Goal: Task Accomplishment & Management: Use online tool/utility

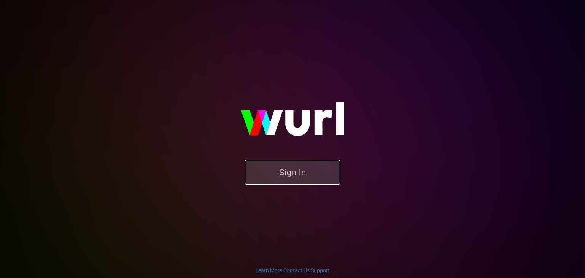
click at [277, 176] on button "Sign In" at bounding box center [292, 172] width 95 height 25
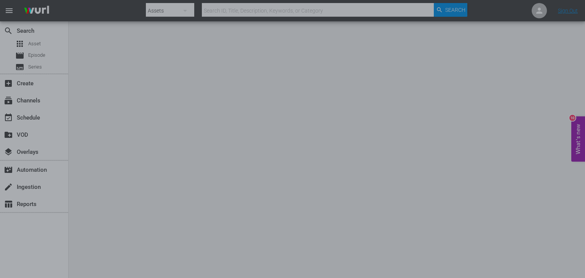
click at [167, 83] on div at bounding box center [292, 139] width 585 height 278
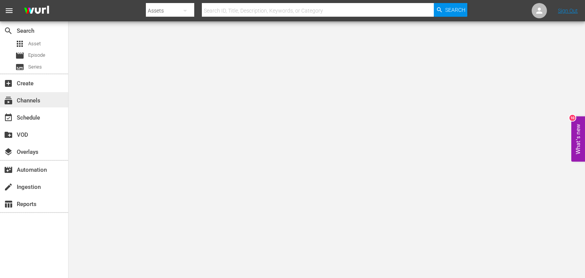
click at [27, 94] on div "subscriptions Channels" at bounding box center [34, 99] width 68 height 15
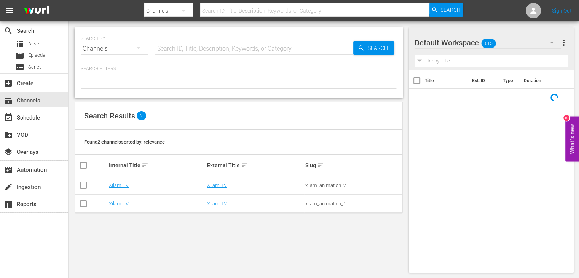
click at [121, 200] on td "Xilam TV" at bounding box center [157, 204] width 98 height 18
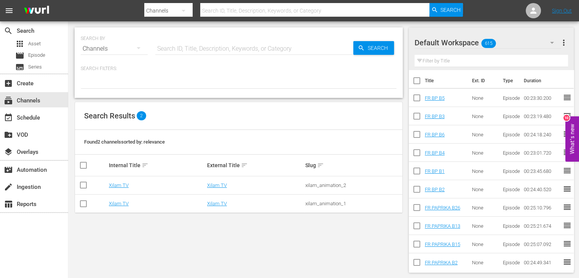
click at [120, 200] on td "Xilam TV" at bounding box center [157, 204] width 98 height 18
click at [120, 201] on link "Xilam TV" at bounding box center [119, 204] width 20 height 6
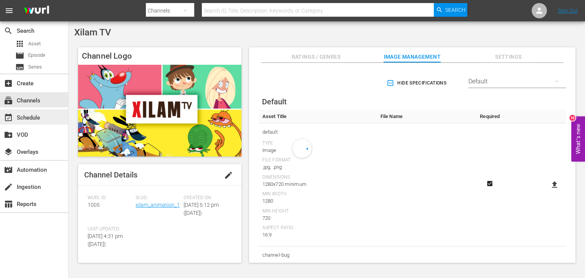
click at [37, 120] on div "event_available Schedule" at bounding box center [21, 116] width 43 height 7
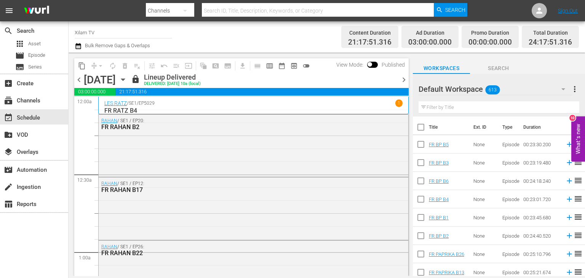
click at [127, 78] on icon "button" at bounding box center [123, 79] width 8 height 8
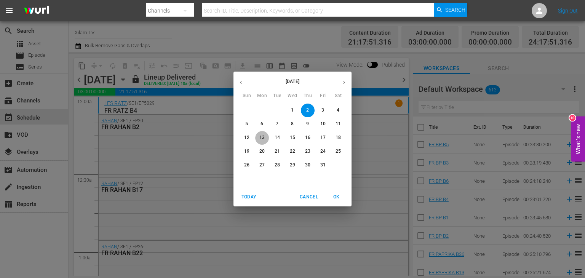
click at [261, 133] on button "13" at bounding box center [262, 138] width 14 height 14
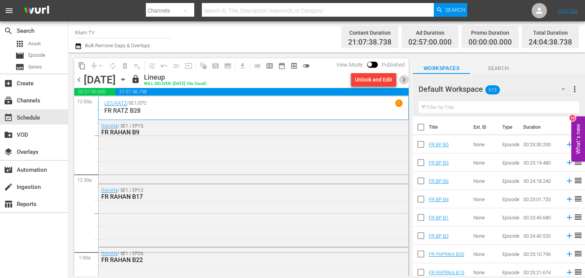
click at [401, 77] on span "chevron_right" at bounding box center [404, 80] width 10 height 10
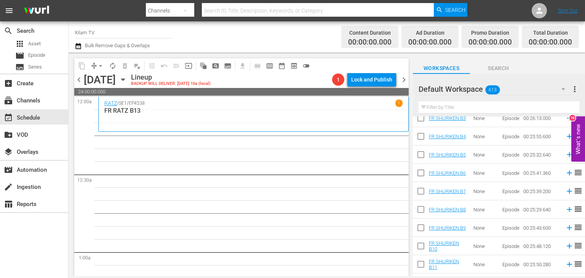
scroll to position [11065, 0]
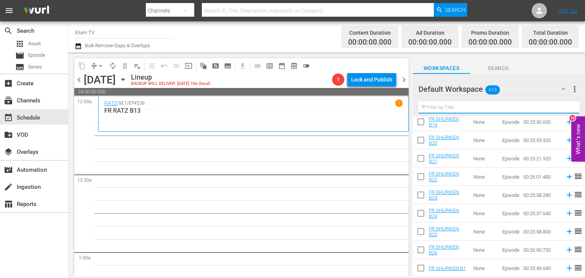
click at [439, 109] on input "text" at bounding box center [499, 107] width 161 height 12
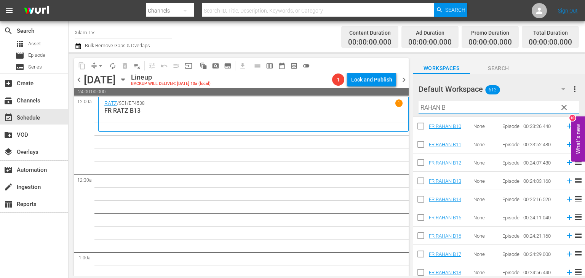
scroll to position [152, 0]
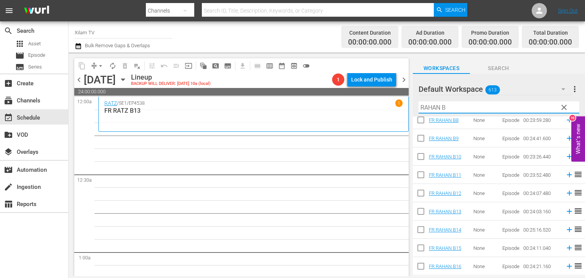
type input "RAHAN B"
click at [421, 192] on input "checkbox" at bounding box center [421, 195] width 16 height 16
checkbox input "true"
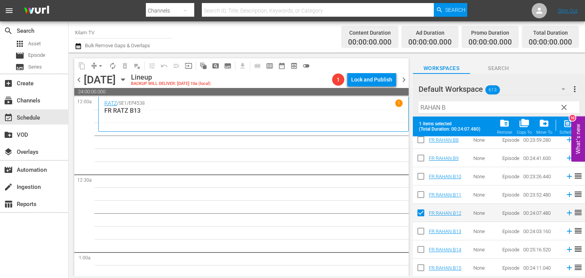
scroll to position [76, 0]
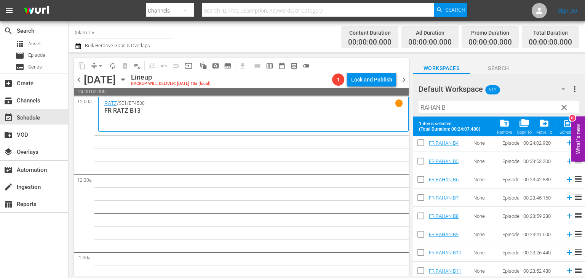
click at [419, 213] on input "checkbox" at bounding box center [421, 217] width 16 height 16
checkbox input "true"
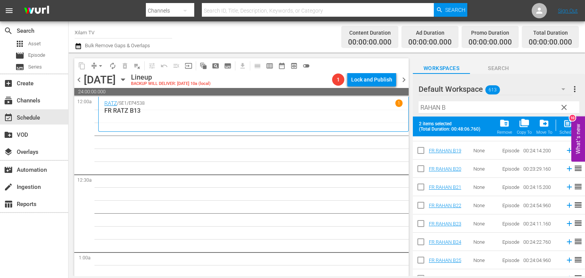
scroll to position [353, 0]
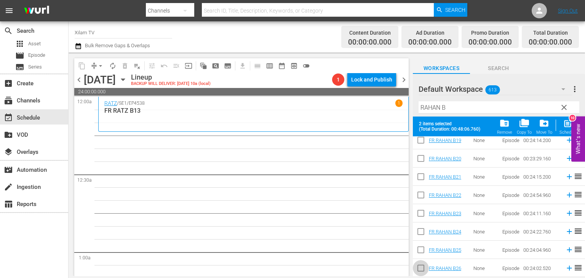
click at [420, 262] on input "checkbox" at bounding box center [421, 270] width 16 height 16
checkbox input "true"
click at [420, 176] on input "checkbox" at bounding box center [421, 178] width 16 height 16
checkbox input "true"
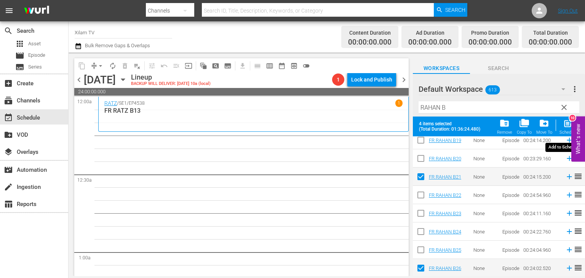
click at [568, 127] on span "post_add" at bounding box center [568, 123] width 10 height 10
checkbox input "false"
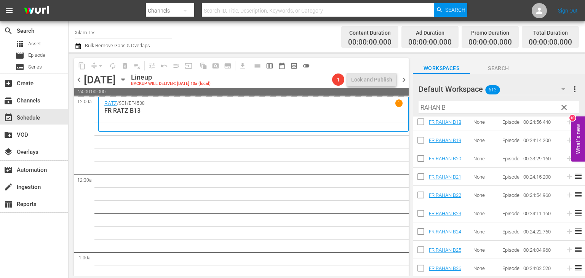
scroll to position [333, 0]
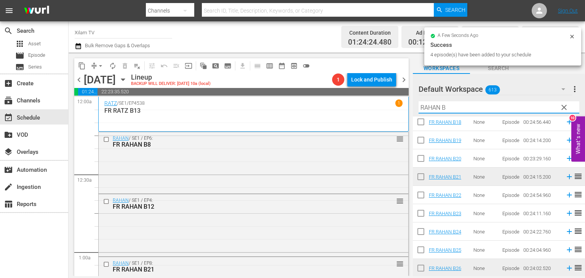
drag, startPoint x: 439, startPoint y: 107, endPoint x: 420, endPoint y: 118, distance: 22.3
click at [420, 118] on div "Default Workspace 613 Default more_vert clear Filter by Title RAHAN B Title Ext…" at bounding box center [499, 177] width 172 height 206
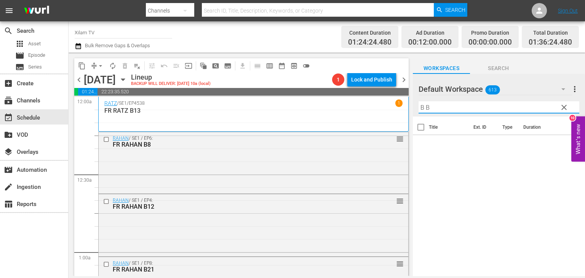
scroll to position [0, 0]
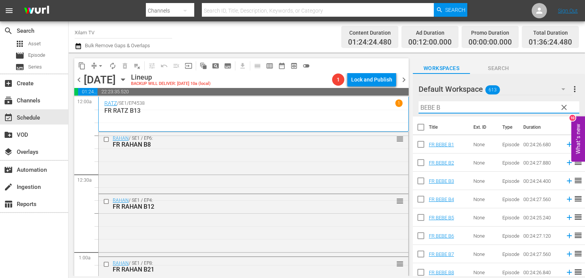
type input "BEBE B"
click at [421, 200] on input "checkbox" at bounding box center [421, 201] width 16 height 16
checkbox input "true"
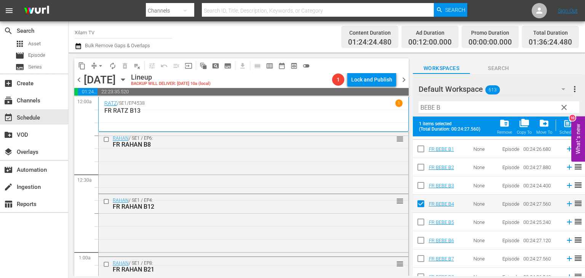
scroll to position [24, 0]
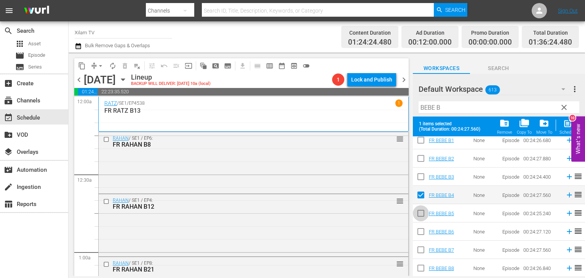
click at [419, 206] on span at bounding box center [421, 213] width 16 height 16
click at [419, 248] on input "checkbox" at bounding box center [421, 251] width 16 height 16
checkbox input "true"
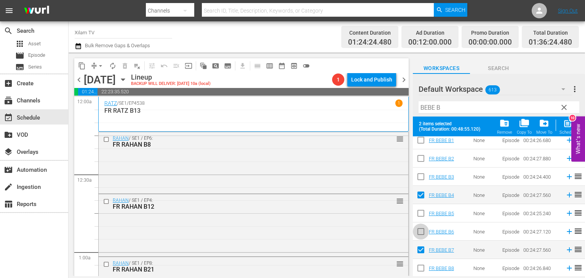
drag, startPoint x: 424, startPoint y: 236, endPoint x: 423, endPoint y: 232, distance: 4.3
click at [424, 236] on input "checkbox" at bounding box center [421, 233] width 16 height 16
checkbox input "true"
click at [420, 220] on input "checkbox" at bounding box center [421, 215] width 16 height 16
checkbox input "true"
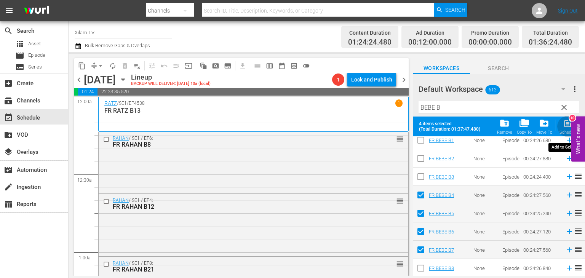
click at [566, 133] on div "Schedule" at bounding box center [568, 132] width 17 height 5
checkbox input "false"
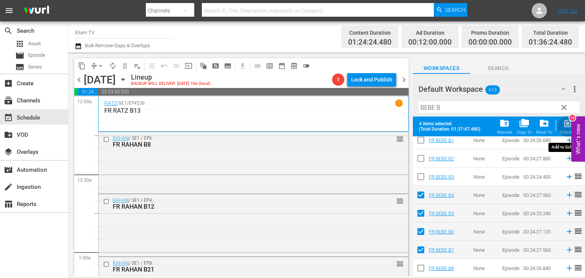
scroll to position [4, 0]
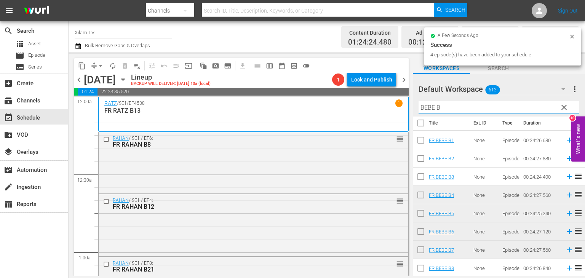
drag, startPoint x: 433, startPoint y: 105, endPoint x: 424, endPoint y: 113, distance: 12.7
click at [424, 113] on div "Filter by Title BEBE B" at bounding box center [499, 107] width 161 height 18
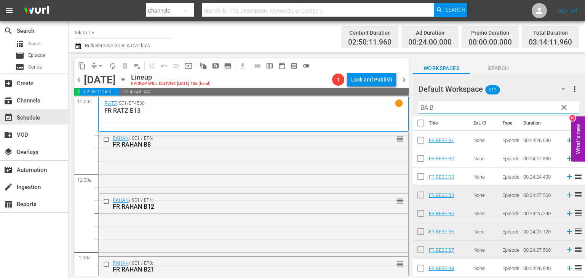
scroll to position [0, 0]
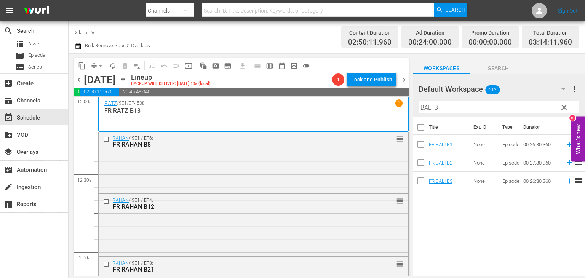
type input "BALI B"
click at [421, 179] on input "checkbox" at bounding box center [421, 182] width 16 height 16
checkbox input "true"
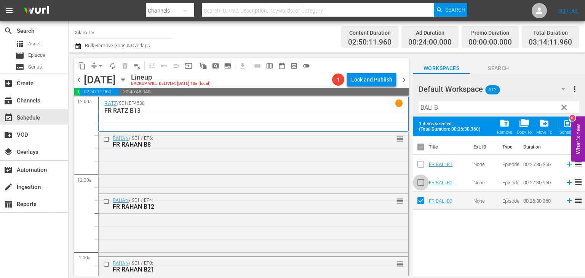
click at [421, 179] on input "checkbox" at bounding box center [421, 184] width 16 height 16
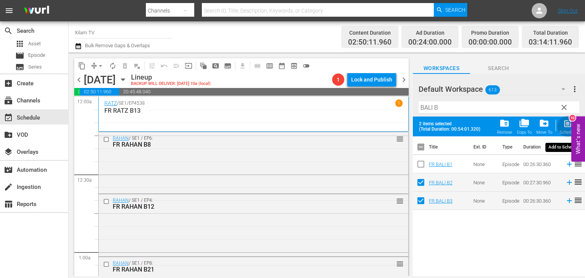
click at [566, 130] on div "Schedule" at bounding box center [568, 132] width 17 height 5
checkbox input "false"
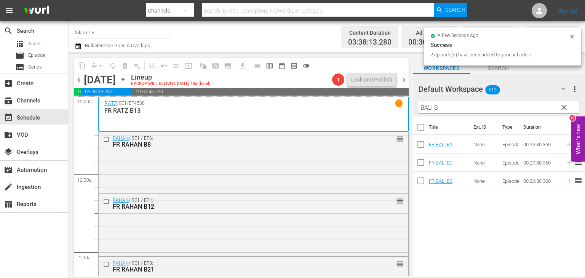
drag, startPoint x: 431, startPoint y: 107, endPoint x: 418, endPoint y: 116, distance: 15.3
click at [419, 116] on div "Filter by Title BALI B" at bounding box center [499, 107] width 161 height 18
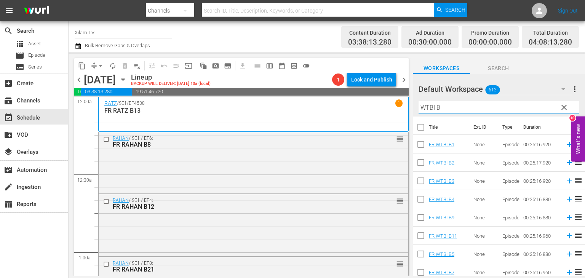
type input "WTBI B"
click at [422, 233] on input "checkbox" at bounding box center [421, 237] width 16 height 16
checkbox input "true"
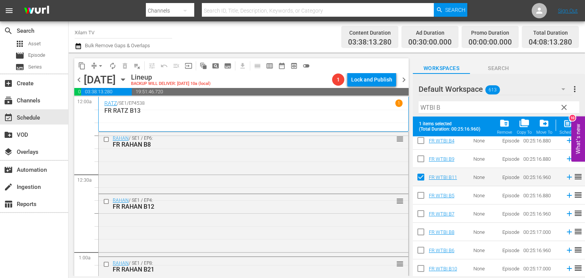
scroll to position [79, 0]
click at [423, 237] on input "checkbox" at bounding box center [421, 233] width 16 height 16
checkbox input "true"
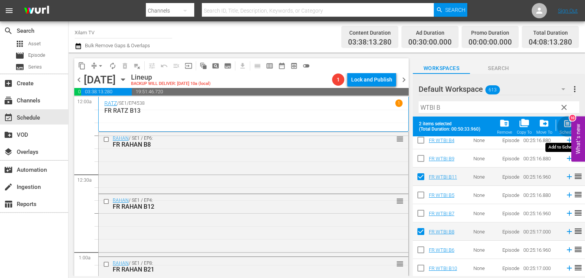
click at [566, 127] on span "post_add" at bounding box center [568, 123] width 10 height 10
checkbox input "false"
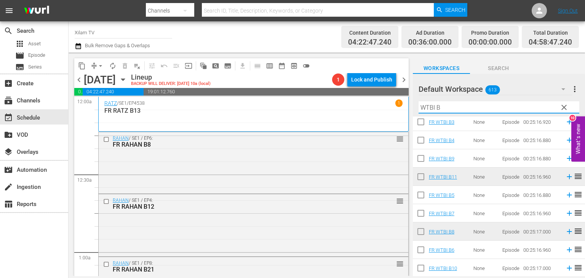
drag, startPoint x: 434, startPoint y: 105, endPoint x: 421, endPoint y: 113, distance: 15.4
click at [421, 113] on div "Filter by Title WTBI B" at bounding box center [499, 107] width 161 height 18
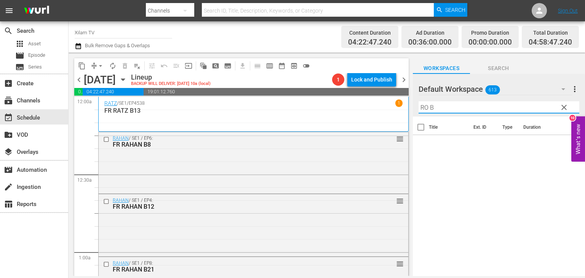
scroll to position [0, 0]
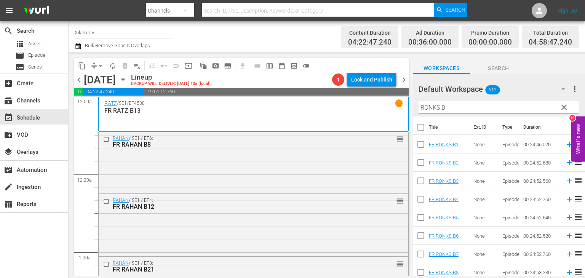
type input "RONKS B"
click at [420, 143] on input "checkbox" at bounding box center [421, 146] width 16 height 16
checkbox input "true"
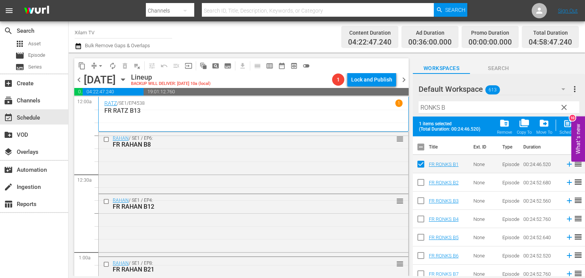
click at [422, 250] on input "checkbox" at bounding box center [421, 257] width 16 height 16
checkbox input "true"
drag, startPoint x: 565, startPoint y: 129, endPoint x: 557, endPoint y: 124, distance: 9.8
click at [565, 129] on div "post_add Schedule" at bounding box center [568, 126] width 17 height 17
checkbox input "false"
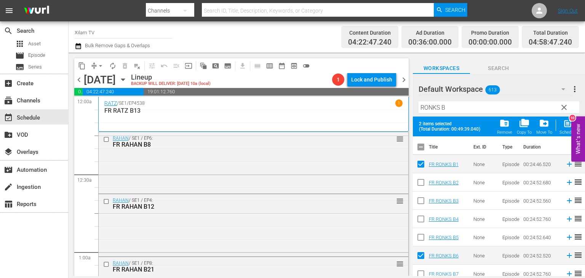
checkbox input "false"
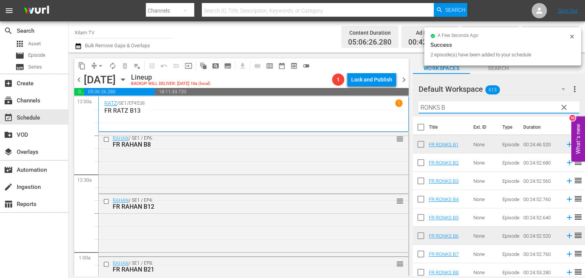
drag, startPoint x: 438, startPoint y: 106, endPoint x: 416, endPoint y: 118, distance: 25.4
click at [416, 118] on div "Default Workspace 613 Default more_vert clear Filter by Title RONKS B Title Ext…" at bounding box center [499, 177] width 172 height 206
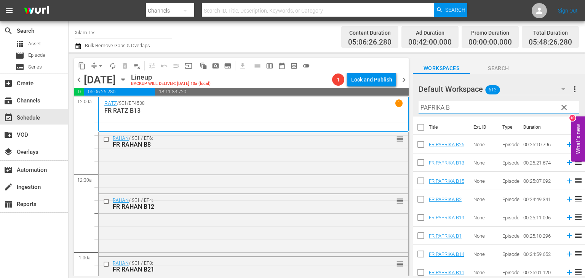
click at [462, 111] on input "PAPRIKA B" at bounding box center [499, 107] width 161 height 12
type input "PAPRIKA B1"
click at [422, 196] on input "checkbox" at bounding box center [421, 201] width 16 height 16
checkbox input "true"
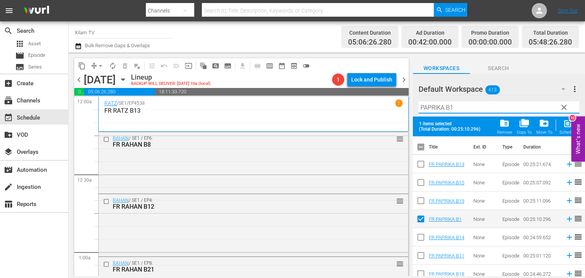
click at [452, 106] on input "PAPRIKA B1" at bounding box center [499, 107] width 161 height 12
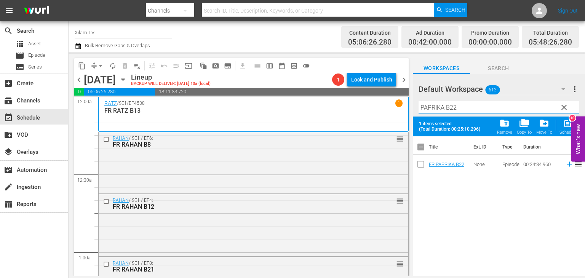
type input "PAPRIKA B22"
click at [424, 168] on input "checkbox" at bounding box center [421, 166] width 16 height 16
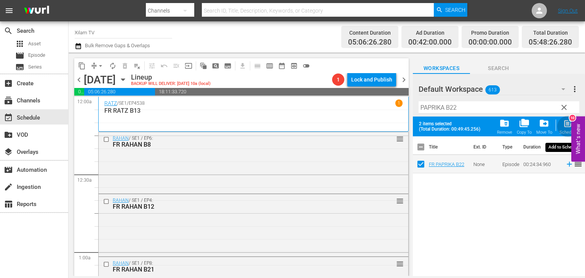
click at [564, 133] on div "Schedule" at bounding box center [568, 132] width 17 height 5
checkbox input "false"
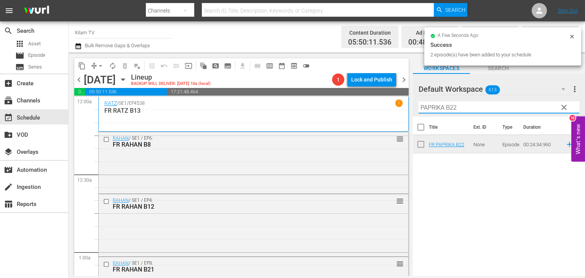
drag, startPoint x: 441, startPoint y: 110, endPoint x: 420, endPoint y: 126, distance: 25.8
click at [420, 126] on div "Default Workspace 613 Default more_vert clear Filter by Title PAPRIKA B22 Title…" at bounding box center [499, 177] width 172 height 206
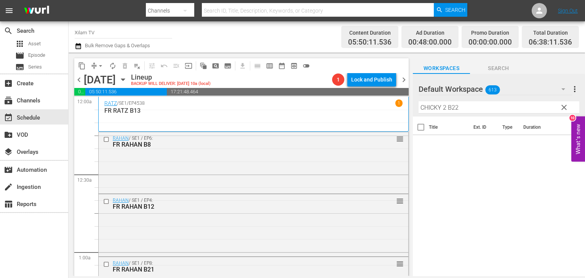
click at [477, 114] on div "Filter by Title CHICKY 2 B22" at bounding box center [499, 107] width 161 height 18
click at [478, 113] on div "Filter by Title CHICKY 2 B22" at bounding box center [499, 107] width 161 height 18
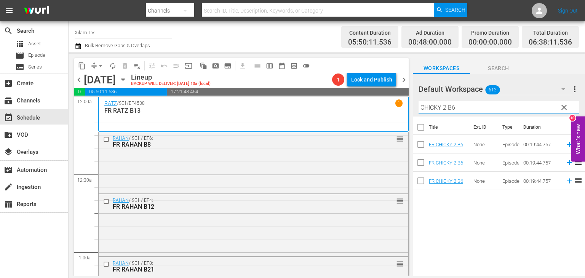
type input "CHICKY 2 B6"
click at [424, 145] on input "checkbox" at bounding box center [421, 146] width 16 height 16
checkbox input "true"
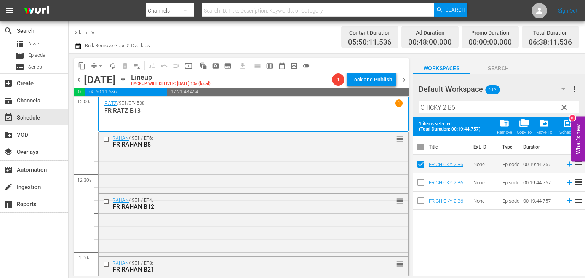
drag, startPoint x: 446, startPoint y: 109, endPoint x: 413, endPoint y: 125, distance: 37.5
click at [413, 125] on div "Default Workspace 613 Default more_vert clear Filter by Title CHICKY 2 B6 1 ite…" at bounding box center [499, 177] width 172 height 206
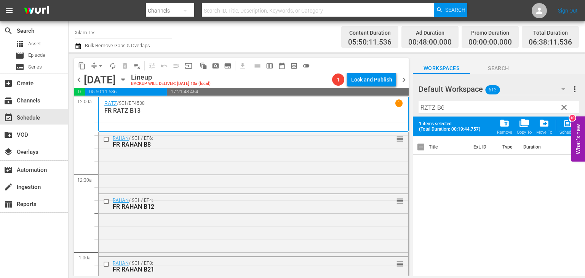
drag, startPoint x: 459, startPoint y: 115, endPoint x: 460, endPoint y: 110, distance: 4.6
click at [460, 113] on div "Filter by Title RZTZ B6" at bounding box center [499, 107] width 161 height 18
click at [460, 110] on input "RZTZ B6" at bounding box center [499, 107] width 161 height 12
click at [427, 107] on input "RZTZ B1" at bounding box center [499, 107] width 161 height 12
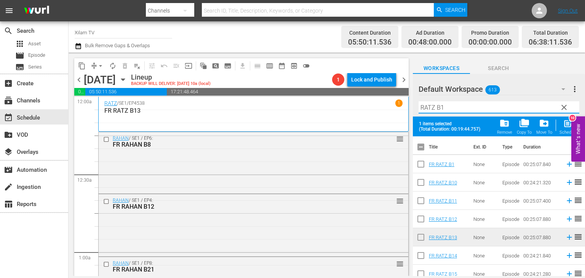
type input "RATZ B1"
click at [420, 197] on input "checkbox" at bounding box center [421, 202] width 16 height 16
checkbox input "true"
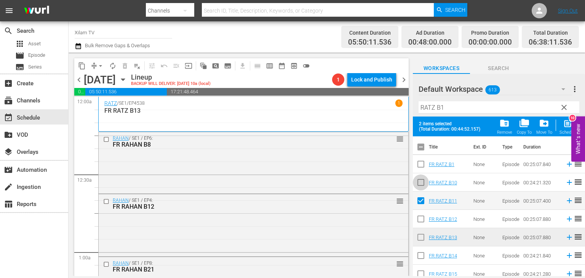
click at [422, 190] on input "checkbox" at bounding box center [421, 184] width 16 height 16
checkbox input "true"
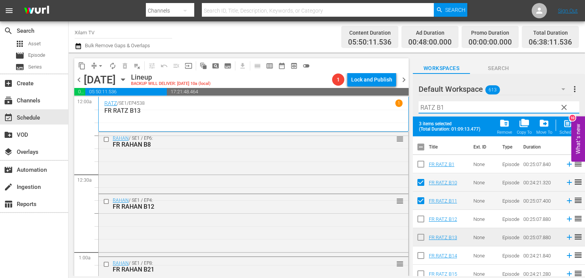
click at [443, 110] on input "RATZ B1" at bounding box center [499, 107] width 161 height 12
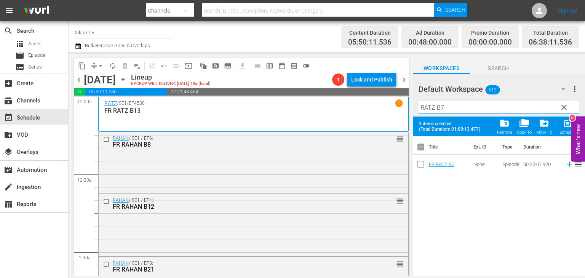
type input "RATZ B7"
click at [422, 157] on input "checkbox" at bounding box center [421, 149] width 16 height 16
checkbox input "true"
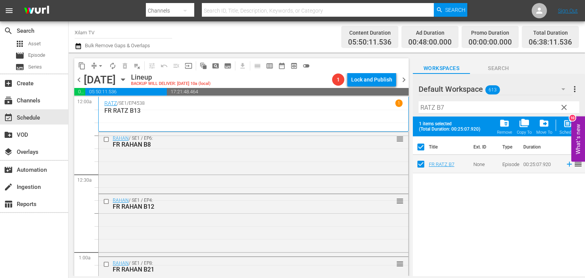
click at [419, 144] on input "checkbox" at bounding box center [421, 149] width 16 height 16
checkbox input "false"
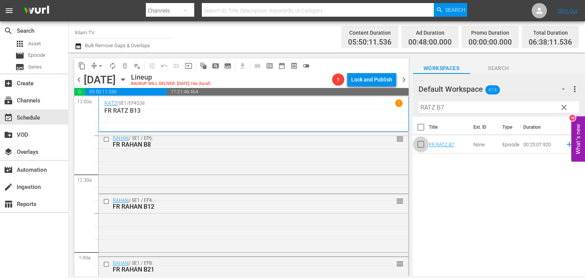
click at [422, 145] on input "checkbox" at bounding box center [421, 146] width 16 height 16
checkbox input "true"
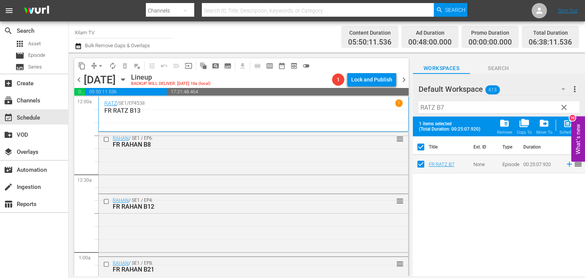
click at [458, 111] on input "RATZ B7" at bounding box center [499, 107] width 161 height 12
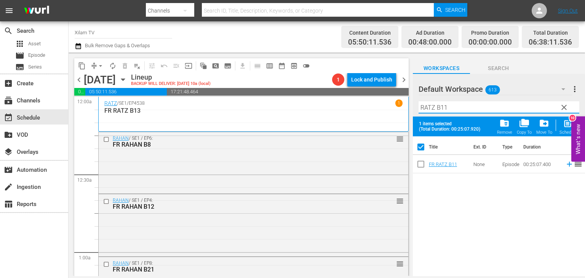
type input "RATZ B11"
click at [419, 160] on input "checkbox" at bounding box center [421, 166] width 16 height 16
checkbox input "true"
checkbox input "false"
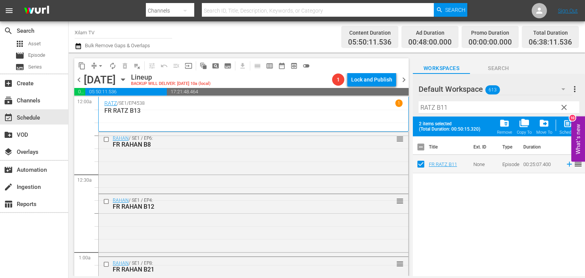
click at [454, 110] on input "RATZ B11" at bounding box center [499, 107] width 161 height 12
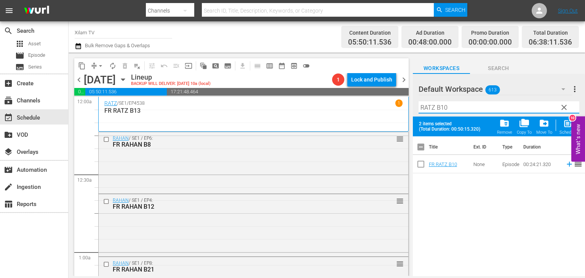
type input "RATZ B10"
click at [416, 168] on input "checkbox" at bounding box center [421, 166] width 16 height 16
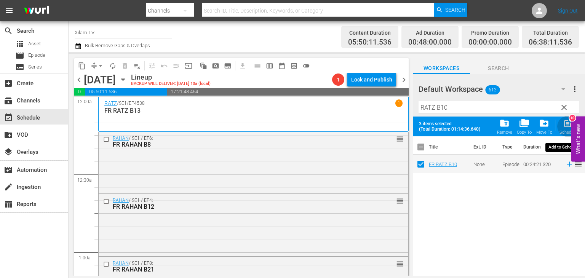
click at [563, 123] on span "post_add" at bounding box center [568, 123] width 10 height 10
checkbox input "false"
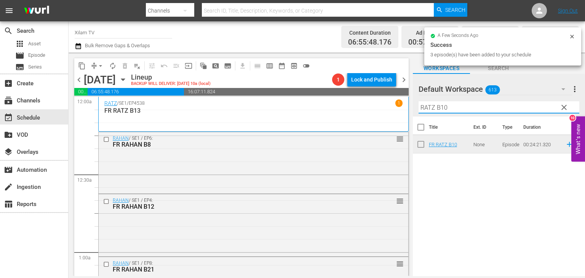
drag, startPoint x: 433, startPoint y: 107, endPoint x: 421, endPoint y: 116, distance: 15.0
click at [421, 116] on div "Filter by Title RATZ B10" at bounding box center [499, 107] width 161 height 18
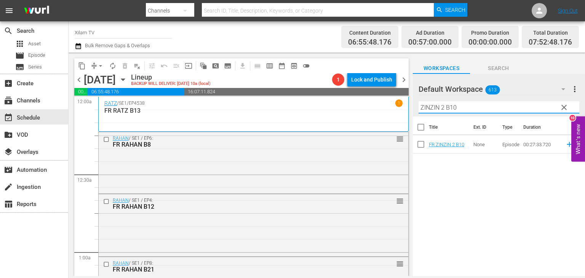
click at [470, 110] on input "ZINZIN 2 B10" at bounding box center [499, 107] width 161 height 12
type input "ZINZIN 2 B35"
click at [422, 147] on input "checkbox" at bounding box center [421, 146] width 16 height 16
checkbox input "true"
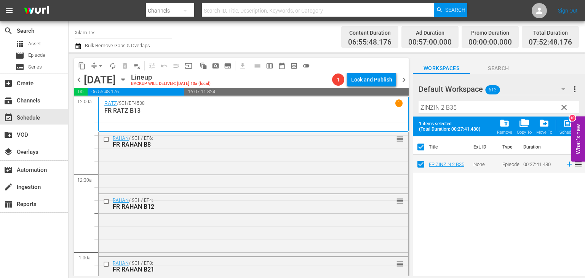
click at [469, 116] on div "Filter by Title ZINZIN 2 B35" at bounding box center [499, 107] width 161 height 18
click at [469, 112] on input "ZINZIN 2 B35" at bounding box center [499, 107] width 161 height 12
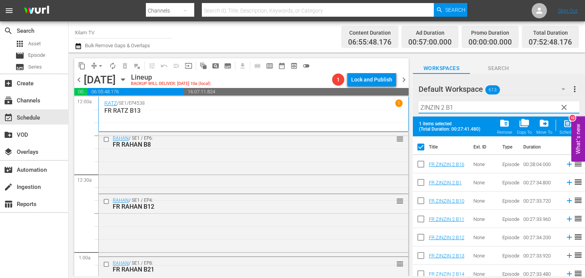
type input "ZINZIN 2 B1"
click at [423, 233] on input "checkbox" at bounding box center [421, 239] width 16 height 16
checkbox input "true"
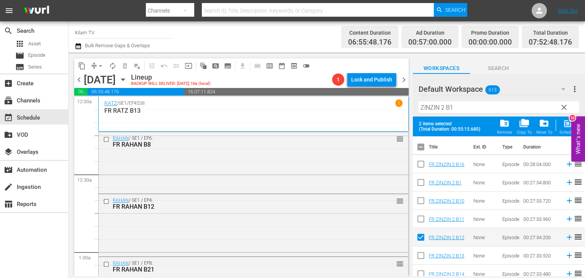
checkbox input "false"
click at [425, 168] on input "checkbox" at bounding box center [421, 166] width 16 height 16
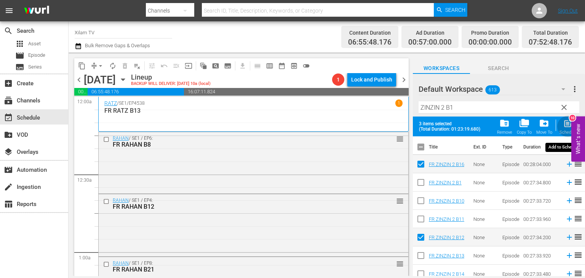
click at [563, 129] on div "post_add Schedule" at bounding box center [568, 126] width 17 height 17
checkbox input "false"
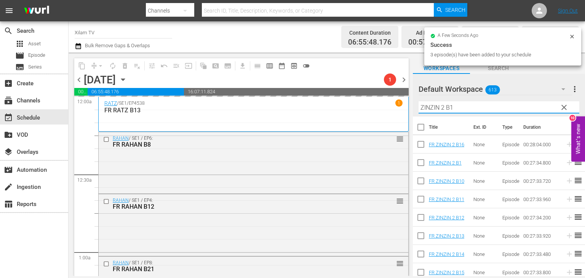
drag, startPoint x: 444, startPoint y: 107, endPoint x: 423, endPoint y: 113, distance: 22.5
click at [423, 113] on div "Filter by Title ZINZIN 2 B1" at bounding box center [499, 107] width 161 height 18
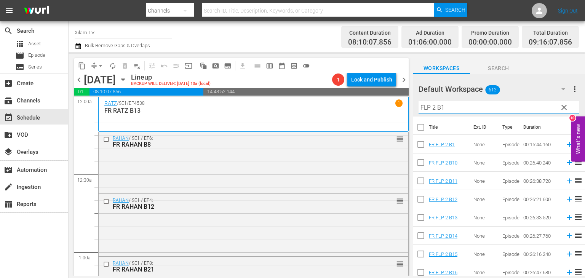
click at [444, 106] on input "FLP 2 B1" at bounding box center [499, 107] width 161 height 12
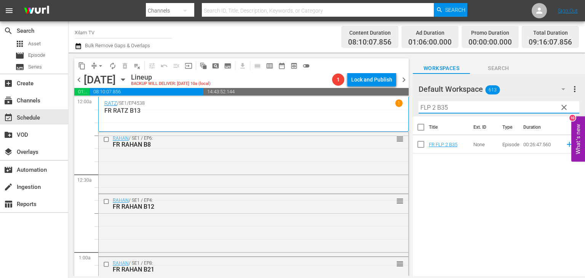
type input "FLP 2 B35"
click at [419, 142] on input "checkbox" at bounding box center [421, 146] width 16 height 16
checkbox input "true"
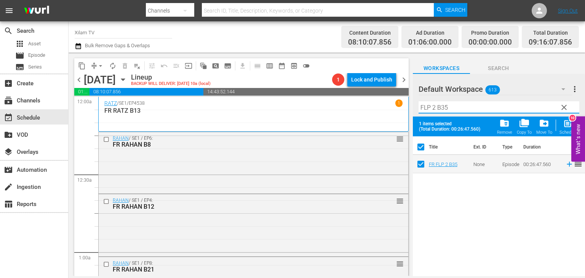
click at [451, 110] on input "FLP 2 B35" at bounding box center [499, 107] width 161 height 12
type input "FLP 2 B12"
click at [420, 163] on input "checkbox" at bounding box center [421, 166] width 16 height 16
checkbox input "true"
checkbox input "false"
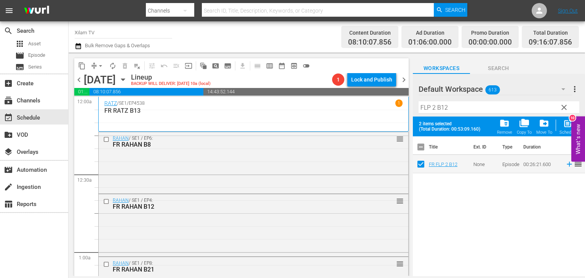
click at [451, 111] on input "FLP 2 B12" at bounding box center [499, 107] width 161 height 12
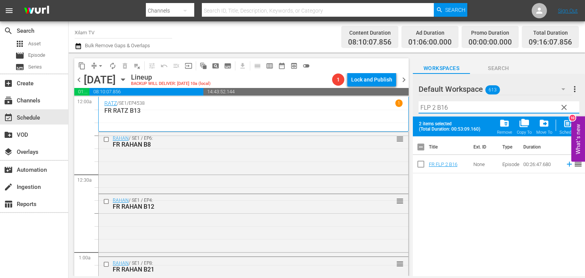
type input "FLP 2 B16"
click at [423, 166] on input "checkbox" at bounding box center [421, 166] width 16 height 16
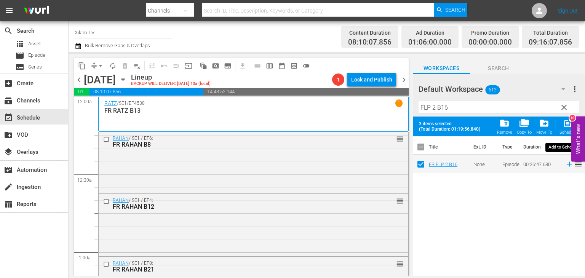
click at [567, 134] on div "Schedule" at bounding box center [568, 132] width 17 height 5
checkbox input "false"
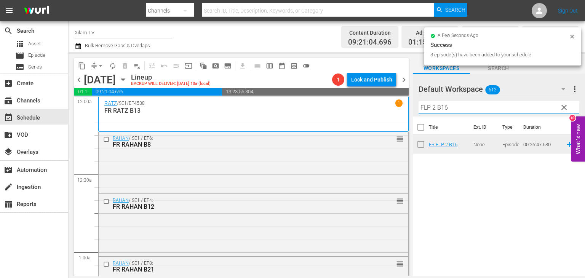
drag, startPoint x: 435, startPoint y: 106, endPoint x: 422, endPoint y: 112, distance: 14.3
click at [422, 112] on input "FLP 2 B16" at bounding box center [499, 107] width 161 height 12
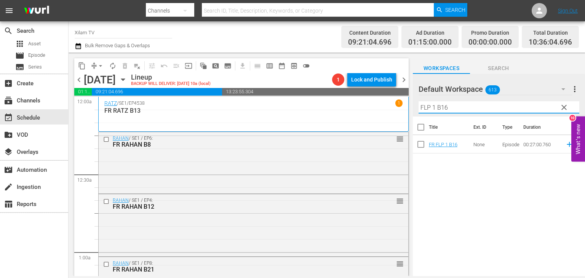
click at [468, 110] on input "FLP 1 B16" at bounding box center [499, 107] width 161 height 12
type input "FLP 1 B6"
click at [419, 142] on input "checkbox" at bounding box center [421, 146] width 16 height 16
checkbox input "true"
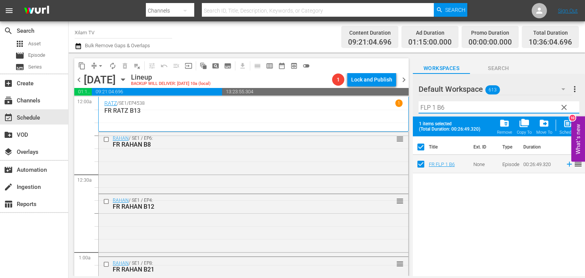
drag, startPoint x: 436, startPoint y: 111, endPoint x: 422, endPoint y: 119, distance: 16.4
click at [422, 119] on div "Default Workspace 613 Default more_vert clear Filter by Title FLP 1 B6 1 items …" at bounding box center [499, 177] width 172 height 206
click at [443, 102] on input "HT B6" at bounding box center [499, 107] width 161 height 12
type input "HT B6"
click at [421, 163] on input "checkbox" at bounding box center [421, 166] width 16 height 16
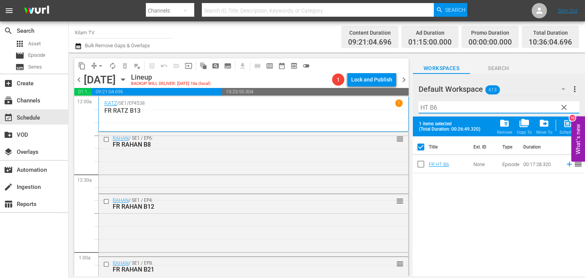
checkbox input "true"
checkbox input "false"
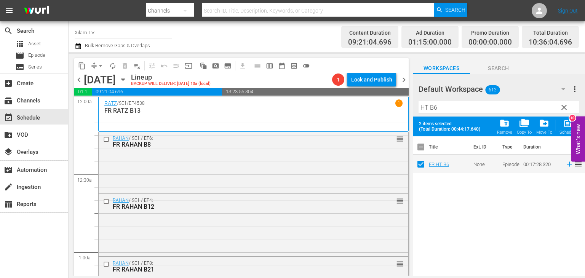
click at [451, 116] on div "Filter by Title HT B6" at bounding box center [499, 107] width 161 height 18
click at [451, 114] on hr at bounding box center [499, 113] width 161 height 0
click at [451, 112] on input "HT B6" at bounding box center [499, 107] width 161 height 12
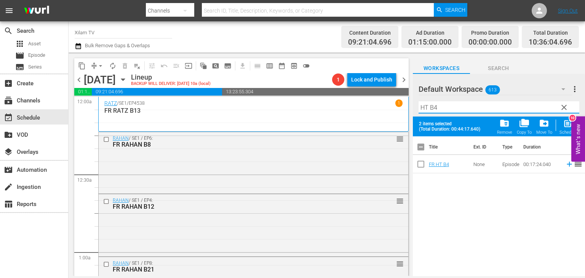
type input "HT B4"
click at [424, 166] on input "checkbox" at bounding box center [421, 166] width 16 height 16
checkbox input "true"
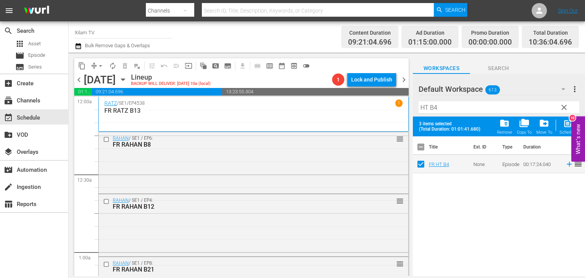
click at [449, 114] on div "Filter by Title HT B4" at bounding box center [499, 107] width 161 height 18
click at [449, 110] on input "HT B4" at bounding box center [499, 107] width 161 height 12
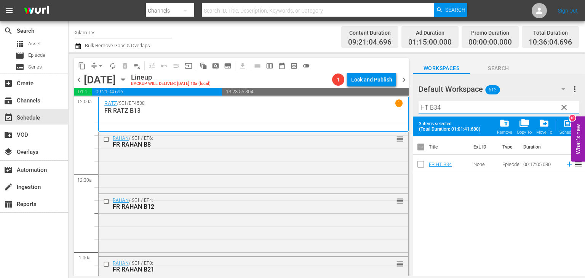
type input "HT B34"
click at [420, 162] on input "checkbox" at bounding box center [421, 166] width 16 height 16
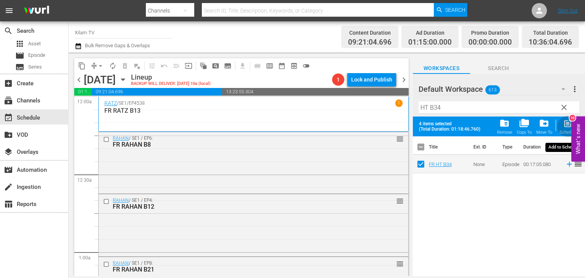
drag, startPoint x: 566, startPoint y: 131, endPoint x: 548, endPoint y: 120, distance: 20.6
click at [566, 131] on div "Schedule" at bounding box center [568, 132] width 17 height 5
checkbox input "false"
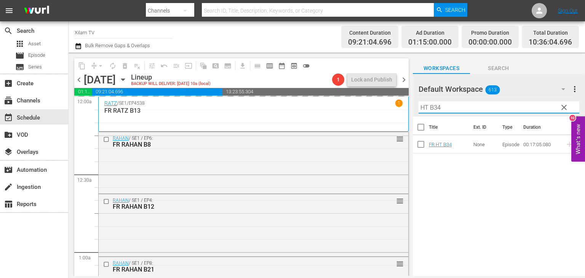
drag, startPoint x: 427, startPoint y: 110, endPoint x: 419, endPoint y: 113, distance: 8.6
click at [419, 113] on div "Filter by Title HT B34" at bounding box center [499, 107] width 161 height 18
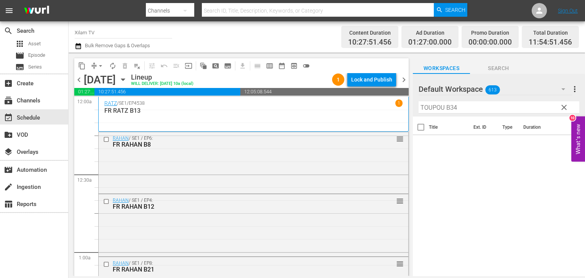
click at [480, 101] on div "Filter by Title TOUPOU B34" at bounding box center [499, 107] width 161 height 18
click at [453, 111] on input "TOUPOU B34" at bounding box center [499, 107] width 161 height 12
type input "TOUPOU B24"
click at [423, 143] on input "checkbox" at bounding box center [421, 146] width 16 height 16
checkbox input "true"
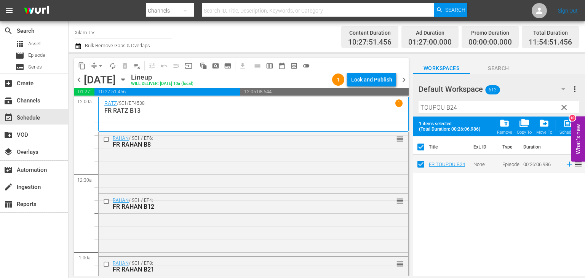
checkbox input "true"
click at [466, 107] on input "TOUPOU B24" at bounding box center [499, 107] width 161 height 12
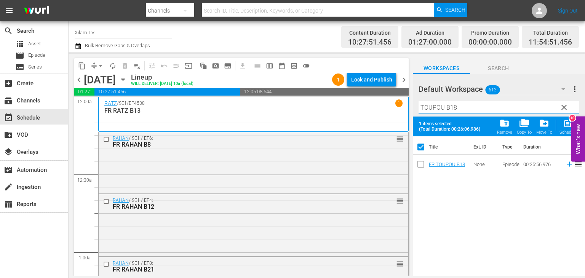
type input "TOUPOU B18"
click at [422, 165] on input "checkbox" at bounding box center [421, 166] width 16 height 16
checkbox input "true"
checkbox input "false"
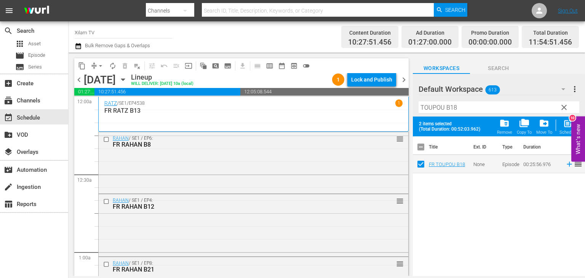
click at [453, 111] on input "TOUPOU B18" at bounding box center [499, 107] width 161 height 12
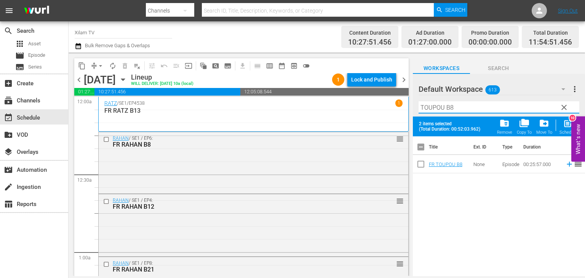
type input "TOUPOU B8"
click at [417, 167] on input "checkbox" at bounding box center [421, 166] width 16 height 16
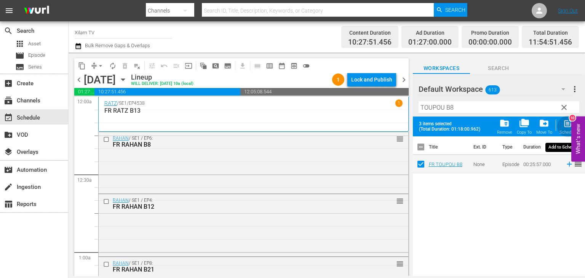
click at [567, 130] on div "Schedule" at bounding box center [568, 132] width 17 height 5
checkbox input "false"
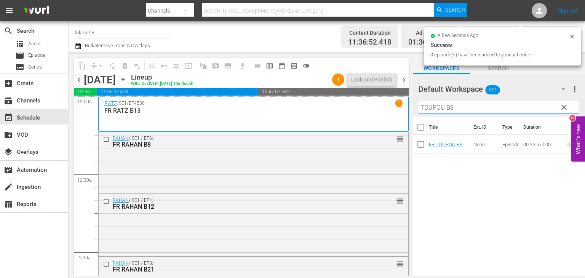
drag, startPoint x: 438, startPoint y: 112, endPoint x: 422, endPoint y: 117, distance: 17.7
click at [422, 117] on div "Default Workspace 613 Default more_vert clear Filter by Title TOUPOU B8 Title E…" at bounding box center [499, 177] width 172 height 206
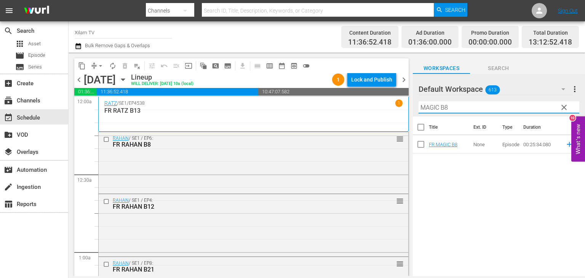
click at [458, 112] on input "MAGIC B8" at bounding box center [499, 107] width 161 height 12
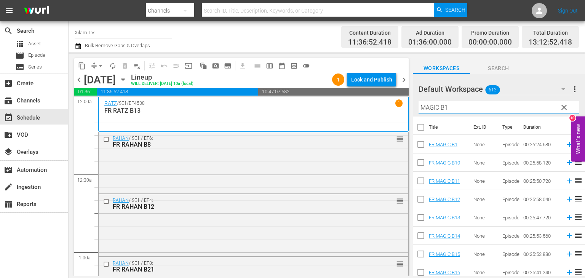
type input "MAGIC B1"
click at [420, 142] on input "checkbox" at bounding box center [421, 146] width 16 height 16
checkbox input "true"
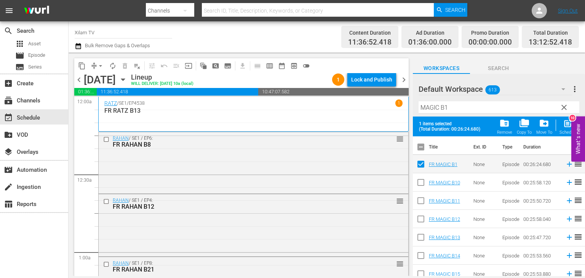
click at [456, 115] on div "Filter by Title MAGIC B1" at bounding box center [499, 107] width 161 height 18
click at [455, 112] on input "MAGIC B1" at bounding box center [499, 107] width 161 height 12
drag, startPoint x: 441, startPoint y: 109, endPoint x: 420, endPoint y: 125, distance: 26.1
click at [420, 125] on div "Default Workspace 613 Default more_vert clear Filter by Title MAGIC B1 1 items …" at bounding box center [499, 177] width 172 height 206
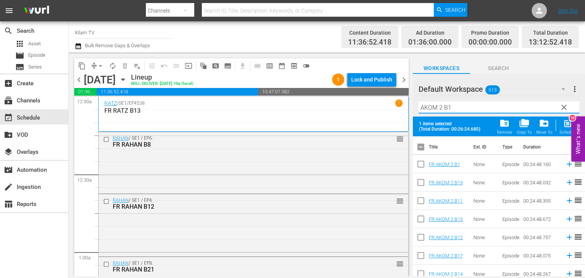
click at [459, 110] on input "AKOM 2 B1" at bounding box center [499, 107] width 161 height 12
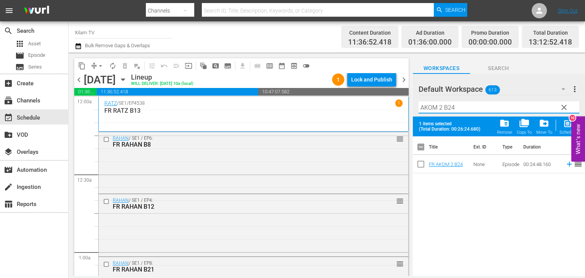
type input "AKOM 2 B24"
click at [419, 162] on input "checkbox" at bounding box center [421, 166] width 16 height 16
checkbox input "true"
click at [456, 110] on input "AKOM 2 B24" at bounding box center [499, 107] width 161 height 12
type input "AKOM 2 B5"
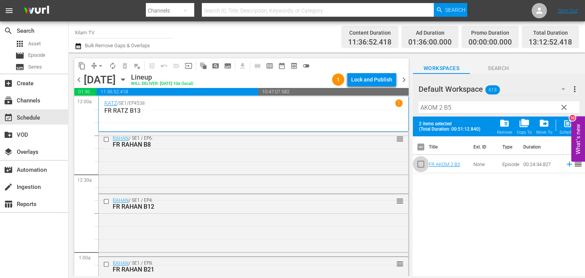
click at [420, 164] on input "checkbox" at bounding box center [421, 166] width 16 height 16
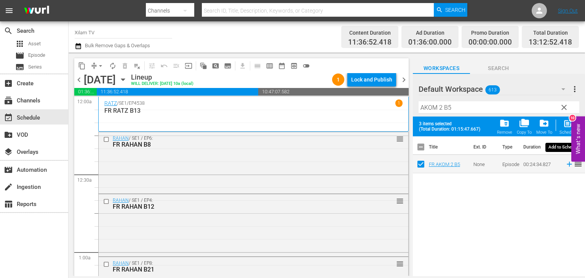
drag, startPoint x: 564, startPoint y: 134, endPoint x: 539, endPoint y: 122, distance: 27.1
click at [564, 134] on div "Schedule" at bounding box center [568, 132] width 17 height 5
checkbox input "false"
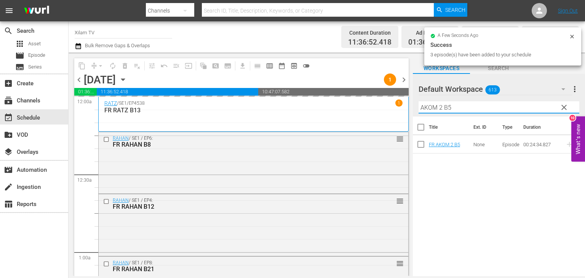
click at [440, 107] on input "AKOM 2 B5" at bounding box center [499, 107] width 161 height 12
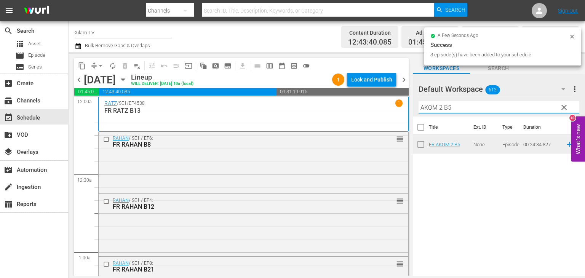
drag, startPoint x: 441, startPoint y: 106, endPoint x: 414, endPoint y: 115, distance: 29.2
click at [414, 115] on div "Default Workspace 613 Default more_vert clear Filter by Title AKOM 2 B5" at bounding box center [499, 95] width 172 height 43
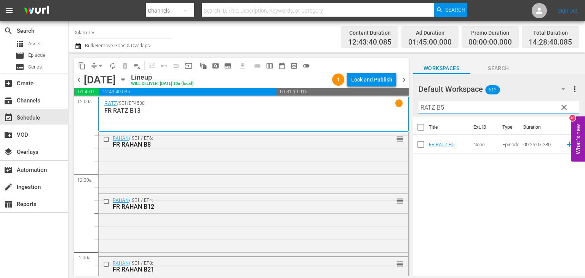
click at [450, 107] on input "RATZ B5" at bounding box center [499, 107] width 161 height 12
type input "RATZ B9"
click at [422, 141] on input "checkbox" at bounding box center [421, 146] width 16 height 16
checkbox input "true"
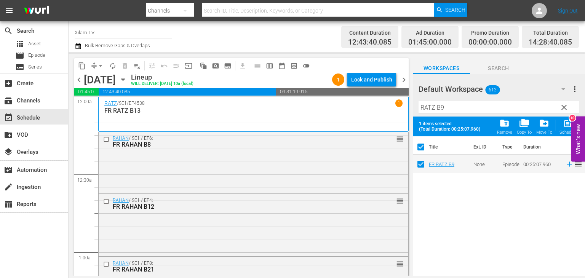
click at [454, 114] on hr at bounding box center [499, 113] width 161 height 0
click at [454, 112] on input "RATZ B9" at bounding box center [499, 107] width 161 height 12
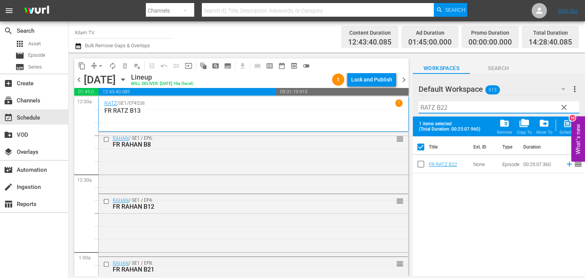
type input "RATZ B22"
click at [423, 163] on input "checkbox" at bounding box center [421, 166] width 16 height 16
checkbox input "true"
checkbox input "false"
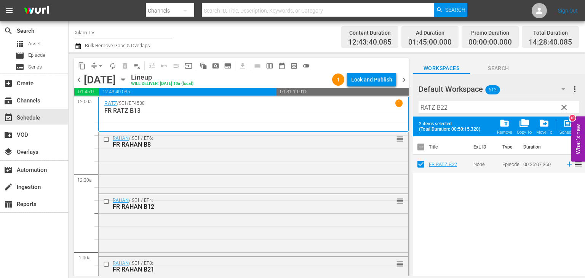
click at [450, 109] on input "RATZ B22" at bounding box center [499, 107] width 161 height 12
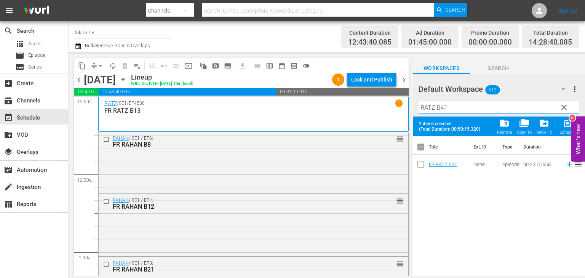
type input "RATZ B41"
click at [422, 163] on input "checkbox" at bounding box center [421, 166] width 16 height 16
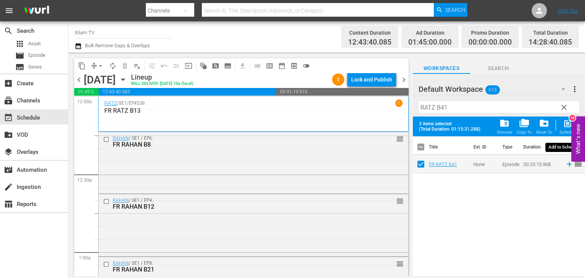
drag, startPoint x: 564, startPoint y: 133, endPoint x: 548, endPoint y: 127, distance: 17.1
click at [564, 133] on div "Schedule" at bounding box center [568, 132] width 17 height 5
checkbox input "false"
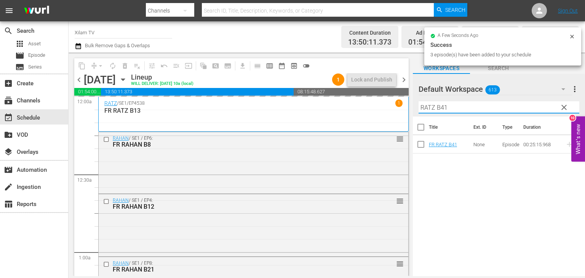
drag, startPoint x: 435, startPoint y: 109, endPoint x: 412, endPoint y: 116, distance: 23.1
click at [413, 116] on div "Default Workspace 613 Default more_vert clear Filter by Title RATZ B41" at bounding box center [499, 95] width 172 height 43
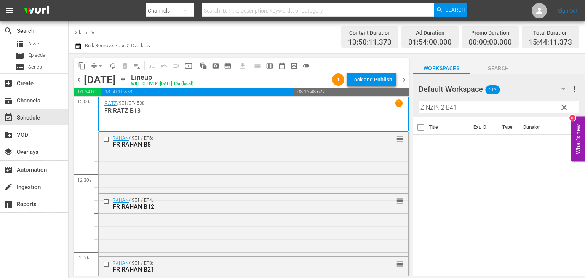
click at [480, 106] on input "ZINZIN 2 B41" at bounding box center [499, 107] width 161 height 12
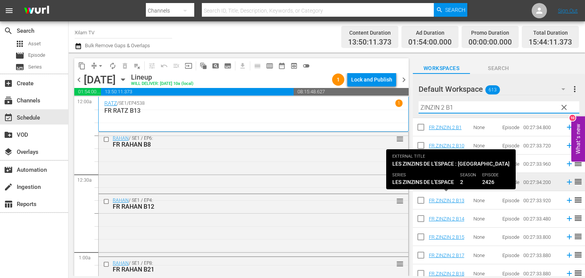
scroll to position [38, 0]
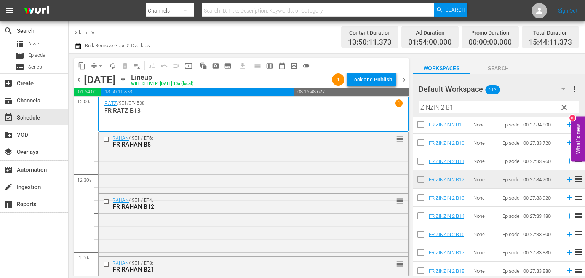
type input "ZINZIN 2 B1"
click at [423, 238] on input "checkbox" at bounding box center [421, 236] width 16 height 16
checkbox input "true"
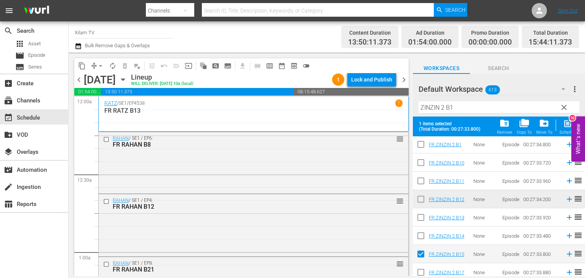
click at [420, 185] on input "checkbox" at bounding box center [421, 182] width 16 height 16
checkbox input "true"
click at [457, 109] on input "ZINZIN 2 B1" at bounding box center [499, 107] width 161 height 12
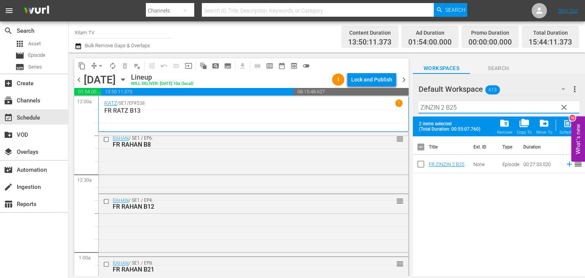
scroll to position [0, 0]
type input "ZINZIN 2 B25"
click at [422, 165] on input "checkbox" at bounding box center [421, 166] width 16 height 16
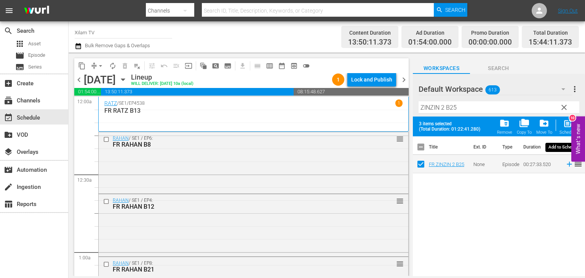
click at [564, 121] on span "post_add" at bounding box center [568, 123] width 10 height 10
checkbox input "false"
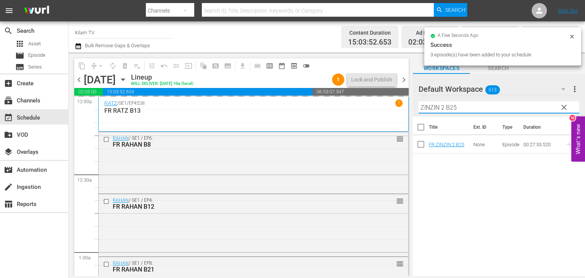
drag, startPoint x: 444, startPoint y: 107, endPoint x: 420, endPoint y: 117, distance: 25.5
click at [420, 117] on div "Default Workspace 613 Default more_vert clear Filter by Title ZINZIN 2 B25 Titl…" at bounding box center [499, 177] width 172 height 206
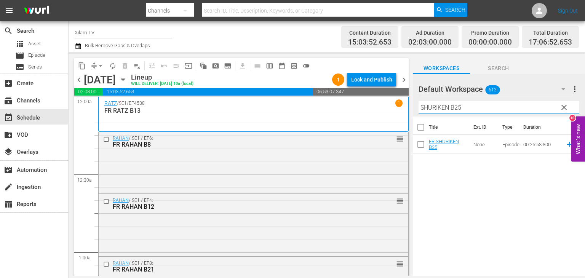
click at [470, 111] on input "SHURIKEN B25" at bounding box center [499, 107] width 161 height 12
type input "SHURIKEN B11"
click at [419, 143] on input "checkbox" at bounding box center [421, 146] width 16 height 16
checkbox input "true"
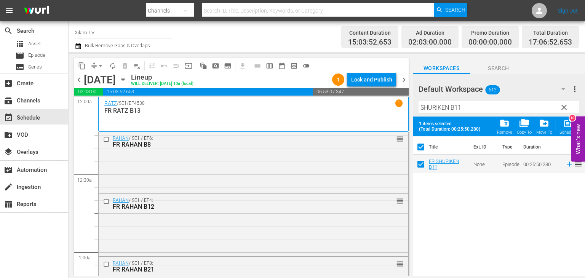
click at [464, 114] on hr at bounding box center [499, 113] width 161 height 0
click at [467, 112] on input "SHURIKEN B11" at bounding box center [499, 107] width 161 height 12
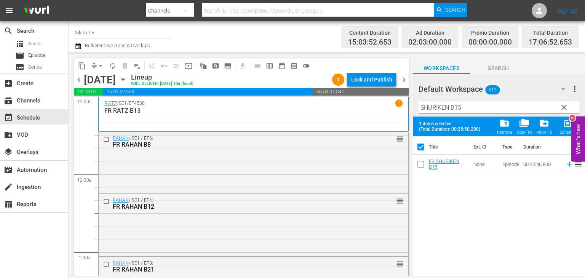
type input "SHURIKEN B15"
click at [418, 160] on input "checkbox" at bounding box center [421, 166] width 16 height 16
checkbox input "true"
checkbox input "false"
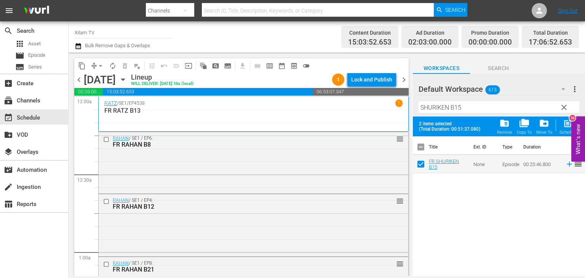
click at [461, 114] on div "Filter by Title SHURIKEN B15" at bounding box center [499, 107] width 161 height 18
click at [462, 113] on div "Filter by Title SHURIKEN B15" at bounding box center [499, 107] width 161 height 18
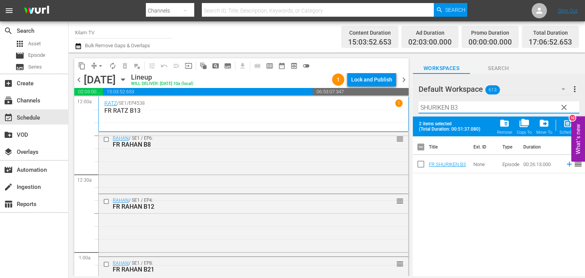
type input "SHURIKEN B3"
click at [419, 162] on input "checkbox" at bounding box center [421, 166] width 16 height 16
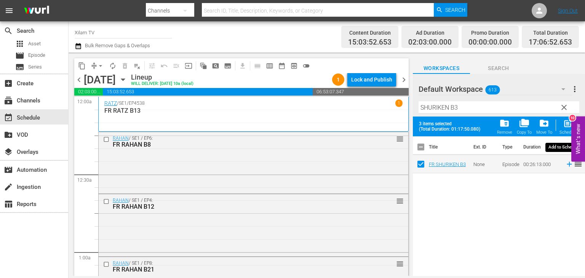
click at [565, 132] on div "Schedule" at bounding box center [568, 132] width 17 height 5
checkbox input "false"
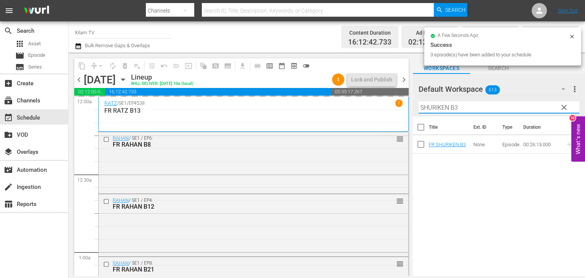
drag, startPoint x: 446, startPoint y: 108, endPoint x: 419, endPoint y: 112, distance: 27.7
click at [419, 112] on input "SHURIKEN B3" at bounding box center [499, 107] width 161 height 12
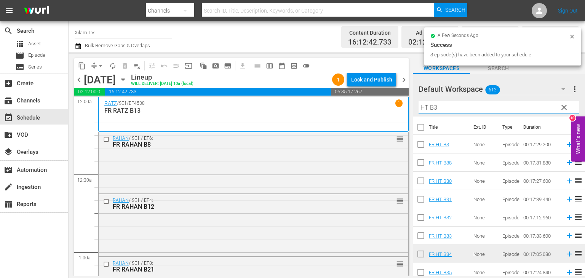
click at [449, 106] on input "HT B3" at bounding box center [499, 107] width 161 height 12
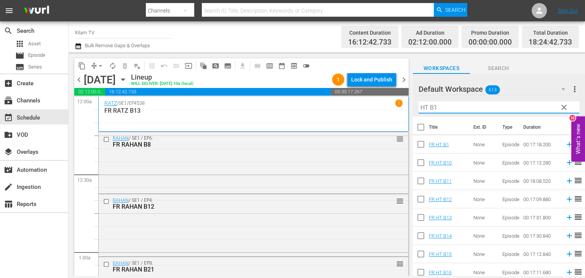
type input "HT B1"
click at [424, 142] on input "checkbox" at bounding box center [421, 146] width 16 height 16
checkbox input "true"
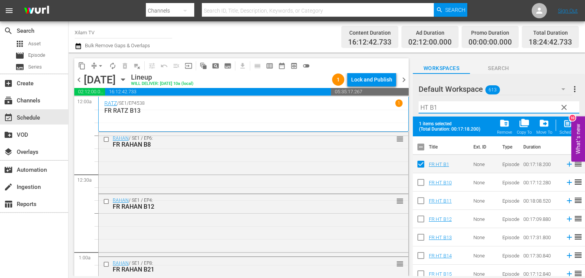
click at [446, 105] on input "HT B1" at bounding box center [499, 107] width 161 height 12
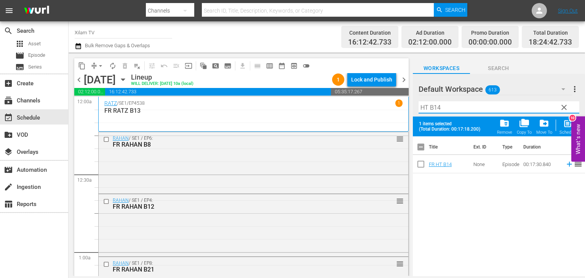
type input "HT B14"
click at [416, 162] on input "checkbox" at bounding box center [421, 166] width 16 height 16
checkbox input "true"
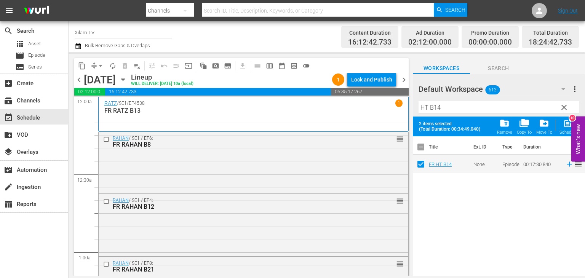
click at [436, 106] on input "HT B14" at bounding box center [499, 107] width 161 height 12
type input "HT B34"
click at [420, 165] on input "checkbox" at bounding box center [421, 166] width 16 height 16
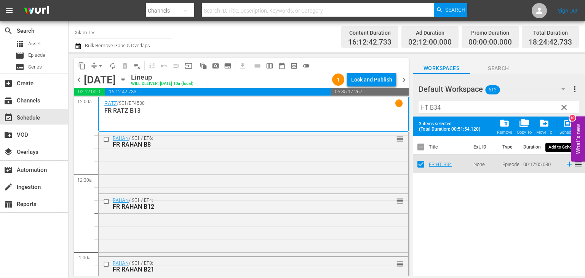
click at [564, 131] on div "Schedule" at bounding box center [568, 132] width 17 height 5
checkbox input "false"
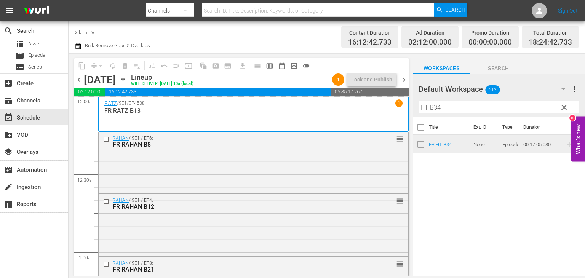
drag, startPoint x: 427, startPoint y: 106, endPoint x: 411, endPoint y: 109, distance: 16.4
click at [411, 109] on div "content_copy compress arrow_drop_down autorenew_outlined delete_forever_outline…" at bounding box center [327, 165] width 516 height 224
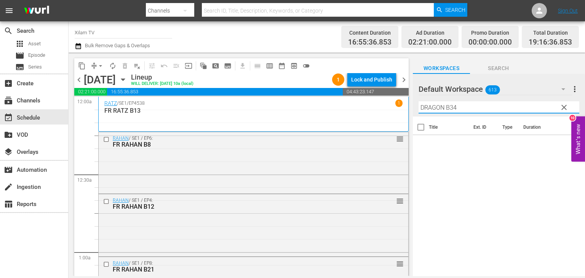
click at [458, 108] on input "DRAGON B34" at bounding box center [499, 107] width 161 height 12
click at [458, 102] on input "DRAGON B34" at bounding box center [499, 107] width 161 height 12
click at [459, 104] on input "DRAGON B34" at bounding box center [499, 107] width 161 height 12
type input "DRAGON B13"
click at [421, 150] on input "checkbox" at bounding box center [421, 146] width 16 height 16
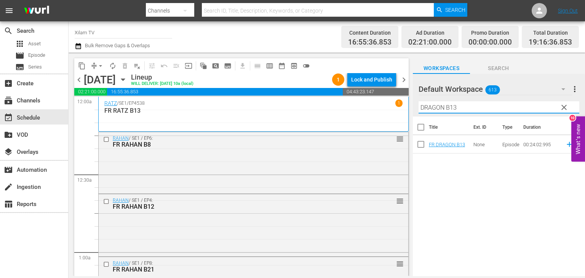
checkbox input "true"
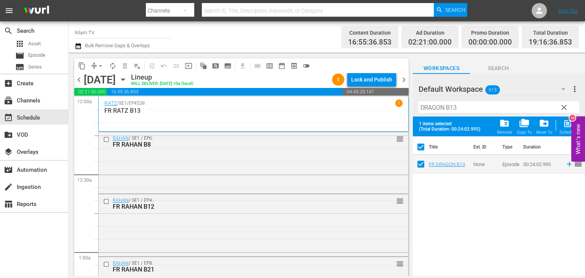
click at [468, 110] on input "DRAGON B13" at bounding box center [499, 107] width 161 height 12
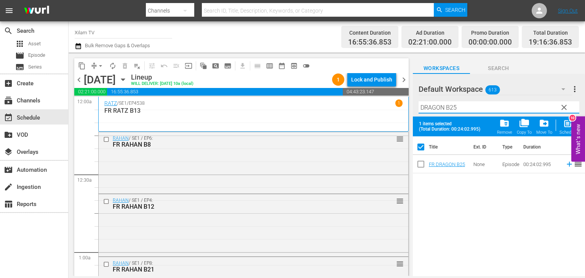
type input "DRAGON B25"
click at [419, 163] on input "checkbox" at bounding box center [421, 166] width 16 height 16
checkbox input "true"
checkbox input "false"
click at [465, 111] on input "DRAGON B25" at bounding box center [499, 107] width 161 height 12
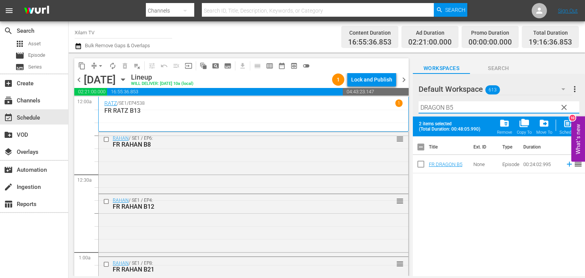
type input "DRAGON B5"
click at [424, 171] on input "checkbox" at bounding box center [421, 166] width 16 height 16
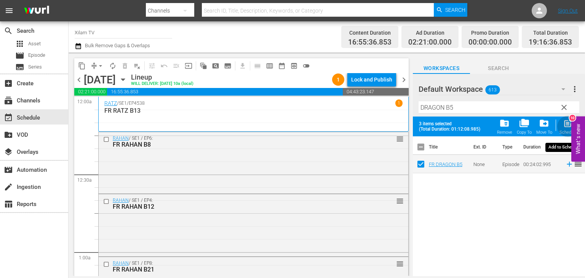
click at [568, 124] on span "post_add" at bounding box center [568, 123] width 10 height 10
checkbox input "false"
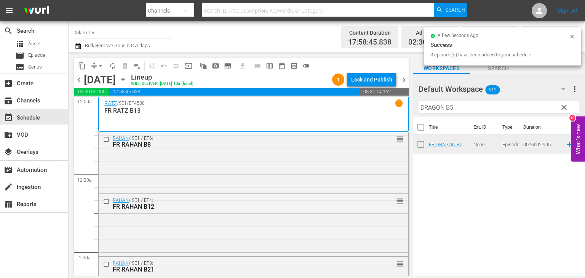
click at [585, 136] on button "What's new 10" at bounding box center [578, 139] width 14 height 45
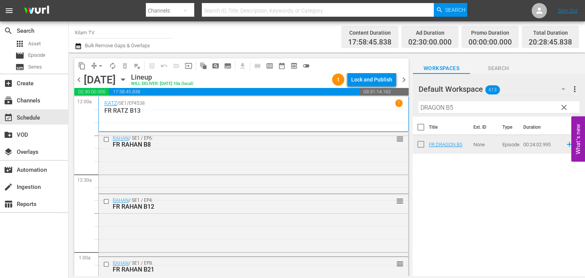
drag, startPoint x: 573, startPoint y: 143, endPoint x: 481, endPoint y: 95, distance: 103.2
click at [481, 95] on body "menu Search By Channels Search ID, Title, Description, Keywords, or Category Se…" at bounding box center [292, 139] width 585 height 278
click at [495, 106] on input "DRAGON B5" at bounding box center [499, 107] width 161 height 12
drag, startPoint x: 444, startPoint y: 105, endPoint x: 388, endPoint y: 115, distance: 56.2
click at [388, 115] on div "content_copy compress arrow_drop_down autorenew_outlined delete_forever_outline…" at bounding box center [327, 165] width 516 height 224
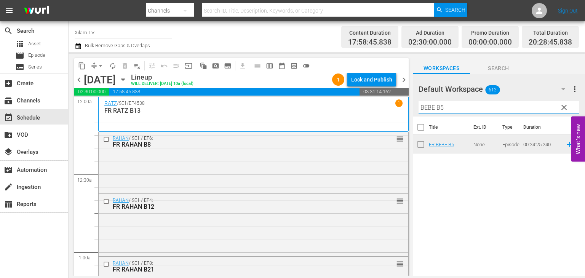
click at [457, 109] on input "BEBE B5" at bounding box center [499, 107] width 161 height 12
type input "BEBE B4"
click at [423, 147] on input "checkbox" at bounding box center [421, 146] width 16 height 16
checkbox input "true"
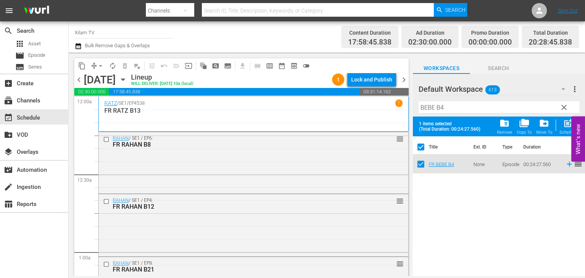
click at [456, 111] on input "BEBE B4" at bounding box center [499, 107] width 161 height 12
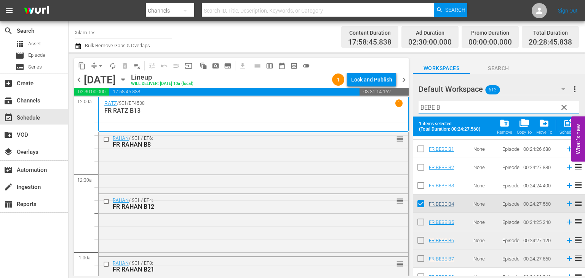
scroll to position [24, 0]
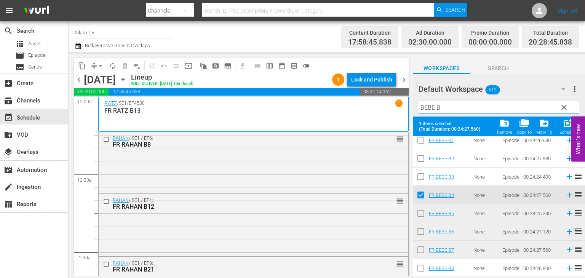
type input "BEBE B"
click at [422, 263] on input "checkbox" at bounding box center [421, 270] width 16 height 16
checkbox input "true"
checkbox input "false"
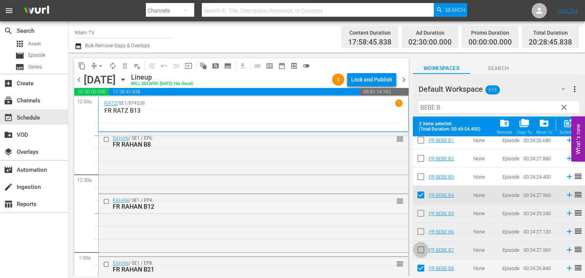
click at [424, 254] on input "checkbox" at bounding box center [421, 251] width 16 height 16
checkbox input "true"
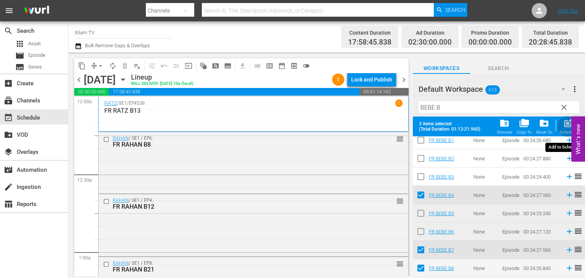
click at [565, 131] on div "Schedule" at bounding box center [568, 132] width 17 height 5
checkbox input "false"
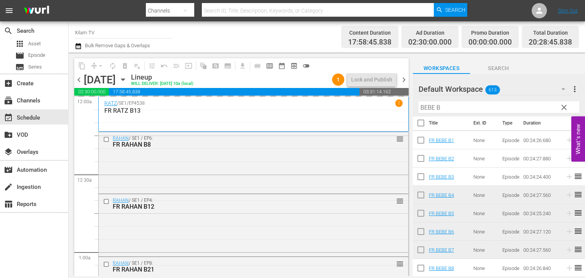
scroll to position [4, 0]
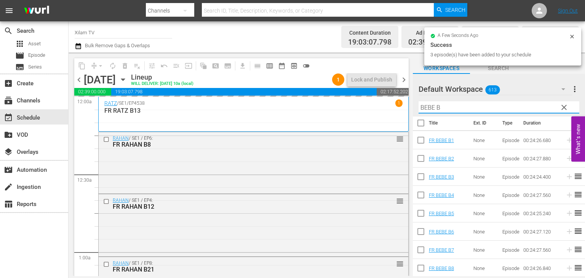
drag, startPoint x: 434, startPoint y: 109, endPoint x: 420, endPoint y: 114, distance: 14.7
click at [420, 114] on div "Filter by Title BEBE B" at bounding box center [499, 107] width 161 height 18
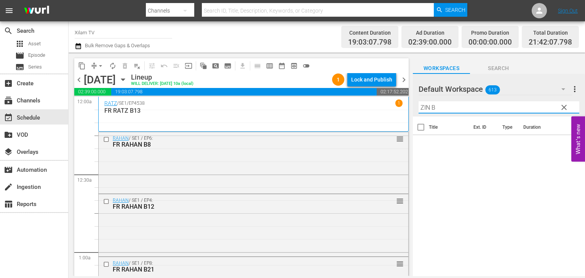
scroll to position [0, 0]
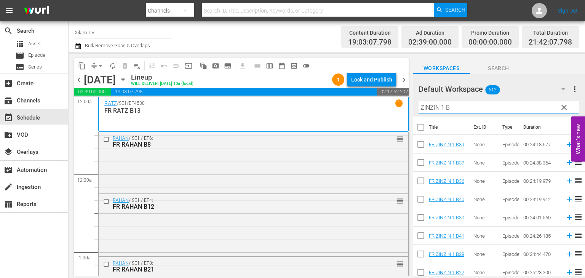
click at [462, 105] on input "ZINZIN 1 B" at bounding box center [499, 107] width 161 height 12
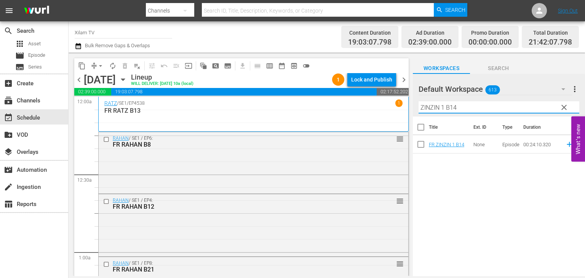
type input "ZINZIN 1 B14"
click at [419, 141] on input "checkbox" at bounding box center [421, 146] width 16 height 16
checkbox input "true"
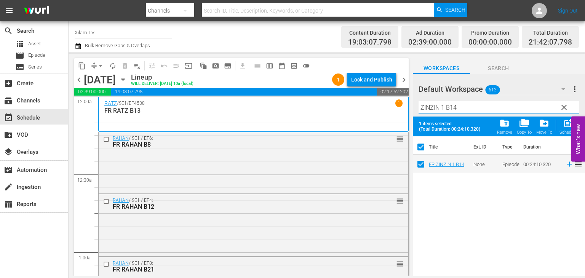
click at [470, 110] on input "ZINZIN 1 B14" at bounding box center [499, 107] width 161 height 12
type input "ZINZIN 1 B21"
click at [422, 166] on input "checkbox" at bounding box center [421, 166] width 16 height 16
checkbox input "true"
checkbox input "false"
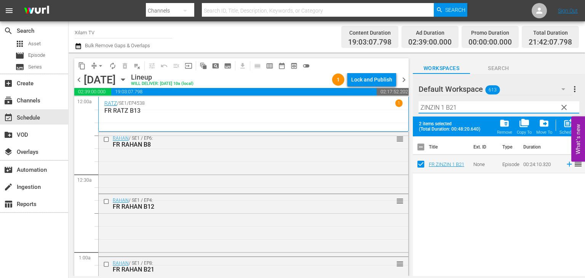
click at [460, 109] on input "ZINZIN 1 B21" at bounding box center [499, 107] width 161 height 12
type input "ZINZIN 1 B36"
click at [422, 167] on input "checkbox" at bounding box center [421, 166] width 16 height 16
click at [567, 131] on div "Schedule" at bounding box center [568, 132] width 17 height 5
checkbox input "false"
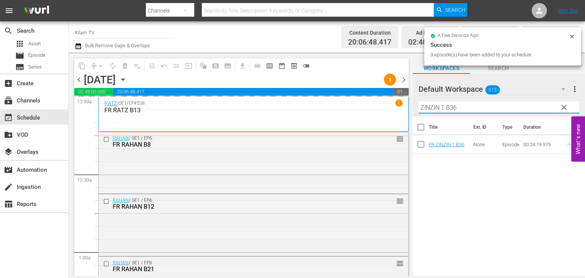
drag, startPoint x: 443, startPoint y: 107, endPoint x: 419, endPoint y: 112, distance: 24.9
click at [419, 112] on input "ZINZIN 1 B36" at bounding box center [499, 107] width 161 height 12
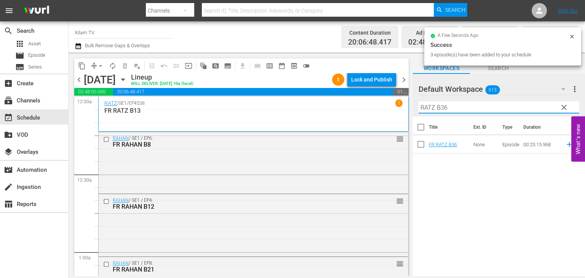
click at [461, 111] on input "RATZ B36" at bounding box center [499, 107] width 161 height 12
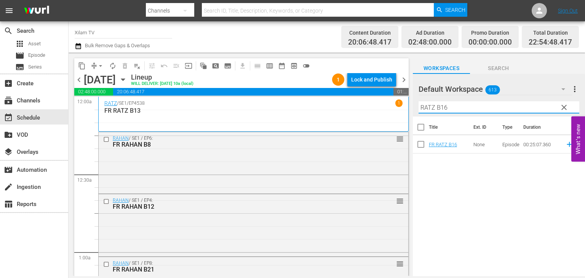
type input "RATZ B16"
click at [422, 144] on input "checkbox" at bounding box center [421, 146] width 16 height 16
checkbox input "true"
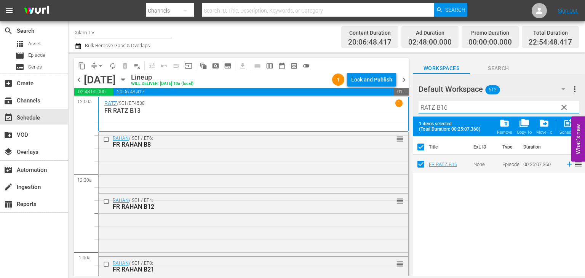
click at [457, 112] on input "RATZ B16" at bounding box center [499, 107] width 161 height 12
type input "RATZ B18"
click at [418, 160] on input "checkbox" at bounding box center [421, 166] width 16 height 16
checkbox input "true"
checkbox input "false"
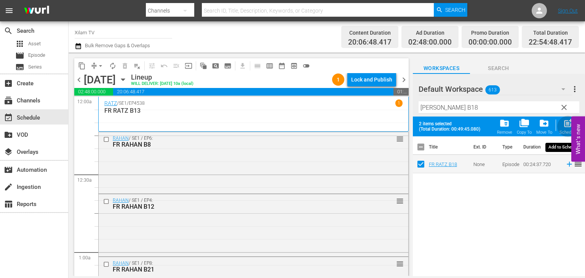
click at [565, 127] on span "post_add" at bounding box center [568, 123] width 10 height 10
checkbox input "false"
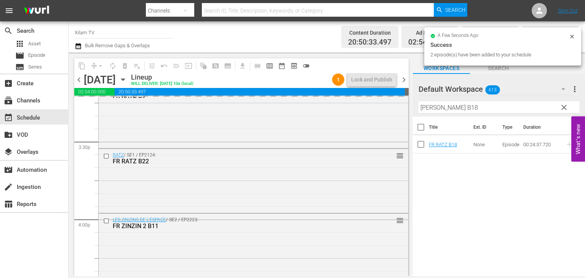
scroll to position [3550, 0]
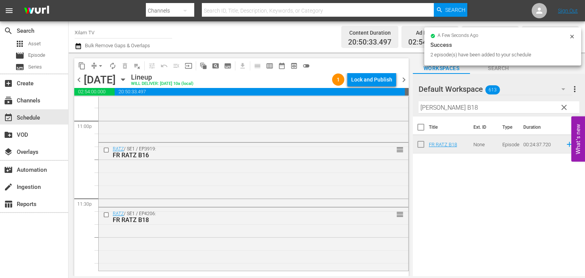
click at [449, 107] on input "RATZ B18" at bounding box center [499, 107] width 161 height 12
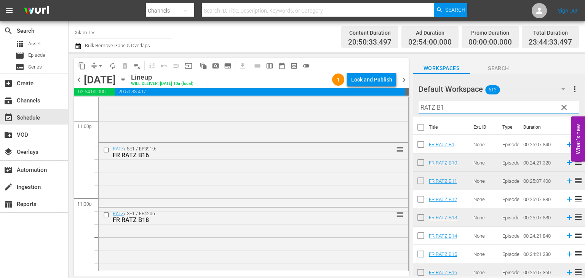
type input "RATZ B1"
click at [421, 198] on input "checkbox" at bounding box center [421, 201] width 16 height 16
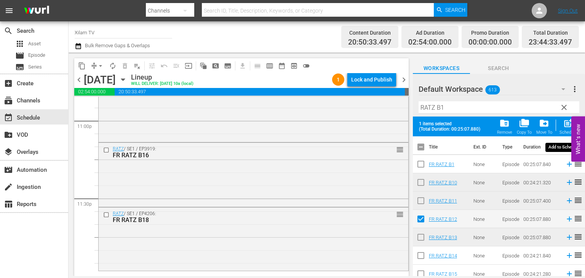
click at [564, 130] on div "Schedule" at bounding box center [568, 132] width 17 height 5
checkbox input "false"
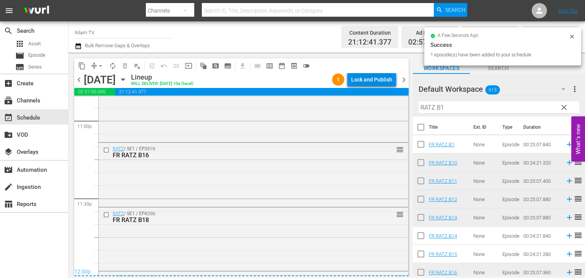
click at [363, 83] on div "Lock and Publish" at bounding box center [371, 80] width 41 height 14
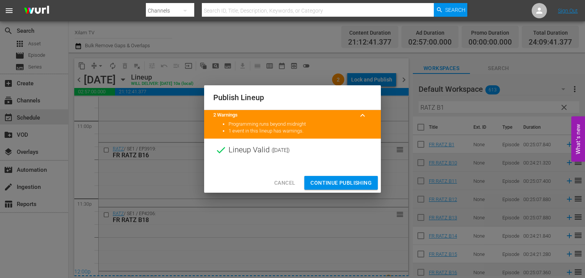
click at [323, 175] on div "Cancel Continue Publishing" at bounding box center [292, 183] width 177 height 20
click at [320, 177] on button "Continue Publishing" at bounding box center [341, 183] width 74 height 14
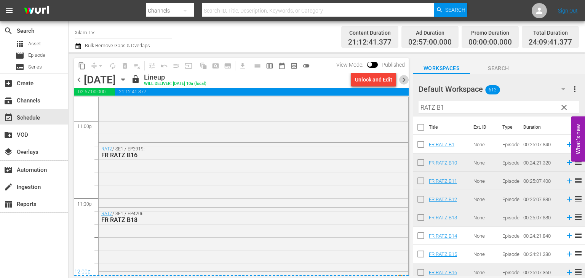
click at [405, 80] on span "chevron_right" at bounding box center [404, 80] width 10 height 10
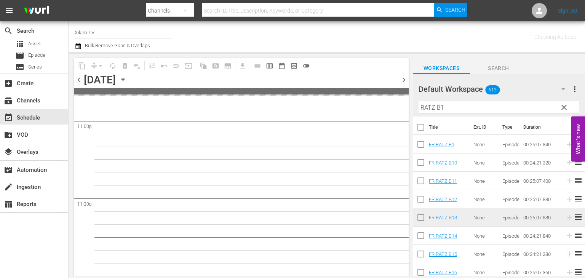
scroll to position [3549, 0]
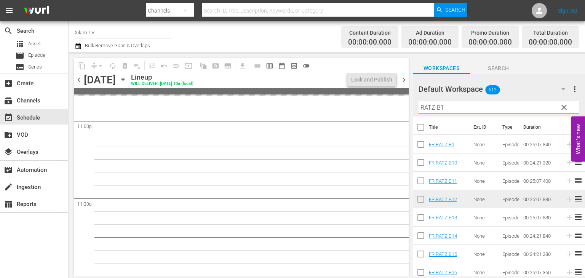
click at [434, 106] on input "RATZ B1" at bounding box center [499, 107] width 161 height 12
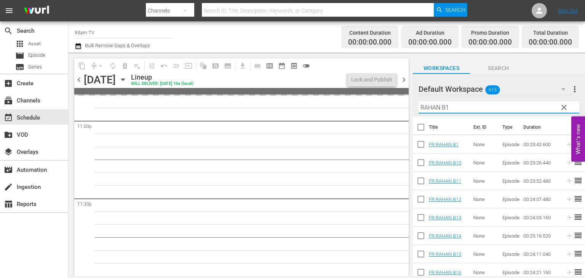
click at [478, 110] on input "RAHAN B1" at bounding box center [499, 107] width 161 height 12
type input "RAHAN B"
click at [422, 237] on input "checkbox" at bounding box center [421, 237] width 16 height 16
checkbox input "true"
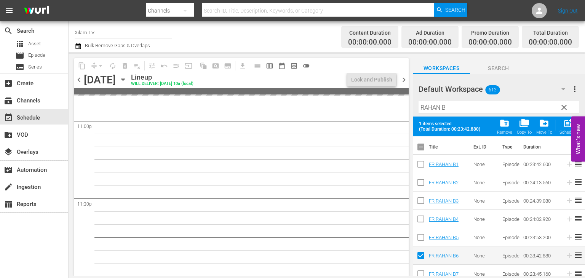
click at [420, 234] on input "checkbox" at bounding box center [421, 239] width 16 height 16
checkbox input "true"
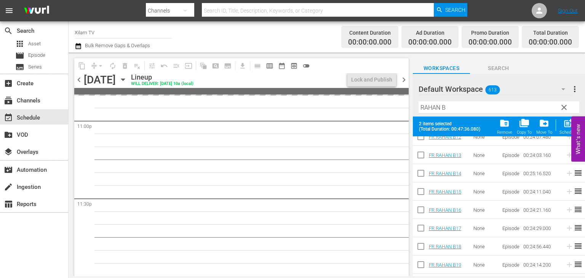
scroll to position [267, 0]
click at [424, 243] on input "checkbox" at bounding box center [421, 246] width 16 height 16
checkbox input "true"
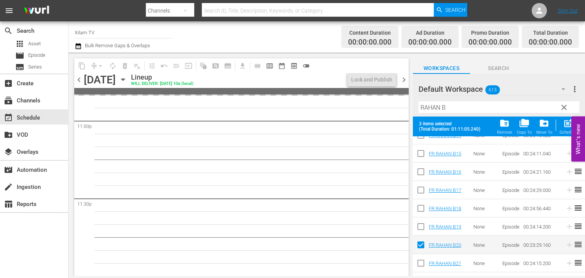
click at [422, 169] on input "checkbox" at bounding box center [421, 173] width 16 height 16
checkbox input "true"
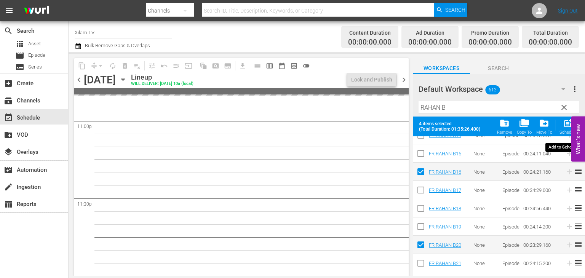
click at [566, 129] on div "post_add Schedule" at bounding box center [568, 126] width 17 height 17
checkbox input "false"
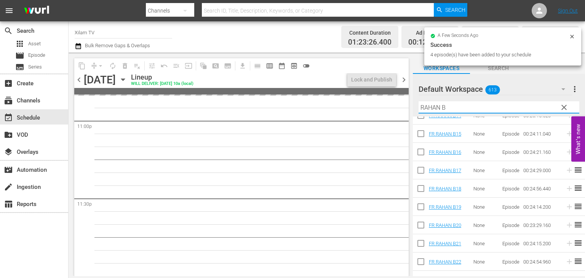
drag, startPoint x: 440, startPoint y: 105, endPoint x: 420, endPoint y: 109, distance: 19.6
click at [420, 109] on input "RAHAN B" at bounding box center [499, 107] width 161 height 12
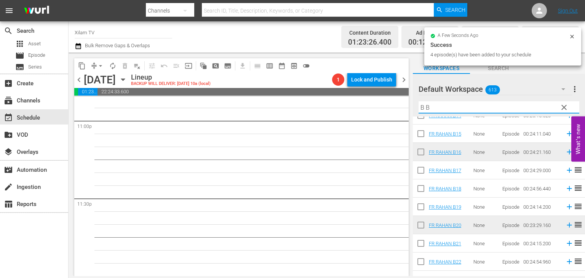
scroll to position [0, 0]
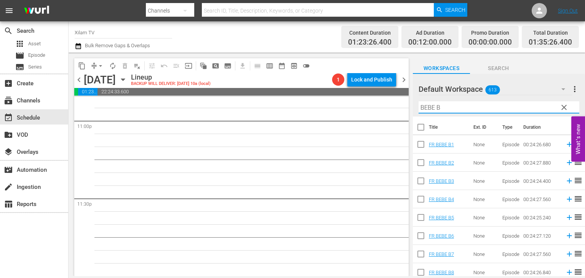
type input "BEBE B"
click at [424, 169] on input "checkbox" at bounding box center [421, 164] width 16 height 16
checkbox input "true"
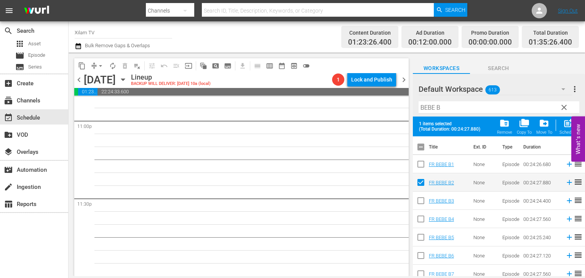
click at [424, 166] on input "checkbox" at bounding box center [421, 166] width 16 height 16
checkbox input "true"
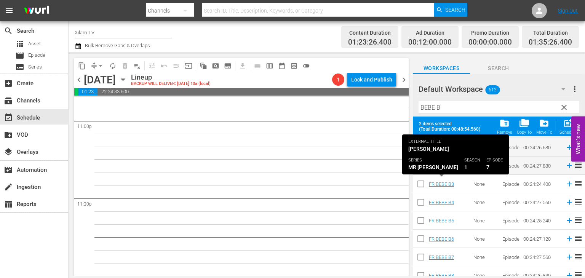
scroll to position [24, 0]
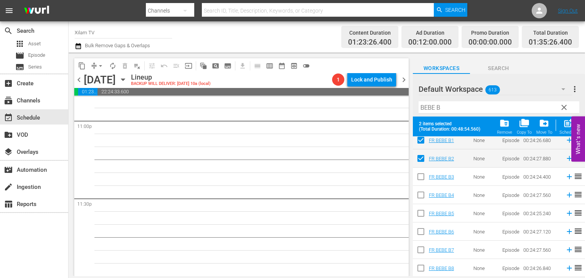
click at [418, 220] on input "checkbox" at bounding box center [421, 215] width 16 height 16
checkbox input "true"
click at [419, 264] on input "checkbox" at bounding box center [421, 270] width 16 height 16
checkbox input "true"
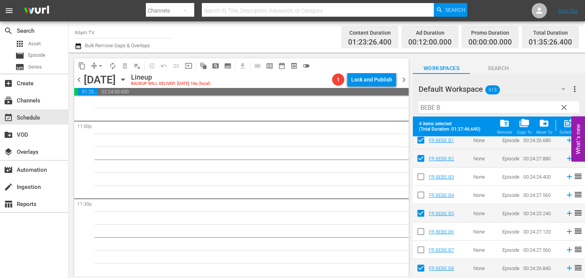
click at [567, 128] on span "post_add" at bounding box center [568, 123] width 10 height 10
checkbox input "false"
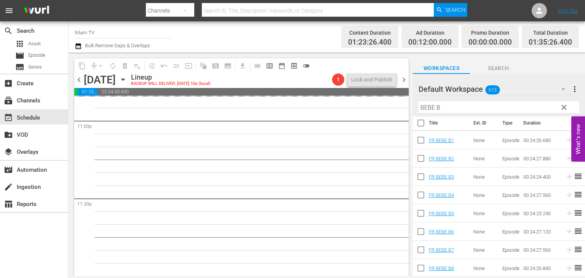
scroll to position [4, 0]
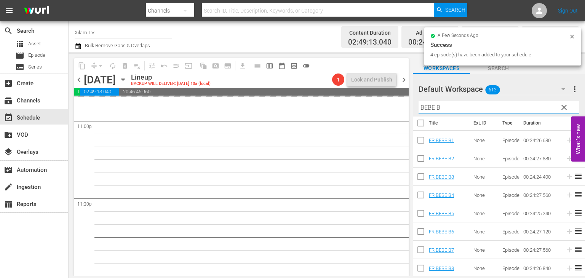
drag, startPoint x: 434, startPoint y: 104, endPoint x: 424, endPoint y: 108, distance: 10.5
click at [424, 108] on input "BEBE B" at bounding box center [499, 107] width 161 height 12
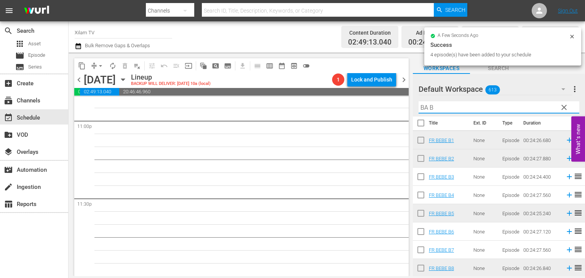
scroll to position [0, 0]
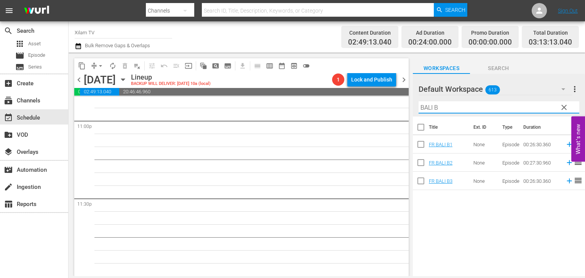
type input "BALI B"
click at [422, 181] on input "checkbox" at bounding box center [421, 182] width 16 height 16
checkbox input "true"
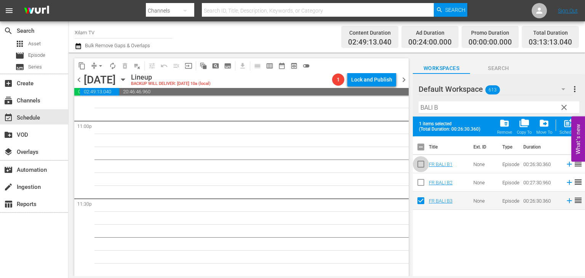
click at [424, 163] on input "checkbox" at bounding box center [421, 166] width 16 height 16
click at [564, 125] on span "post_add" at bounding box center [568, 123] width 10 height 10
checkbox input "false"
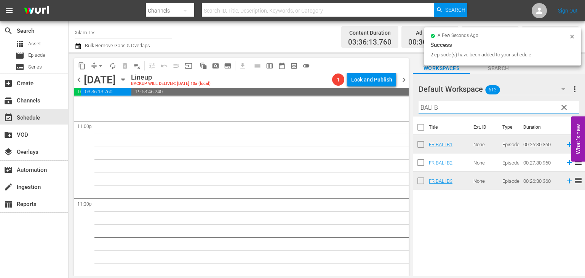
drag, startPoint x: 431, startPoint y: 106, endPoint x: 420, endPoint y: 110, distance: 11.9
click at [420, 110] on input "BALI B" at bounding box center [499, 107] width 161 height 12
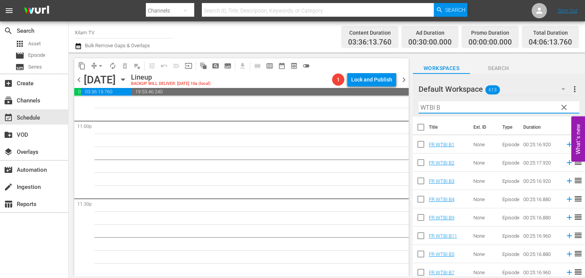
type input "WTBI B"
click at [417, 198] on input "checkbox" at bounding box center [421, 201] width 16 height 16
checkbox input "true"
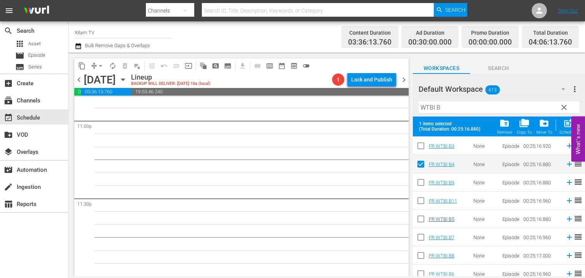
scroll to position [76, 0]
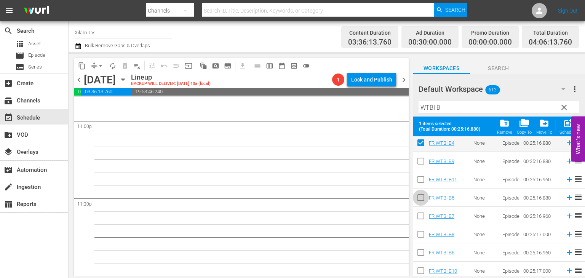
click at [423, 201] on input "checkbox" at bounding box center [421, 199] width 16 height 16
checkbox input "true"
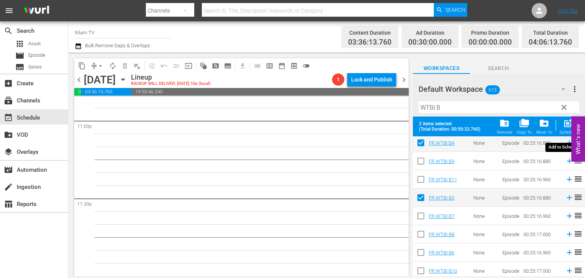
click at [568, 127] on span "post_add" at bounding box center [568, 123] width 10 height 10
checkbox input "false"
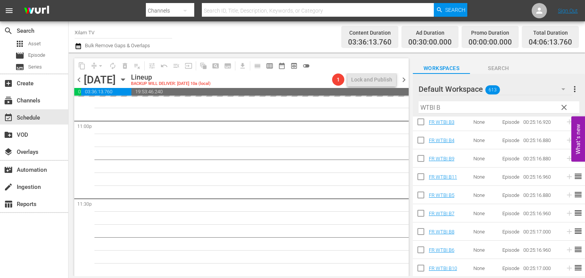
scroll to position [59, 0]
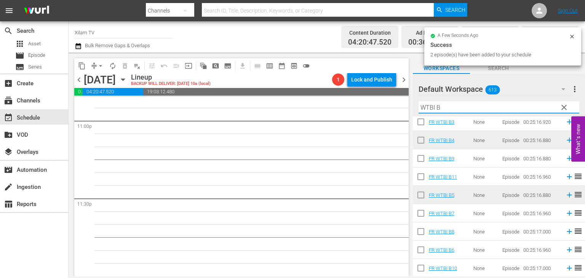
drag, startPoint x: 435, startPoint y: 110, endPoint x: 419, endPoint y: 118, distance: 18.4
click at [419, 118] on div "Default Workspace 613 Default more_vert clear Filter by Title WTBI B Title Ext.…" at bounding box center [499, 177] width 172 height 206
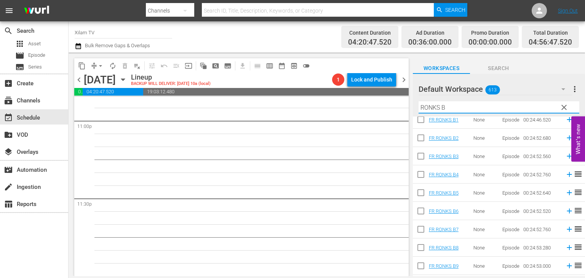
scroll to position [38, 0]
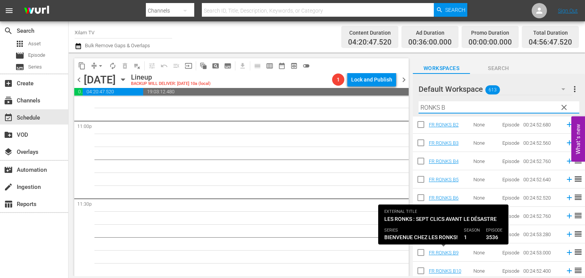
type input "RONKS B"
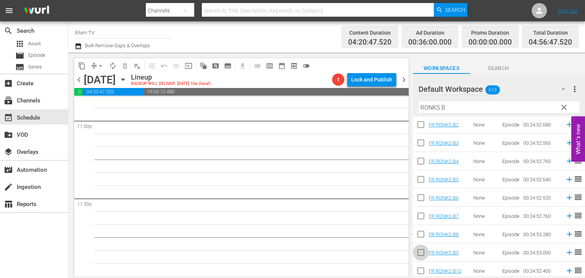
click at [420, 259] on input "checkbox" at bounding box center [421, 254] width 16 height 16
checkbox input "true"
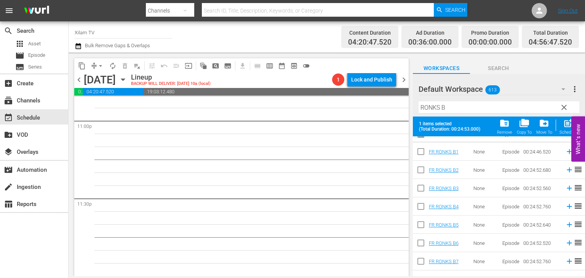
scroll to position [0, 0]
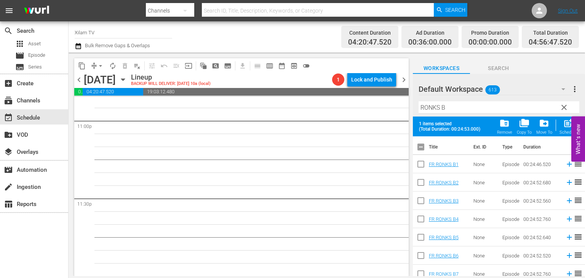
click at [423, 218] on input "checkbox" at bounding box center [421, 221] width 16 height 16
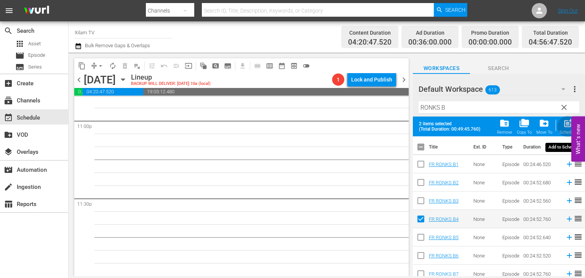
click at [566, 127] on span "post_add" at bounding box center [568, 123] width 10 height 10
checkbox input "false"
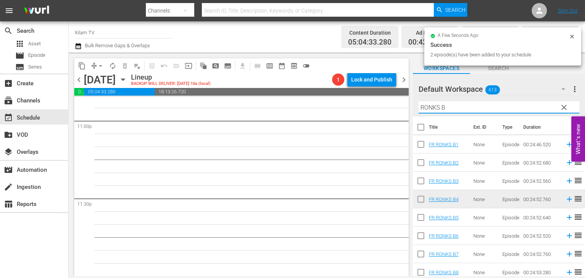
drag, startPoint x: 439, startPoint y: 106, endPoint x: 416, endPoint y: 109, distance: 23.4
click at [416, 109] on div "Default Workspace 613 Default more_vert clear Filter by Title RONKS B" at bounding box center [499, 95] width 172 height 43
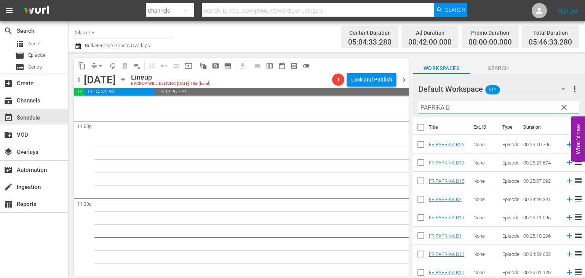
click at [451, 109] on input "PAPRIKA B" at bounding box center [499, 107] width 161 height 12
type input "PAPRIKA B1"
click at [422, 145] on input "checkbox" at bounding box center [421, 146] width 16 height 16
checkbox input "true"
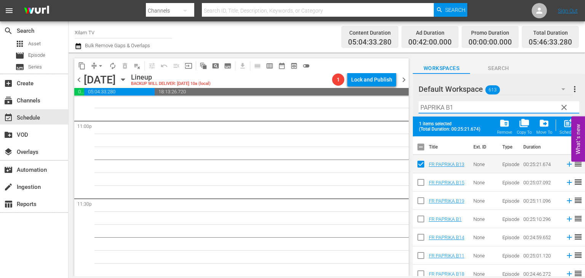
drag, startPoint x: 445, startPoint y: 109, endPoint x: 411, endPoint y: 124, distance: 36.7
click at [411, 124] on div "content_copy compress arrow_drop_down autorenew_outlined delete_forever_outline…" at bounding box center [327, 165] width 516 height 224
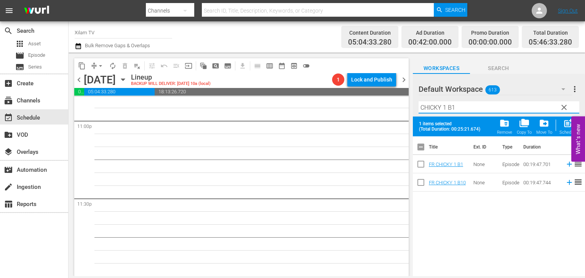
click at [470, 110] on input "CHICKY 1 B1" at bounding box center [499, 107] width 161 height 12
type input "CHICKY 1 B3"
click at [418, 162] on input "checkbox" at bounding box center [421, 166] width 16 height 16
checkbox input "true"
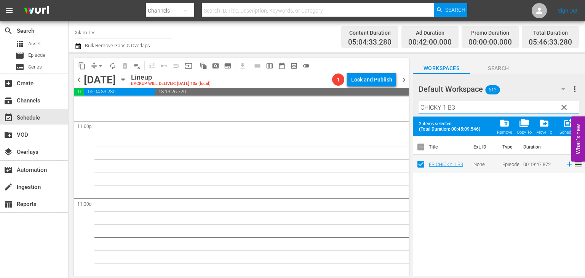
click at [463, 110] on input "CHICKY 1 B3" at bounding box center [499, 107] width 161 height 12
type input "CHICKY 3 B6"
click at [417, 161] on input "checkbox" at bounding box center [421, 166] width 16 height 16
click at [562, 127] on div "post_add Schedule" at bounding box center [568, 126] width 17 height 17
checkbox input "false"
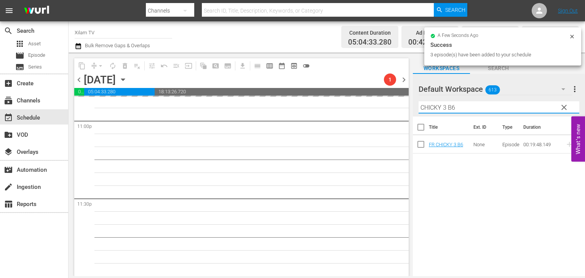
drag, startPoint x: 446, startPoint y: 107, endPoint x: 416, endPoint y: 114, distance: 31.6
click at [416, 114] on div "Default Workspace 613 Default more_vert clear Filter by Title CHICKY 3 B6" at bounding box center [499, 95] width 172 height 43
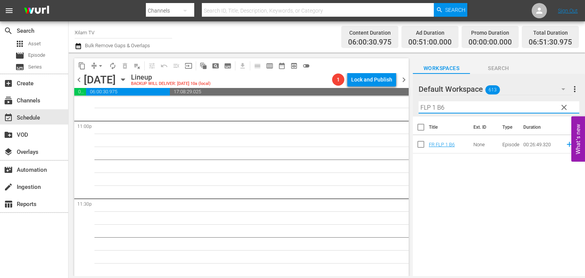
click at [448, 103] on input "FLP 1 B6" at bounding box center [499, 107] width 161 height 12
type input "FLP 1 B6"
click at [421, 144] on input "checkbox" at bounding box center [421, 146] width 16 height 16
checkbox input "true"
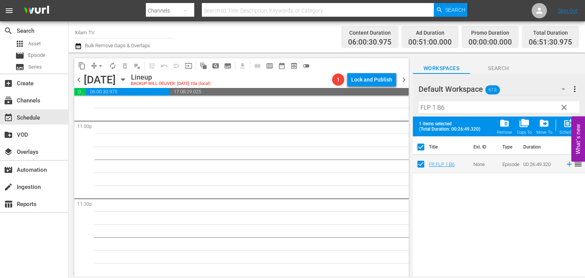
click at [442, 109] on input "FLP 1 B6" at bounding box center [499, 107] width 161 height 12
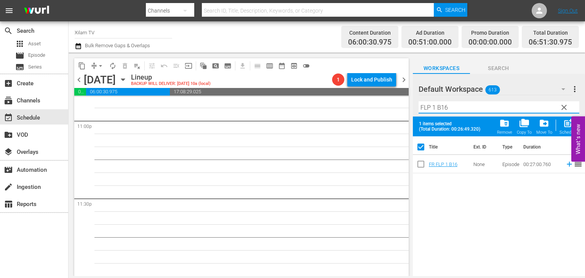
type input "FLP 1 B16"
click at [416, 160] on input "checkbox" at bounding box center [421, 166] width 16 height 16
checkbox input "true"
checkbox input "false"
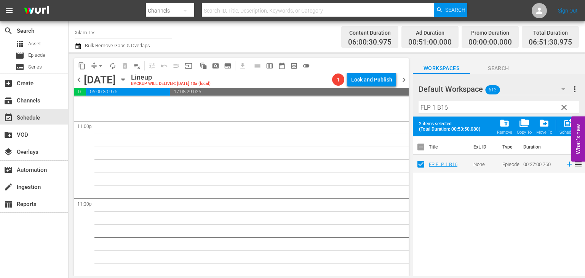
click at [435, 109] on input "FLP 1 B16" at bounding box center [499, 107] width 161 height 12
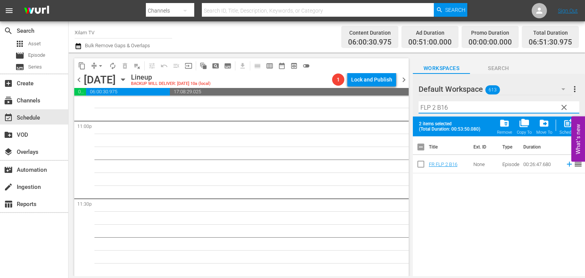
click at [449, 101] on div "Filter by Title FLP 2 B16" at bounding box center [499, 107] width 161 height 18
click at [448, 105] on input "FLP 2 B16" at bounding box center [499, 107] width 161 height 12
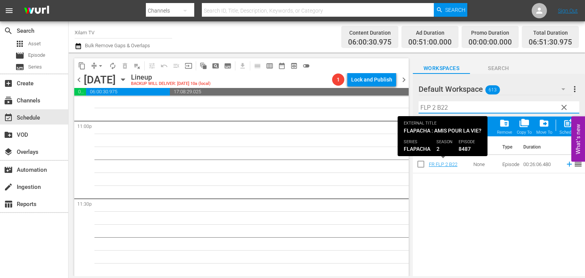
type input "FLP 2 B22"
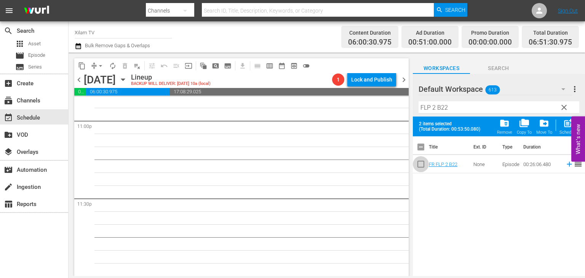
click at [422, 166] on input "checkbox" at bounding box center [421, 166] width 16 height 16
checkbox input "true"
click at [468, 113] on input "FLP 2 B22" at bounding box center [499, 107] width 161 height 12
type input "FLP 2 B14"
click at [425, 169] on input "checkbox" at bounding box center [421, 166] width 16 height 16
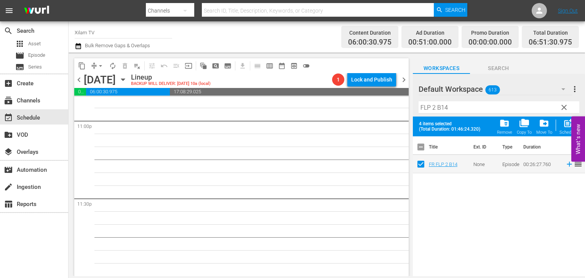
click at [569, 127] on span "post_add" at bounding box center [568, 123] width 10 height 10
checkbox input "false"
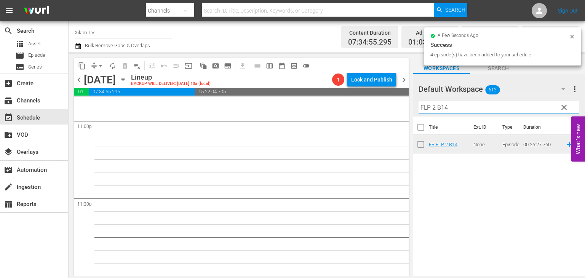
drag, startPoint x: 435, startPoint y: 105, endPoint x: 416, endPoint y: 106, distance: 18.7
click at [416, 106] on div "Default Workspace 613 Default more_vert clear Filter by Title FLP 2 B14" at bounding box center [499, 95] width 172 height 43
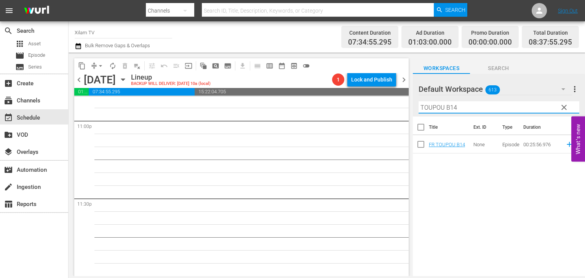
click at [455, 109] on input "TOUPOU B14" at bounding box center [499, 107] width 161 height 12
type input "TOUPOU B4"
click at [420, 142] on input "checkbox" at bounding box center [421, 146] width 16 height 16
checkbox input "true"
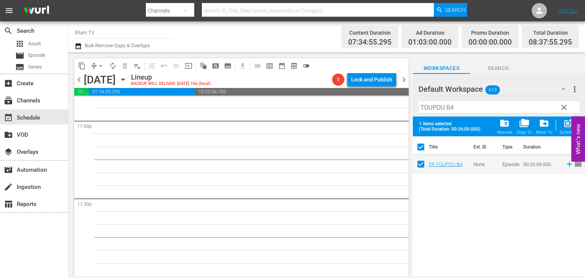
click at [463, 115] on div "Filter by Title TOUPOU B4" at bounding box center [499, 107] width 161 height 18
click at [465, 113] on div "Filter by Title TOUPOU B4" at bounding box center [499, 107] width 161 height 18
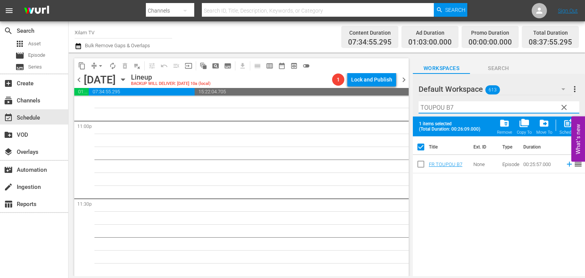
type input "TOUPOU B7"
click at [422, 159] on input "checkbox" at bounding box center [421, 166] width 16 height 16
checkbox input "true"
checkbox input "false"
click at [455, 113] on input "TOUPOU B7" at bounding box center [499, 107] width 161 height 12
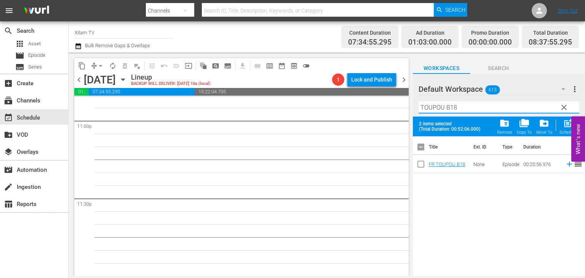
type input "TOUPOU B18"
click at [424, 176] on div "Title Ext. ID Type Duration FR TOUPOU B18 None Episode 00:25:56.976 reorder" at bounding box center [499, 206] width 172 height 141
click at [418, 169] on input "checkbox" at bounding box center [421, 166] width 16 height 16
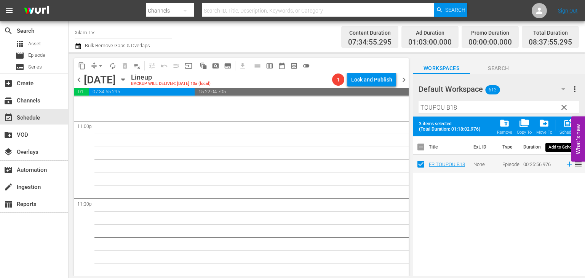
click at [562, 124] on div "post_add Schedule" at bounding box center [568, 126] width 17 height 17
checkbox input "false"
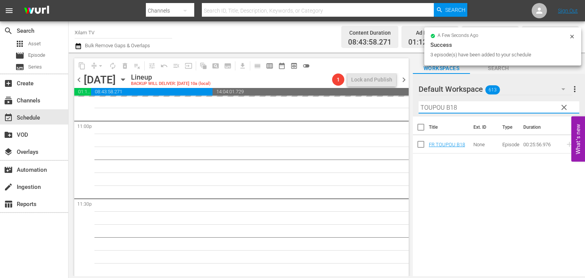
drag, startPoint x: 443, startPoint y: 109, endPoint x: 411, endPoint y: 123, distance: 34.5
click at [411, 123] on div "content_copy compress arrow_drop_down autorenew_outlined delete_forever_outline…" at bounding box center [327, 165] width 516 height 224
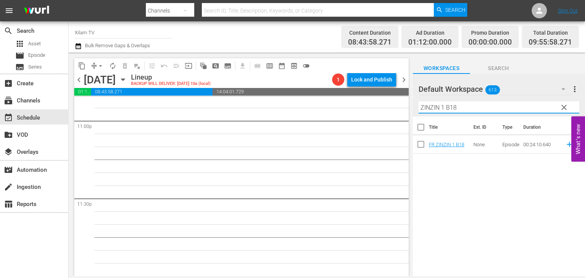
click at [475, 110] on input "ZINZIN 1 B18" at bounding box center [499, 107] width 161 height 12
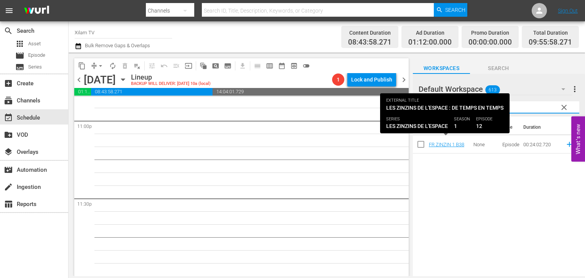
type input "ZINZIN 1 B38"
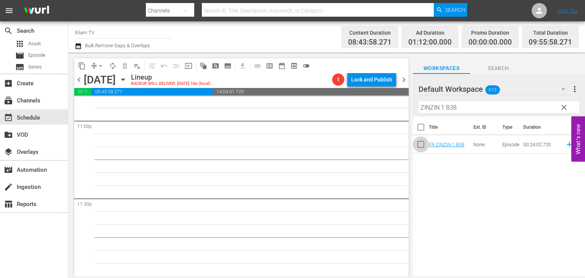
click at [420, 151] on input "checkbox" at bounding box center [421, 146] width 16 height 16
checkbox input "true"
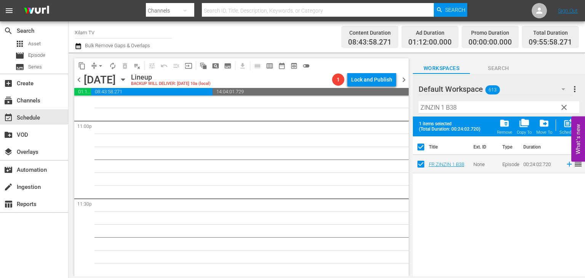
click at [460, 108] on input "ZINZIN 1 B38" at bounding box center [499, 107] width 161 height 12
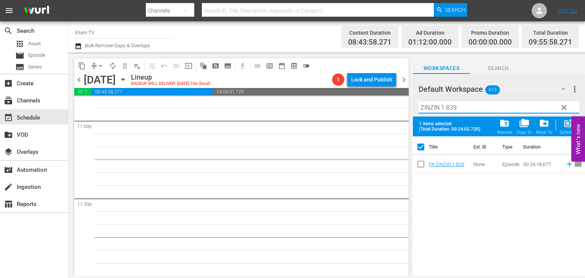
type input "ZINZIN 1 B39"
click at [416, 162] on input "checkbox" at bounding box center [421, 166] width 16 height 16
checkbox input "true"
checkbox input "false"
click at [443, 107] on input "ZINZIN 1 B39" at bounding box center [499, 107] width 161 height 12
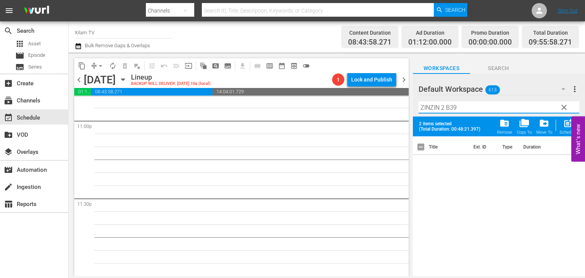
click at [492, 107] on input "ZINZIN 2 B39" at bounding box center [499, 107] width 161 height 12
type input "ZINZIN 2 B4"
click at [420, 165] on input "checkbox" at bounding box center [421, 166] width 16 height 16
checkbox input "true"
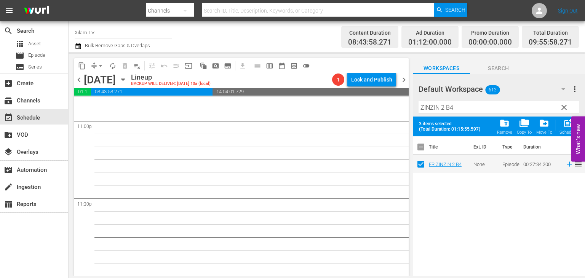
click at [460, 113] on div "Filter by Title ZINZIN 2 B4" at bounding box center [499, 107] width 161 height 18
click at [460, 111] on input "ZINZIN 2 B4" at bounding box center [499, 107] width 161 height 12
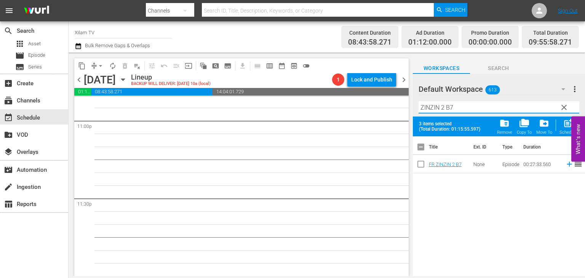
type input "ZINZIN 2 B7"
click at [424, 163] on input "checkbox" at bounding box center [421, 166] width 16 height 16
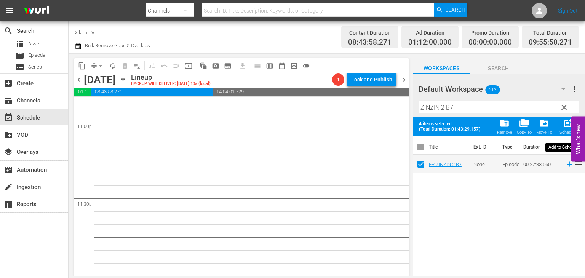
click at [568, 127] on span "post_add" at bounding box center [568, 123] width 10 height 10
checkbox input "false"
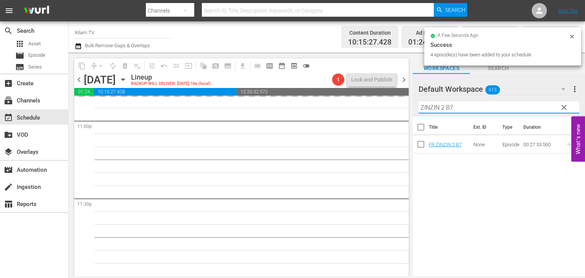
drag, startPoint x: 443, startPoint y: 106, endPoint x: 418, endPoint y: 110, distance: 25.9
click at [418, 110] on div "Default Workspace 613 Default more_vert clear Filter by Title ZINZIN 2 B7" at bounding box center [499, 95] width 172 height 43
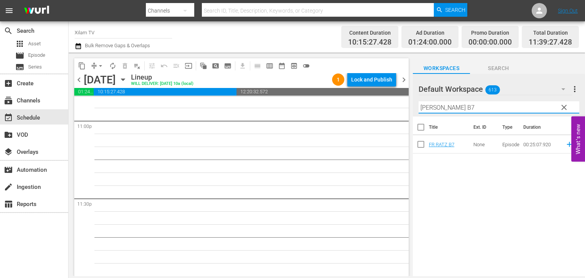
click at [448, 102] on input "RATZ B7" at bounding box center [499, 107] width 161 height 12
type input "RATZ B37"
click at [417, 142] on input "checkbox" at bounding box center [421, 146] width 16 height 16
checkbox input "true"
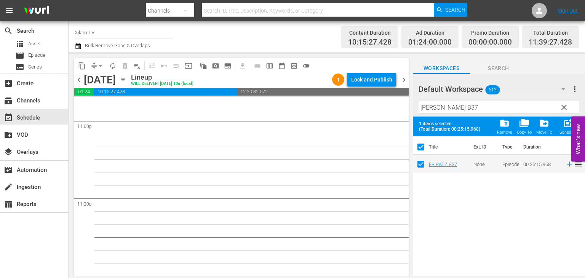
click at [457, 109] on input "RATZ B37" at bounding box center [499, 107] width 161 height 12
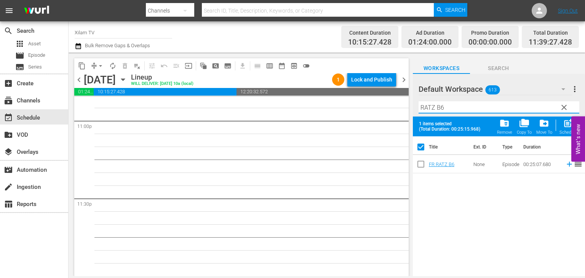
type input "RATZ B6"
click at [420, 159] on input "checkbox" at bounding box center [421, 166] width 16 height 16
checkbox input "true"
checkbox input "false"
click at [449, 110] on input "RATZ B6" at bounding box center [499, 107] width 161 height 12
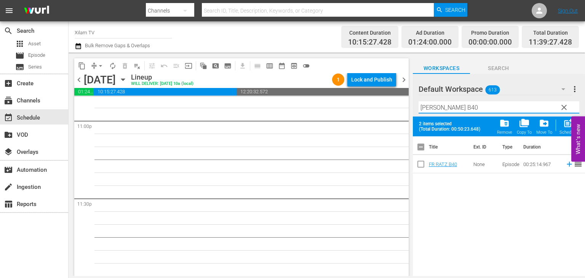
type input "RATZ B40"
click at [419, 160] on input "checkbox" at bounding box center [421, 166] width 16 height 16
checkbox input "true"
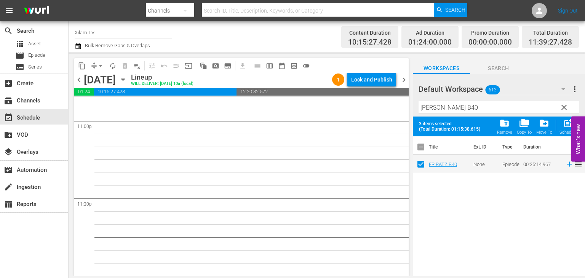
click at [455, 110] on input "RATZ B40" at bounding box center [499, 107] width 161 height 12
type input "RATZ B12"
click at [425, 165] on input "checkbox" at bounding box center [421, 166] width 16 height 16
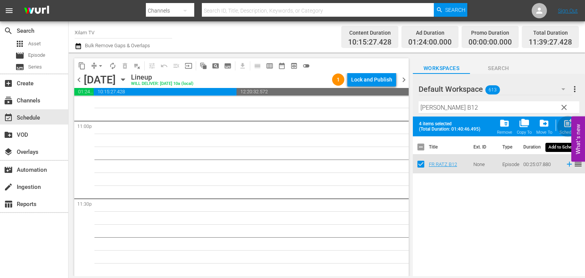
click at [562, 134] on div "Schedule" at bounding box center [568, 132] width 17 height 5
checkbox input "false"
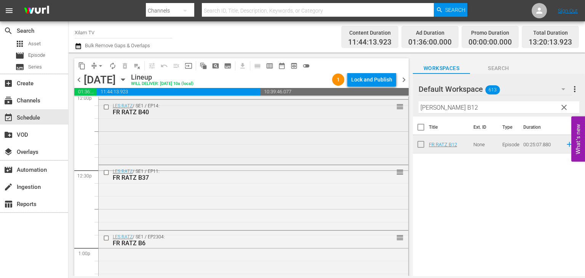
scroll to position [1836, 0]
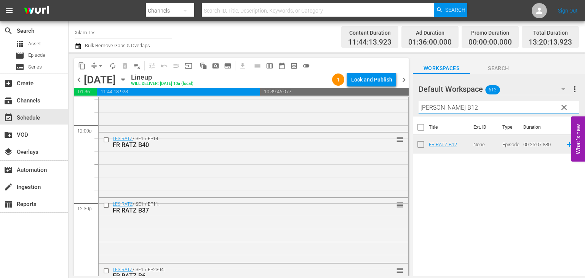
drag, startPoint x: 436, startPoint y: 106, endPoint x: 419, endPoint y: 115, distance: 18.7
click at [419, 115] on div "Filter by Title RATZ B12" at bounding box center [499, 107] width 161 height 18
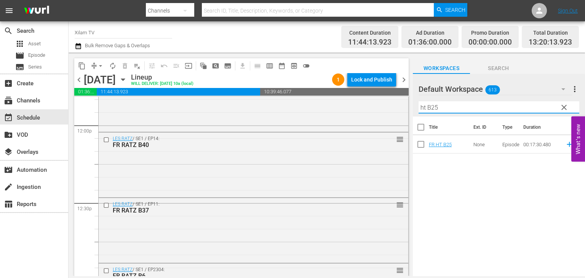
type input "ht B25"
click at [420, 141] on input "checkbox" at bounding box center [421, 146] width 16 height 16
checkbox input "true"
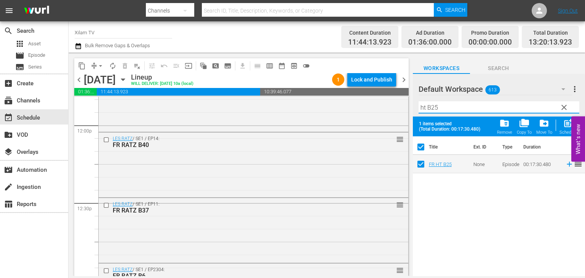
click at [448, 109] on input "ht B25" at bounding box center [499, 107] width 161 height 12
type input "ht B12"
click at [422, 166] on input "checkbox" at bounding box center [421, 166] width 16 height 16
checkbox input "true"
checkbox input "false"
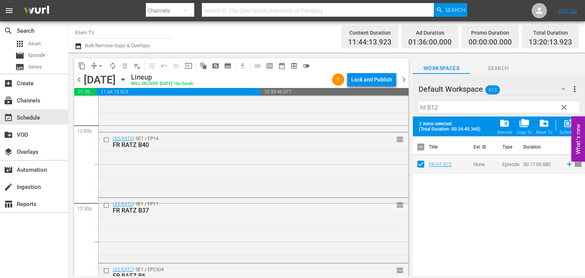
click at [435, 106] on input "ht B12" at bounding box center [499, 107] width 161 height 12
click at [438, 104] on input "ht B12" at bounding box center [499, 107] width 161 height 12
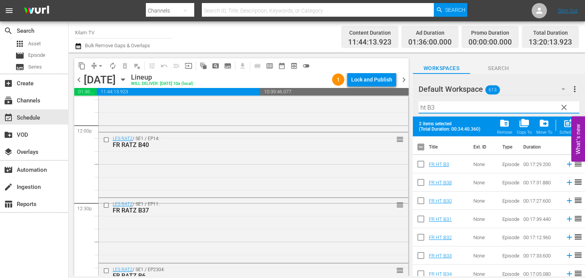
type input "ht B3"
click at [422, 163] on input "checkbox" at bounding box center [421, 166] width 16 height 16
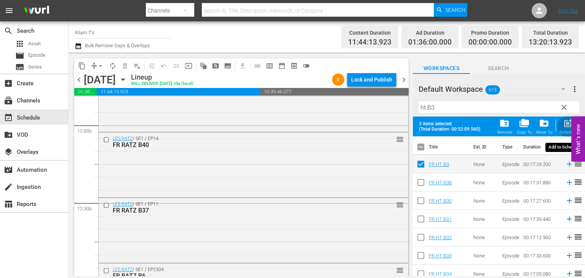
click at [561, 123] on div "post_add Schedule" at bounding box center [568, 126] width 17 height 17
checkbox input "false"
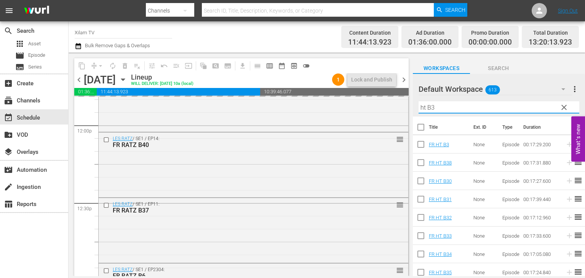
drag, startPoint x: 425, startPoint y: 106, endPoint x: 416, endPoint y: 110, distance: 10.4
click at [416, 110] on div "Default Workspace 613 Default more_vert clear Filter by Title ht B3" at bounding box center [499, 95] width 172 height 43
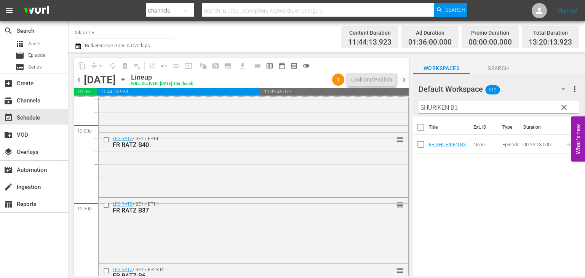
click at [471, 114] on div "Filter by Title SHURIKEN B3" at bounding box center [499, 107] width 161 height 18
click at [472, 112] on input "SHURIKEN B3" at bounding box center [499, 107] width 161 height 12
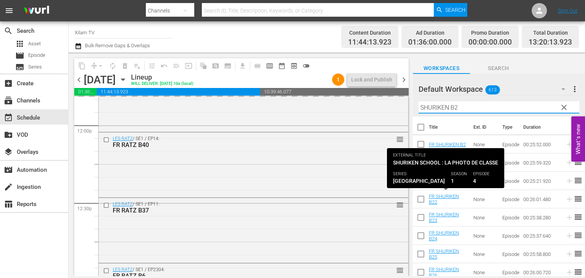
scroll to position [4, 0]
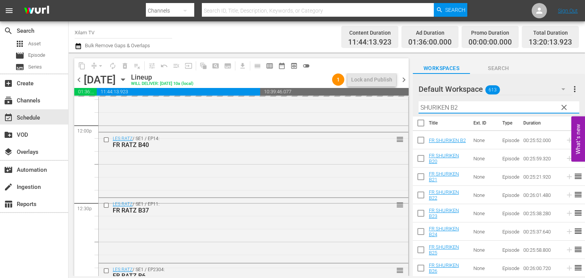
type input "SHURIKEN B2"
click at [421, 253] on input "checkbox" at bounding box center [421, 251] width 16 height 16
checkbox input "true"
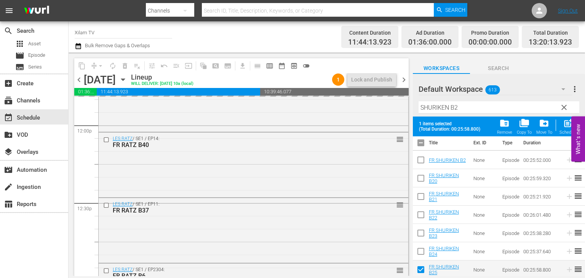
click at [419, 249] on input "checkbox" at bounding box center [421, 253] width 16 height 16
checkbox input "true"
click at [475, 112] on input "SHURIKEN B2" at bounding box center [499, 107] width 161 height 12
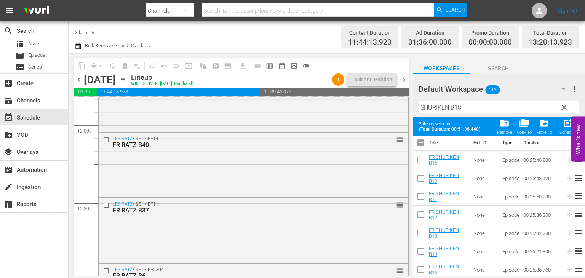
scroll to position [0, 0]
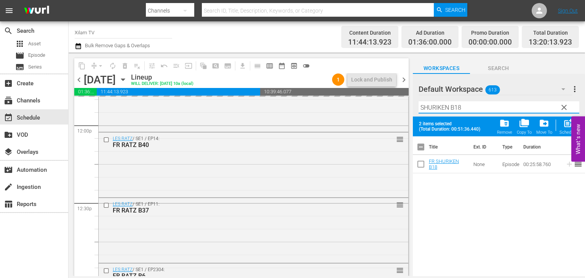
type input "SHURIKEN B18"
click at [420, 166] on input "checkbox" at bounding box center [421, 166] width 16 height 16
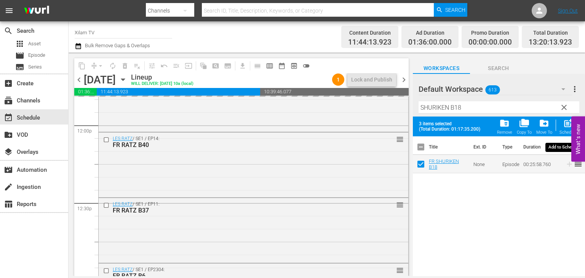
click at [564, 122] on span "post_add" at bounding box center [568, 123] width 10 height 10
checkbox input "false"
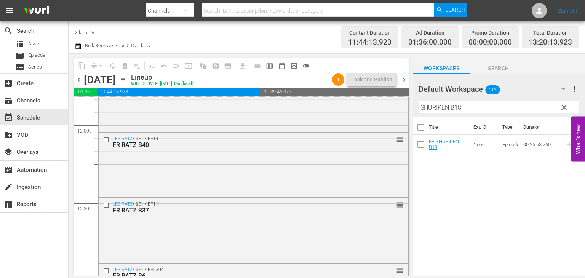
drag, startPoint x: 448, startPoint y: 110, endPoint x: 414, endPoint y: 118, distance: 35.0
click at [414, 118] on div "Default Workspace 613 Default more_vert clear Filter by Title SHURIKEN B18 Titl…" at bounding box center [499, 177] width 172 height 206
click at [463, 108] on input "MAGIC B18" at bounding box center [499, 107] width 161 height 12
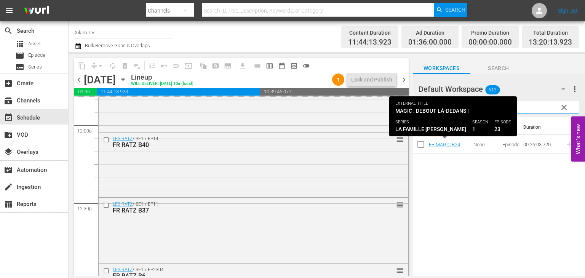
type input "MAGIC B24"
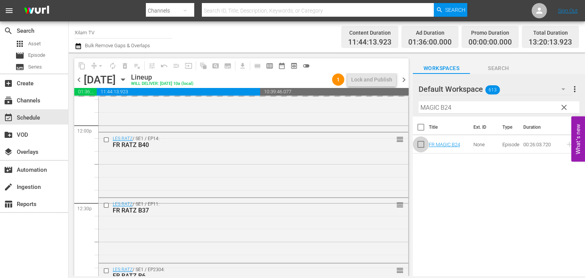
click at [425, 148] on input "checkbox" at bounding box center [421, 146] width 16 height 16
checkbox input "true"
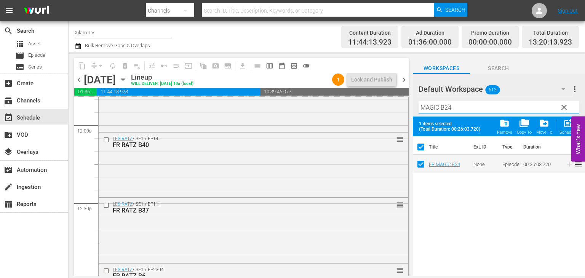
drag, startPoint x: 438, startPoint y: 108, endPoint x: 420, endPoint y: 112, distance: 17.5
click at [420, 112] on input "MAGIC B24" at bounding box center [499, 107] width 161 height 12
click at [457, 104] on input "AKOM 2 B24" at bounding box center [499, 107] width 161 height 12
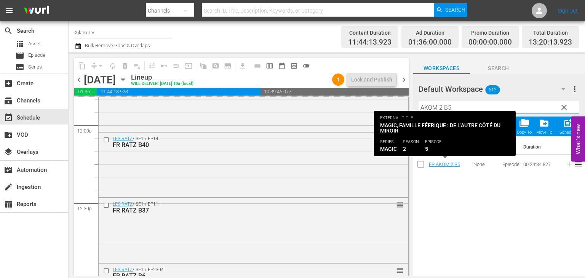
type input "AKOM 2 B5"
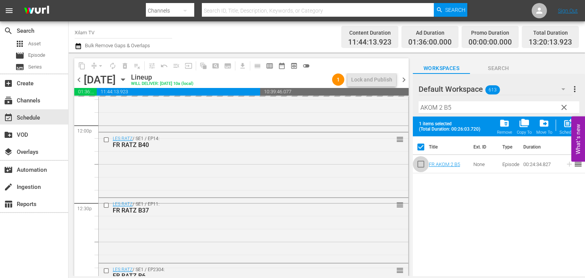
click at [427, 166] on input "checkbox" at bounding box center [421, 166] width 16 height 16
checkbox input "true"
checkbox input "false"
click at [456, 110] on input "AKOM 2 B5" at bounding box center [499, 107] width 161 height 12
type input "AKOM 2 B12"
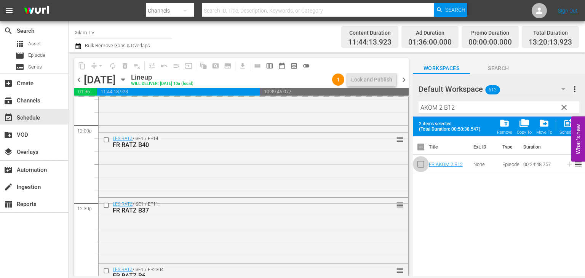
click at [422, 165] on input "checkbox" at bounding box center [421, 166] width 16 height 16
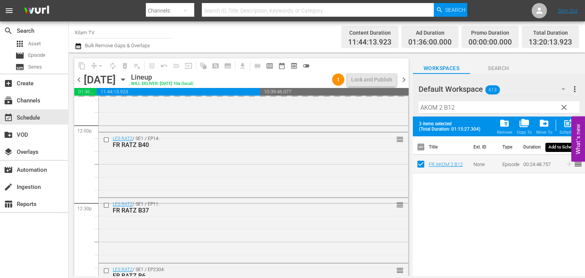
click at [563, 126] on span "post_add" at bounding box center [568, 123] width 10 height 10
checkbox input "false"
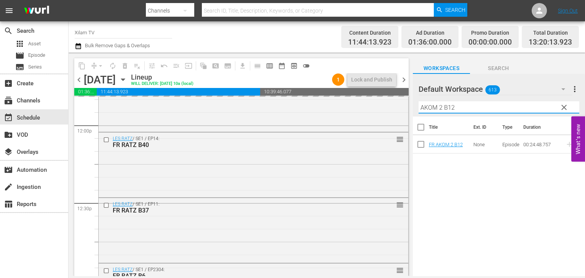
drag, startPoint x: 442, startPoint y: 110, endPoint x: 413, endPoint y: 115, distance: 29.4
click at [413, 115] on div "Default Workspace 613 Default more_vert clear Filter by Title AKOM 2 B12" at bounding box center [499, 95] width 172 height 43
click at [457, 102] on input "CHICKY 3 B12" at bounding box center [499, 107] width 161 height 12
click at [456, 105] on input "CHICKY 3 B12" at bounding box center [499, 107] width 161 height 12
type input "CHICKY 3 B7"
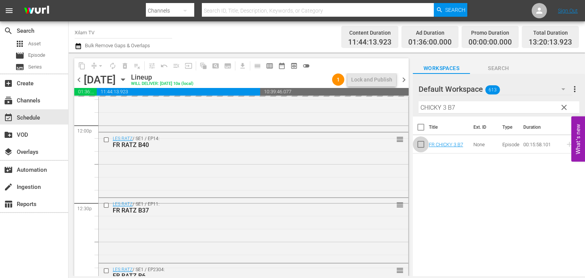
click at [422, 147] on input "checkbox" at bounding box center [421, 146] width 16 height 16
checkbox input "true"
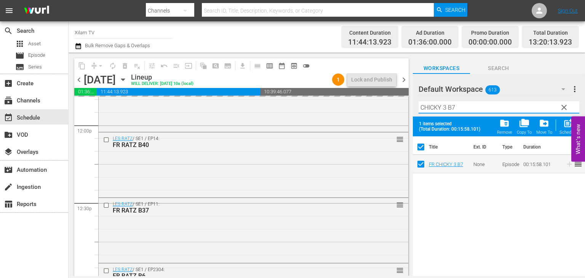
drag, startPoint x: 445, startPoint y: 110, endPoint x: 413, endPoint y: 115, distance: 32.7
click at [413, 115] on div "Default Workspace 613 Default more_vert clear Filter by Title CHICKY 3 B7" at bounding box center [499, 95] width 172 height 43
click at [508, 108] on input "DRAGON B7" at bounding box center [499, 107] width 161 height 12
type input "DRAGON B15"
click at [423, 173] on input "checkbox" at bounding box center [421, 166] width 16 height 16
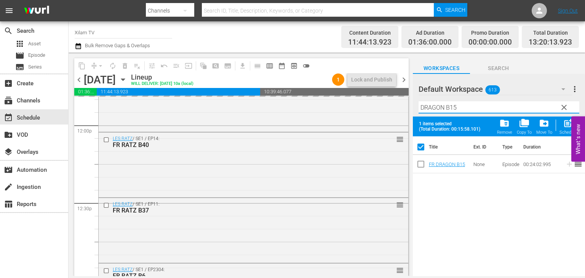
checkbox input "true"
checkbox input "false"
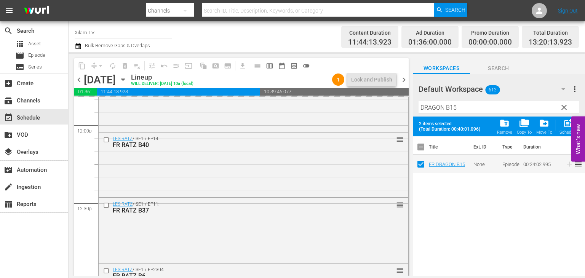
click at [459, 112] on div "Filter by Title DRAGON B15" at bounding box center [499, 107] width 161 height 18
click at [459, 112] on input "DRAGON B15" at bounding box center [499, 107] width 161 height 12
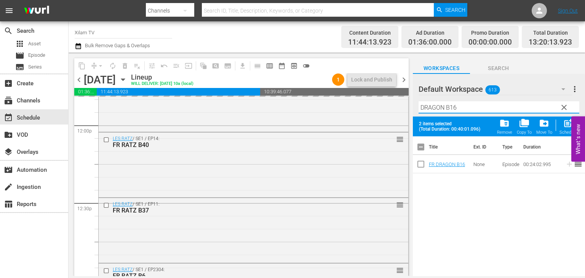
type input "DRAGON B16"
click at [419, 163] on input "checkbox" at bounding box center [421, 166] width 16 height 16
checkbox input "true"
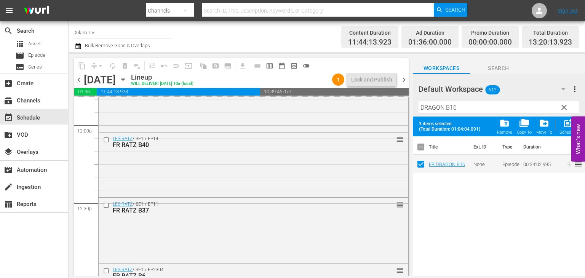
click at [461, 110] on input "DRAGON B16" at bounding box center [499, 107] width 161 height 12
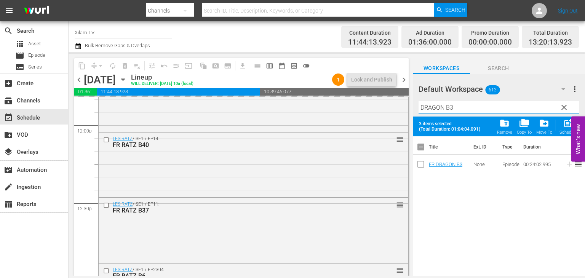
type input "DRAGON B3"
click at [417, 158] on input "checkbox" at bounding box center [421, 166] width 16 height 16
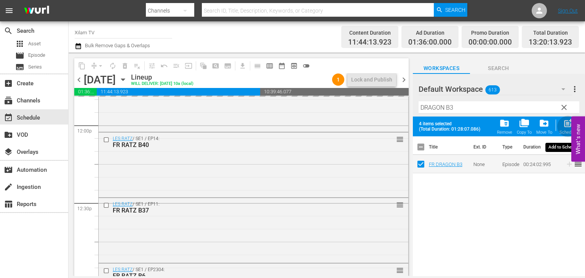
click at [565, 123] on span "post_add" at bounding box center [568, 123] width 10 height 10
checkbox input "false"
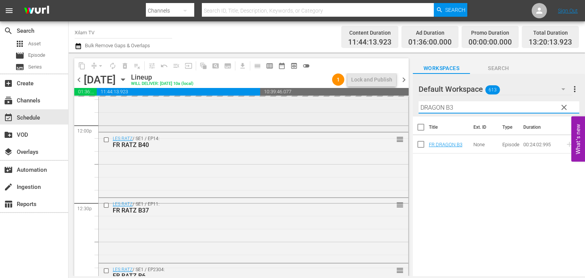
drag, startPoint x: 444, startPoint y: 108, endPoint x: 402, endPoint y: 110, distance: 41.9
click at [402, 110] on div "content_copy compress arrow_drop_down autorenew_outlined delete_forever_outline…" at bounding box center [327, 165] width 516 height 224
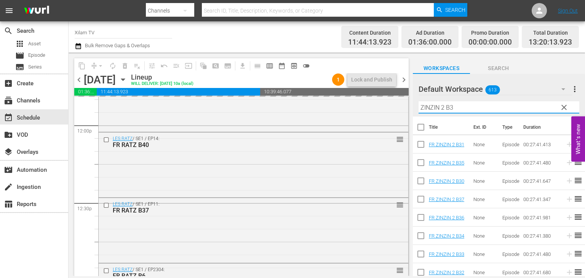
click at [475, 109] on input "ZINZIN 2 B3" at bounding box center [499, 107] width 161 height 12
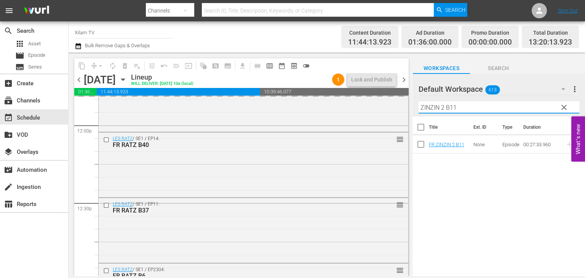
type input "ZINZIN 2 B11"
drag, startPoint x: 423, startPoint y: 147, endPoint x: 432, endPoint y: 139, distance: 12.1
click at [423, 146] on input "checkbox" at bounding box center [421, 146] width 16 height 16
checkbox input "true"
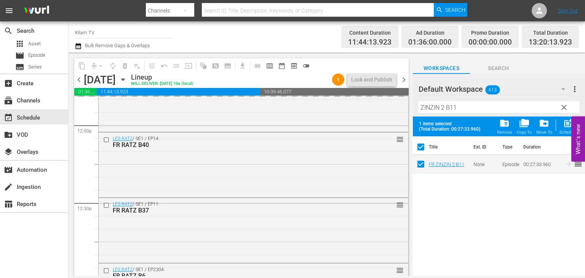
click at [464, 113] on div "Filter by Title ZINZIN 2 B11" at bounding box center [499, 107] width 161 height 18
click at [464, 112] on input "ZINZIN 2 B11" at bounding box center [499, 107] width 161 height 12
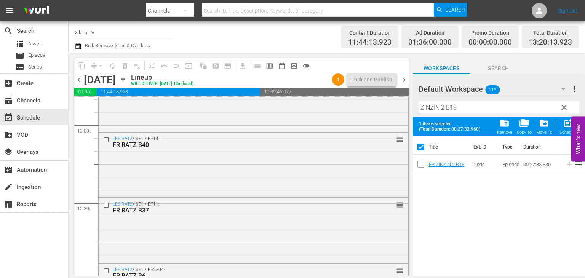
type input "ZINZIN 2 B18"
click at [418, 164] on input "checkbox" at bounding box center [421, 166] width 16 height 16
checkbox input "true"
checkbox input "false"
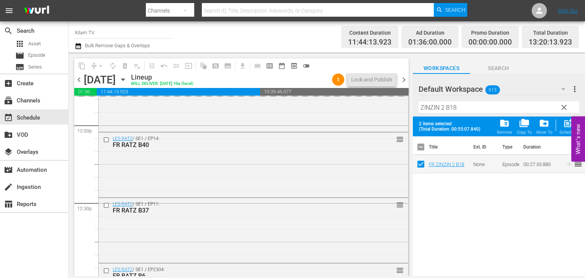
click at [444, 111] on input "ZINZIN 2 B18" at bounding box center [499, 107] width 161 height 12
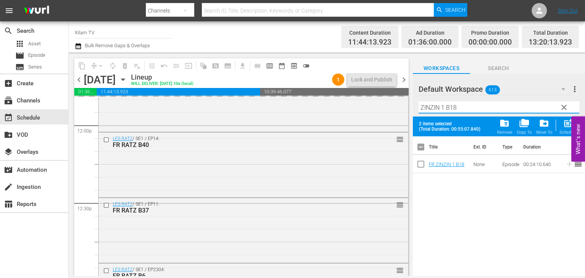
click at [459, 111] on input "ZINZIN 1 B18" at bounding box center [499, 107] width 161 height 12
type input "ZINZIN 1 B4"
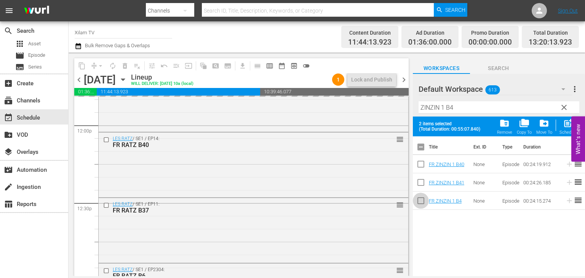
click at [420, 198] on input "checkbox" at bounding box center [421, 202] width 16 height 16
checkbox input "true"
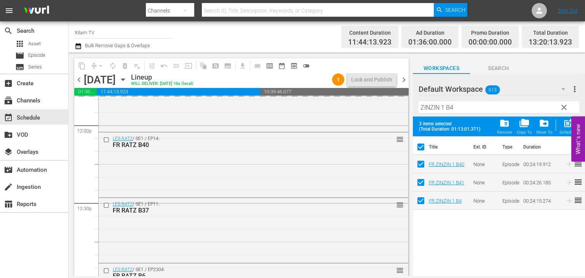
click at [450, 109] on input "ZINZIN 1 B4" at bounding box center [499, 107] width 161 height 12
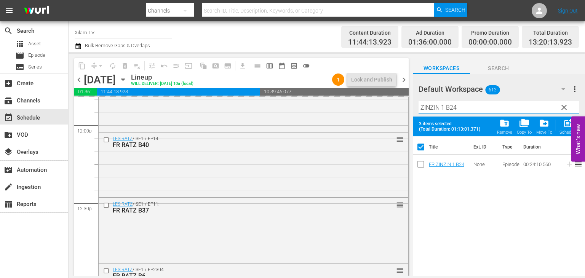
type input "ZINZIN 1 B24"
click at [420, 162] on input "checkbox" at bounding box center [421, 166] width 16 height 16
checkbox input "true"
checkbox input "false"
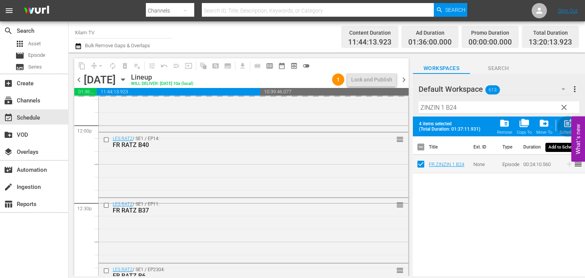
click at [567, 129] on div "post_add Schedule" at bounding box center [568, 126] width 17 height 17
checkbox input "false"
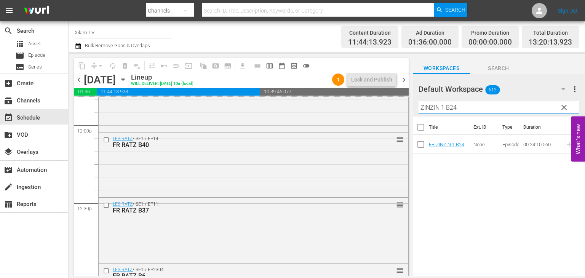
drag, startPoint x: 444, startPoint y: 108, endPoint x: 417, endPoint y: 118, distance: 28.3
click at [417, 118] on div "Default Workspace 613 Default more_vert clear Filter by Title ZINZIN 1 B24 Titl…" at bounding box center [499, 177] width 172 height 206
click at [452, 109] on input "BEBE B24" at bounding box center [499, 107] width 161 height 12
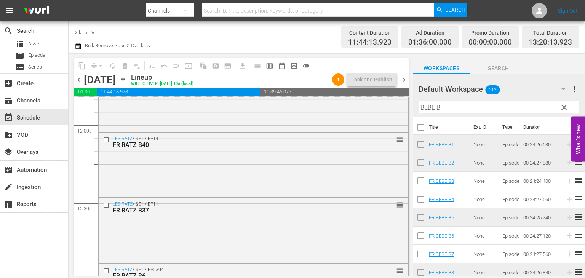
type input "BEBE B"
click at [423, 150] on input "checkbox" at bounding box center [421, 146] width 16 height 16
checkbox input "true"
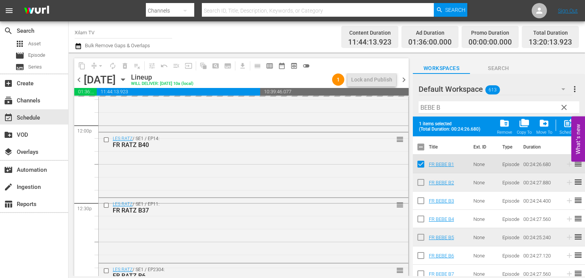
click at [424, 243] on input "checkbox" at bounding box center [421, 239] width 16 height 16
checkbox input "true"
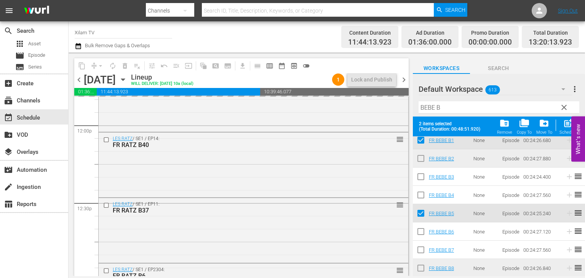
click at [420, 173] on input "checkbox" at bounding box center [421, 178] width 16 height 16
checkbox input "true"
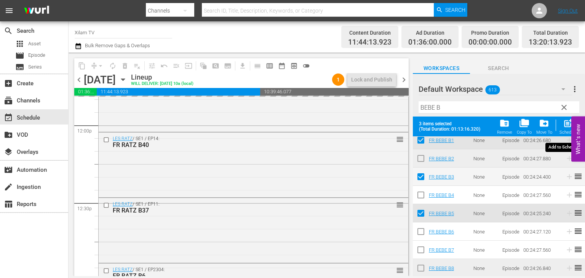
click at [570, 130] on div "Schedule" at bounding box center [568, 132] width 17 height 5
checkbox input "false"
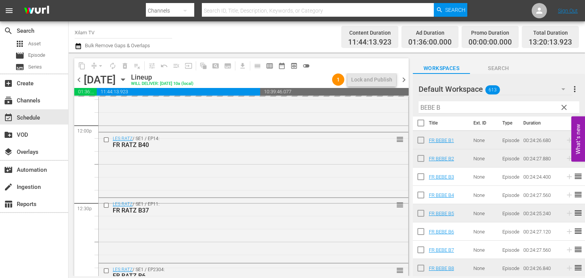
scroll to position [4, 0]
drag, startPoint x: 430, startPoint y: 107, endPoint x: 420, endPoint y: 109, distance: 9.3
click at [420, 109] on input "BEBE B" at bounding box center [499, 107] width 161 height 12
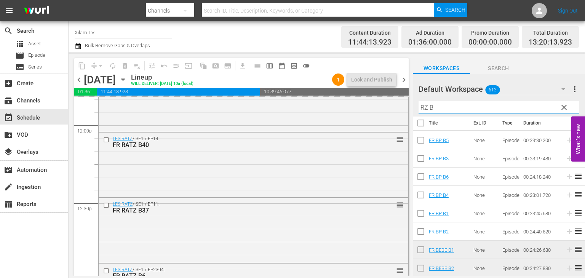
scroll to position [0, 0]
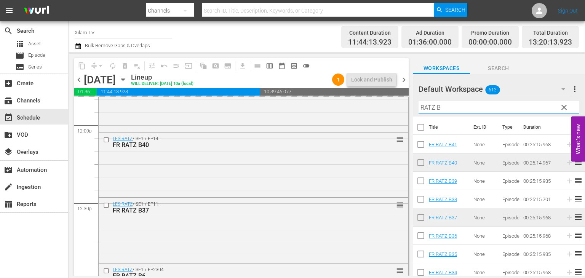
click at [448, 111] on input "RATZ B" at bounding box center [499, 107] width 161 height 12
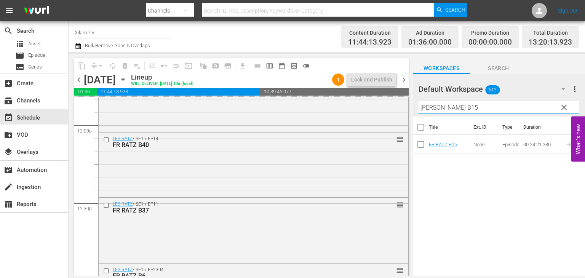
type input "RATZ B15"
click at [416, 144] on input "checkbox" at bounding box center [421, 146] width 16 height 16
checkbox input "true"
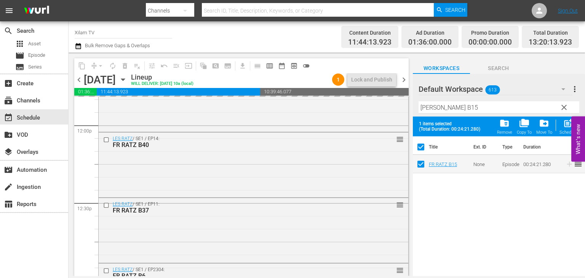
click at [446, 117] on div "Filter by Title RATZ B15" at bounding box center [499, 107] width 161 height 18
click at [450, 113] on input "RATZ B15" at bounding box center [499, 107] width 161 height 12
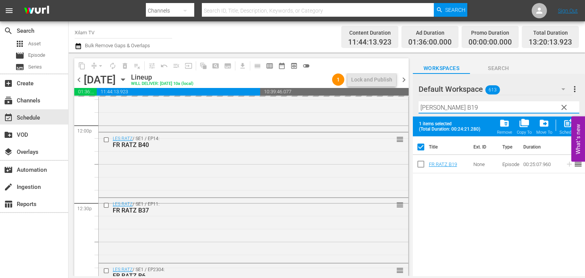
type input "RATZ B19"
click at [420, 160] on input "checkbox" at bounding box center [421, 166] width 16 height 16
checkbox input "true"
checkbox input "false"
click at [449, 110] on input "RATZ B19" at bounding box center [499, 107] width 161 height 12
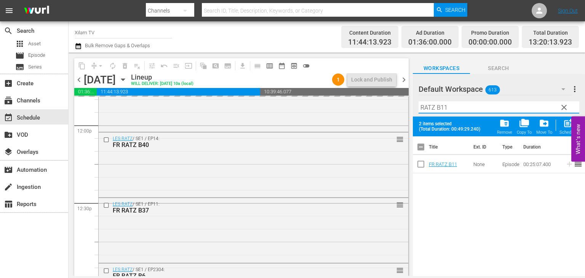
type input "RATZ B11"
click at [417, 161] on input "checkbox" at bounding box center [421, 166] width 16 height 16
checkbox input "true"
click at [443, 108] on input "RATZ B11" at bounding box center [499, 107] width 161 height 12
type input "RATZ B21"
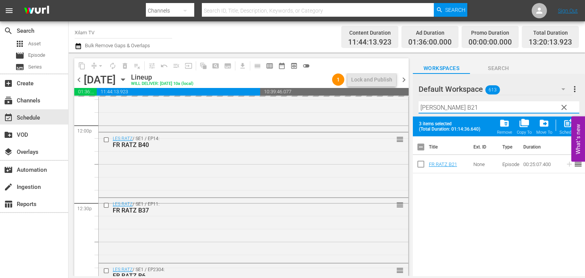
click at [422, 170] on input "checkbox" at bounding box center [421, 166] width 16 height 16
checkbox input "true"
click at [451, 104] on input "RATZ B21" at bounding box center [499, 107] width 161 height 12
type input "RATZ B23"
click at [418, 160] on input "checkbox" at bounding box center [421, 166] width 16 height 16
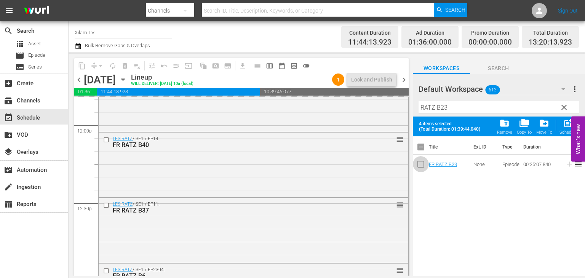
checkbox input "true"
click at [466, 111] on input "RATZ B23" at bounding box center [499, 107] width 161 height 12
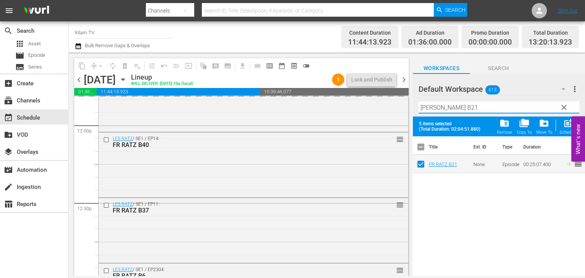
type input "RATZ B21"
click at [567, 129] on div "post_add Schedule" at bounding box center [568, 126] width 17 height 17
checkbox input "false"
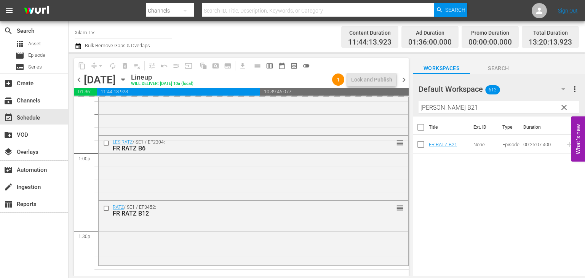
scroll to position [1950, 0]
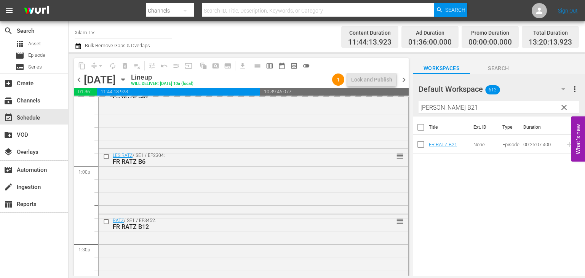
click at [434, 109] on input "RATZ B21" at bounding box center [499, 107] width 161 height 12
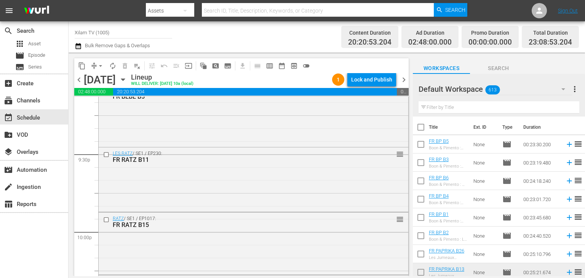
scroll to position [3550, 0]
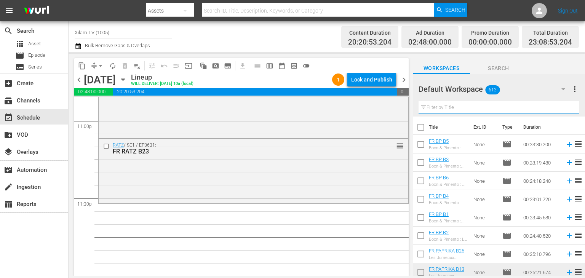
click at [443, 110] on input "text" at bounding box center [499, 107] width 161 height 12
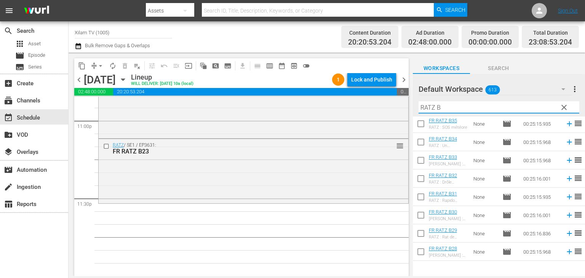
scroll to position [132, 0]
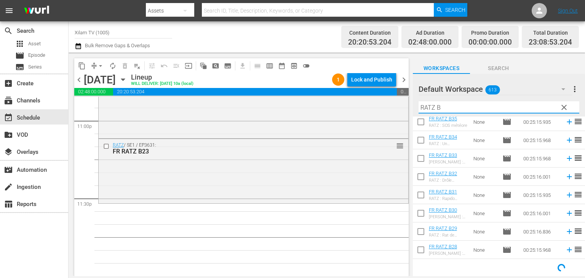
type input "RATZ B"
click at [424, 195] on input "checkbox" at bounding box center [421, 197] width 16 height 16
checkbox input "true"
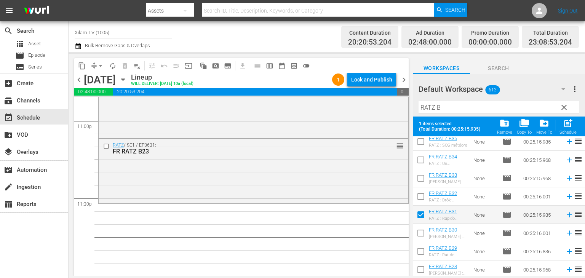
click at [424, 195] on input "checkbox" at bounding box center [421, 198] width 16 height 16
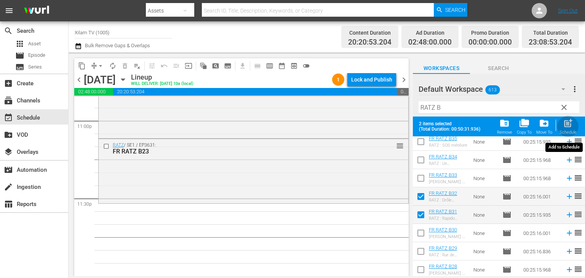
click at [576, 128] on div "post_add Schedule" at bounding box center [568, 126] width 17 height 17
checkbox input "false"
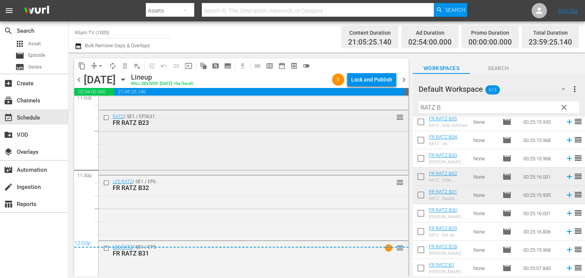
scroll to position [3609, 0]
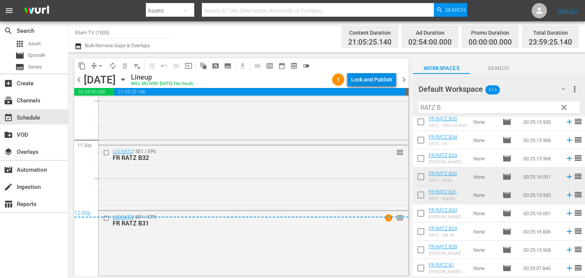
click at [360, 83] on div "Lock and Publish" at bounding box center [371, 80] width 41 height 14
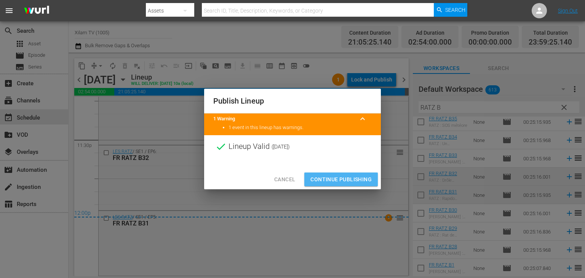
click at [335, 183] on span "Continue Publishing" at bounding box center [340, 180] width 61 height 10
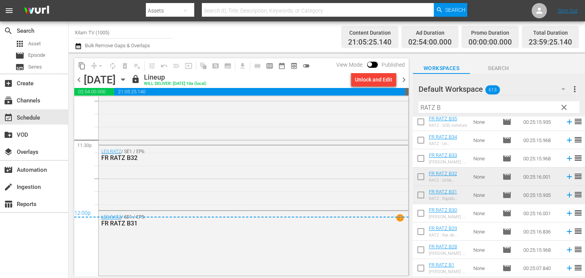
click at [401, 78] on span "chevron_right" at bounding box center [404, 80] width 10 height 10
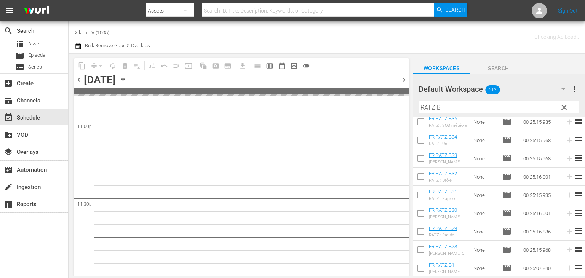
scroll to position [3549, 0]
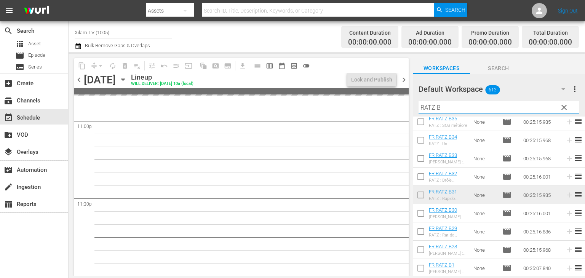
click at [434, 107] on input "RATZ B" at bounding box center [499, 107] width 161 height 12
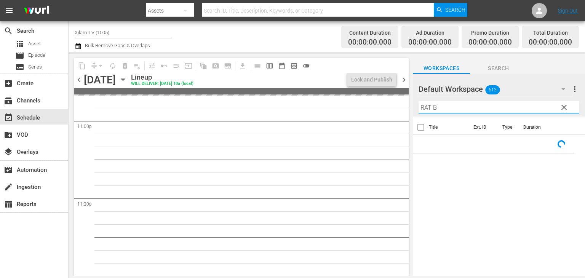
scroll to position [0, 0]
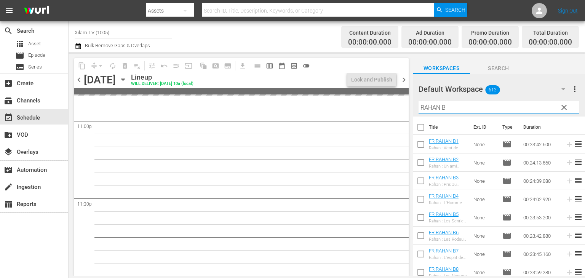
click at [449, 107] on input "RAHAN B" at bounding box center [499, 107] width 161 height 12
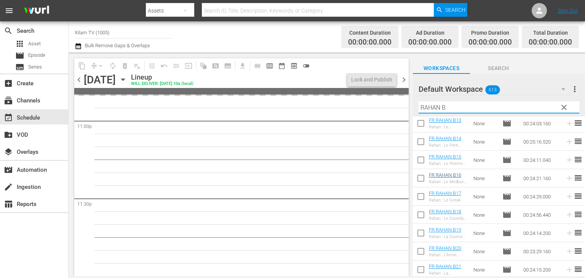
scroll to position [229, 0]
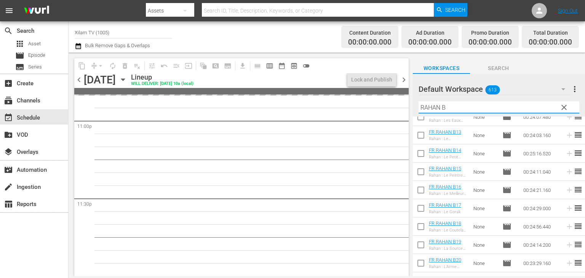
type input "RAHAN B"
click at [423, 176] on input "checkbox" at bounding box center [421, 173] width 16 height 16
checkbox input "true"
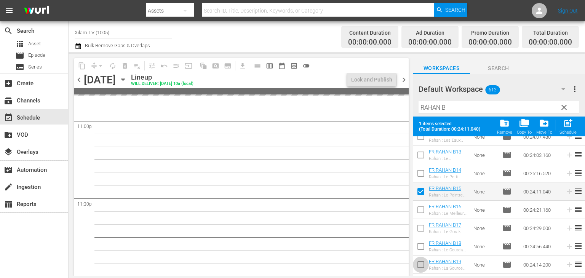
click at [418, 261] on input "checkbox" at bounding box center [421, 266] width 16 height 16
checkbox input "true"
click at [423, 253] on input "checkbox" at bounding box center [421, 248] width 16 height 16
checkbox input "true"
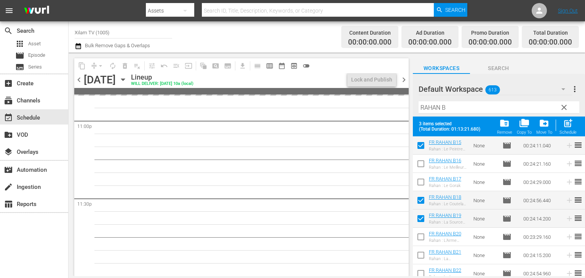
scroll to position [305, 0]
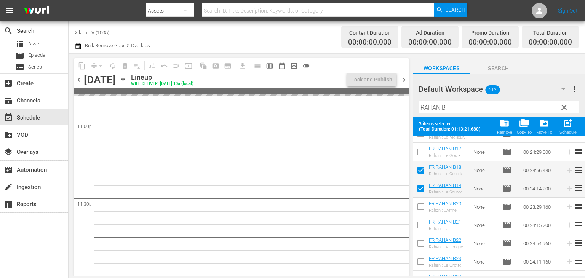
click at [422, 256] on input "checkbox" at bounding box center [421, 263] width 16 height 16
checkbox input "true"
click at [570, 130] on div "post_add Schedule" at bounding box center [568, 126] width 17 height 17
checkbox input "false"
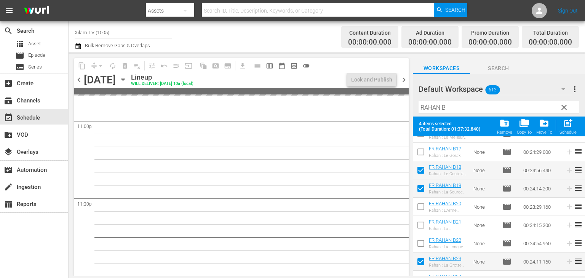
checkbox input "false"
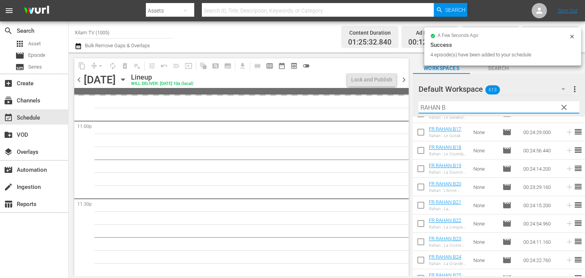
drag, startPoint x: 440, startPoint y: 109, endPoint x: 417, endPoint y: 110, distance: 22.5
click at [417, 110] on div "Default Workspace 613 Default more_vert clear Filter by Title RAHAN B" at bounding box center [499, 95] width 172 height 43
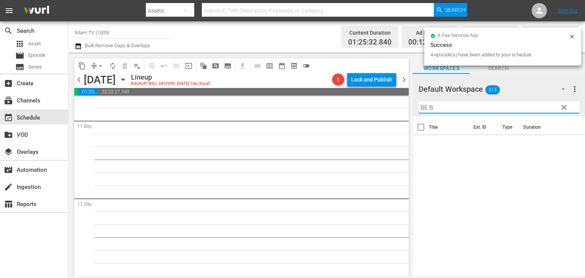
scroll to position [0, 0]
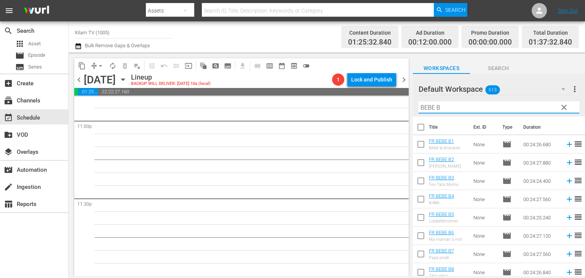
type input "BEBE B"
click at [422, 150] on input "checkbox" at bounding box center [421, 146] width 16 height 16
checkbox input "true"
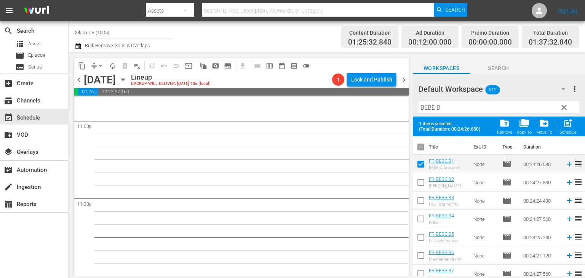
click at [418, 197] on input "checkbox" at bounding box center [421, 202] width 16 height 16
checkbox input "true"
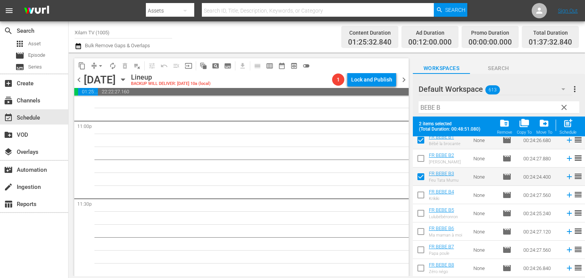
click at [420, 246] on input "checkbox" at bounding box center [421, 251] width 16 height 16
checkbox input "true"
click at [416, 215] on input "checkbox" at bounding box center [421, 215] width 16 height 16
checkbox input "true"
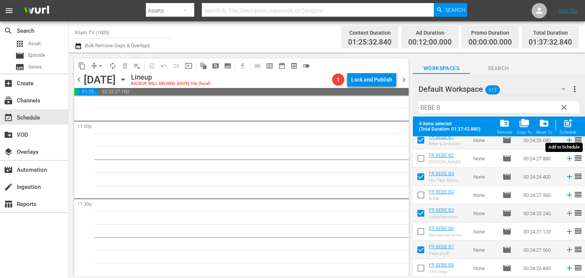
click at [561, 127] on div "post_add Schedule" at bounding box center [568, 126] width 17 height 17
checkbox input "false"
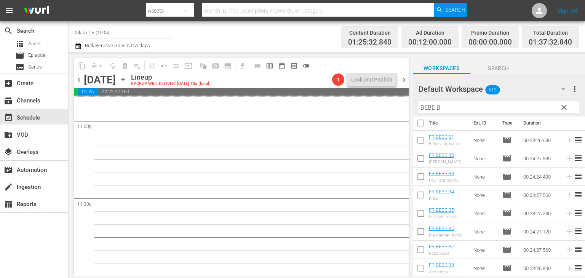
scroll to position [4, 0]
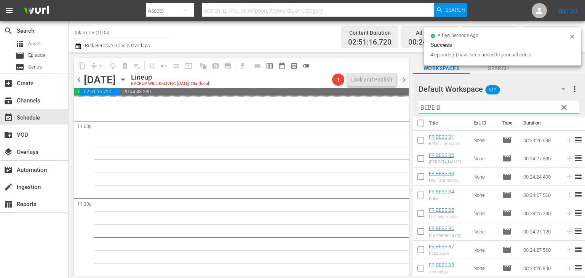
drag, startPoint x: 434, startPoint y: 106, endPoint x: 423, endPoint y: 109, distance: 11.8
click at [423, 109] on input "BEBE B" at bounding box center [499, 107] width 161 height 12
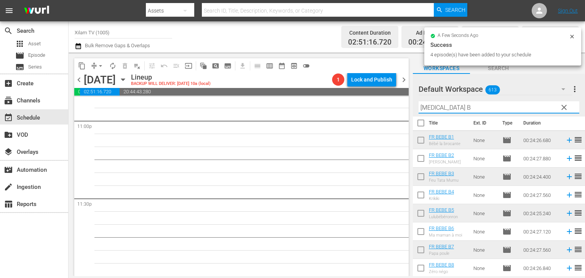
scroll to position [0, 0]
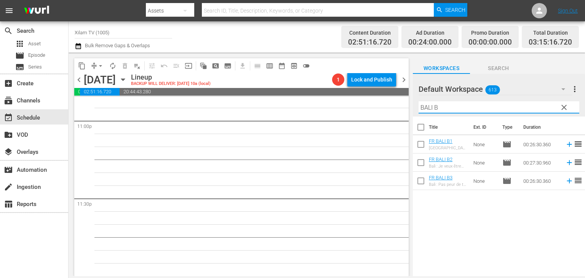
type input "BALI B"
click at [418, 159] on input "checkbox" at bounding box center [421, 164] width 16 height 16
checkbox input "true"
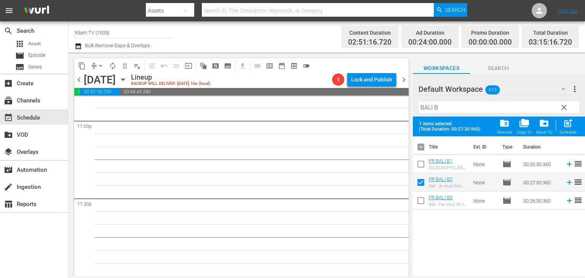
click at [418, 159] on input "checkbox" at bounding box center [421, 166] width 16 height 16
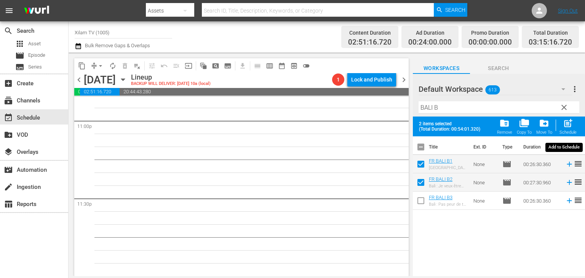
click at [568, 134] on div "Schedule" at bounding box center [568, 132] width 17 height 5
checkbox input "false"
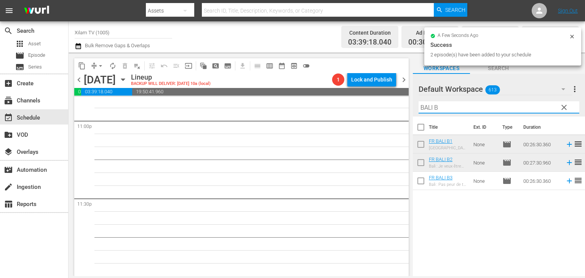
drag, startPoint x: 431, startPoint y: 107, endPoint x: 420, endPoint y: 109, distance: 10.8
click at [420, 109] on input "BALI B" at bounding box center [499, 107] width 161 height 12
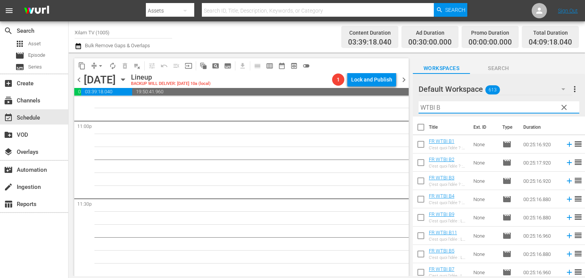
type input "WTBI B"
click at [420, 176] on input "checkbox" at bounding box center [421, 182] width 16 height 16
checkbox input "true"
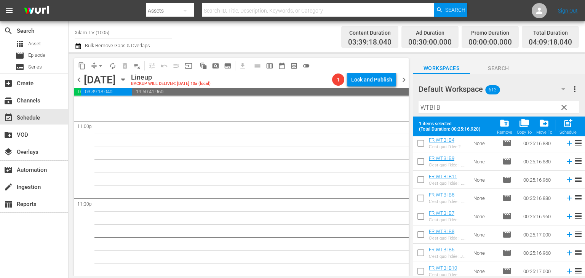
scroll to position [79, 0]
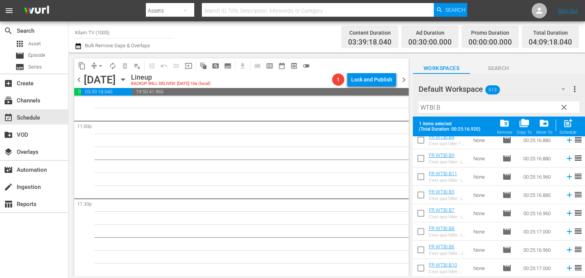
click at [420, 267] on input "checkbox" at bounding box center [421, 270] width 16 height 16
checkbox input "true"
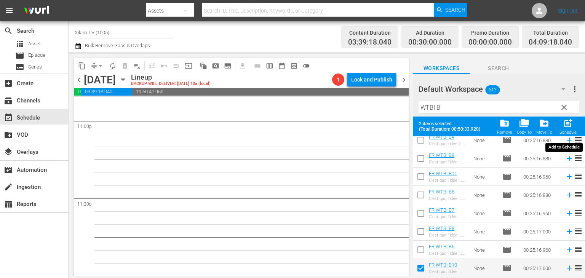
click at [575, 129] on div "post_add Schedule" at bounding box center [568, 126] width 17 height 17
checkbox input "false"
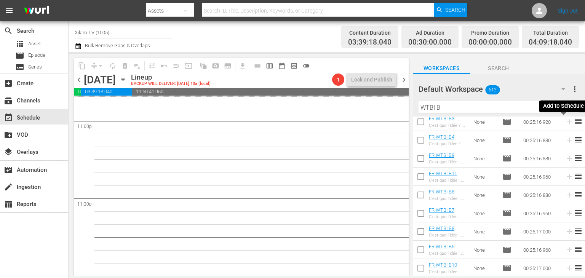
scroll to position [59, 0]
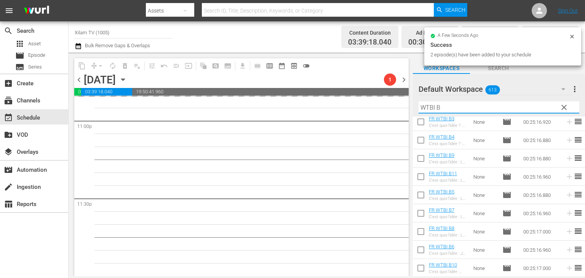
drag, startPoint x: 435, startPoint y: 107, endPoint x: 410, endPoint y: 109, distance: 24.4
click at [410, 109] on div "content_copy compress arrow_drop_down autorenew_outlined delete_forever_outline…" at bounding box center [327, 165] width 516 height 224
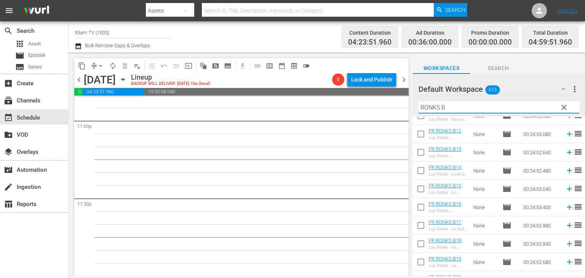
scroll to position [229, 0]
type input "RONKS B"
click at [422, 223] on input "checkbox" at bounding box center [421, 228] width 16 height 16
checkbox input "true"
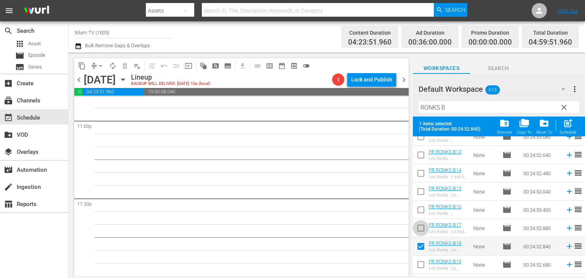
click at [422, 223] on input "checkbox" at bounding box center [421, 230] width 16 height 16
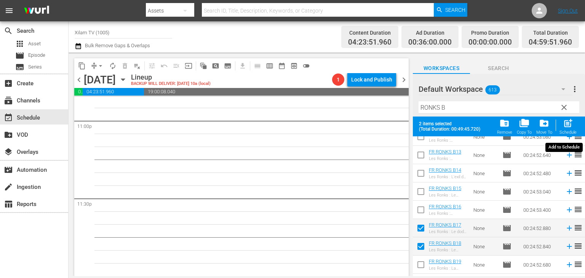
click at [568, 120] on span "post_add" at bounding box center [568, 123] width 10 height 10
checkbox input "false"
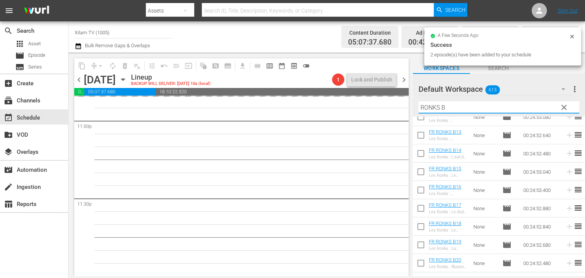
click at [438, 106] on input "RONKS B" at bounding box center [499, 107] width 161 height 12
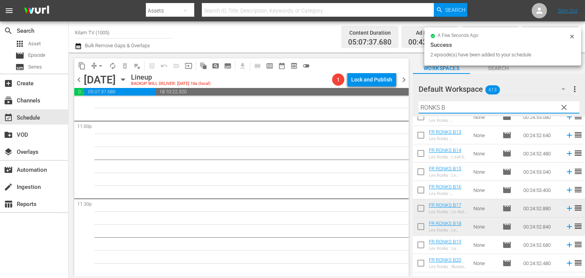
drag, startPoint x: 440, startPoint y: 106, endPoint x: 420, endPoint y: 109, distance: 20.0
click at [420, 109] on input "RONKS B" at bounding box center [499, 107] width 161 height 12
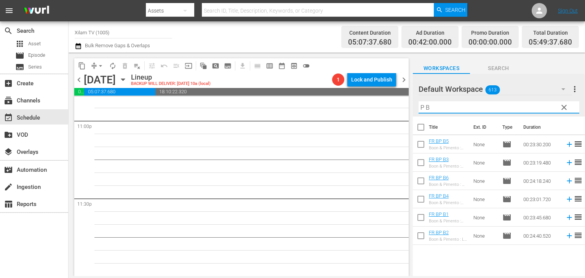
scroll to position [0, 0]
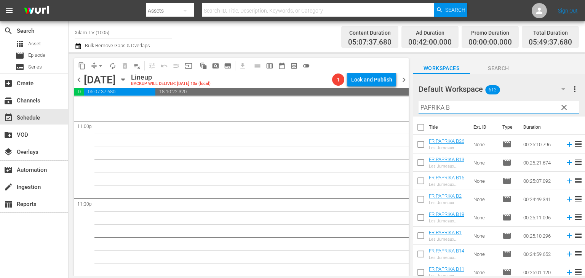
click at [486, 113] on input "PAPRIKA B" at bounding box center [499, 107] width 161 height 12
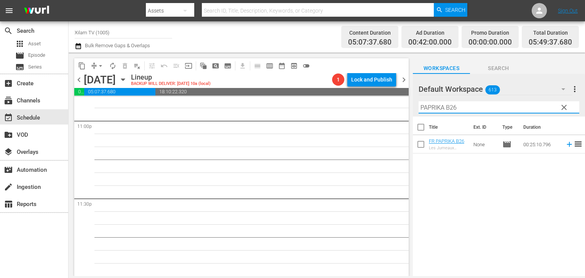
type input "PAPRIKA B26"
click at [420, 148] on input "checkbox" at bounding box center [421, 146] width 16 height 16
checkbox input "true"
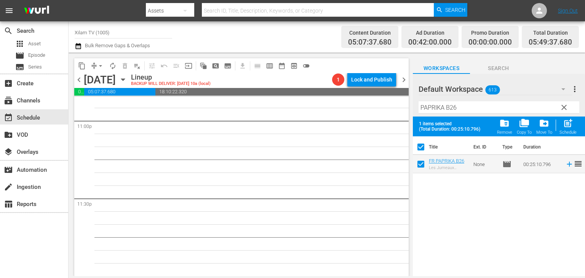
click at [460, 111] on input "PAPRIKA B26" at bounding box center [499, 107] width 161 height 12
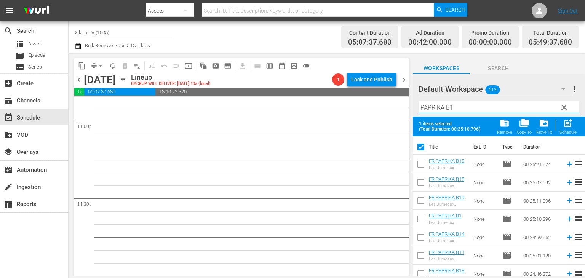
type input "PAPRIKA B1"
click at [422, 215] on input "checkbox" at bounding box center [421, 221] width 16 height 16
checkbox input "true"
checkbox input "false"
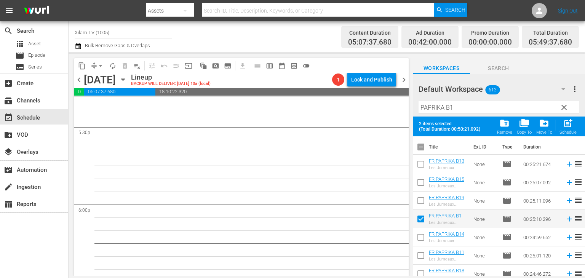
scroll to position [3550, 0]
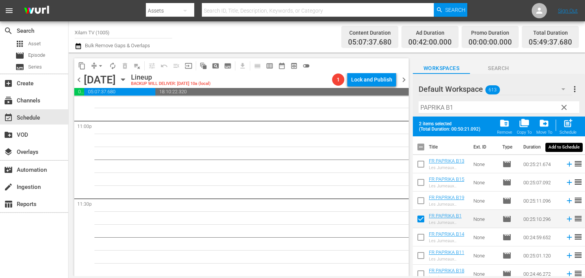
click at [578, 132] on span "post_add Schedule" at bounding box center [568, 126] width 22 height 21
click at [566, 129] on div "post_add Schedule" at bounding box center [568, 126] width 17 height 17
checkbox input "false"
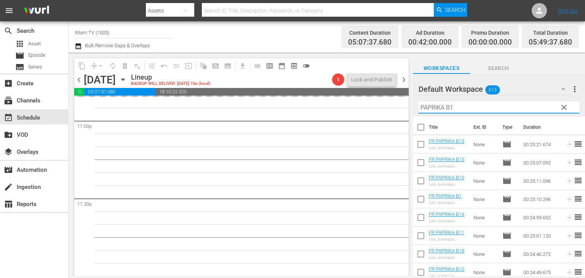
drag, startPoint x: 443, startPoint y: 108, endPoint x: 420, endPoint y: 109, distance: 23.3
click at [420, 109] on input "PAPRIKA B1" at bounding box center [499, 107] width 161 height 12
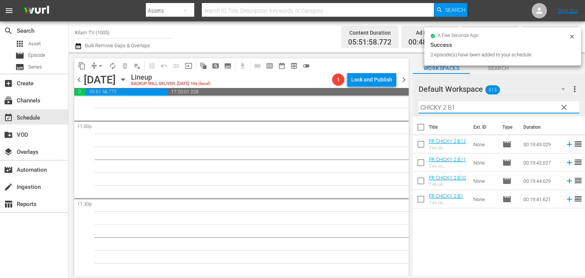
scroll to position [3524, 0]
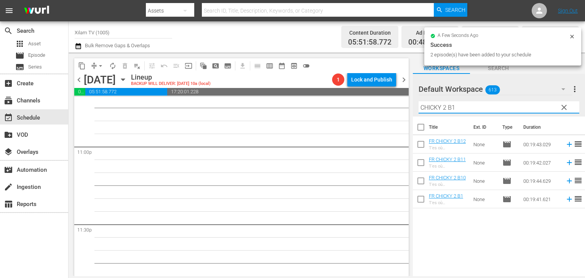
click at [456, 111] on input "CHICKY 2 B1" at bounding box center [499, 107] width 161 height 12
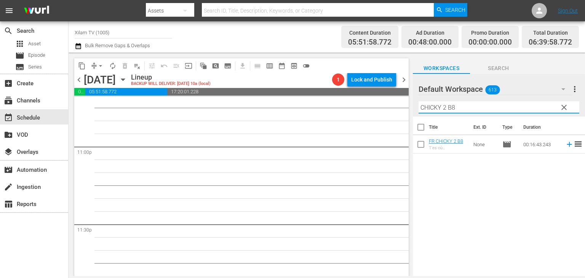
type input "CHICKY 2 B8"
click at [424, 150] on input "checkbox" at bounding box center [421, 146] width 16 height 16
checkbox input "true"
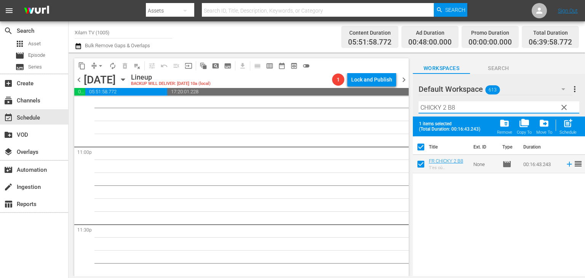
drag, startPoint x: 446, startPoint y: 108, endPoint x: 422, endPoint y: 116, distance: 25.3
click at [422, 116] on div "Filter by Title CHICKY 2 B8" at bounding box center [499, 107] width 161 height 18
click at [459, 110] on input "RATZ B8" at bounding box center [499, 107] width 161 height 12
type input "RATZ B35"
click at [416, 163] on input "checkbox" at bounding box center [421, 166] width 16 height 16
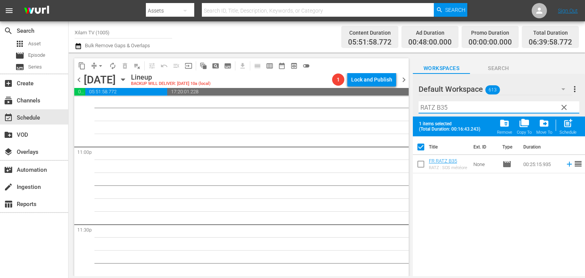
checkbox input "true"
checkbox input "false"
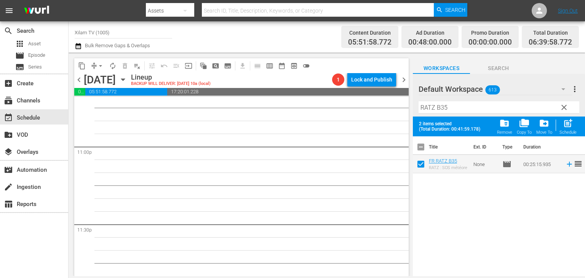
click at [458, 115] on div "Filter by Title RATZ B35" at bounding box center [499, 107] width 161 height 18
click at [457, 113] on input "RATZ B35" at bounding box center [499, 107] width 161 height 12
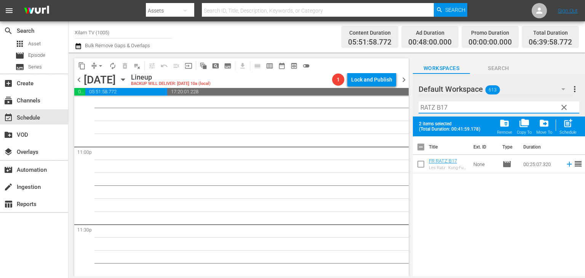
type input "RATZ B17"
click at [423, 165] on input "checkbox" at bounding box center [421, 166] width 16 height 16
checkbox input "true"
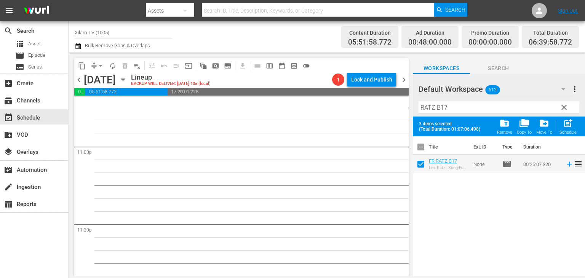
click at [454, 110] on input "RATZ B17" at bounding box center [499, 107] width 161 height 12
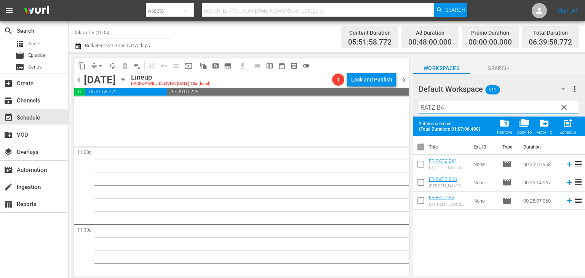
type input "RATZ B4"
click at [417, 206] on input "checkbox" at bounding box center [421, 202] width 16 height 16
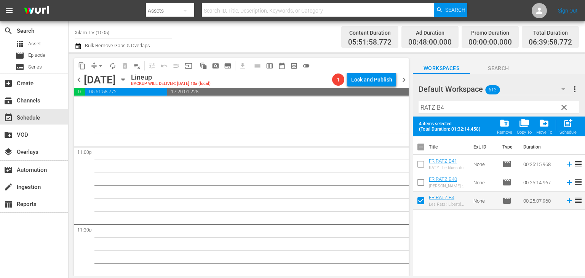
click at [563, 126] on span "post_add" at bounding box center [568, 123] width 10 height 10
checkbox input "false"
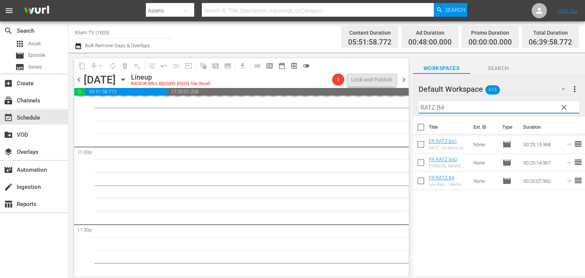
drag, startPoint x: 434, startPoint y: 109, endPoint x: 420, endPoint y: 107, distance: 14.2
click at [420, 107] on input "RATZ B4" at bounding box center [499, 107] width 161 height 12
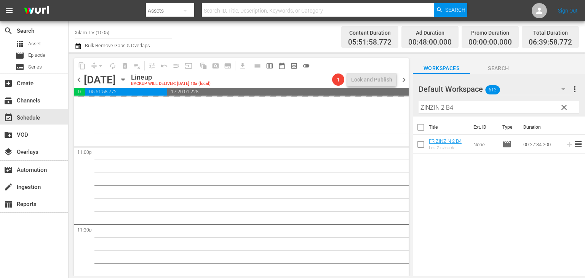
click at [460, 97] on div at bounding box center [446, 89] width 55 height 19
click at [460, 103] on input "ZINZIN 2 B4" at bounding box center [499, 107] width 161 height 12
click at [451, 110] on input "ZINZIN 2 B4" at bounding box center [499, 107] width 161 height 12
type input "ZINZIN 2 B14"
click at [422, 144] on input "checkbox" at bounding box center [421, 146] width 16 height 16
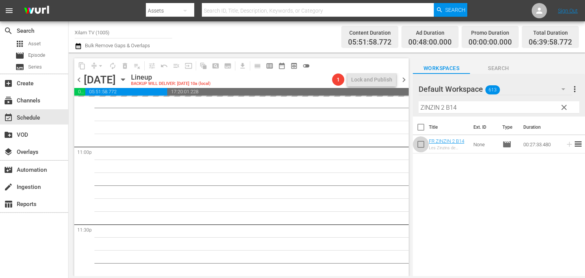
checkbox input "true"
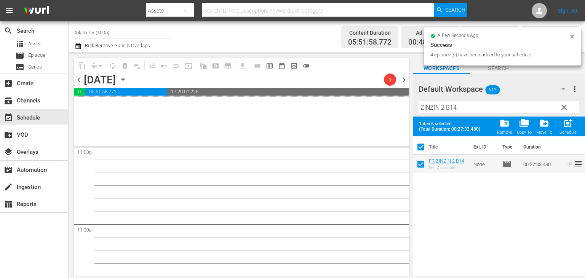
click at [467, 109] on input "ZINZIN 2 B14" at bounding box center [499, 107] width 161 height 12
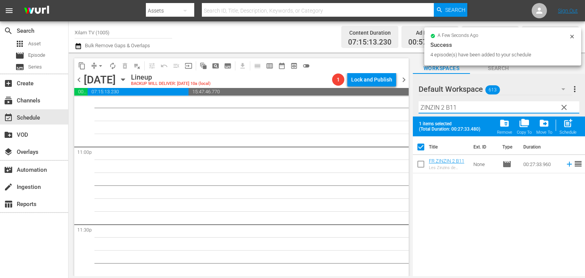
type input "ZINZIN 2 B11"
click at [423, 165] on input "checkbox" at bounding box center [421, 166] width 16 height 16
checkbox input "true"
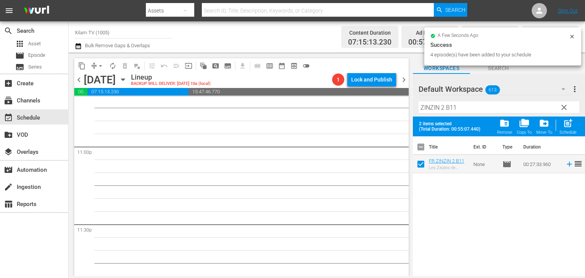
checkbox input "false"
click at [451, 107] on input "ZINZIN 2 B11" at bounding box center [499, 107] width 161 height 12
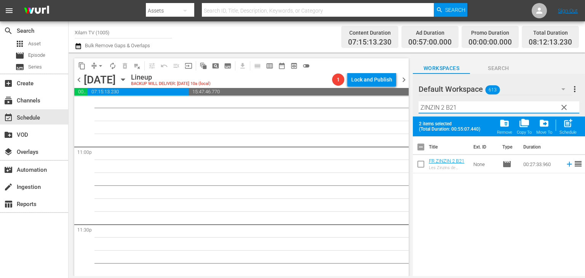
type input "ZINZIN 2 B21"
click at [425, 166] on input "checkbox" at bounding box center [421, 166] width 16 height 16
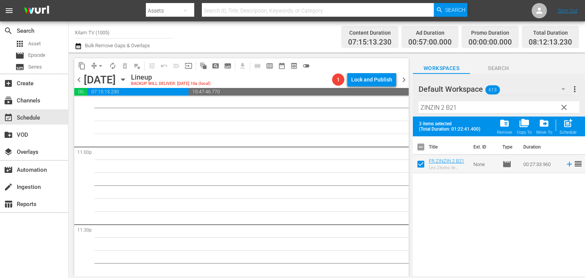
click at [572, 135] on button "post_add Schedule" at bounding box center [568, 126] width 22 height 21
checkbox input "false"
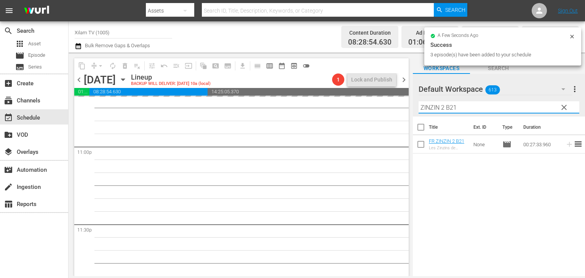
drag, startPoint x: 445, startPoint y: 109, endPoint x: 412, endPoint y: 110, distance: 32.8
click at [412, 110] on div "content_copy compress arrow_drop_down autorenew_outlined delete_forever_outline…" at bounding box center [327, 165] width 516 height 224
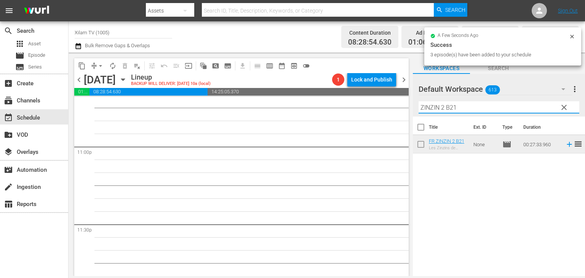
scroll to position [3498, 0]
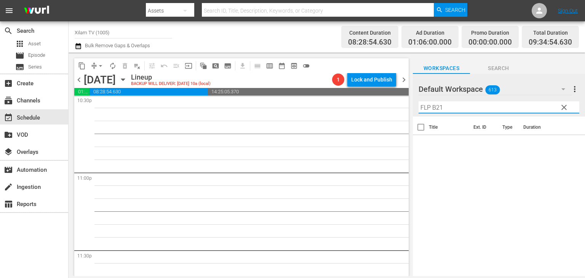
click at [443, 107] on input "FLP B21" at bounding box center [499, 107] width 161 height 12
type input "FLP 2 B28"
click at [425, 144] on input "checkbox" at bounding box center [421, 146] width 16 height 16
checkbox input "true"
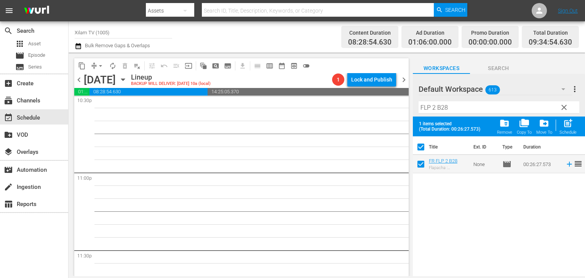
click at [451, 117] on div "Filter by Title FLP 2 B28" at bounding box center [499, 107] width 161 height 18
click at [451, 113] on input "FLP 2 B28" at bounding box center [499, 107] width 161 height 12
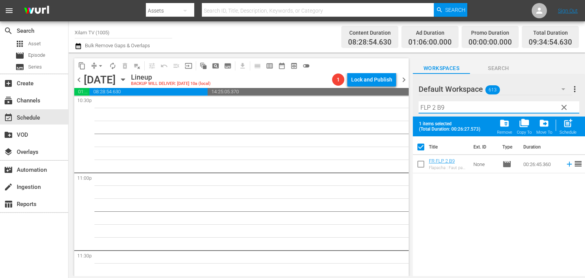
type input "FLP 2 B9"
click at [424, 165] on input "checkbox" at bounding box center [421, 166] width 16 height 16
checkbox input "true"
checkbox input "false"
click at [436, 109] on input "FLP 2 B9" at bounding box center [499, 107] width 161 height 12
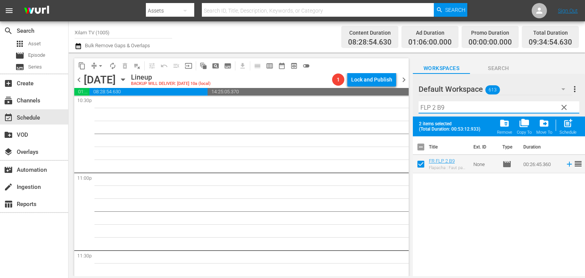
click at [435, 109] on input "FLP 2 B9" at bounding box center [499, 107] width 161 height 12
click at [469, 109] on input "FLP 1 B9" at bounding box center [499, 107] width 161 height 12
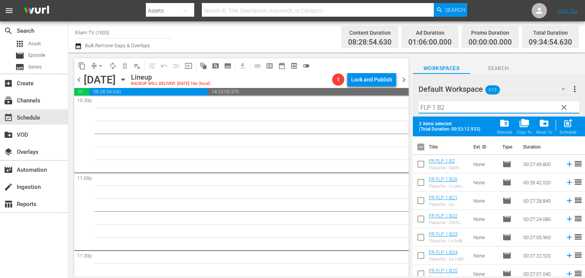
type input "FLP 1 B2"
click at [419, 167] on input "checkbox" at bounding box center [421, 166] width 16 height 16
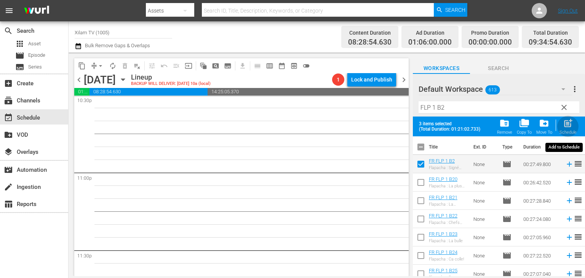
click at [571, 123] on span "post_add" at bounding box center [568, 123] width 10 height 10
checkbox input "false"
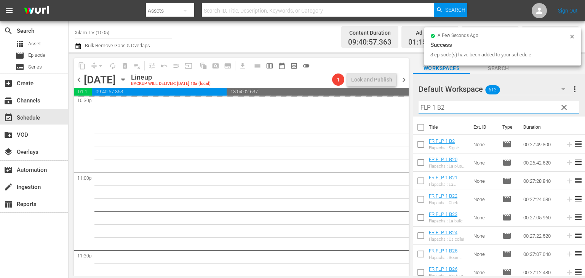
drag, startPoint x: 419, startPoint y: 109, endPoint x: 408, endPoint y: 110, distance: 11.5
click at [408, 110] on div "content_copy compress arrow_drop_down autorenew_outlined delete_forever_outline…" at bounding box center [327, 165] width 516 height 224
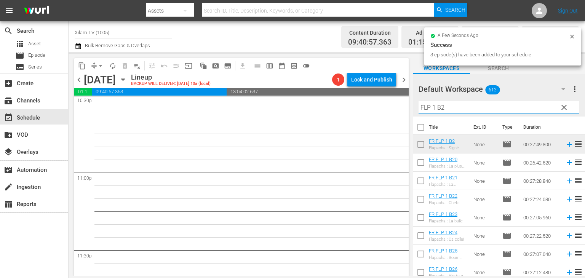
scroll to position [3485, 0]
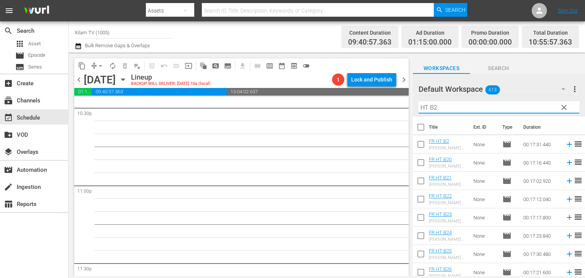
click at [447, 110] on input "HT B2" at bounding box center [499, 107] width 161 height 12
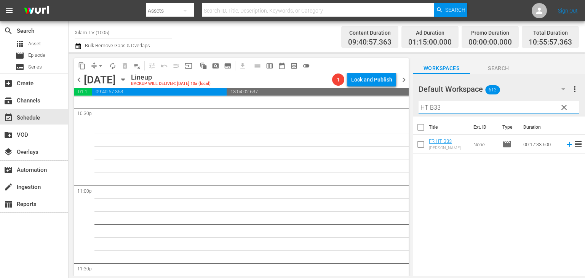
type input "HT B33"
click at [418, 148] on input "checkbox" at bounding box center [421, 146] width 16 height 16
checkbox input "true"
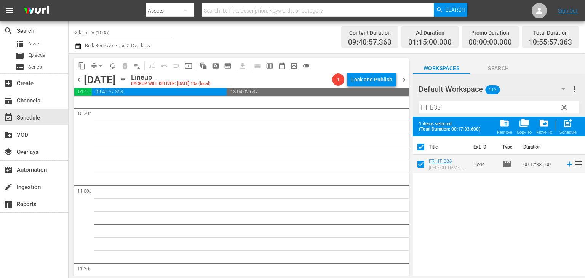
click at [450, 112] on input "HT B33" at bounding box center [499, 107] width 161 height 12
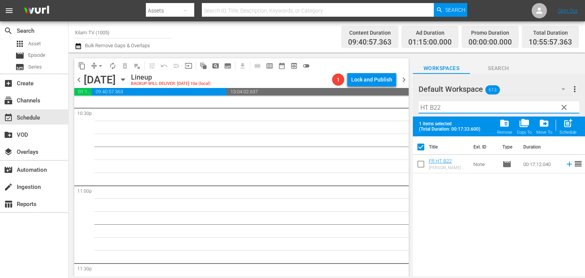
type input "HT B22"
click at [417, 162] on input "checkbox" at bounding box center [421, 166] width 16 height 16
checkbox input "true"
checkbox input "false"
click at [443, 109] on input "HT B22" at bounding box center [499, 107] width 161 height 12
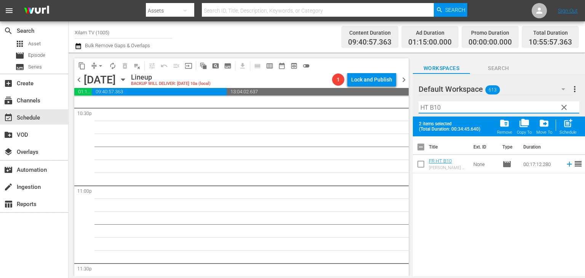
type input "HT B10"
click at [422, 162] on input "checkbox" at bounding box center [421, 166] width 16 height 16
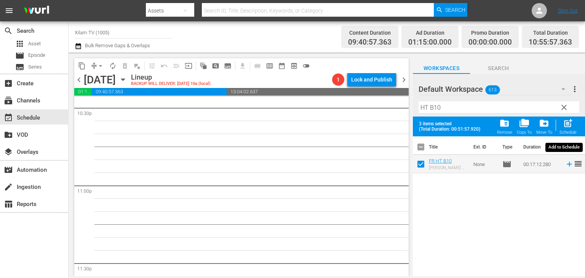
click at [569, 123] on span "post_add" at bounding box center [568, 123] width 10 height 10
checkbox input "false"
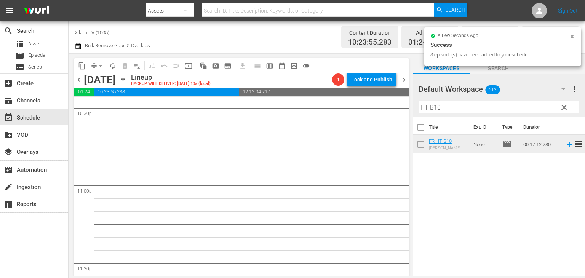
scroll to position [3472, 0]
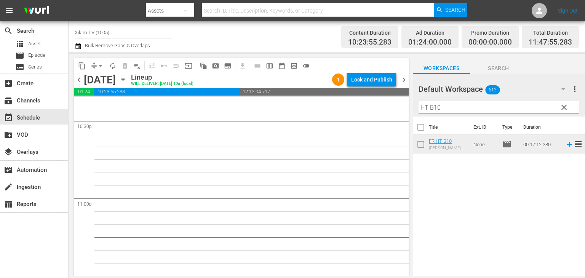
drag, startPoint x: 428, startPoint y: 110, endPoint x: 413, endPoint y: 112, distance: 14.9
click at [413, 112] on div "Default Workspace 613 Default more_vert clear Filter by Title HT B10" at bounding box center [499, 95] width 172 height 43
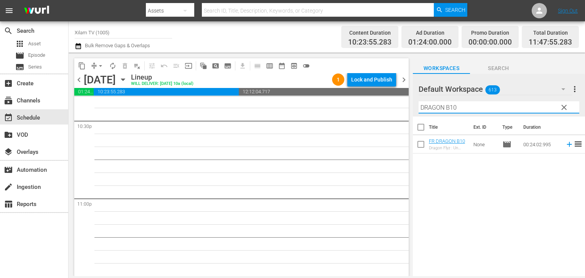
click at [487, 104] on input "DRAGON B10" at bounding box center [499, 107] width 161 height 12
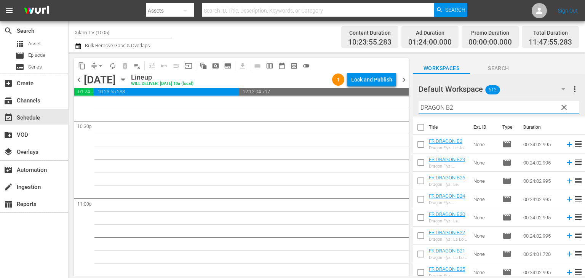
type input "DRAGON B2"
click at [423, 144] on input "checkbox" at bounding box center [421, 146] width 16 height 16
checkbox input "true"
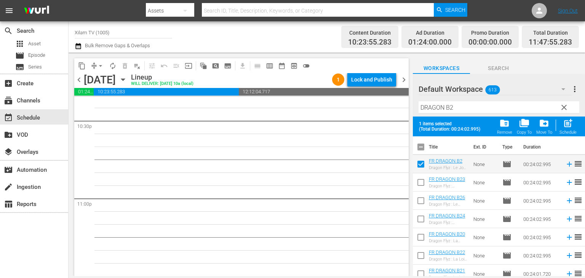
click at [460, 112] on input "DRAGON B2" at bounding box center [499, 107] width 161 height 12
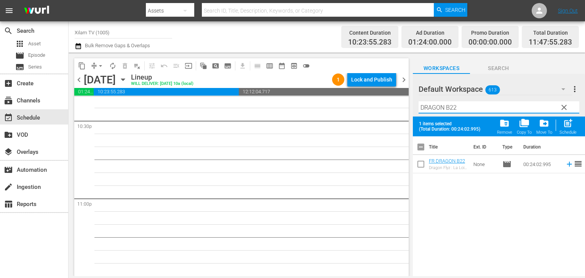
type input "DRAGON B22"
click at [420, 162] on input "checkbox" at bounding box center [421, 166] width 16 height 16
checkbox input "true"
click at [465, 107] on input "DRAGON B22" at bounding box center [499, 107] width 161 height 12
type input "DRAGON B18"
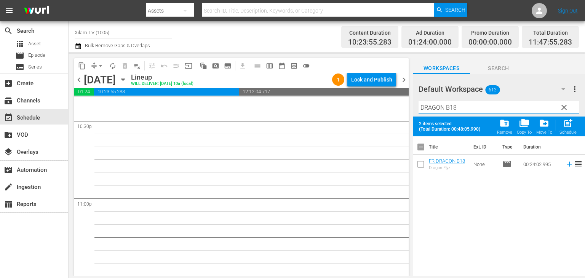
click at [420, 162] on input "checkbox" at bounding box center [421, 166] width 16 height 16
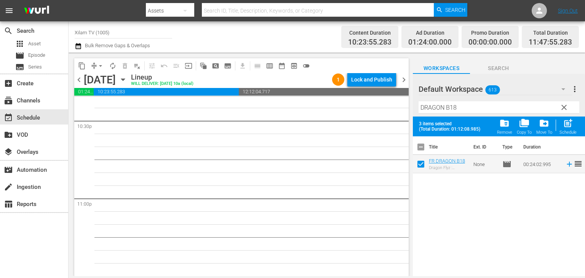
click at [572, 122] on span "post_add" at bounding box center [568, 123] width 10 height 10
checkbox input "false"
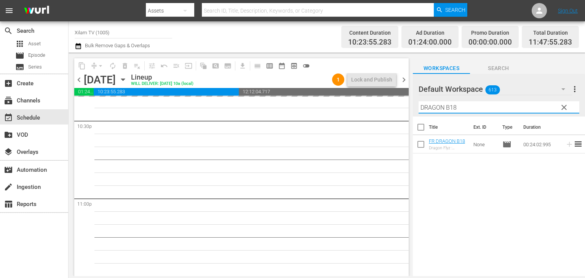
drag, startPoint x: 443, startPoint y: 106, endPoint x: 418, endPoint y: 112, distance: 25.7
click at [419, 112] on input "DRAGON B18" at bounding box center [499, 107] width 161 height 12
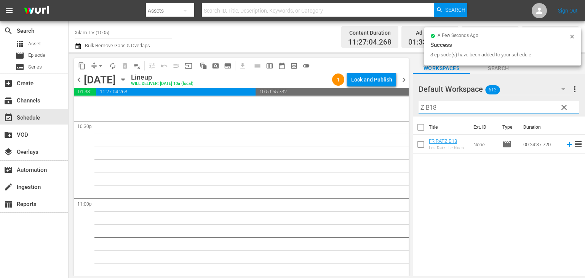
scroll to position [3446, 0]
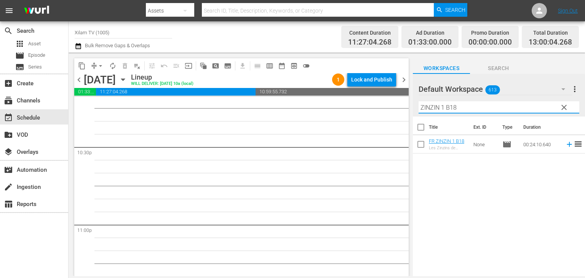
click at [467, 107] on input "ZINZIN 1 B18" at bounding box center [499, 107] width 161 height 12
type input "ZINZIN 1 B20"
click at [420, 142] on input "checkbox" at bounding box center [421, 146] width 16 height 16
checkbox input "true"
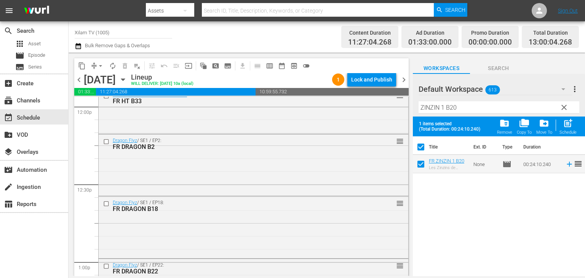
scroll to position [1923, 0]
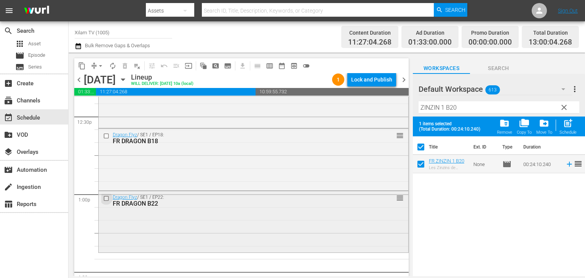
click at [106, 198] on input "checkbox" at bounding box center [107, 198] width 8 height 6
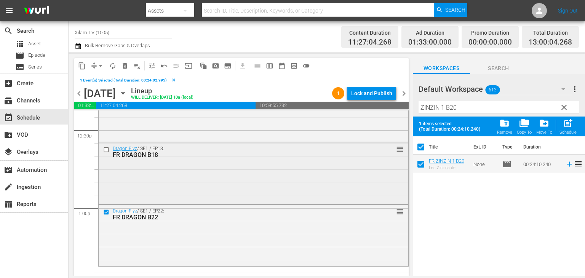
click at [107, 151] on input "checkbox" at bounding box center [107, 150] width 8 height 6
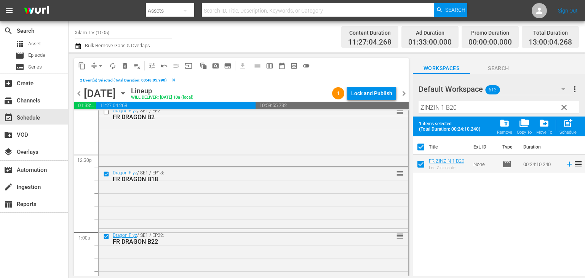
scroll to position [1885, 0]
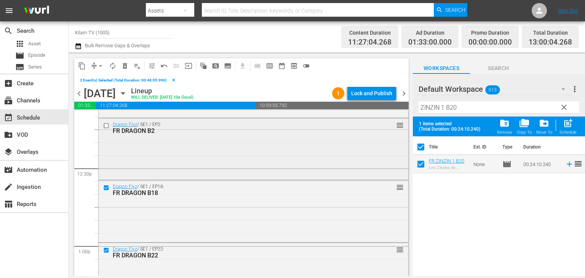
click at [103, 125] on input "checkbox" at bounding box center [107, 125] width 8 height 6
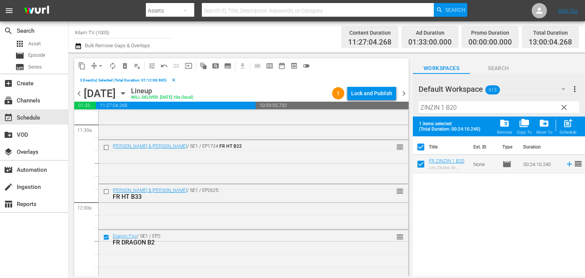
scroll to position [1770, 0]
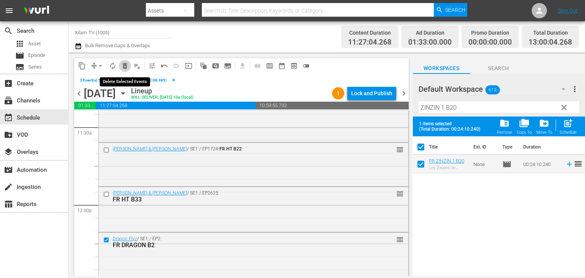
click at [126, 64] on span "delete_forever_outlined" at bounding box center [125, 66] width 8 height 8
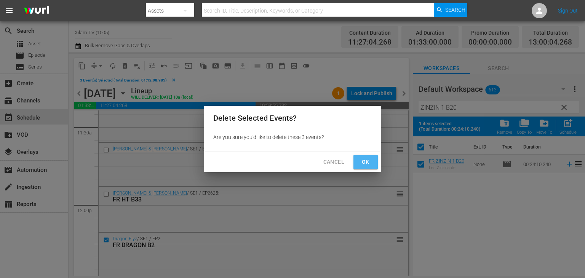
click at [371, 162] on span "Ok" at bounding box center [366, 162] width 12 height 10
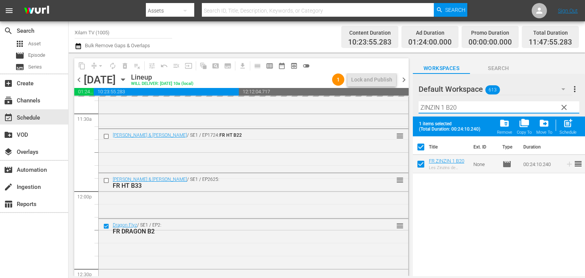
drag, startPoint x: 440, startPoint y: 109, endPoint x: 414, endPoint y: 116, distance: 27.3
click at [414, 116] on div "Default Workspace 613 Default more_vert clear Filter by Title ZINZIN 1 B20" at bounding box center [499, 95] width 172 height 43
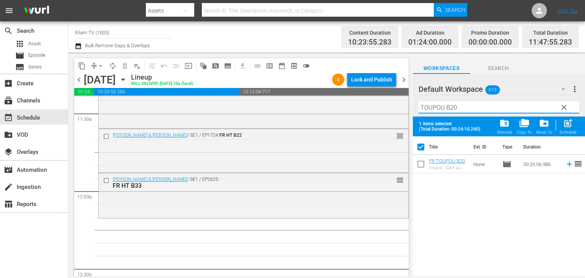
click at [474, 108] on input "TOUPOU B20" at bounding box center [499, 107] width 161 height 12
type input "TOUPOU B13"
click at [424, 161] on input "checkbox" at bounding box center [421, 166] width 16 height 16
checkbox input "true"
checkbox input "false"
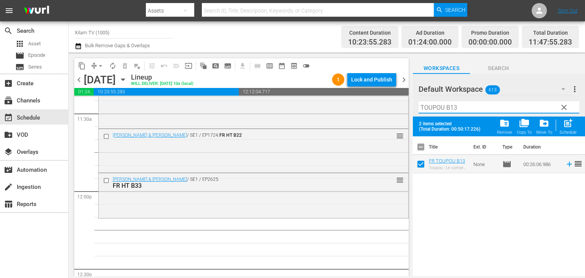
click at [457, 112] on input "TOUPOU B13" at bounding box center [499, 107] width 161 height 12
type input "TOUPOU B22"
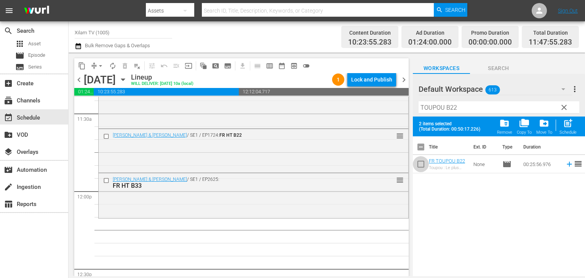
click at [422, 161] on input "checkbox" at bounding box center [421, 166] width 16 height 16
checkbox input "true"
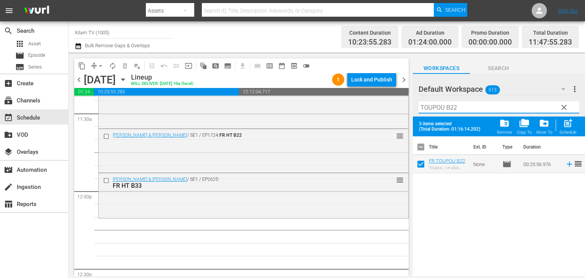
click at [458, 110] on input "TOUPOU B22" at bounding box center [499, 107] width 161 height 12
type input "TOUPOU B9"
click at [418, 169] on input "checkbox" at bounding box center [421, 166] width 16 height 16
click at [567, 126] on span "post_add" at bounding box center [568, 123] width 10 height 10
checkbox input "false"
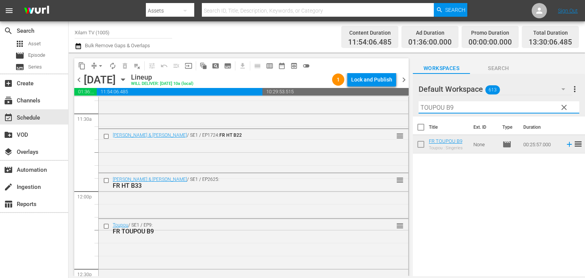
drag, startPoint x: 444, startPoint y: 107, endPoint x: 419, endPoint y: 112, distance: 25.7
click at [419, 112] on input "TOUPOU B9" at bounding box center [499, 107] width 161 height 12
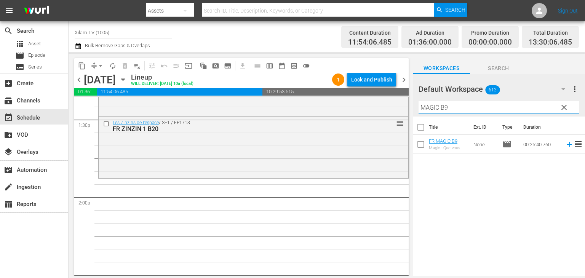
scroll to position [2037, 0]
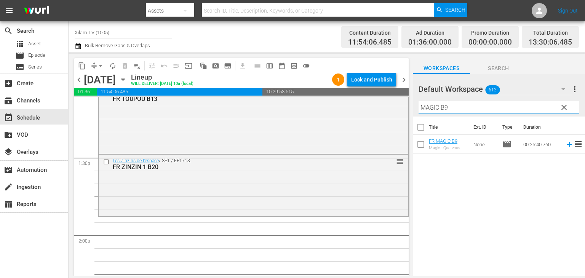
click at [452, 109] on input "MAGIC B9" at bounding box center [499, 107] width 161 height 12
drag, startPoint x: 437, startPoint y: 110, endPoint x: 422, endPoint y: 112, distance: 15.4
click at [422, 112] on input "MAGIC B9" at bounding box center [499, 107] width 161 height 12
click at [462, 105] on input "ZINZIN 2 B9" at bounding box center [499, 107] width 161 height 12
type input "ZINZIN 2 B9"
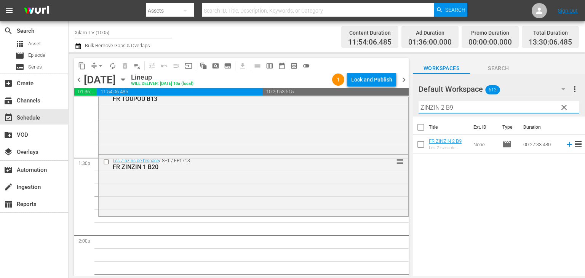
drag, startPoint x: 424, startPoint y: 148, endPoint x: 428, endPoint y: 141, distance: 8.2
click at [424, 148] on input "checkbox" at bounding box center [421, 146] width 16 height 16
checkbox input "true"
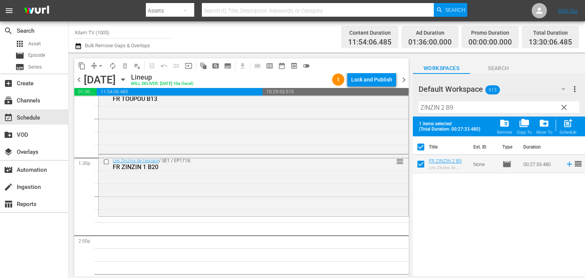
click at [454, 101] on input "ZINZIN 2 B9" at bounding box center [499, 107] width 161 height 12
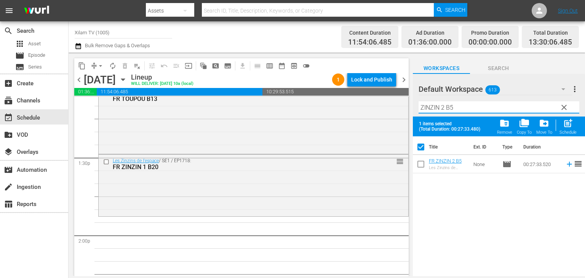
type input "ZINZIN 2 B5"
click at [423, 168] on input "checkbox" at bounding box center [421, 166] width 16 height 16
checkbox input "true"
checkbox input "false"
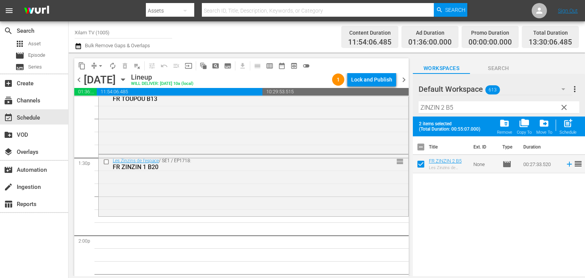
click at [452, 109] on input "ZINZIN 2 B5" at bounding box center [499, 107] width 161 height 12
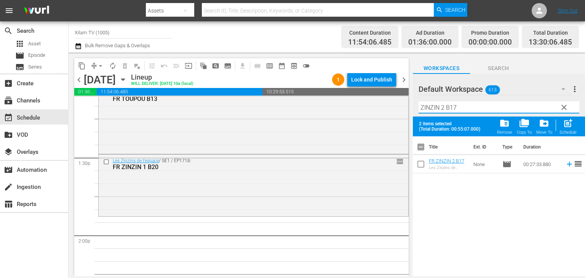
type input "ZINZIN 2 B17"
click at [420, 163] on input "checkbox" at bounding box center [421, 166] width 16 height 16
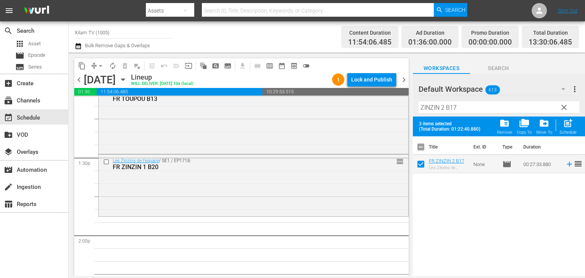
click at [564, 136] on button "post_add Schedule" at bounding box center [568, 126] width 22 height 21
checkbox input "false"
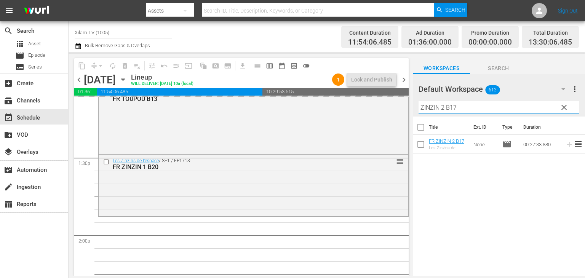
drag, startPoint x: 445, startPoint y: 109, endPoint x: 417, endPoint y: 113, distance: 27.8
click at [417, 113] on div "Default Workspace 613 Default more_vert clear Filter by Title ZINZIN 2 B17" at bounding box center [499, 95] width 172 height 43
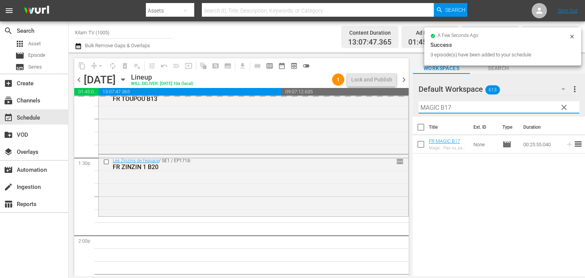
click at [452, 106] on input "MAGIC B17" at bounding box center [499, 107] width 161 height 12
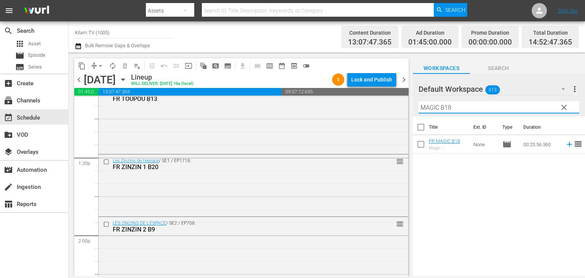
type input "MAGIC B18"
click at [420, 142] on input "checkbox" at bounding box center [421, 146] width 16 height 16
checkbox input "true"
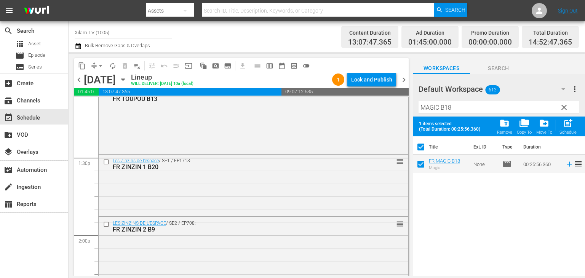
click at [456, 109] on input "MAGIC B18" at bounding box center [499, 107] width 161 height 12
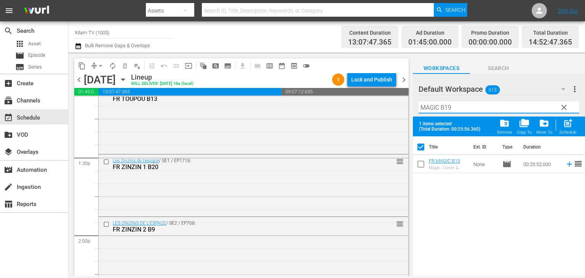
drag, startPoint x: 439, startPoint y: 109, endPoint x: 416, endPoint y: 118, distance: 24.5
click at [416, 118] on div "Default Workspace 613 Default more_vert clear Filter by Title MAGIC B19 1 items…" at bounding box center [499, 177] width 172 height 206
type input "AKOM 2 B19"
click at [423, 159] on input "checkbox" at bounding box center [421, 166] width 16 height 16
checkbox input "true"
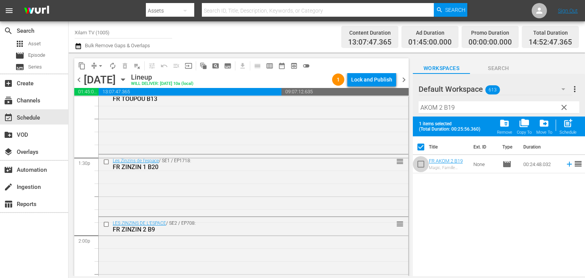
checkbox input "false"
click at [456, 109] on input "AKOM 2 B19" at bounding box center [499, 107] width 161 height 12
type input "AKOM 2 B20"
click at [423, 162] on input "checkbox" at bounding box center [421, 166] width 16 height 16
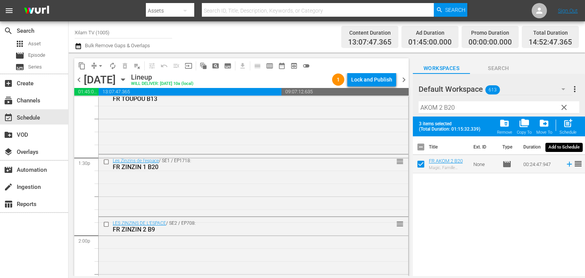
click at [569, 130] on div "Schedule" at bounding box center [568, 132] width 17 height 5
checkbox input "false"
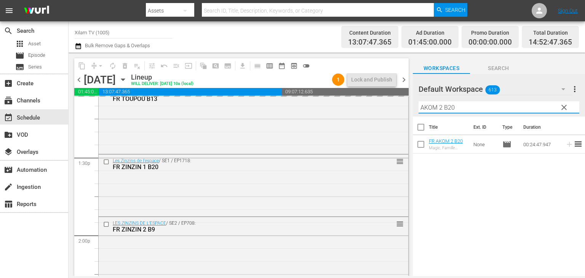
drag, startPoint x: 441, startPoint y: 110, endPoint x: 419, endPoint y: 117, distance: 22.7
click at [419, 117] on div "Default Workspace 613 Default more_vert clear Filter by Title AKOM 2 B20 Title …" at bounding box center [499, 177] width 172 height 206
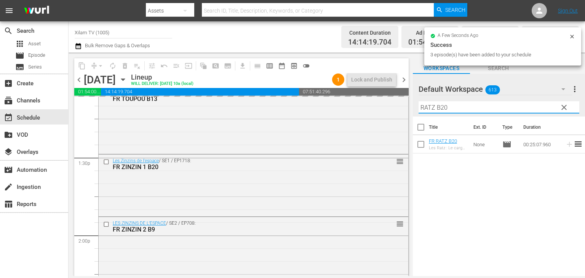
click at [449, 116] on div "Filter by Title RATZ B20" at bounding box center [499, 107] width 161 height 18
click at [452, 114] on div "Filter by Title RATZ B20" at bounding box center [499, 107] width 161 height 18
click at [453, 112] on input "RATZ B20" at bounding box center [499, 107] width 161 height 12
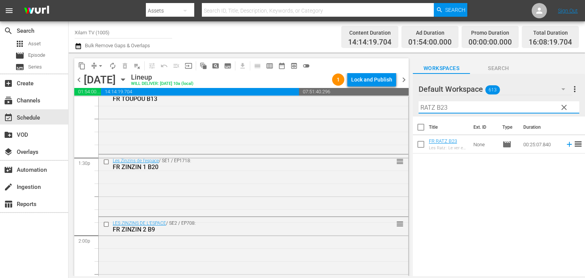
type input "RATZ B23"
click at [421, 149] on input "checkbox" at bounding box center [421, 146] width 16 height 16
checkbox input "true"
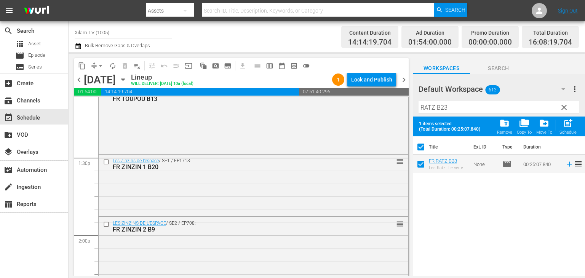
click at [454, 107] on input "RATZ B23" at bounding box center [499, 107] width 161 height 12
type input "RATZ B31"
click at [423, 168] on input "checkbox" at bounding box center [421, 166] width 16 height 16
checkbox input "true"
checkbox input "false"
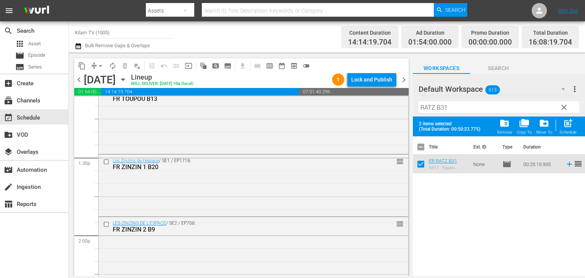
click at [455, 109] on input "RATZ B31" at bounding box center [499, 107] width 161 height 12
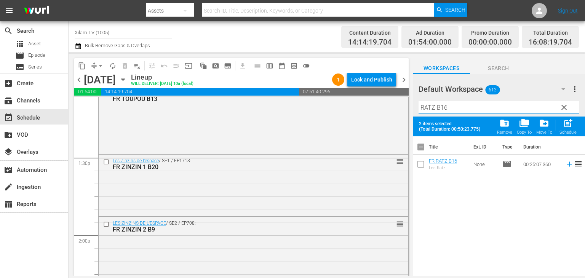
type input "RATZ B16"
click at [424, 166] on input "checkbox" at bounding box center [421, 166] width 16 height 16
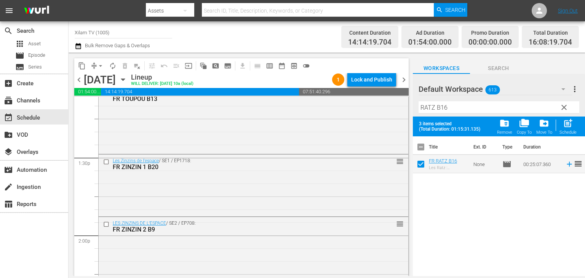
click at [566, 127] on span "post_add" at bounding box center [568, 123] width 10 height 10
checkbox input "false"
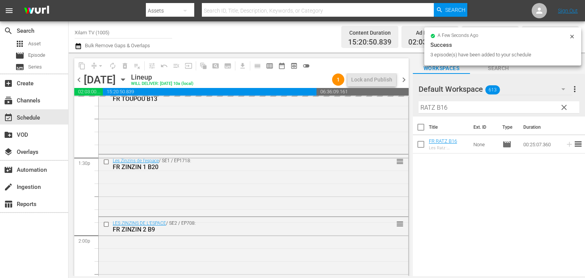
drag, startPoint x: 433, startPoint y: 107, endPoint x: 418, endPoint y: 107, distance: 15.2
click at [418, 107] on div "Default Workspace 613 Default more_vert clear Filter by Title RATZ B16" at bounding box center [499, 95] width 172 height 43
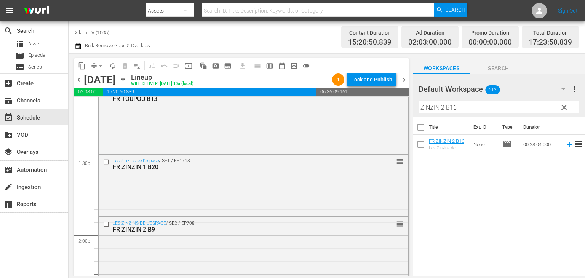
click at [468, 106] on input "ZINZIN 2 B16" at bounding box center [499, 107] width 161 height 12
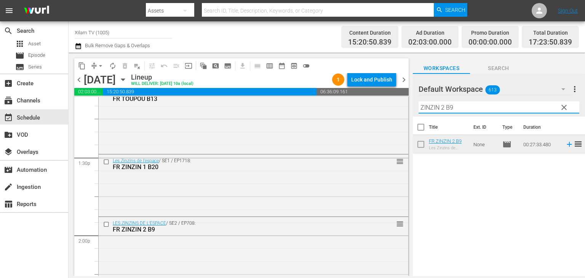
type input "ZINZIN 2 B9"
click at [422, 147] on input "checkbox" at bounding box center [421, 146] width 16 height 16
checkbox input "true"
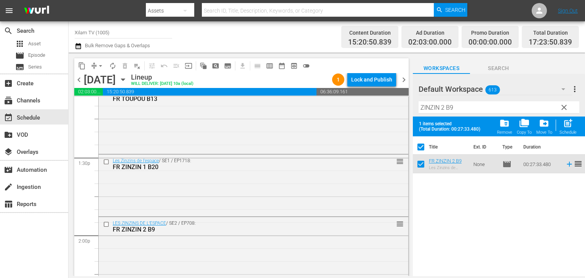
click at [460, 109] on input "ZINZIN 2 B9" at bounding box center [499, 107] width 161 height 12
click at [421, 158] on input "checkbox" at bounding box center [421, 166] width 16 height 16
checkbox input "false"
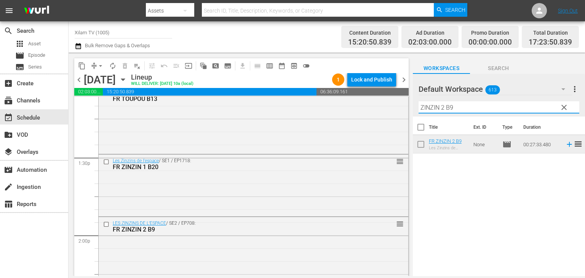
drag, startPoint x: 445, startPoint y: 107, endPoint x: 415, endPoint y: 109, distance: 30.2
click at [415, 109] on div "Default Workspace 613 Default more_vert clear Filter by Title ZINZIN 2 B9" at bounding box center [499, 95] width 172 height 43
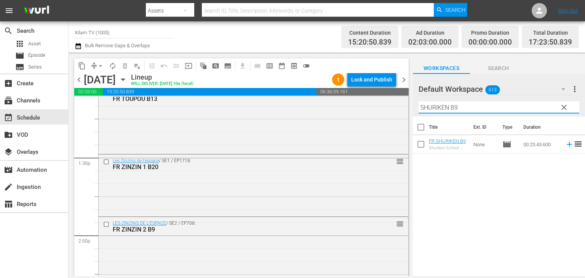
click at [478, 110] on input "SHURIKEN B9" at bounding box center [499, 107] width 161 height 12
type input "SHURIKEN B8"
click at [423, 150] on input "checkbox" at bounding box center [421, 146] width 16 height 16
checkbox input "true"
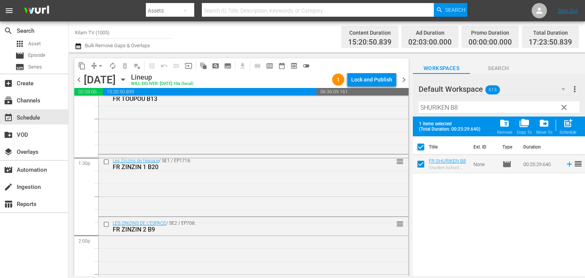
click at [459, 108] on input "SHURIKEN B8" at bounding box center [499, 107] width 161 height 12
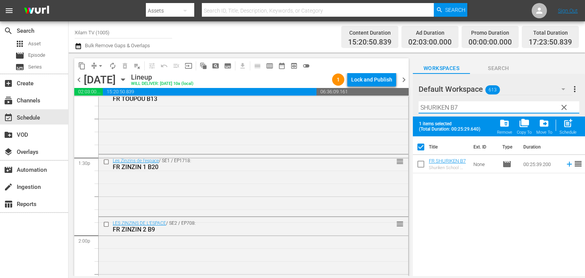
type input "SHURIKEN B7"
click at [419, 164] on input "checkbox" at bounding box center [421, 166] width 16 height 16
checkbox input "true"
checkbox input "false"
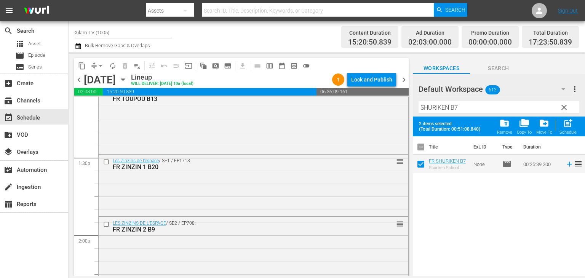
click at [458, 106] on input "SHURIKEN B7" at bounding box center [499, 107] width 161 height 12
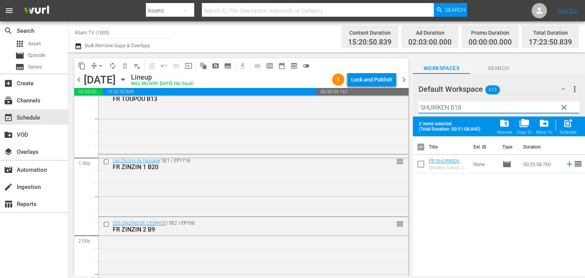
type input "SHURIKEN B18"
click at [419, 169] on input "checkbox" at bounding box center [421, 166] width 16 height 16
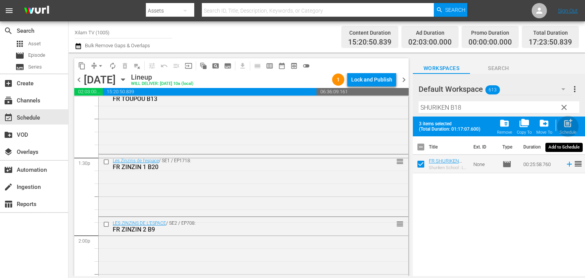
click at [571, 130] on div "Schedule" at bounding box center [568, 132] width 17 height 5
checkbox input "false"
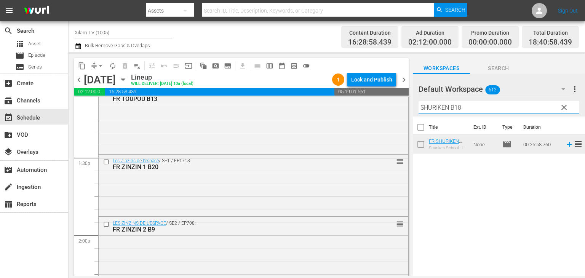
drag, startPoint x: 449, startPoint y: 110, endPoint x: 413, endPoint y: 114, distance: 36.3
click at [413, 114] on div "Default Workspace 613 Default more_vert clear Filter by Title SHURIKEN B18" at bounding box center [499, 95] width 172 height 43
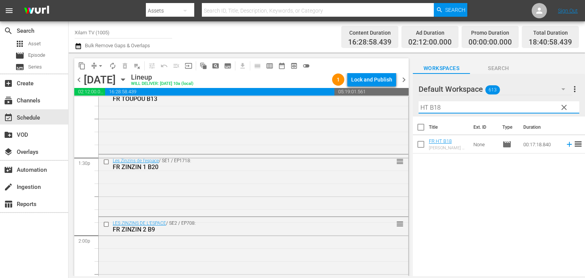
click at [444, 111] on input "HT B18" at bounding box center [499, 107] width 161 height 12
type input "HT B32"
click at [418, 142] on input "checkbox" at bounding box center [421, 146] width 16 height 16
checkbox input "true"
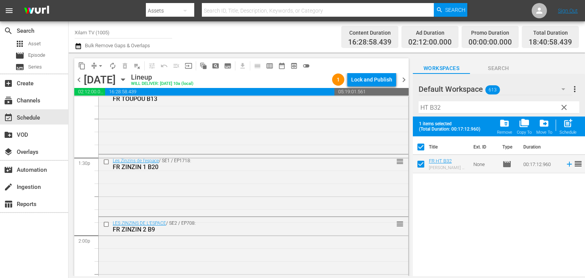
click at [437, 111] on input "HT B32" at bounding box center [499, 107] width 161 height 12
type input "HT B22"
click at [424, 166] on input "checkbox" at bounding box center [421, 166] width 16 height 16
checkbox input "true"
checkbox input "false"
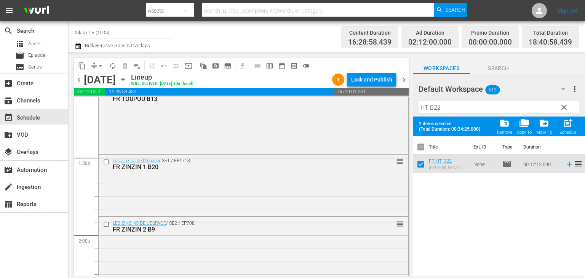
click at [454, 107] on input "HT B22" at bounding box center [499, 107] width 161 height 12
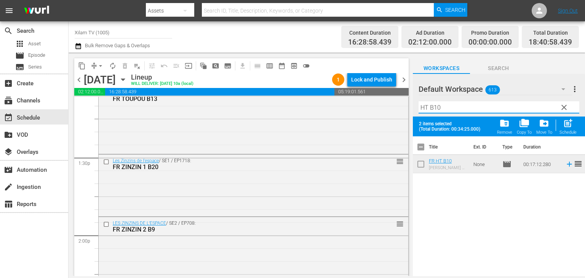
type input "HT B10"
click at [417, 162] on input "checkbox" at bounding box center [421, 166] width 16 height 16
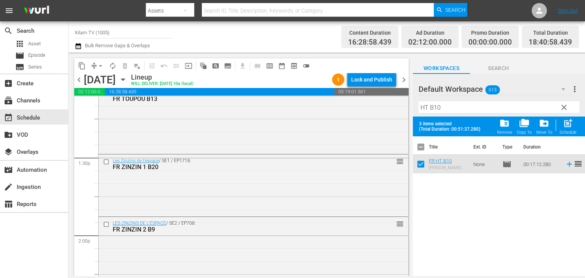
drag, startPoint x: 561, startPoint y: 130, endPoint x: 498, endPoint y: 111, distance: 65.7
click at [561, 130] on div "post_add Schedule" at bounding box center [568, 126] width 17 height 17
checkbox input "false"
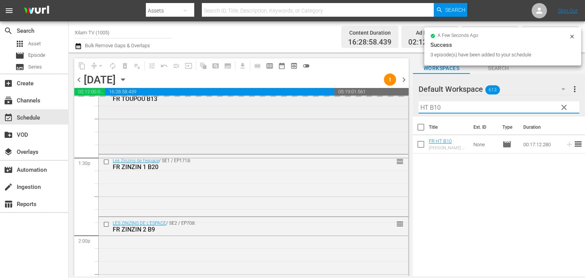
click at [401, 115] on div "content_copy compress arrow_drop_down autorenew_outlined delete_forever_outline…" at bounding box center [327, 165] width 516 height 224
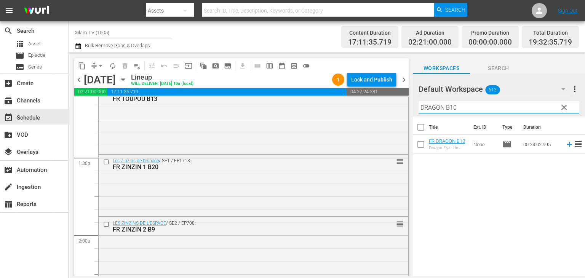
click at [460, 108] on input "DRAGON B10" at bounding box center [499, 107] width 161 height 12
type input "DRAGON B3"
click at [424, 148] on input "checkbox" at bounding box center [421, 146] width 16 height 16
checkbox input "true"
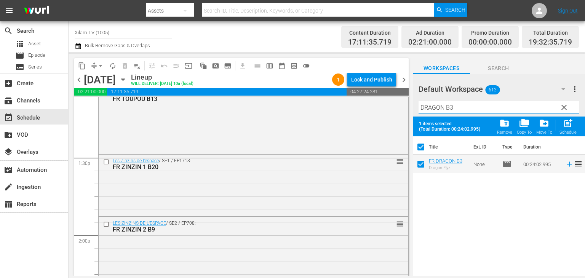
click at [460, 109] on input "DRAGON B3" at bounding box center [499, 107] width 161 height 12
type input "DRAGON B22"
click at [427, 161] on input "checkbox" at bounding box center [421, 166] width 16 height 16
checkbox input "true"
checkbox input "false"
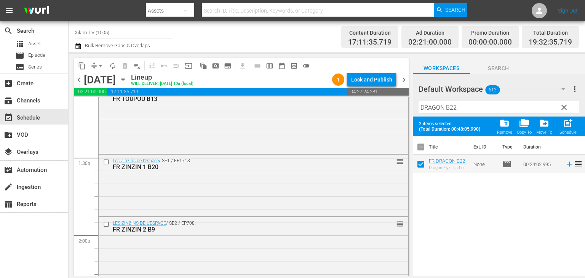
click at [463, 108] on input "DRAGON B22" at bounding box center [499, 107] width 161 height 12
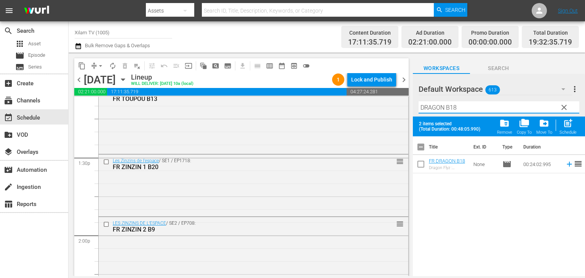
type input "DRAGON B18"
click at [424, 165] on input "checkbox" at bounding box center [421, 166] width 16 height 16
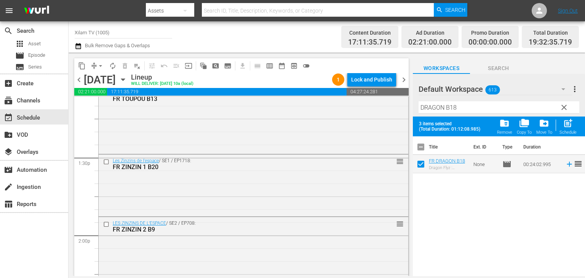
click at [568, 128] on span "post_add" at bounding box center [568, 123] width 10 height 10
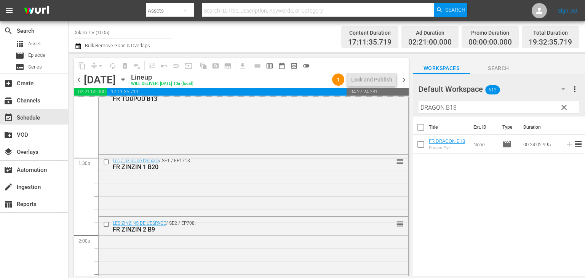
checkbox input "false"
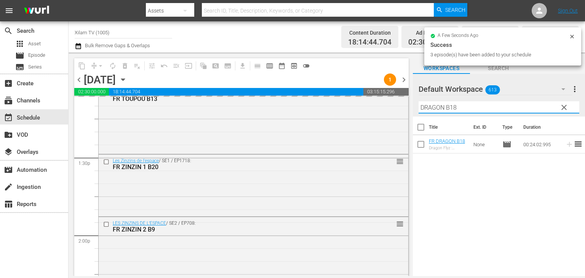
drag, startPoint x: 444, startPoint y: 107, endPoint x: 414, endPoint y: 109, distance: 30.1
click at [414, 109] on div "Default Workspace 613 Default more_vert clear Filter by Title DRAGON B18" at bounding box center [499, 95] width 172 height 43
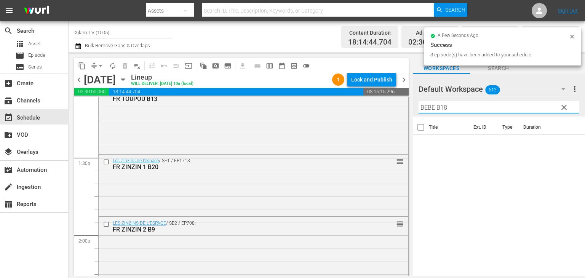
click at [460, 113] on div "Filter by Title BEBE B18" at bounding box center [499, 107] width 161 height 18
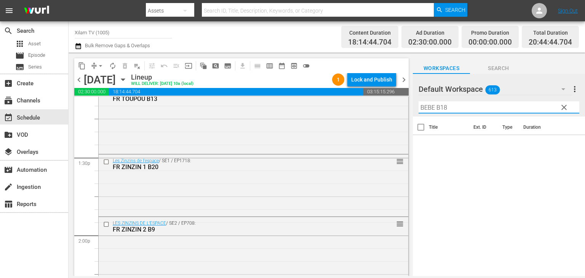
click at [460, 112] on input "BEBE B18" at bounding box center [499, 107] width 161 height 12
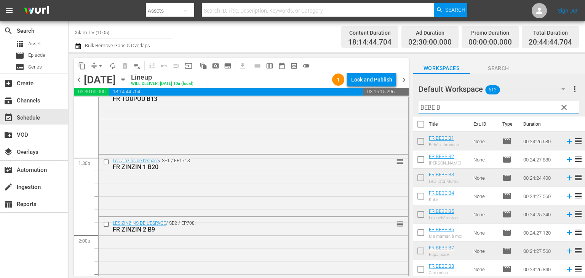
scroll to position [4, 0]
type input "BEBE B"
click at [419, 264] on input "checkbox" at bounding box center [421, 270] width 16 height 16
checkbox input "true"
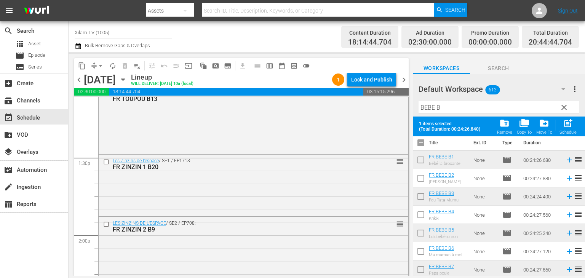
click at [424, 253] on input "checkbox" at bounding box center [421, 253] width 16 height 16
checkbox input "true"
click at [422, 223] on input "checkbox" at bounding box center [421, 216] width 16 height 16
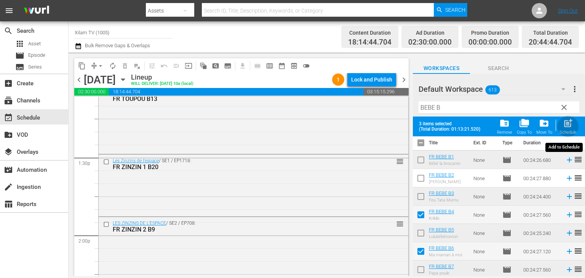
click at [569, 125] on span "post_add" at bounding box center [568, 123] width 10 height 10
checkbox input "false"
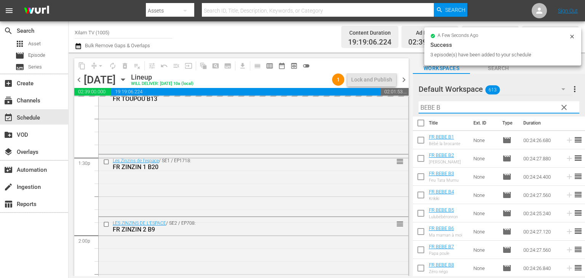
drag, startPoint x: 435, startPoint y: 109, endPoint x: 419, endPoint y: 114, distance: 16.7
click at [419, 114] on div "Filter by Title BEBE B" at bounding box center [499, 107] width 161 height 18
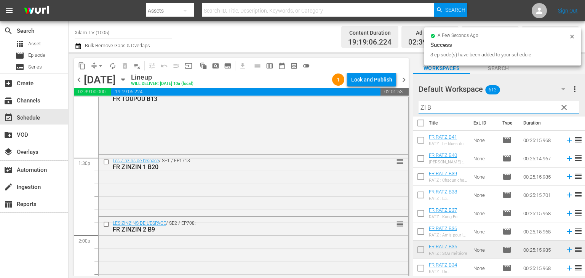
scroll to position [0, 0]
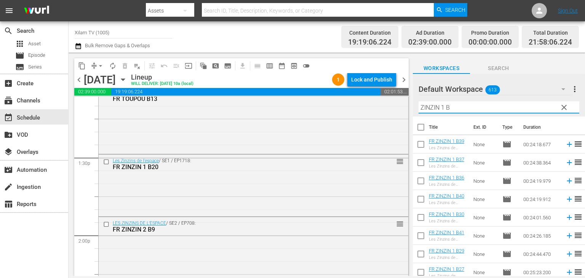
click at [461, 104] on input "ZINZIN 1 B" at bounding box center [499, 107] width 161 height 12
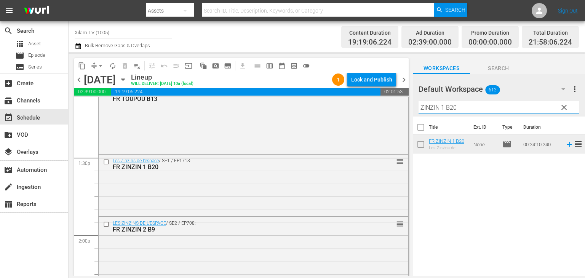
type input "ZINZIN 1 B20"
click at [422, 142] on input "checkbox" at bounding box center [421, 146] width 16 height 16
checkbox input "true"
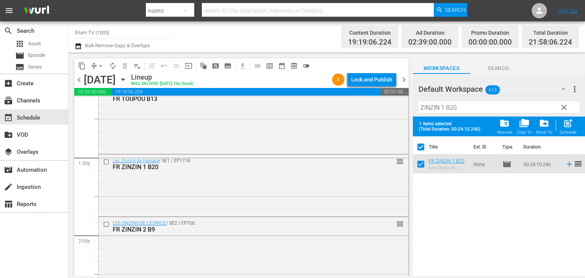
click at [463, 116] on div "Filter by Title ZINZIN 1 B20" at bounding box center [499, 107] width 161 height 18
click at [464, 113] on div "Filter by Title ZINZIN 1 B20" at bounding box center [499, 107] width 161 height 18
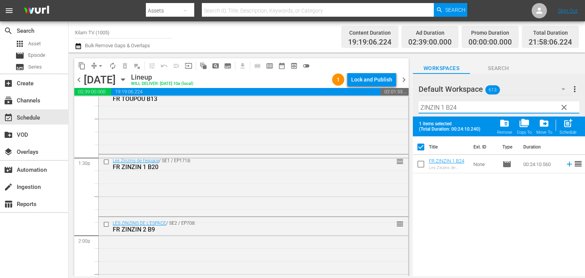
type input "ZINZIN 1 B24"
click at [421, 162] on input "checkbox" at bounding box center [421, 166] width 16 height 16
checkbox input "true"
checkbox input "false"
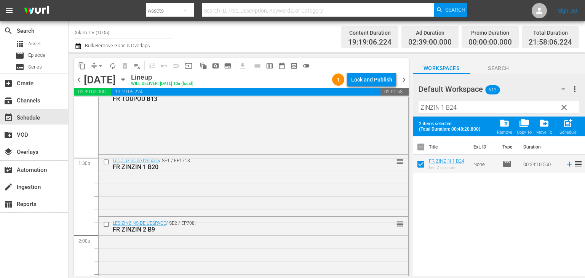
click at [458, 109] on input "ZINZIN 1 B24" at bounding box center [499, 107] width 161 height 12
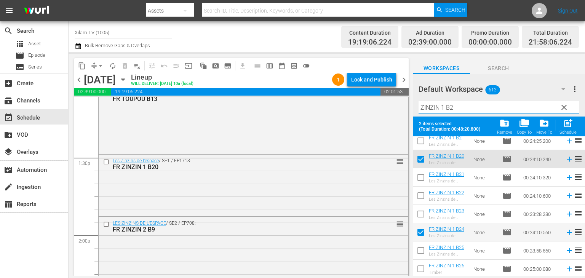
scroll to position [79, 0]
type input "ZINZIN 1 B2"
click at [423, 193] on input "checkbox" at bounding box center [421, 197] width 16 height 16
checkbox input "true"
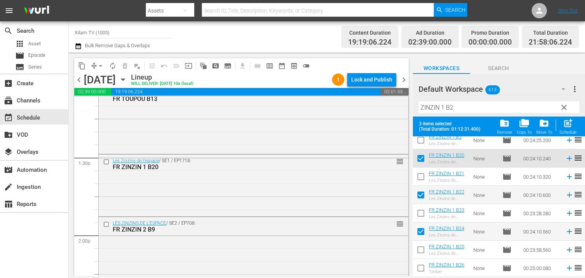
click at [577, 132] on span "post_add Schedule" at bounding box center [568, 126] width 22 height 21
click at [573, 130] on div "Schedule" at bounding box center [568, 132] width 17 height 5
checkbox input "false"
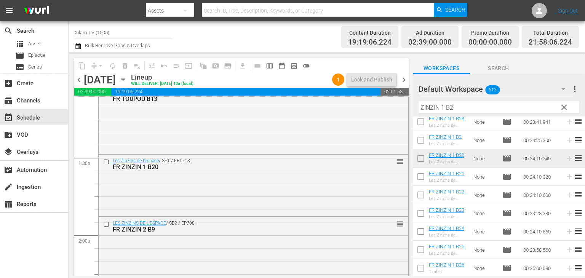
scroll to position [59, 0]
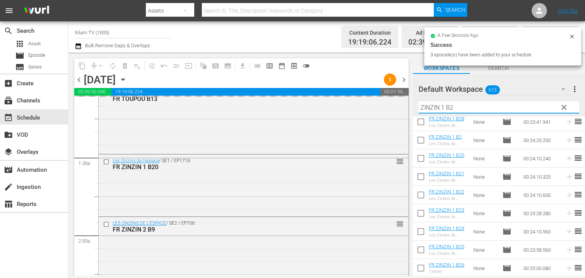
drag, startPoint x: 424, startPoint y: 109, endPoint x: 416, endPoint y: 109, distance: 7.2
click at [416, 109] on div "Default Workspace 613 Default more_vert clear Filter by Title ZINZIN 1 B2" at bounding box center [499, 95] width 172 height 43
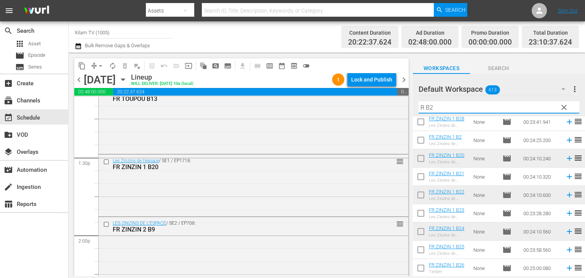
scroll to position [0, 0]
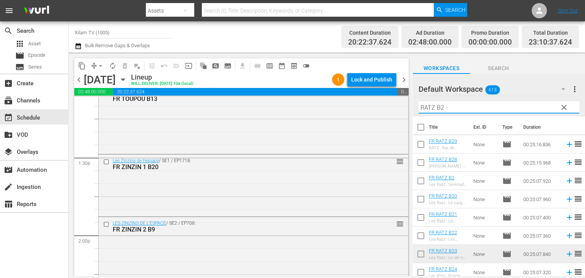
click at [459, 107] on input "RATZ B2" at bounding box center [499, 107] width 161 height 12
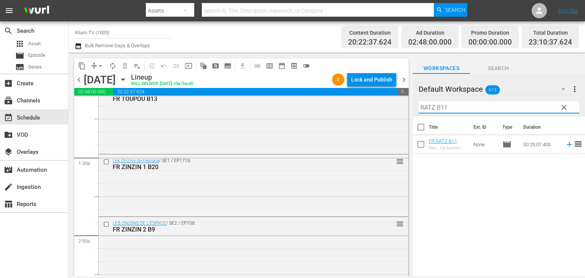
type input "RATZ B11"
click at [425, 151] on input "checkbox" at bounding box center [421, 146] width 16 height 16
checkbox input "true"
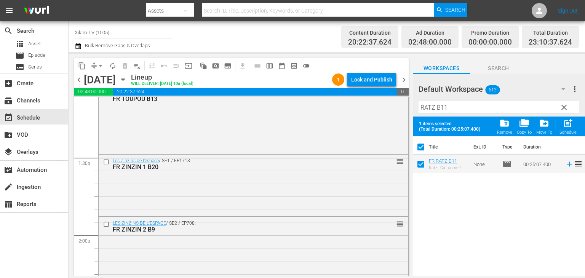
click at [451, 106] on input "RATZ B11" at bounding box center [499, 107] width 161 height 12
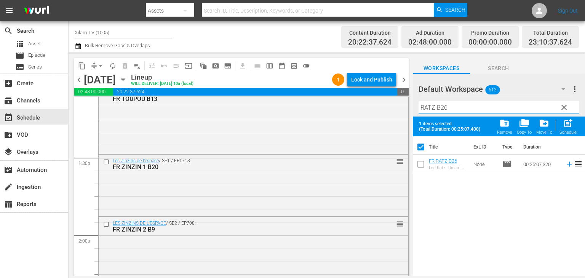
type input "RATZ B26"
click at [424, 166] on input "checkbox" at bounding box center [421, 166] width 16 height 16
checkbox input "true"
checkbox input "false"
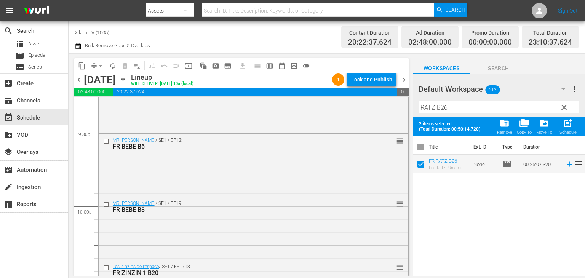
scroll to position [3550, 0]
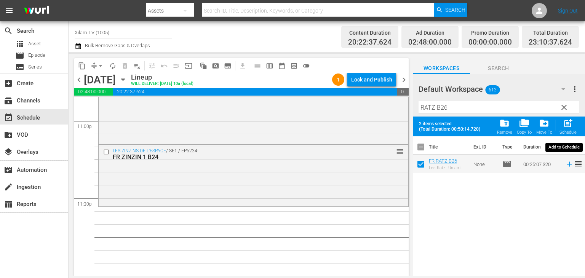
click at [563, 131] on div "Schedule" at bounding box center [568, 132] width 17 height 5
checkbox input "false"
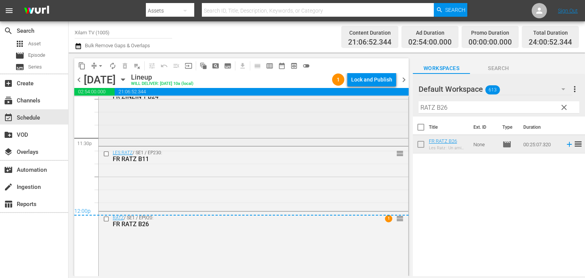
scroll to position [3611, 0]
click at [364, 85] on div "Lock and Publish" at bounding box center [371, 80] width 41 height 14
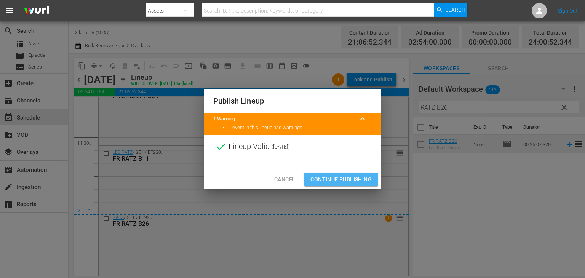
click at [331, 183] on span "Continue Publishing" at bounding box center [340, 180] width 61 height 10
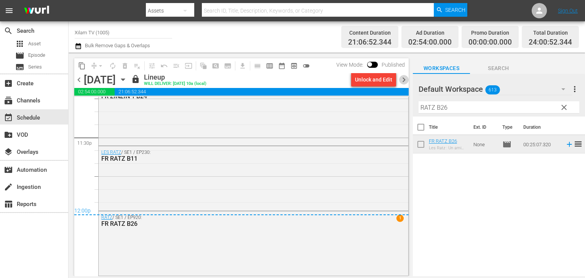
click at [401, 78] on span "chevron_right" at bounding box center [404, 80] width 10 height 10
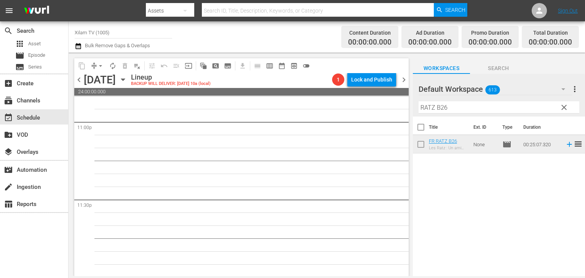
scroll to position [3550, 0]
click at [399, 75] on button "chevron_right" at bounding box center [404, 80] width 10 height 10
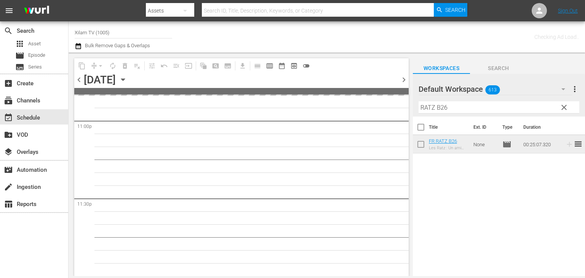
scroll to position [3549, 0]
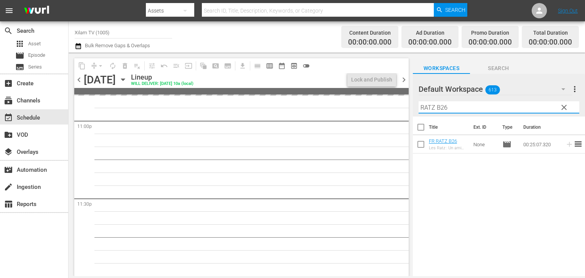
drag, startPoint x: 435, startPoint y: 107, endPoint x: 429, endPoint y: 112, distance: 8.1
click at [429, 112] on input "RATZ B26" at bounding box center [499, 107] width 161 height 12
click at [455, 113] on div "Filter by Title RAHAN B26" at bounding box center [499, 107] width 161 height 18
click at [456, 113] on input "RAHAN B26" at bounding box center [499, 107] width 161 height 12
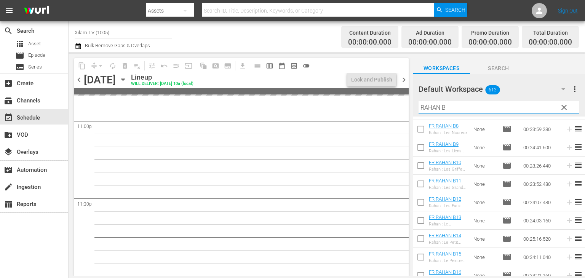
scroll to position [0, 0]
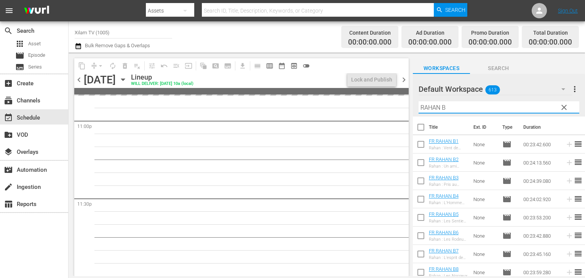
type input "RAHAN B"
click at [81, 82] on span "chevron_left" at bounding box center [79, 80] width 10 height 10
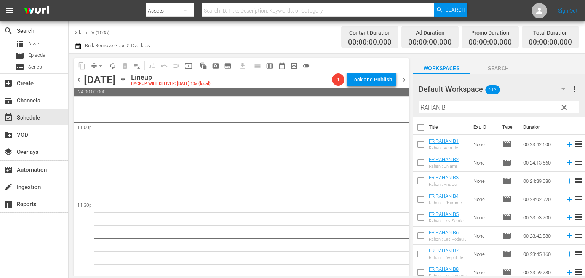
scroll to position [3550, 0]
click at [81, 82] on span "chevron_left" at bounding box center [79, 80] width 10 height 10
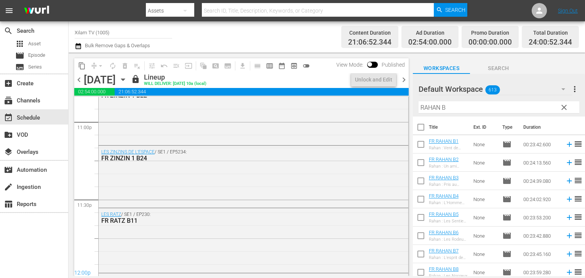
scroll to position [3611, 0]
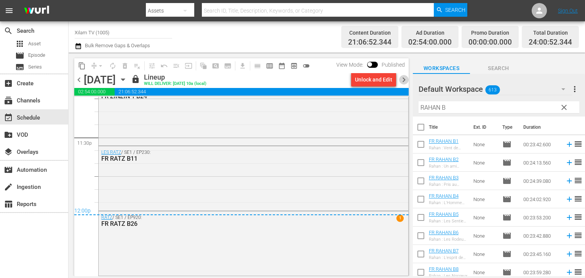
click at [406, 81] on span "chevron_right" at bounding box center [404, 80] width 10 height 10
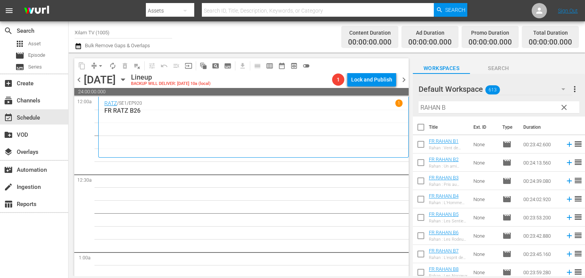
click at [446, 104] on input "RAHAN B" at bounding box center [499, 107] width 161 height 12
click at [427, 159] on input "checkbox" at bounding box center [421, 164] width 16 height 16
checkbox input "true"
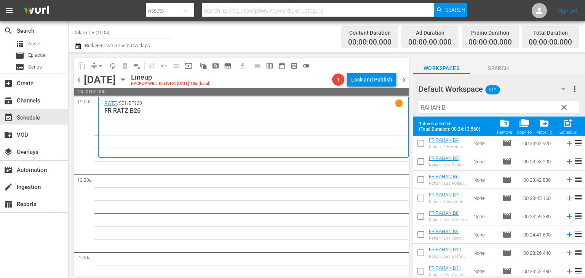
scroll to position [76, 0]
click at [425, 195] on input "checkbox" at bounding box center [421, 199] width 16 height 16
checkbox input "true"
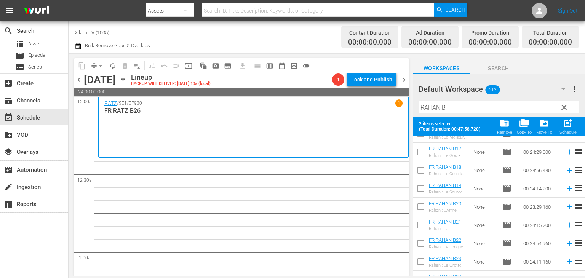
scroll to position [343, 0]
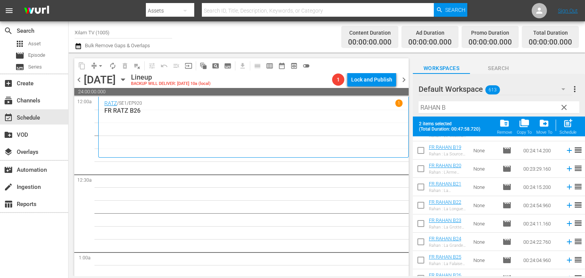
click at [419, 238] on input "checkbox" at bounding box center [421, 243] width 16 height 16
checkbox input "true"
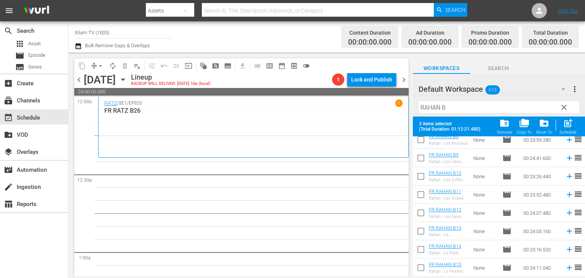
scroll to position [152, 0]
click at [424, 177] on input "checkbox" at bounding box center [421, 178] width 16 height 16
checkbox input "true"
click at [564, 121] on span "post_add" at bounding box center [568, 123] width 10 height 10
checkbox input "false"
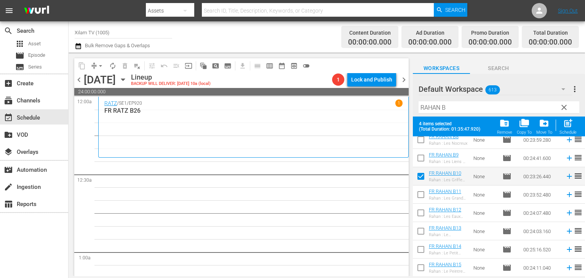
checkbox input "false"
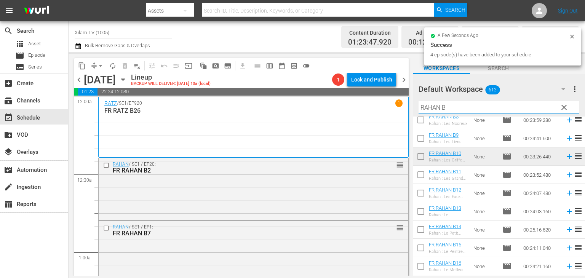
drag, startPoint x: 439, startPoint y: 107, endPoint x: 420, endPoint y: 110, distance: 18.6
click at [420, 110] on input "RAHAN B" at bounding box center [499, 107] width 161 height 12
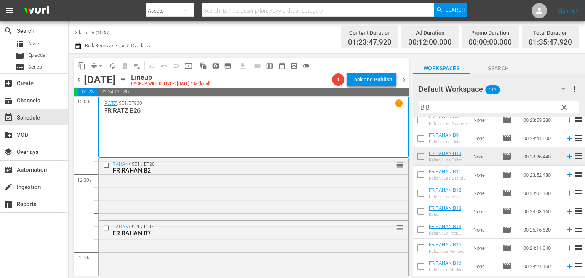
scroll to position [0, 0]
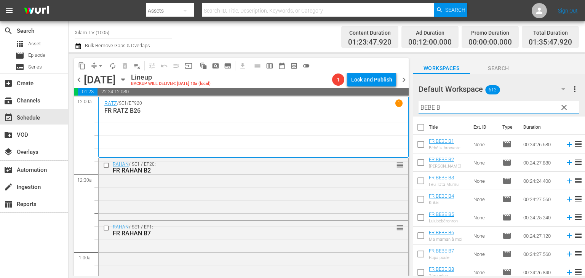
type input "BEBE B"
click at [422, 168] on input "checkbox" at bounding box center [421, 164] width 16 height 16
checkbox input "true"
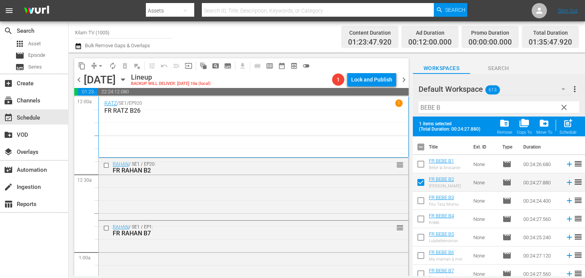
click at [422, 168] on input "checkbox" at bounding box center [421, 166] width 16 height 16
checkbox input "true"
click at [421, 219] on input "checkbox" at bounding box center [421, 221] width 16 height 16
checkbox input "true"
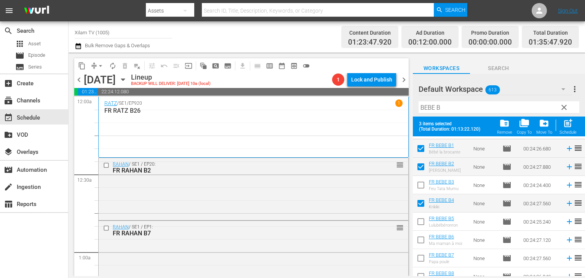
scroll to position [24, 0]
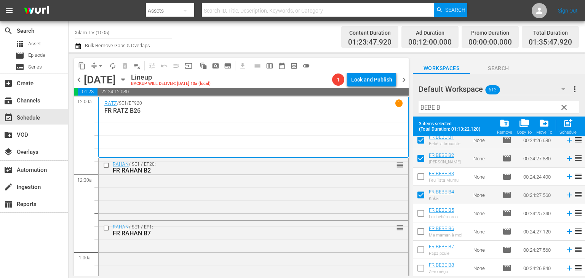
click at [421, 219] on input "checkbox" at bounding box center [421, 215] width 16 height 16
checkbox input "true"
click at [561, 130] on div "post_add Schedule" at bounding box center [568, 126] width 17 height 17
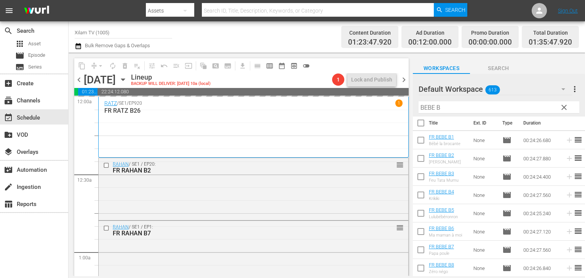
checkbox input "false"
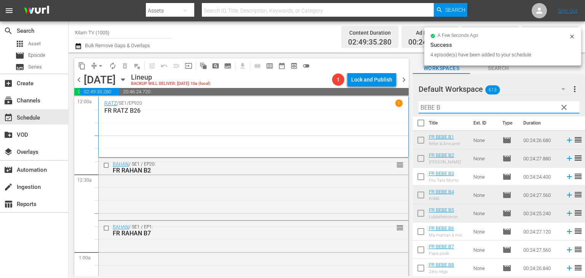
drag, startPoint x: 434, startPoint y: 109, endPoint x: 422, endPoint y: 110, distance: 12.2
click at [422, 110] on input "BEBE B" at bounding box center [499, 107] width 161 height 12
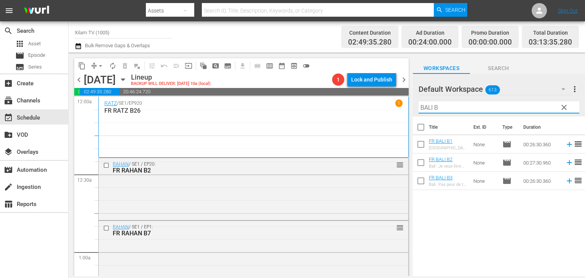
type input "BALI B"
click at [421, 179] on input "checkbox" at bounding box center [421, 182] width 16 height 16
checkbox input "true"
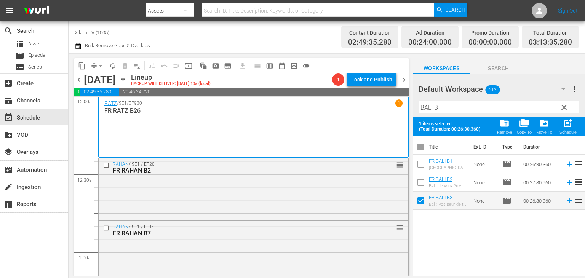
click at [422, 161] on input "checkbox" at bounding box center [421, 166] width 16 height 16
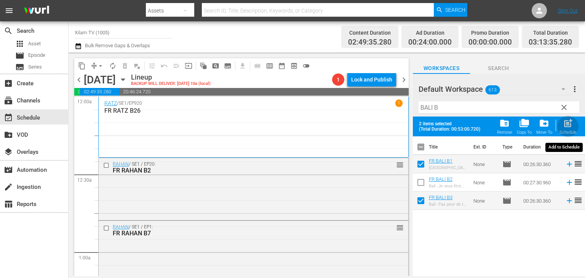
click at [559, 127] on button "post_add Schedule" at bounding box center [568, 126] width 22 height 21
checkbox input "false"
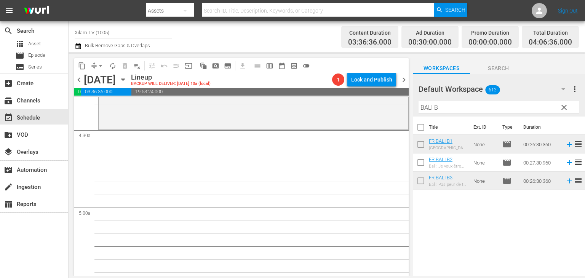
scroll to position [686, 0]
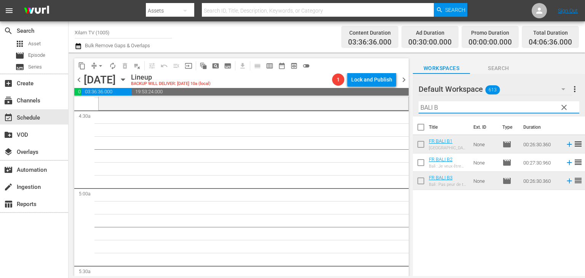
drag, startPoint x: 430, startPoint y: 107, endPoint x: 421, endPoint y: 110, distance: 9.8
click at [421, 110] on input "BALI B" at bounding box center [499, 107] width 161 height 12
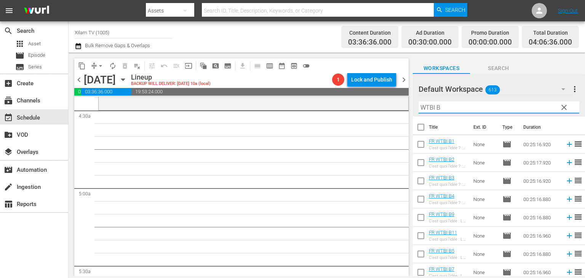
type input "WTBI B"
click at [419, 231] on input "checkbox" at bounding box center [421, 237] width 16 height 16
checkbox input "true"
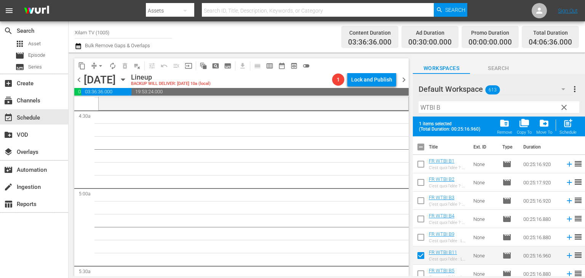
scroll to position [76, 0]
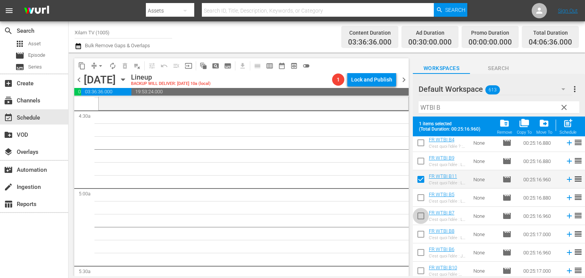
click at [422, 221] on input "checkbox" at bounding box center [421, 217] width 16 height 16
checkbox input "true"
click at [568, 120] on span "post_add" at bounding box center [568, 123] width 10 height 10
checkbox input "false"
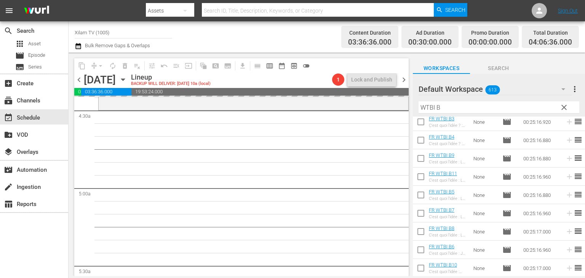
scroll to position [59, 0]
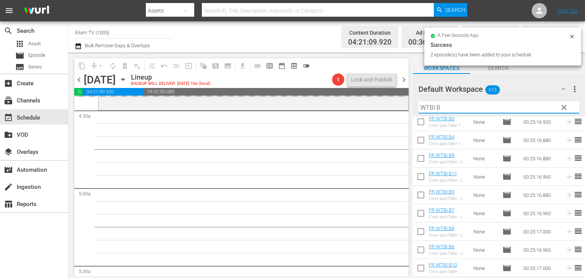
drag, startPoint x: 434, startPoint y: 106, endPoint x: 418, endPoint y: 110, distance: 17.0
click at [418, 110] on div "Default Workspace 613 Default more_vert clear Filter by Title WTBI B" at bounding box center [499, 95] width 172 height 43
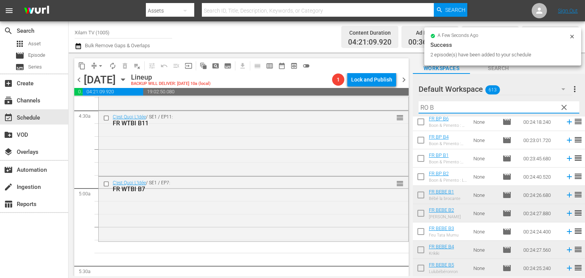
scroll to position [0, 0]
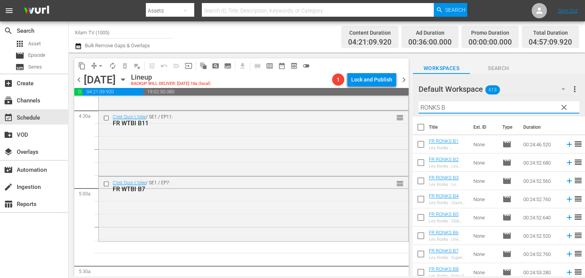
type input "RONKS B"
click at [424, 216] on input "checkbox" at bounding box center [421, 219] width 16 height 16
checkbox input "true"
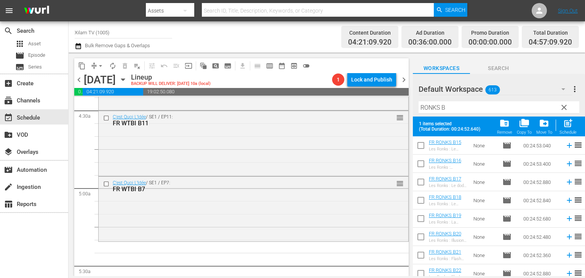
scroll to position [305, 0]
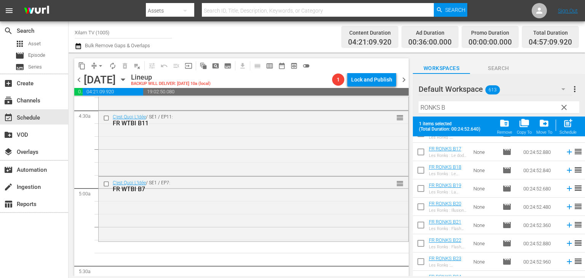
click at [418, 261] on input "checkbox" at bounding box center [421, 263] width 16 height 16
checkbox input "true"
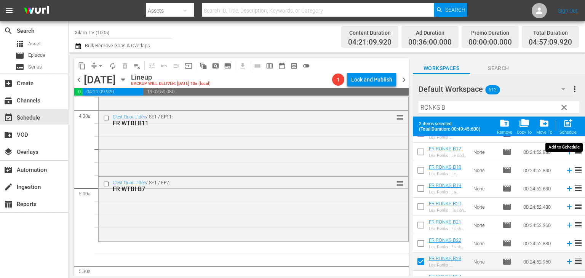
click at [568, 127] on span "post_add" at bounding box center [568, 123] width 10 height 10
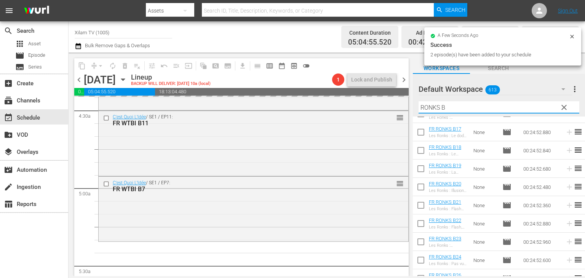
drag, startPoint x: 440, startPoint y: 109, endPoint x: 421, endPoint y: 113, distance: 19.1
click at [421, 113] on input "RONKS B" at bounding box center [499, 107] width 161 height 12
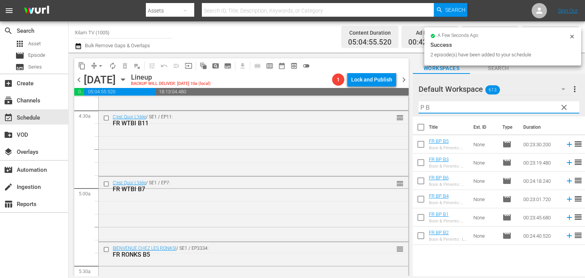
scroll to position [0, 0]
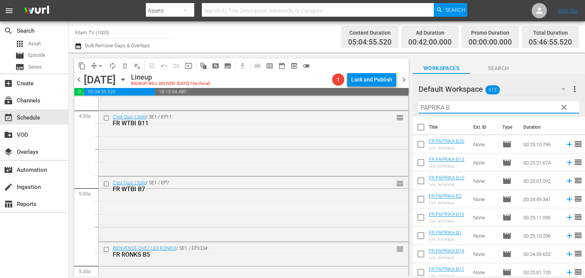
click at [463, 112] on input "PAPRIKA B" at bounding box center [499, 107] width 161 height 12
click at [421, 201] on input "checkbox" at bounding box center [421, 201] width 16 height 16
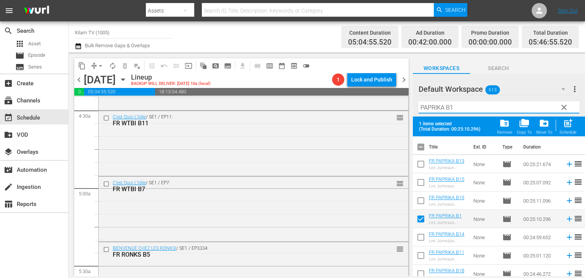
click at [456, 112] on input "PAPRIKA B1" at bounding box center [499, 107] width 161 height 12
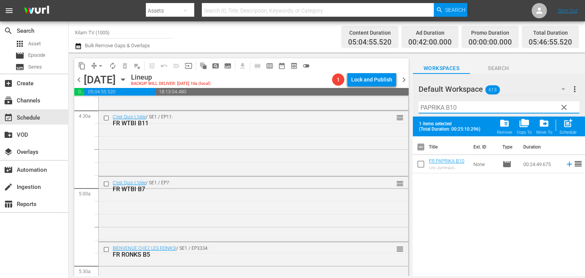
click at [416, 166] on input "checkbox" at bounding box center [421, 166] width 16 height 16
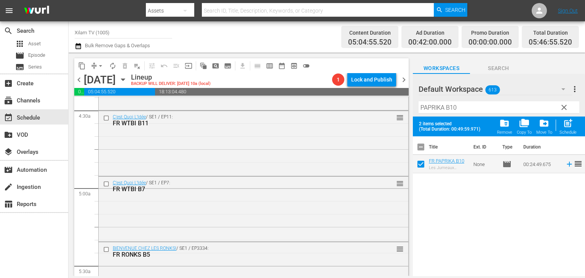
click at [560, 129] on div "post_add Schedule" at bounding box center [568, 126] width 17 height 17
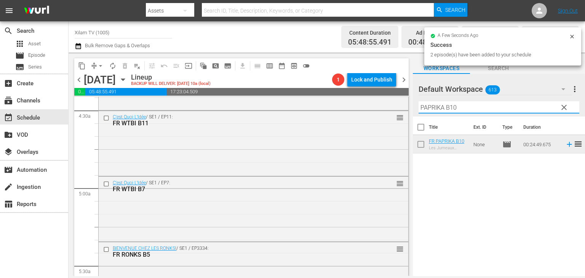
drag, startPoint x: 443, startPoint y: 106, endPoint x: 420, endPoint y: 114, distance: 24.1
click at [420, 114] on div "Filter by Title PAPRIKA B10" at bounding box center [499, 107] width 161 height 18
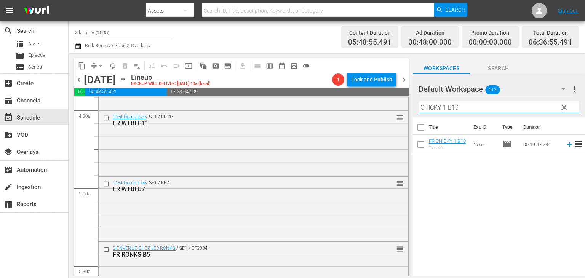
click at [467, 111] on input "CHICKY 1 B10" at bounding box center [499, 107] width 161 height 12
click at [420, 160] on input "checkbox" at bounding box center [421, 164] width 16 height 16
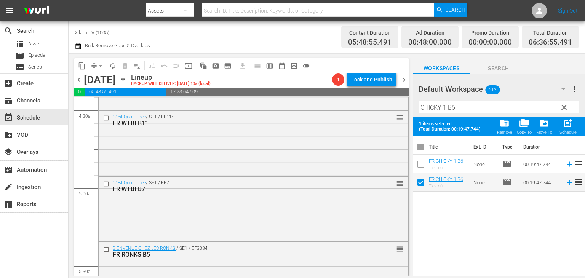
drag, startPoint x: 446, startPoint y: 106, endPoint x: 405, endPoint y: 112, distance: 41.5
click at [405, 112] on div "content_copy compress arrow_drop_down autorenew_outlined delete_forever_outline…" at bounding box center [327, 165] width 516 height 224
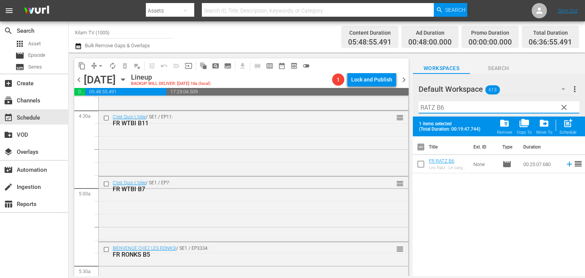
click at [445, 105] on input "RATZ B6" at bounding box center [499, 107] width 161 height 12
click at [423, 162] on input "checkbox" at bounding box center [421, 166] width 16 height 16
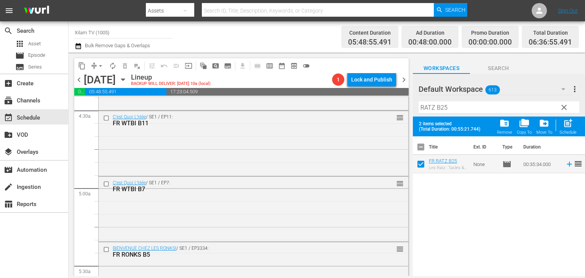
click at [454, 112] on input "RATZ B25" at bounding box center [499, 107] width 161 height 12
click at [428, 167] on input "checkbox" at bounding box center [421, 166] width 16 height 16
click at [452, 112] on input "RATZ B24" at bounding box center [499, 107] width 161 height 12
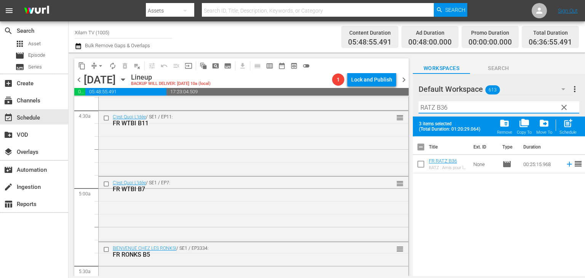
click at [417, 163] on input "checkbox" at bounding box center [421, 166] width 16 height 16
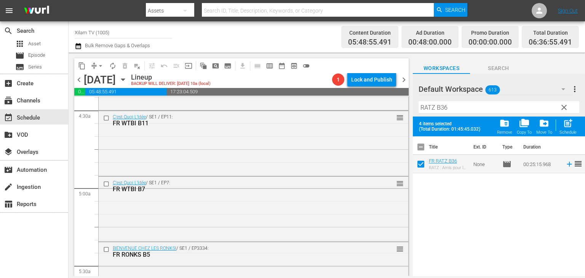
click at [561, 125] on div "post_add Schedule" at bounding box center [568, 126] width 17 height 17
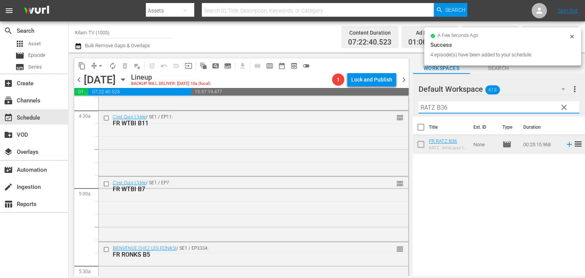
drag, startPoint x: 434, startPoint y: 106, endPoint x: 420, endPoint y: 109, distance: 14.3
click at [420, 109] on input "RATZ B36" at bounding box center [499, 107] width 161 height 12
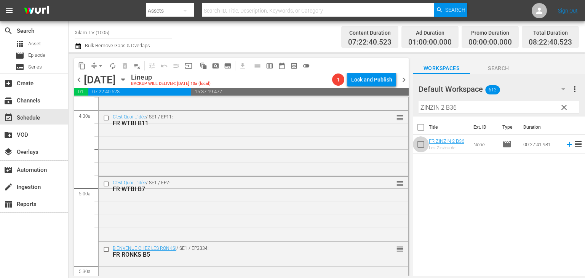
click at [420, 142] on input "checkbox" at bounding box center [421, 146] width 16 height 16
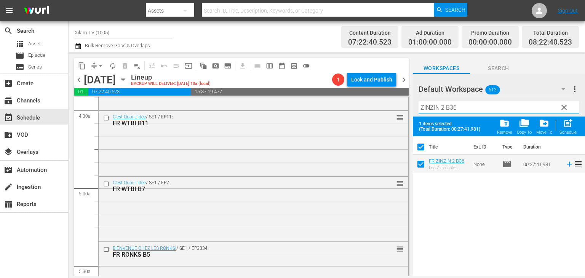
click at [465, 107] on input "ZINZIN 2 B36" at bounding box center [499, 107] width 161 height 12
click at [418, 160] on input "checkbox" at bounding box center [421, 166] width 16 height 16
click at [464, 111] on input "ZINZIN 2 B29" at bounding box center [499, 107] width 161 height 12
click at [422, 168] on input "checkbox" at bounding box center [421, 166] width 16 height 16
click at [570, 129] on div "post_add Schedule" at bounding box center [568, 126] width 17 height 17
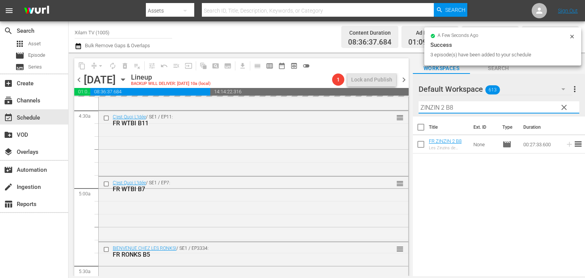
drag, startPoint x: 444, startPoint y: 110, endPoint x: 417, endPoint y: 124, distance: 30.1
click at [417, 124] on div "Default Workspace 613 Default more_vert clear Filter by Title ZINZIN 2 B8 Title…" at bounding box center [499, 177] width 172 height 206
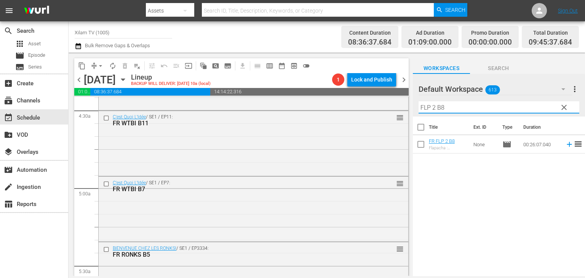
click at [444, 109] on input "FLP 2 B8" at bounding box center [499, 107] width 161 height 12
click at [420, 141] on input "checkbox" at bounding box center [421, 146] width 16 height 16
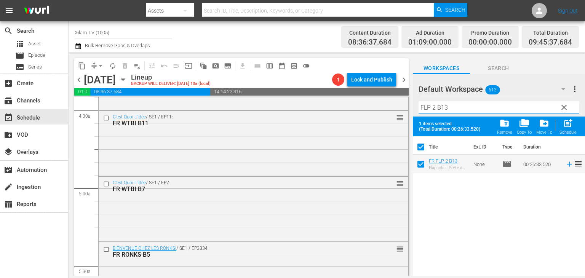
click at [452, 109] on input "FLP 2 B13" at bounding box center [499, 107] width 161 height 12
click at [425, 161] on input "checkbox" at bounding box center [421, 166] width 16 height 16
click at [456, 106] on input "FLP 2 B25" at bounding box center [499, 107] width 161 height 12
click at [434, 107] on input "FLP 2 B35" at bounding box center [499, 107] width 161 height 12
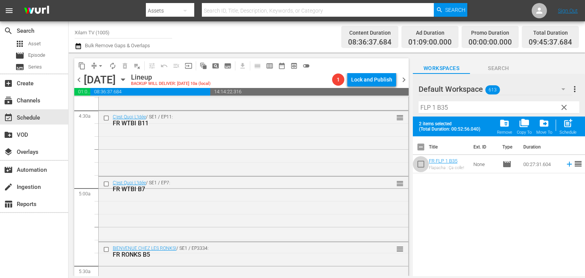
click at [419, 161] on input "checkbox" at bounding box center [421, 166] width 16 height 16
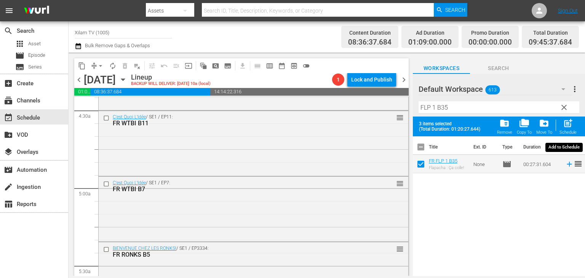
click at [564, 130] on div "Schedule" at bounding box center [568, 132] width 17 height 5
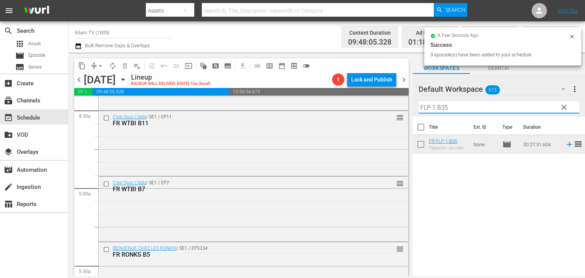
drag, startPoint x: 434, startPoint y: 106, endPoint x: 414, endPoint y: 109, distance: 20.5
click at [414, 109] on div "Default Workspace 613 Default more_vert clear Filter by Title FLP 1 B35" at bounding box center [499, 95] width 172 height 43
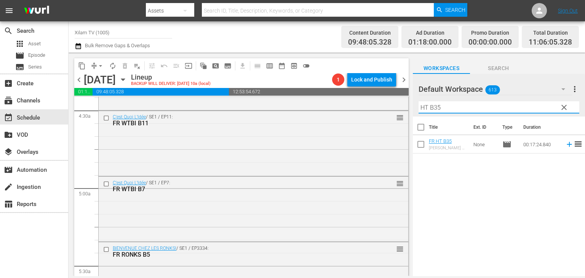
click at [445, 103] on input "HT B35" at bounding box center [499, 107] width 161 height 12
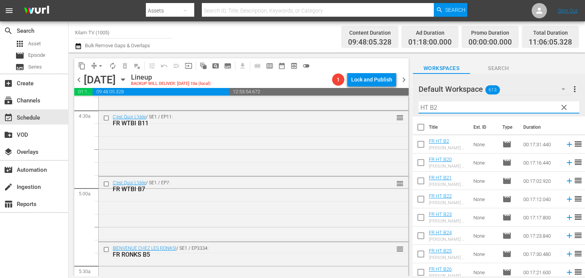
click at [422, 148] on input "checkbox" at bounding box center [421, 146] width 16 height 16
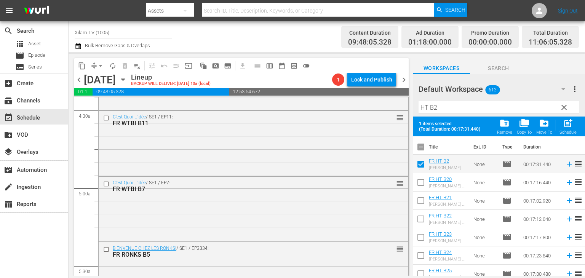
click at [437, 105] on input "HT B2" at bounding box center [499, 107] width 161 height 12
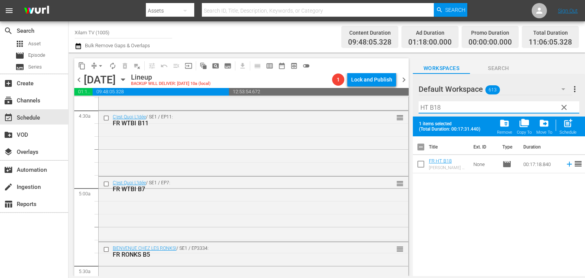
click at [420, 163] on input "checkbox" at bounding box center [421, 166] width 16 height 16
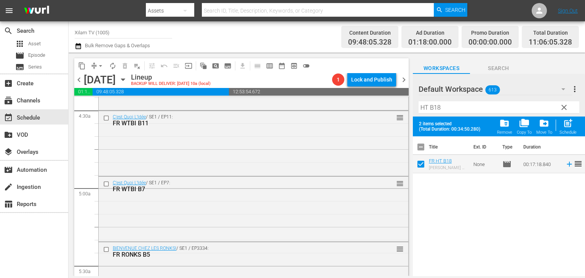
click at [444, 103] on input "HT B18" at bounding box center [499, 107] width 161 height 12
click at [418, 162] on input "checkbox" at bounding box center [421, 166] width 16 height 16
click at [571, 128] on span "post_add" at bounding box center [568, 123] width 10 height 10
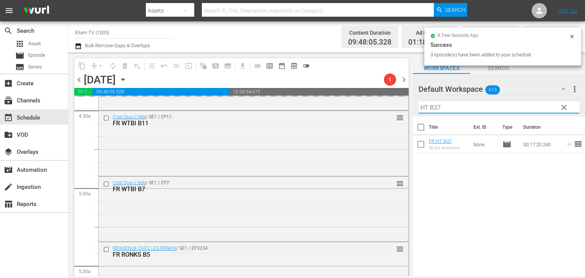
drag, startPoint x: 424, startPoint y: 107, endPoint x: 419, endPoint y: 108, distance: 5.4
click at [419, 108] on input "HT B37" at bounding box center [499, 107] width 161 height 12
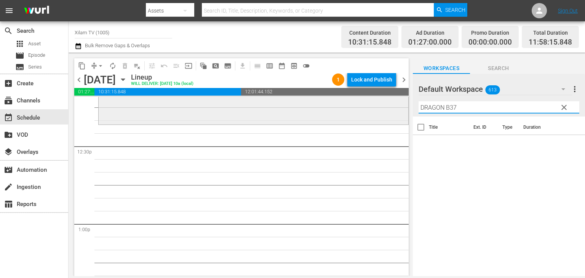
scroll to position [1904, 0]
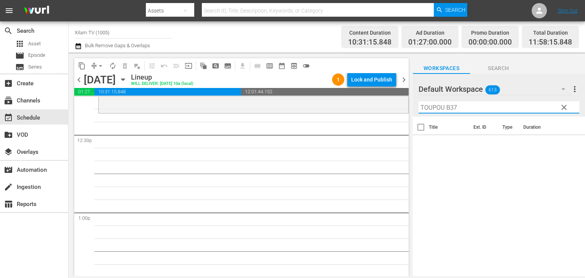
click at [456, 110] on input "TOUPOU B37" at bounding box center [499, 107] width 161 height 12
click at [425, 143] on input "checkbox" at bounding box center [421, 146] width 16 height 16
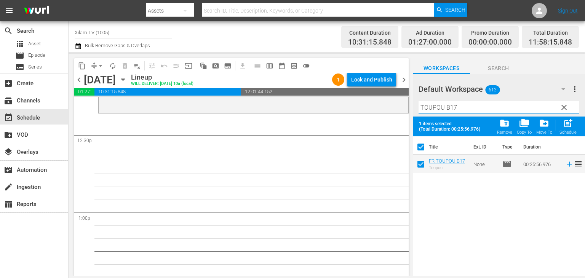
click at [458, 110] on input "TOUPOU B17" at bounding box center [499, 107] width 161 height 12
click at [427, 165] on input "checkbox" at bounding box center [421, 166] width 16 height 16
click at [463, 109] on input "TOUPOU B21" at bounding box center [499, 107] width 161 height 12
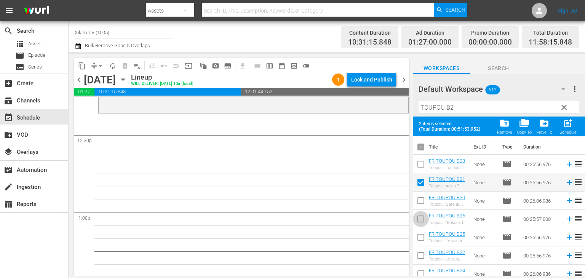
click at [422, 221] on input "checkbox" at bounding box center [421, 221] width 16 height 16
click at [566, 130] on div "post_add Schedule" at bounding box center [568, 126] width 17 height 17
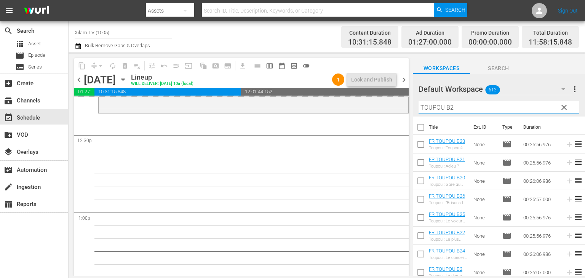
drag, startPoint x: 443, startPoint y: 107, endPoint x: 421, endPoint y: 109, distance: 21.4
click at [421, 109] on input "TOUPOU B2" at bounding box center [499, 107] width 161 height 12
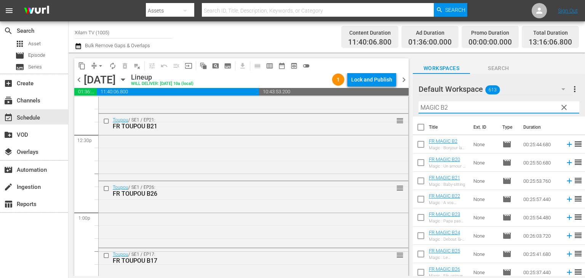
click at [448, 105] on input "MAGIC B2" at bounding box center [499, 107] width 161 height 12
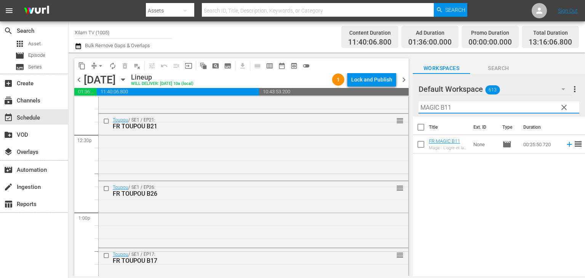
click at [424, 150] on input "checkbox" at bounding box center [421, 146] width 16 height 16
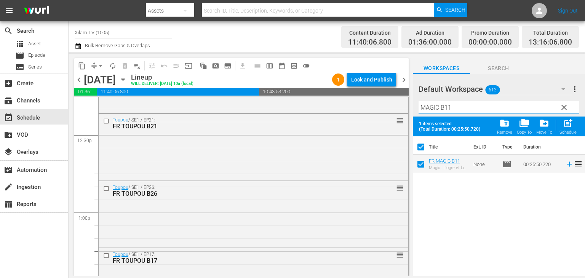
drag, startPoint x: 439, startPoint y: 109, endPoint x: 414, endPoint y: 112, distance: 24.6
click at [414, 112] on div "Default Workspace 613 Default more_vert clear Filter by Title MAGIC B11" at bounding box center [499, 95] width 172 height 43
click at [454, 104] on input "AKOM 2 B11" at bounding box center [499, 107] width 161 height 12
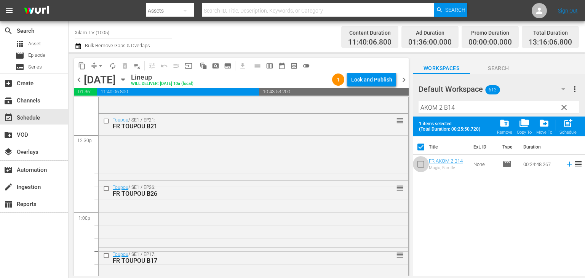
click at [423, 166] on input "checkbox" at bounding box center [421, 166] width 16 height 16
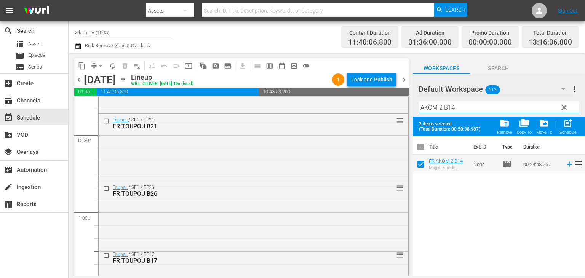
click at [468, 110] on input "AKOM 2 B14" at bounding box center [499, 107] width 161 height 12
click at [422, 172] on input "checkbox" at bounding box center [421, 166] width 16 height 16
click at [569, 124] on span "post_add" at bounding box center [568, 123] width 10 height 10
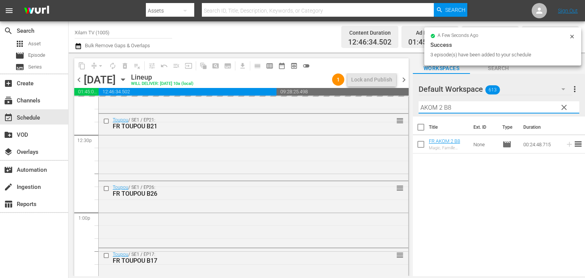
drag, startPoint x: 441, startPoint y: 109, endPoint x: 417, endPoint y: 116, distance: 25.4
click at [417, 116] on div "Default Workspace 613 Default more_vert clear Filter by Title AKOM 2 B8" at bounding box center [499, 95] width 172 height 43
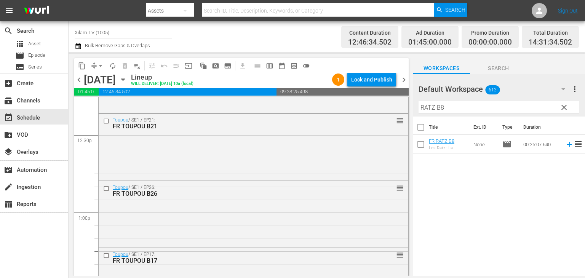
click at [499, 113] on hr at bounding box center [499, 113] width 0 height 1
click at [457, 113] on div "Filter by Title RATZ B8" at bounding box center [499, 107] width 161 height 18
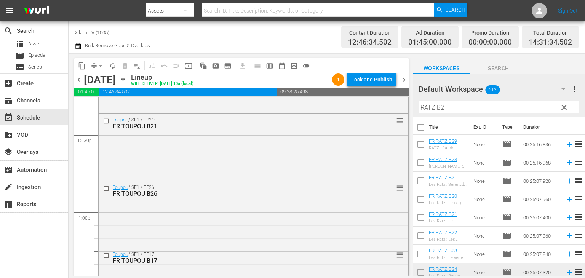
click at [424, 179] on input "checkbox" at bounding box center [421, 182] width 16 height 16
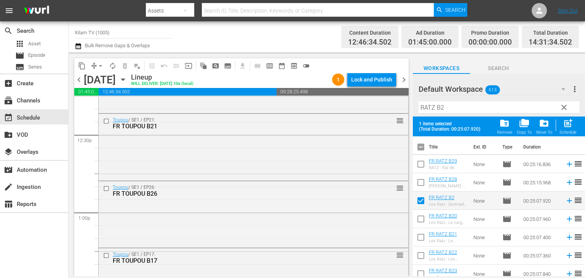
click at [447, 105] on input "RATZ B2" at bounding box center [499, 107] width 161 height 12
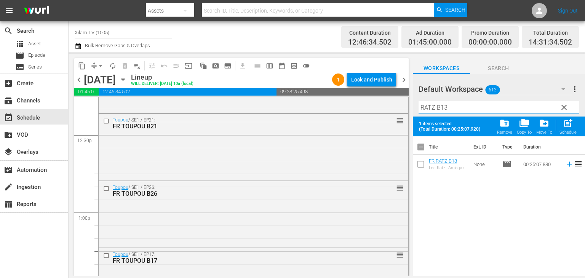
click at [420, 167] on input "checkbox" at bounding box center [421, 166] width 16 height 16
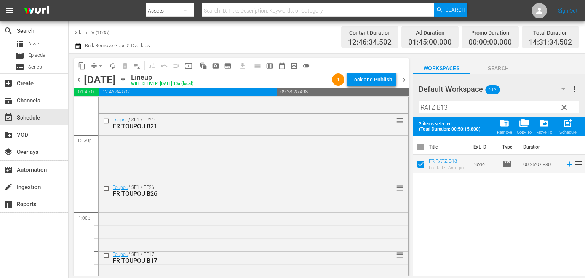
click at [454, 107] on input "RATZ B13" at bounding box center [499, 107] width 161 height 12
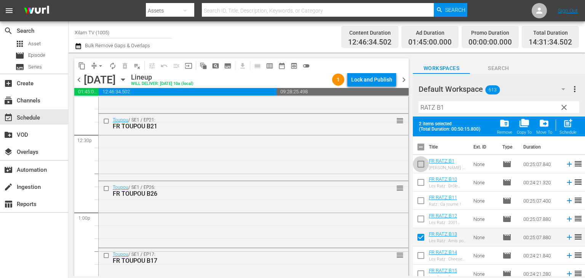
click at [423, 170] on input "checkbox" at bounding box center [421, 166] width 16 height 16
click at [567, 128] on span "post_add" at bounding box center [568, 123] width 10 height 10
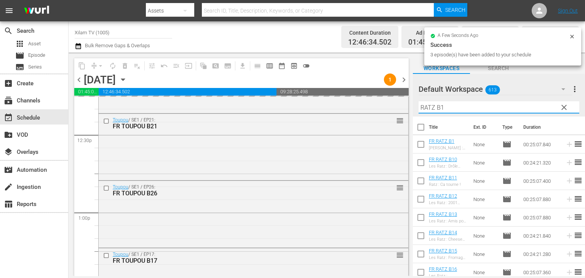
drag, startPoint x: 428, startPoint y: 111, endPoint x: 416, endPoint y: 112, distance: 11.5
click at [416, 112] on div "Default Workspace 613 Default more_vert clear Filter by Title RATZ B1" at bounding box center [499, 95] width 172 height 43
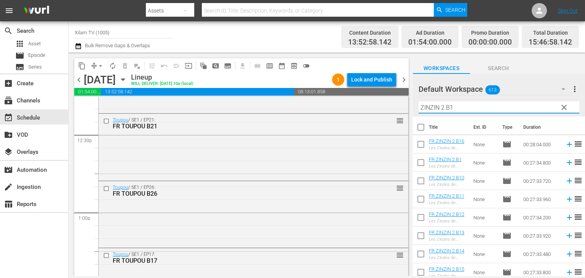
click at [460, 106] on input "ZINZIN 2 B1" at bounding box center [499, 107] width 161 height 12
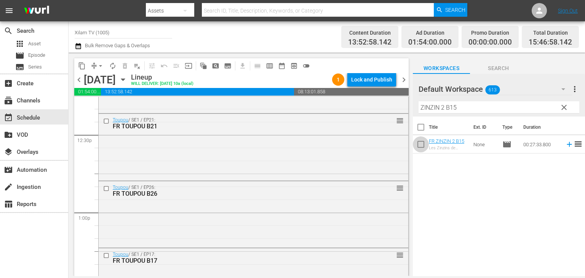
click at [416, 144] on input "checkbox" at bounding box center [421, 146] width 16 height 16
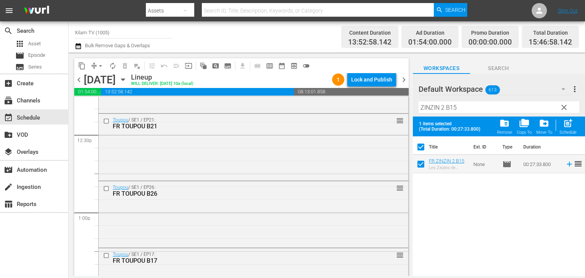
click at [462, 111] on input "ZINZIN 2 B15" at bounding box center [499, 107] width 161 height 12
click at [422, 161] on input "checkbox" at bounding box center [421, 166] width 16 height 16
click at [457, 114] on div "Filter by Title ZINZIN 2 B25" at bounding box center [499, 107] width 161 height 18
click at [457, 112] on input "ZINZIN 2 B25" at bounding box center [499, 107] width 161 height 12
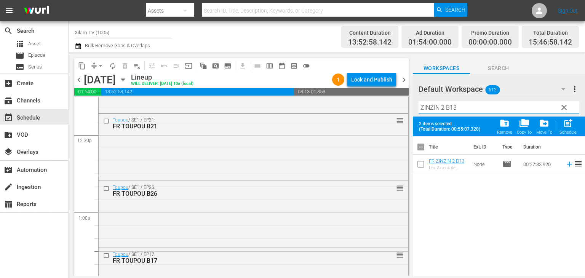
click at [424, 160] on input "checkbox" at bounding box center [421, 166] width 16 height 16
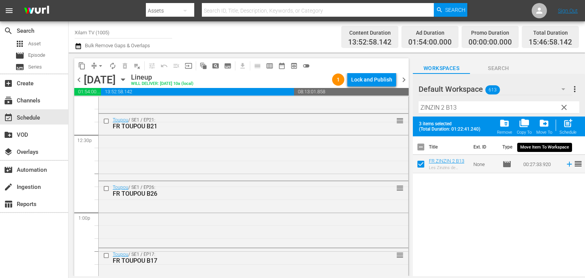
drag, startPoint x: 564, startPoint y: 128, endPoint x: 530, endPoint y: 120, distance: 34.5
click at [564, 128] on span "post_add" at bounding box center [568, 123] width 10 height 10
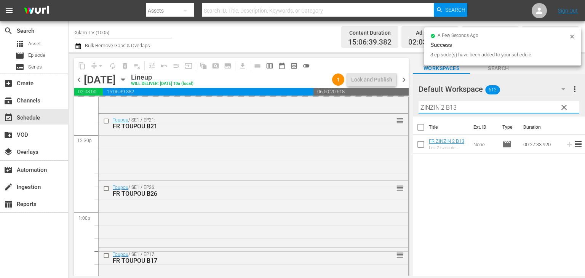
drag, startPoint x: 445, startPoint y: 109, endPoint x: 410, endPoint y: 113, distance: 35.2
click at [410, 113] on div "content_copy compress arrow_drop_down autorenew_outlined delete_forever_outline…" at bounding box center [327, 165] width 516 height 224
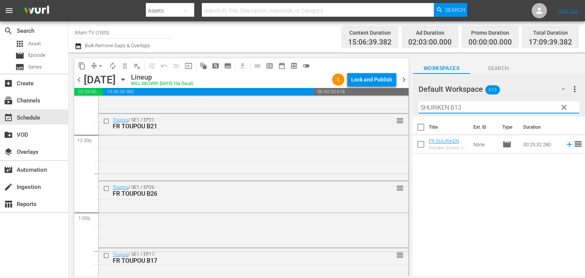
click at [475, 101] on div "Filter by Title SHURIKEN B13" at bounding box center [499, 107] width 161 height 18
click at [474, 101] on input "SHURIKEN B13" at bounding box center [499, 107] width 161 height 12
click at [471, 102] on input "SHURIKEN B13" at bounding box center [499, 107] width 161 height 12
click at [424, 142] on input "checkbox" at bounding box center [421, 146] width 16 height 16
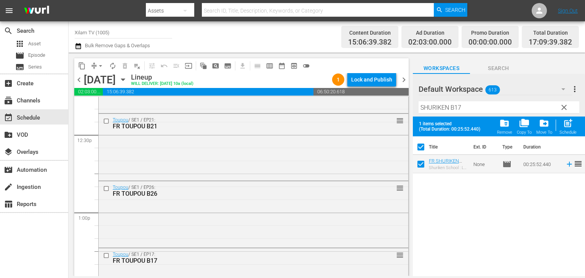
click at [474, 111] on input "SHURIKEN B17" at bounding box center [499, 107] width 161 height 12
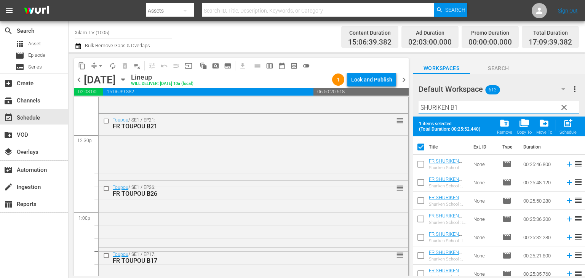
click at [422, 166] on input "checkbox" at bounding box center [421, 166] width 16 height 16
click at [469, 107] on input "SHURIKEN B1" at bounding box center [499, 107] width 161 height 12
click at [423, 171] on input "checkbox" at bounding box center [421, 166] width 16 height 16
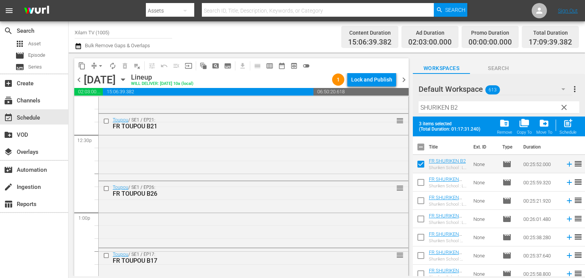
click at [564, 125] on span "post_add" at bounding box center [568, 123] width 10 height 10
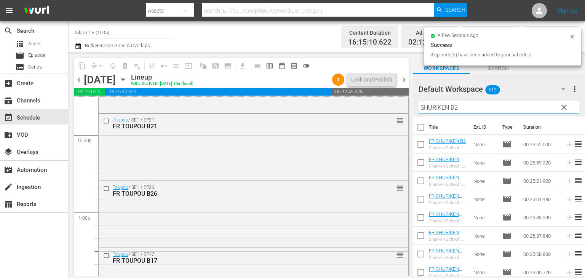
drag, startPoint x: 448, startPoint y: 110, endPoint x: 417, endPoint y: 122, distance: 33.2
click at [417, 122] on div "Default Workspace 613 Default more_vert clear Filter by Title SHURIKEN B2 Title…" at bounding box center [499, 177] width 172 height 206
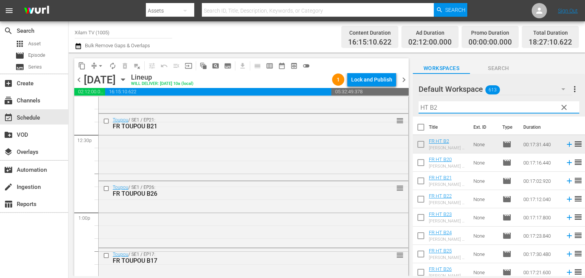
click at [448, 104] on input "HT B2" at bounding box center [499, 107] width 161 height 12
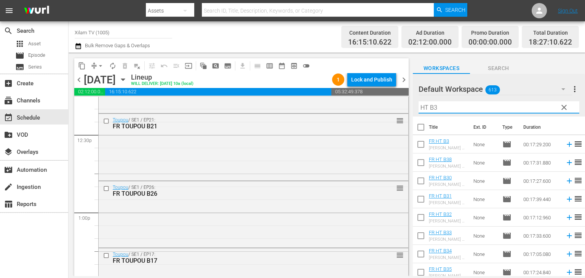
click at [419, 182] on input "checkbox" at bounding box center [421, 182] width 16 height 16
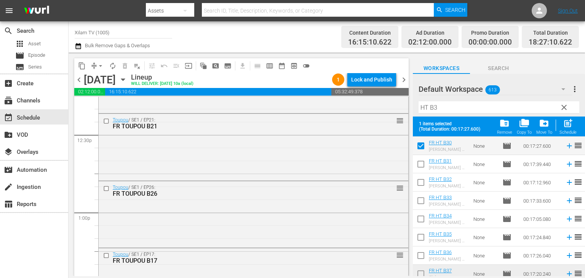
scroll to position [61, 0]
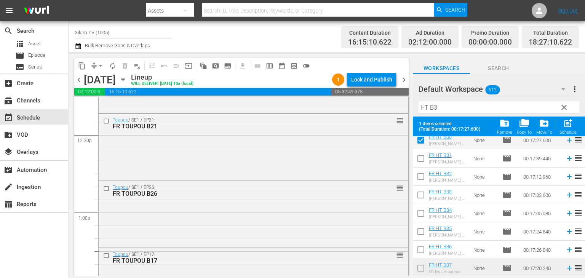
click at [421, 269] on input "checkbox" at bounding box center [421, 270] width 16 height 16
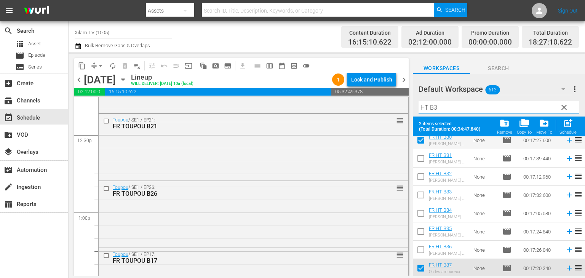
click at [448, 112] on input "HT B3" at bounding box center [499, 107] width 161 height 12
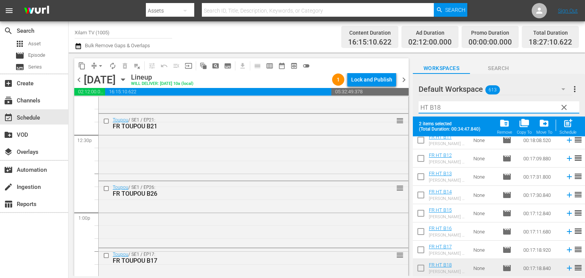
scroll to position [0, 0]
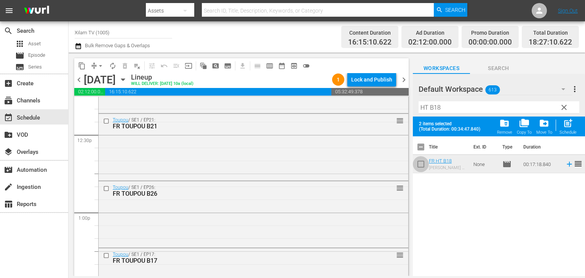
click at [424, 165] on input "checkbox" at bounding box center [421, 166] width 16 height 16
click at [565, 129] on div "post_add Schedule" at bounding box center [568, 126] width 17 height 17
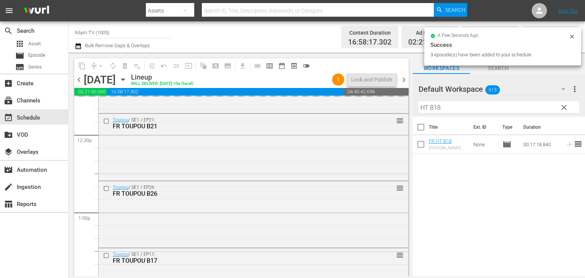
drag, startPoint x: 428, startPoint y: 106, endPoint x: 418, endPoint y: 109, distance: 10.3
click at [419, 109] on input "HT B18" at bounding box center [499, 107] width 161 height 12
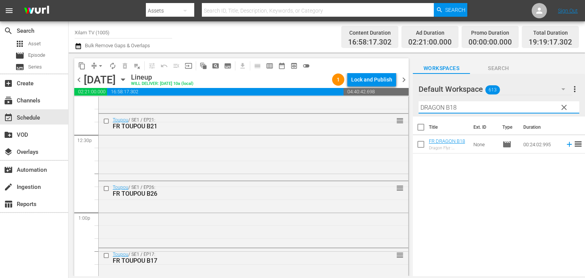
click at [457, 112] on input "DRAGON B18" at bounding box center [499, 107] width 161 height 12
click at [419, 141] on input "checkbox" at bounding box center [421, 146] width 16 height 16
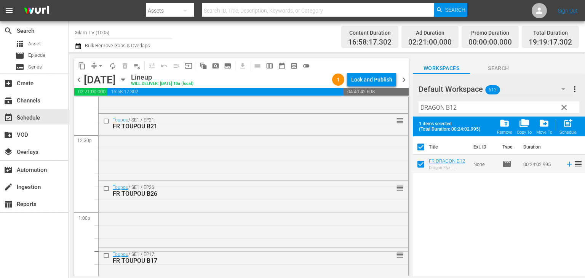
click at [451, 115] on div "Filter by Title DRAGON B12" at bounding box center [499, 107] width 161 height 18
click at [460, 111] on input "DRAGON B12" at bounding box center [499, 107] width 161 height 12
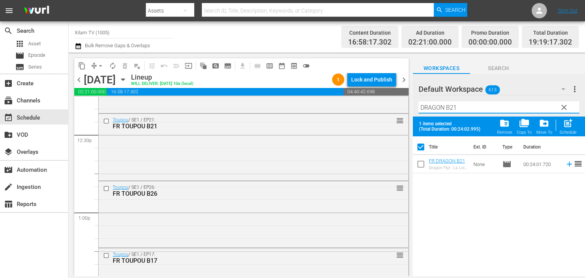
click at [423, 169] on input "checkbox" at bounding box center [421, 166] width 16 height 16
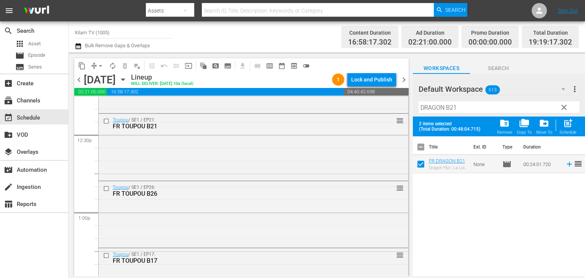
click at [463, 106] on input "DRAGON B21" at bounding box center [499, 107] width 161 height 12
click at [419, 164] on input "checkbox" at bounding box center [421, 166] width 16 height 16
click at [565, 120] on span "post_add" at bounding box center [568, 123] width 10 height 10
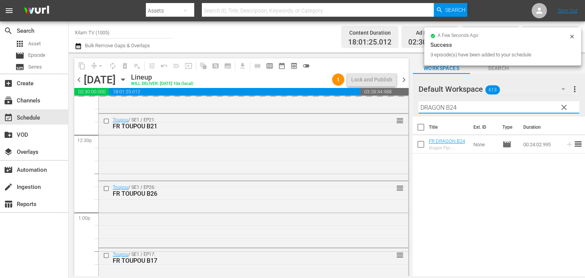
click at [443, 106] on input "DRAGON B24" at bounding box center [499, 107] width 161 height 12
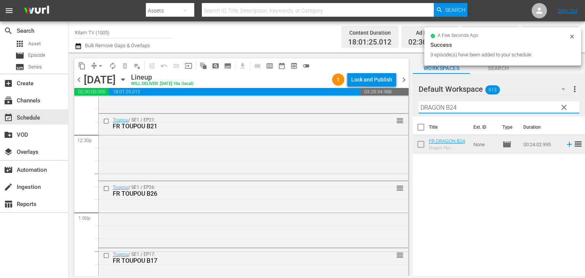
click at [444, 106] on input "DRAGON B24" at bounding box center [499, 107] width 161 height 12
drag, startPoint x: 444, startPoint y: 106, endPoint x: 419, endPoint y: 110, distance: 26.4
click at [419, 110] on input "DRAGON B24" at bounding box center [499, 107] width 161 height 12
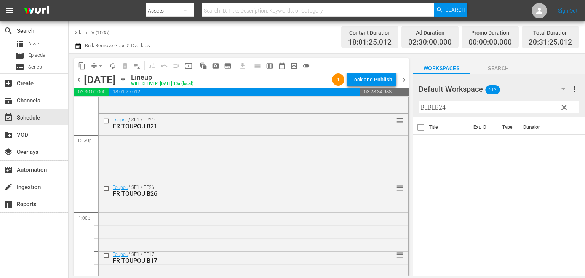
click at [451, 109] on input "BEBEB24" at bounding box center [499, 107] width 161 height 12
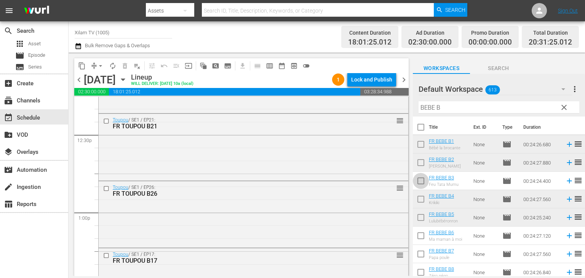
click at [426, 181] on input "checkbox" at bounding box center [421, 182] width 16 height 16
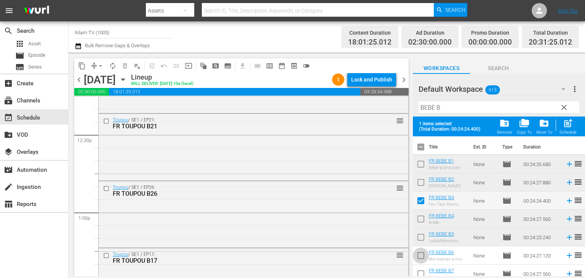
click at [422, 253] on input "checkbox" at bounding box center [421, 257] width 16 height 16
click at [419, 271] on input "checkbox" at bounding box center [421, 275] width 16 height 16
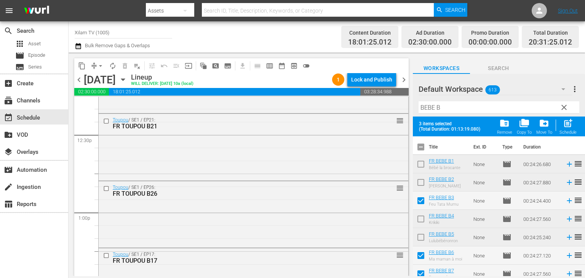
click at [575, 128] on div "post_add Schedule" at bounding box center [568, 126] width 17 height 17
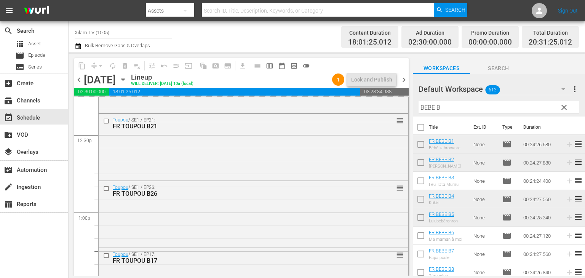
drag, startPoint x: 434, startPoint y: 108, endPoint x: 416, endPoint y: 108, distance: 18.3
click at [416, 108] on div "Default Workspace 613 Default more_vert clear Filter by Title BEBE B" at bounding box center [499, 95] width 172 height 43
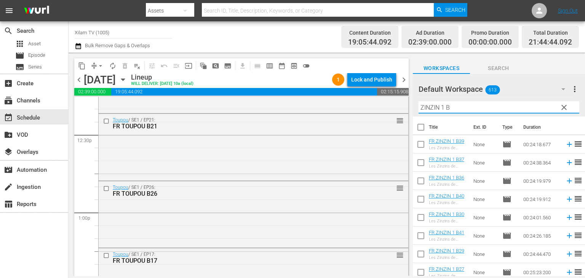
click at [452, 106] on input "ZINZIN 1 B" at bounding box center [499, 107] width 161 height 12
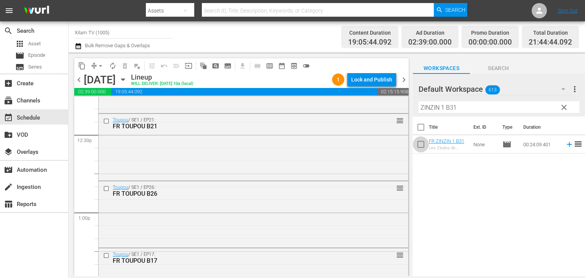
click at [422, 142] on input "checkbox" at bounding box center [421, 146] width 16 height 16
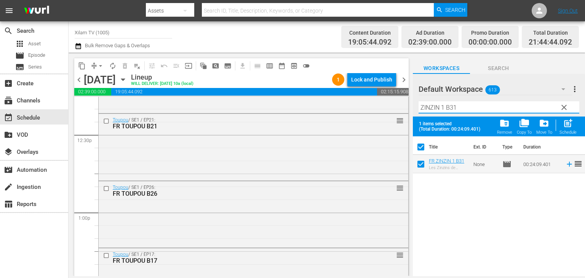
click at [465, 109] on input "ZINZIN 1 B31" at bounding box center [499, 107] width 161 height 12
click at [421, 160] on input "checkbox" at bounding box center [421, 166] width 16 height 16
click at [465, 110] on input "ZINZIN 1 B34" at bounding box center [499, 107] width 161 height 12
click at [423, 165] on input "checkbox" at bounding box center [421, 166] width 16 height 16
click at [566, 122] on span "post_add" at bounding box center [568, 123] width 10 height 10
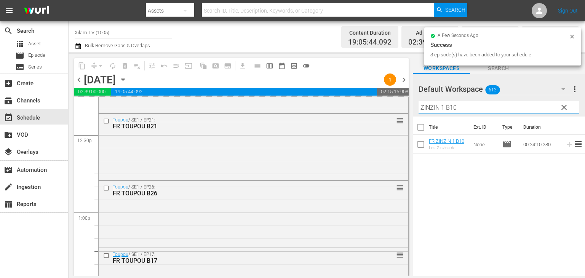
drag, startPoint x: 441, startPoint y: 110, endPoint x: 414, endPoint y: 120, distance: 29.3
click at [414, 120] on div "Default Workspace 613 Default more_vert clear Filter by Title ZINZIN 1 B10 Titl…" at bounding box center [499, 177] width 172 height 206
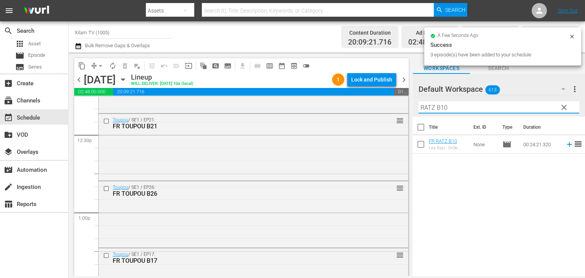
click at [456, 111] on input "RATZ B10" at bounding box center [499, 107] width 161 height 12
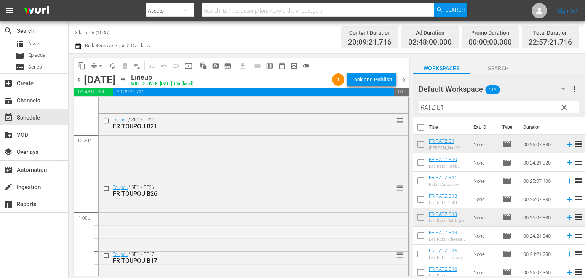
click at [418, 142] on input "checkbox" at bounding box center [421, 146] width 16 height 16
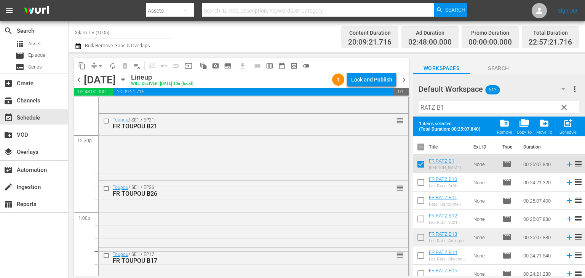
click at [449, 106] on input "RATZ B1" at bounding box center [499, 107] width 161 height 12
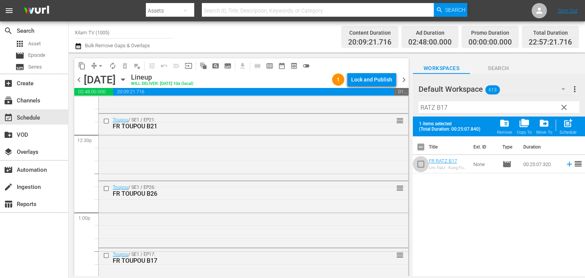
click at [417, 172] on input "checkbox" at bounding box center [421, 166] width 16 height 16
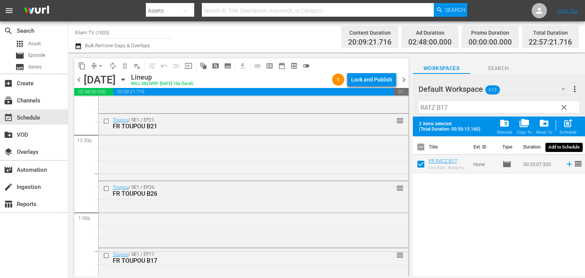
drag, startPoint x: 569, startPoint y: 122, endPoint x: 496, endPoint y: 126, distance: 72.9
click at [569, 122] on span "post_add" at bounding box center [568, 123] width 10 height 10
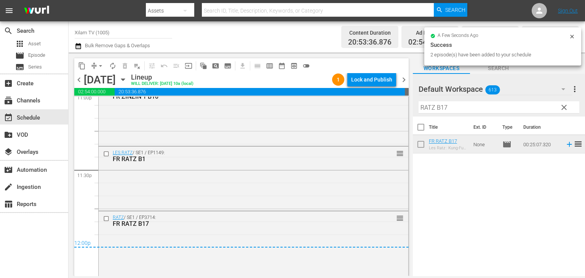
scroll to position [3579, 0]
click at [359, 81] on div "Lock and Publish" at bounding box center [371, 80] width 41 height 14
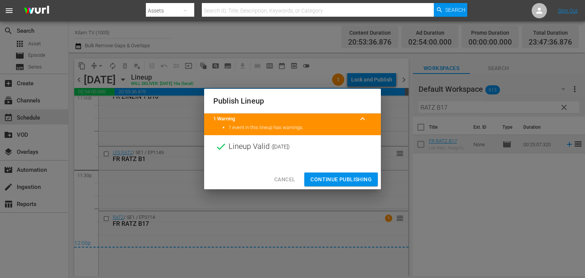
click at [333, 173] on button "Continue Publishing" at bounding box center [341, 180] width 74 height 14
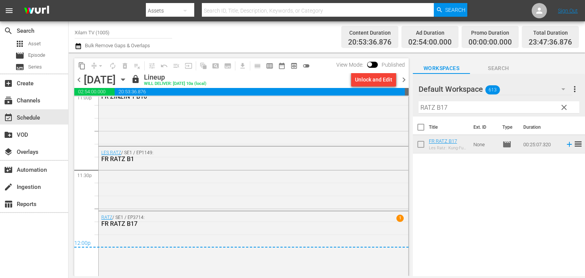
click at [403, 84] on div "chevron_left Friday, October 17th October 17th lock Lineup WILL DELIVER: 10/16 …" at bounding box center [241, 80] width 334 height 15
click at [403, 81] on span "chevron_right" at bounding box center [404, 80] width 10 height 10
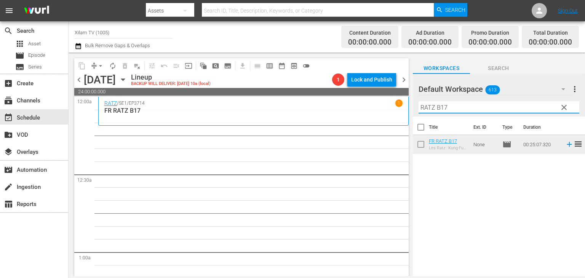
drag, startPoint x: 451, startPoint y: 106, endPoint x: 427, endPoint y: 112, distance: 24.9
click at [427, 112] on input "RATZ B17" at bounding box center [499, 107] width 161 height 12
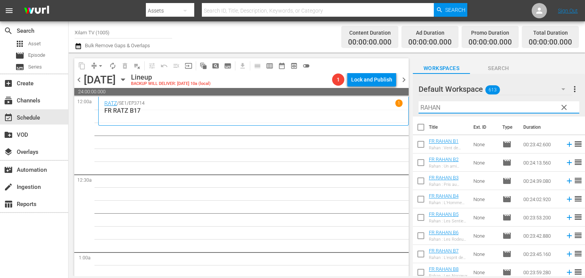
click at [459, 105] on input "RAHAN" at bounding box center [499, 107] width 161 height 12
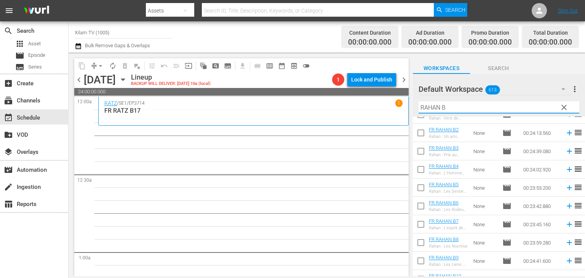
scroll to position [76, 0]
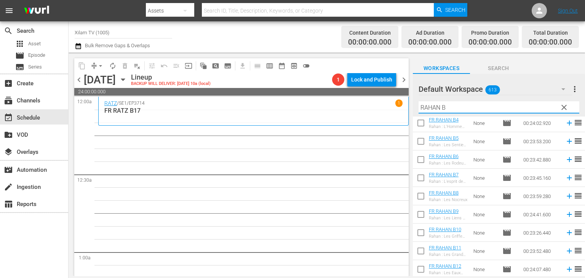
click at [423, 218] on input "checkbox" at bounding box center [421, 216] width 16 height 16
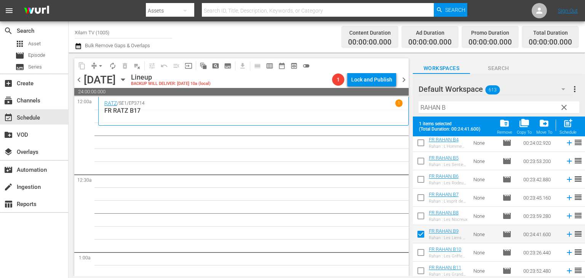
click at [420, 179] on input "checkbox" at bounding box center [421, 181] width 16 height 16
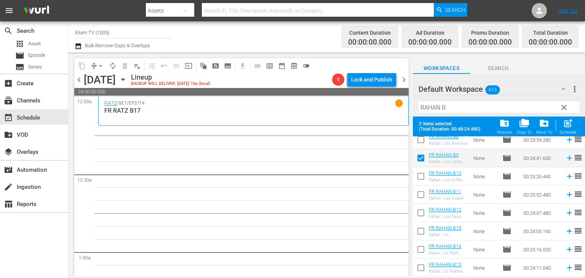
click at [424, 246] on input "checkbox" at bounding box center [421, 251] width 16 height 16
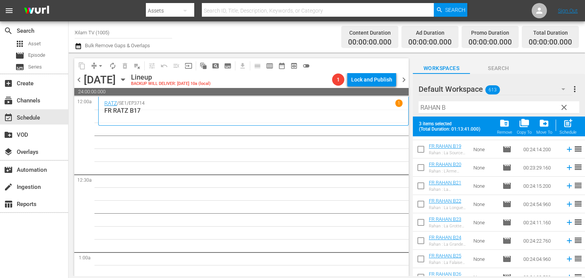
scroll to position [353, 0]
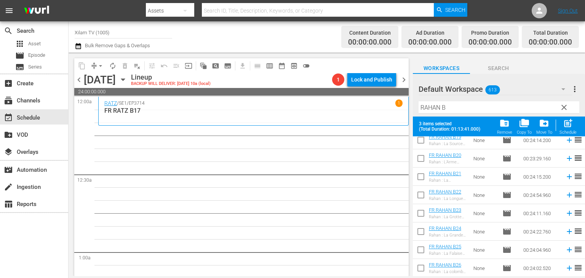
click at [426, 269] on input "checkbox" at bounding box center [421, 270] width 16 height 16
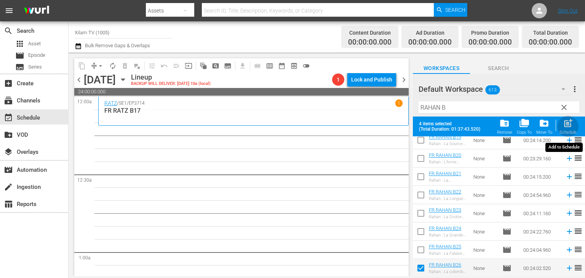
click at [570, 125] on span "post_add" at bounding box center [568, 123] width 10 height 10
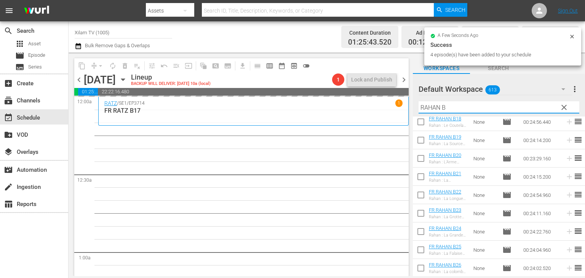
drag, startPoint x: 440, startPoint y: 107, endPoint x: 421, endPoint y: 111, distance: 19.0
click at [421, 111] on input "RAHAN B" at bounding box center [499, 107] width 161 height 12
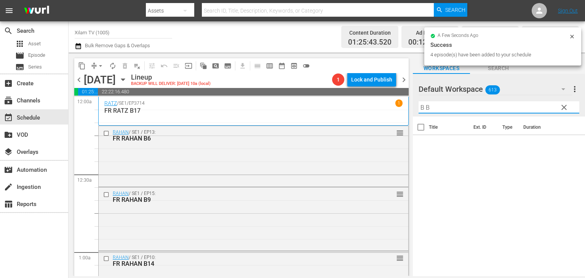
scroll to position [0, 0]
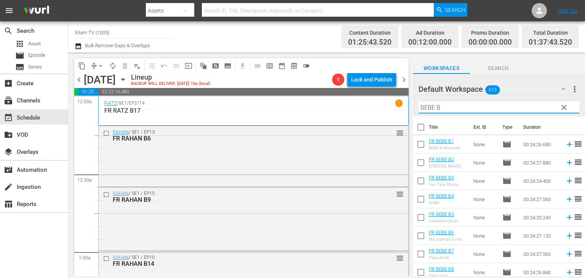
click at [422, 141] on input "checkbox" at bounding box center [421, 146] width 16 height 16
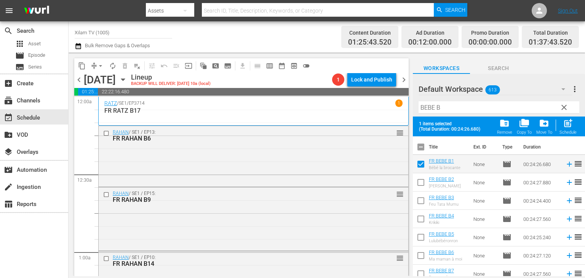
click at [422, 257] on input "checkbox" at bounding box center [421, 257] width 16 height 16
click at [424, 220] on input "checkbox" at bounding box center [421, 221] width 16 height 16
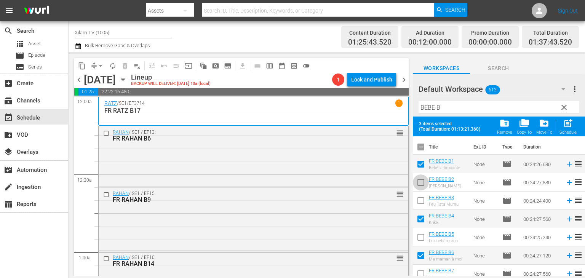
click at [416, 183] on input "checkbox" at bounding box center [421, 184] width 16 height 16
click at [563, 132] on div "Schedule" at bounding box center [568, 132] width 17 height 5
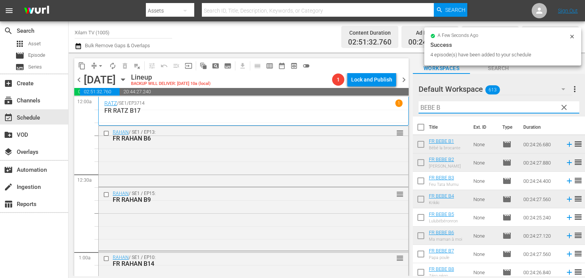
drag, startPoint x: 435, startPoint y: 104, endPoint x: 425, endPoint y: 109, distance: 11.3
click at [425, 109] on input "BEBE B" at bounding box center [499, 107] width 161 height 12
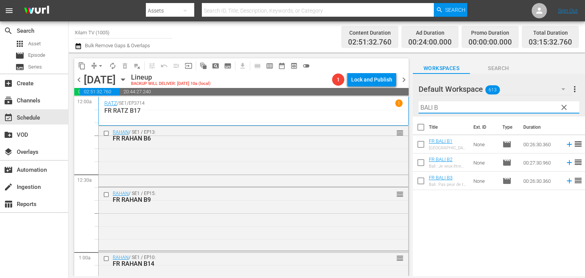
click at [418, 182] on input "checkbox" at bounding box center [421, 182] width 16 height 16
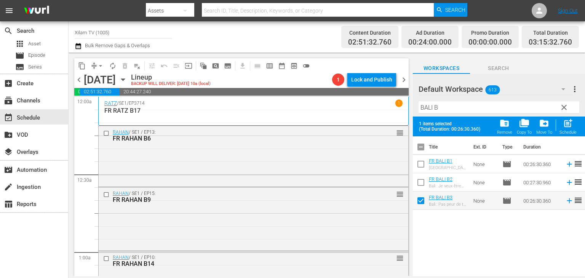
click at [419, 182] on input "checkbox" at bounding box center [421, 184] width 16 height 16
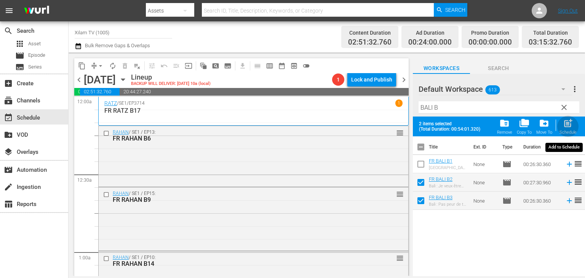
click at [572, 124] on span "post_add" at bounding box center [568, 123] width 10 height 10
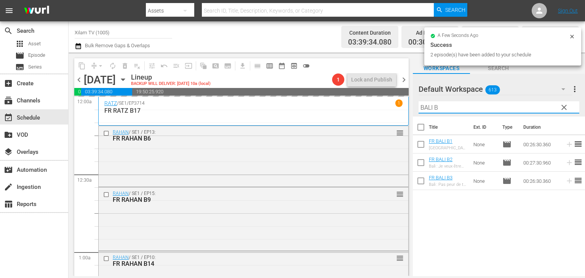
drag, startPoint x: 429, startPoint y: 106, endPoint x: 417, endPoint y: 107, distance: 11.9
click at [417, 107] on div "Default Workspace 613 Default more_vert clear Filter by Title BALI B" at bounding box center [499, 95] width 172 height 43
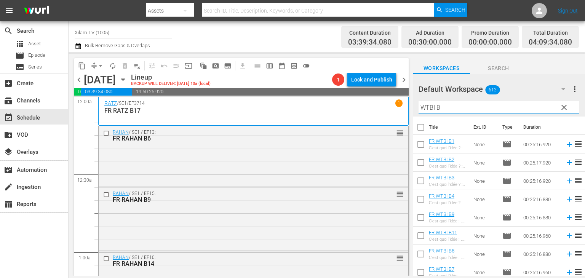
click at [418, 198] on input "checkbox" at bounding box center [421, 201] width 16 height 16
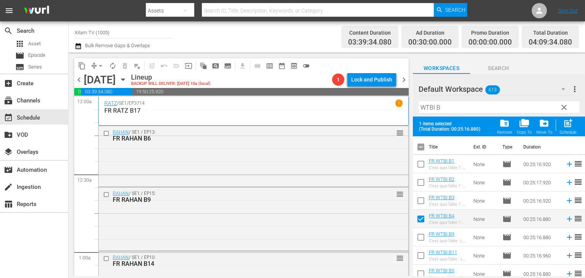
click at [418, 198] on input "checkbox" at bounding box center [421, 202] width 16 height 16
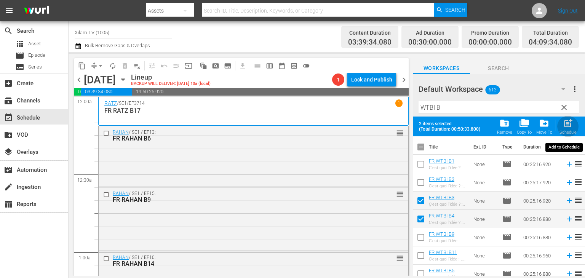
click at [564, 131] on div "Schedule" at bounding box center [568, 132] width 17 height 5
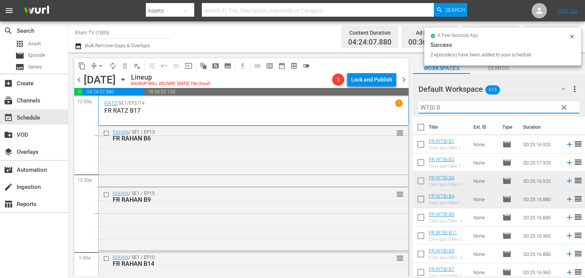
drag, startPoint x: 435, startPoint y: 109, endPoint x: 417, endPoint y: 115, distance: 18.2
click at [417, 115] on div "Default Workspace 613 Default more_vert clear Filter by Title WTBI B" at bounding box center [499, 95] width 172 height 43
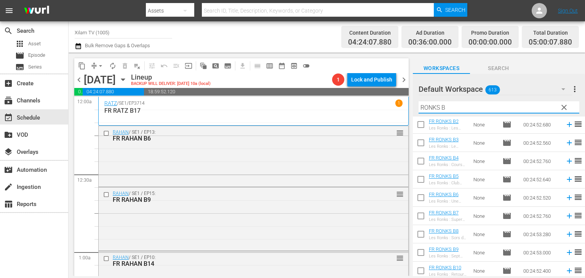
click at [423, 217] on input "checkbox" at bounding box center [421, 217] width 16 height 16
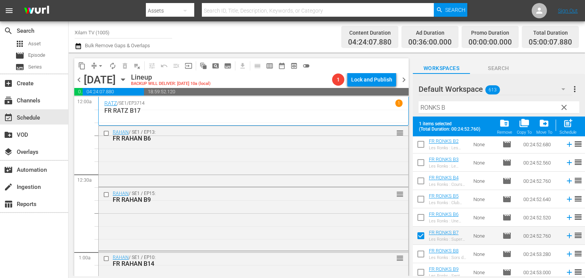
scroll to position [114, 0]
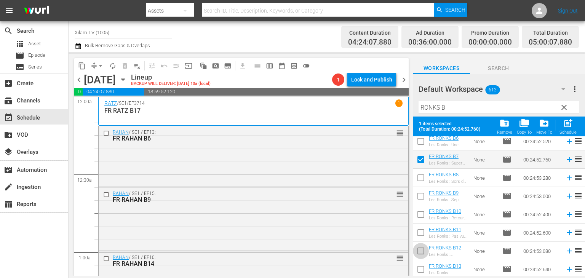
click at [423, 251] on input "checkbox" at bounding box center [421, 253] width 16 height 16
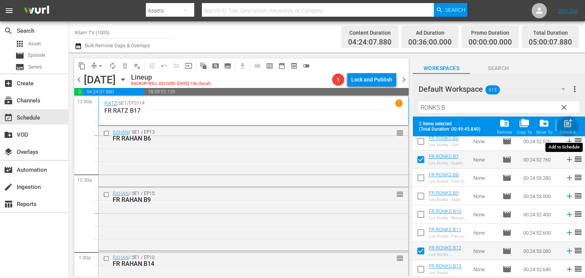
click at [559, 126] on button "post_add Schedule" at bounding box center [568, 126] width 22 height 21
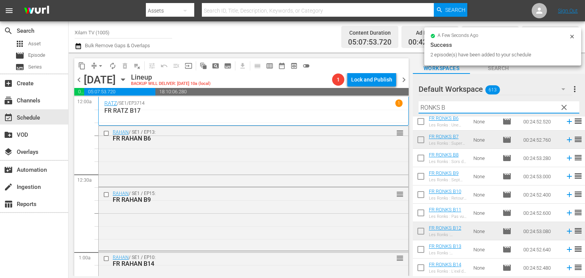
drag, startPoint x: 439, startPoint y: 105, endPoint x: 422, endPoint y: 111, distance: 18.6
click at [422, 111] on input "RONKS B" at bounding box center [499, 107] width 161 height 12
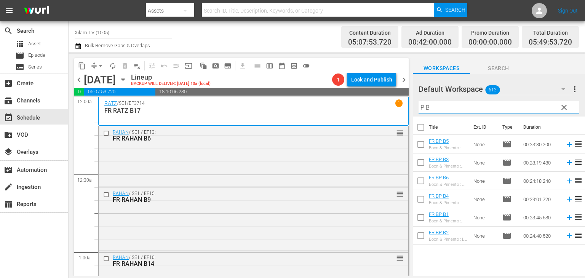
scroll to position [0, 0]
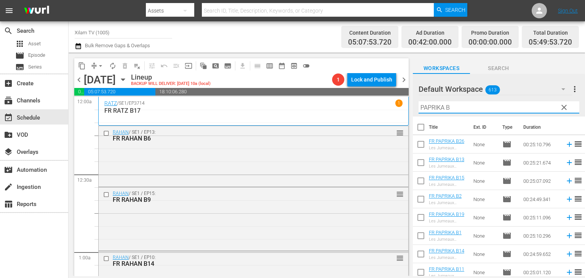
click at [459, 107] on input "PAPRIKA B" at bounding box center [499, 107] width 161 height 12
click at [420, 197] on input "checkbox" at bounding box center [421, 201] width 16 height 16
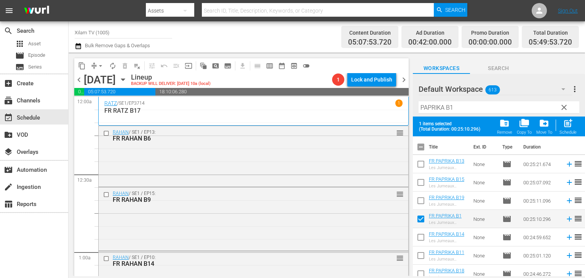
click at [420, 197] on input "checkbox" at bounding box center [421, 202] width 16 height 16
click at [416, 220] on input "checkbox" at bounding box center [421, 221] width 16 height 16
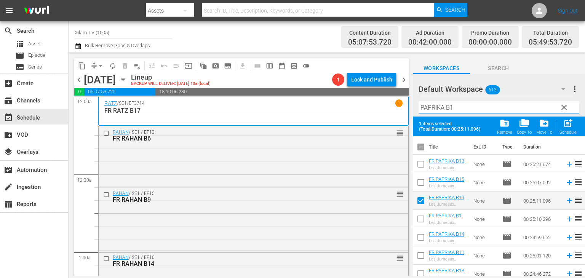
drag, startPoint x: 444, startPoint y: 110, endPoint x: 413, endPoint y: 116, distance: 31.8
click at [413, 116] on div "Default Workspace 613 Default more_vert clear Filter by Title PAPRIKA B1" at bounding box center [499, 95] width 172 height 43
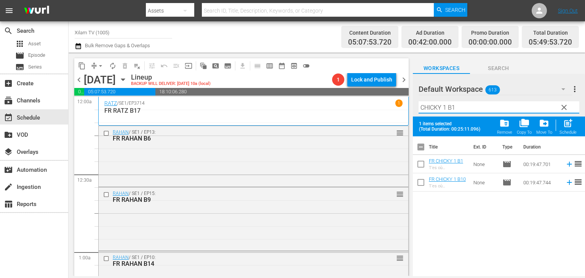
click at [462, 103] on input "CHICKY 1 B1" at bounding box center [499, 107] width 161 height 12
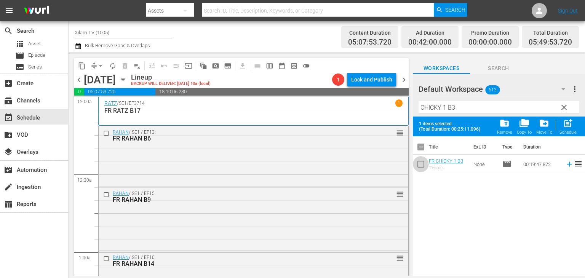
click at [413, 167] on input "checkbox" at bounding box center [421, 166] width 16 height 16
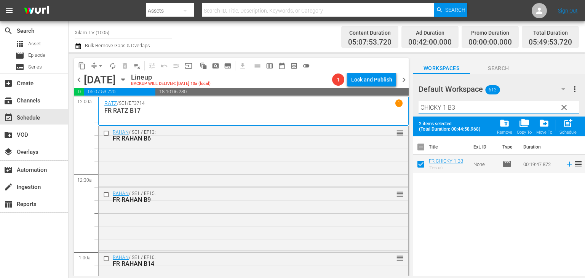
click at [448, 108] on input "CHICKY 1 B3" at bounding box center [499, 107] width 161 height 12
click at [446, 109] on input "CHICKY 1 B3" at bounding box center [499, 107] width 161 height 12
click at [456, 106] on input "CHICKY 3 B3" at bounding box center [499, 107] width 161 height 12
click at [417, 169] on input "checkbox" at bounding box center [421, 166] width 16 height 16
click at [574, 128] on div "post_add Schedule" at bounding box center [568, 126] width 17 height 17
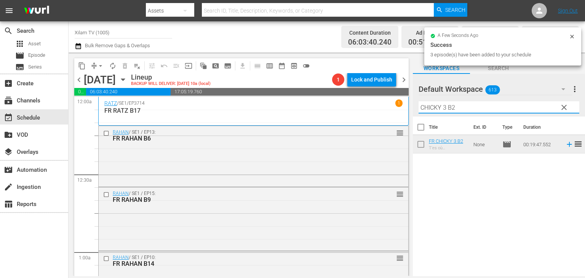
drag, startPoint x: 445, startPoint y: 107, endPoint x: 420, endPoint y: 107, distance: 24.4
click at [420, 107] on input "CHICKY 3 B2" at bounding box center [499, 107] width 161 height 12
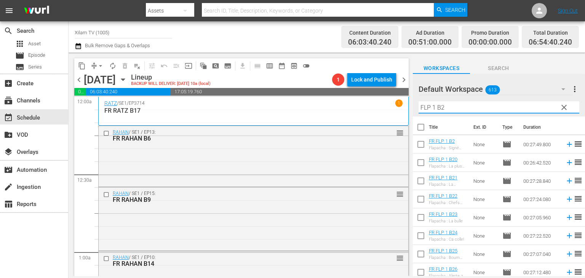
click at [455, 107] on input "FLP 1 B2" at bounding box center [499, 107] width 161 height 12
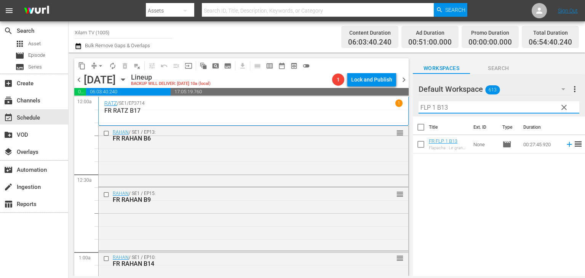
click at [423, 146] on input "checkbox" at bounding box center [421, 146] width 16 height 16
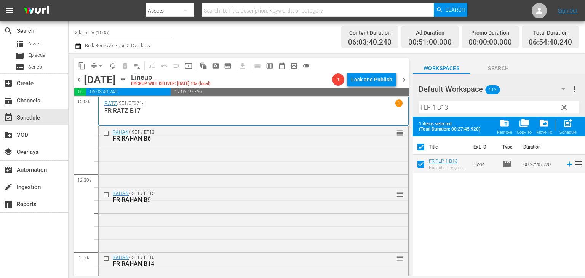
click at [460, 106] on input "FLP 1 B13" at bounding box center [499, 107] width 161 height 12
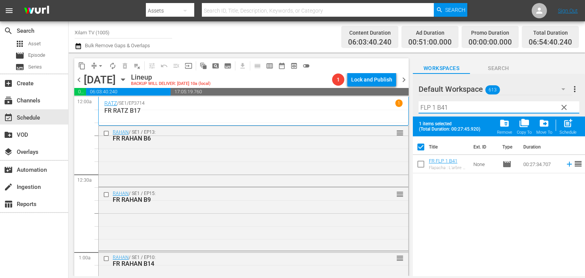
click at [419, 163] on input "checkbox" at bounding box center [421, 166] width 16 height 16
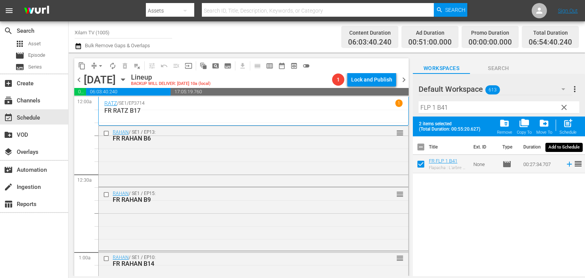
click at [565, 123] on span "post_add" at bounding box center [568, 123] width 10 height 10
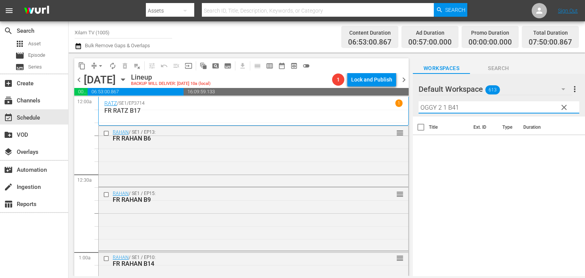
click at [462, 110] on input "OGGY 2 1 B41" at bounding box center [499, 107] width 161 height 12
type input "OGGY 2 B15"
click at [422, 150] on input "checkbox" at bounding box center [421, 146] width 16 height 16
checkbox input "true"
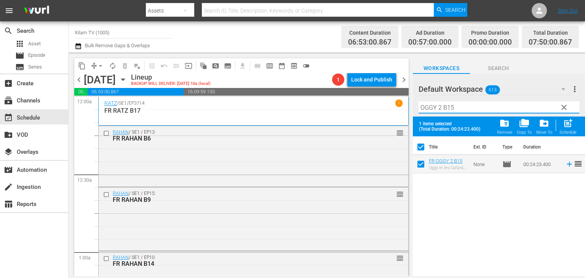
click at [455, 104] on input "OGGY 2 B15" at bounding box center [499, 107] width 161 height 12
type input "OGGY 2 B20"
click at [417, 165] on input "checkbox" at bounding box center [421, 166] width 16 height 16
checkbox input "true"
checkbox input "false"
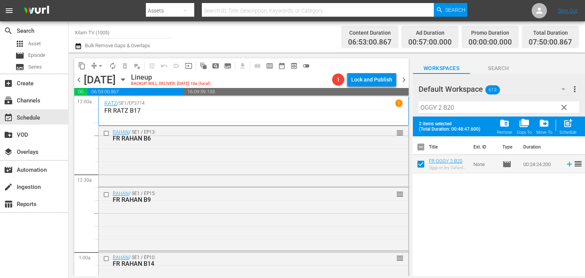
click at [464, 116] on div "Filter by Title OGGY 2 B20" at bounding box center [499, 107] width 161 height 18
click at [464, 113] on input "OGGY 2 B20" at bounding box center [499, 107] width 161 height 12
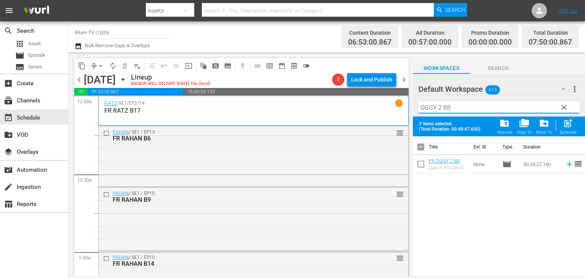
type input "OGGY 2 B8"
click at [422, 160] on input "checkbox" at bounding box center [421, 166] width 16 height 16
checkbox input "true"
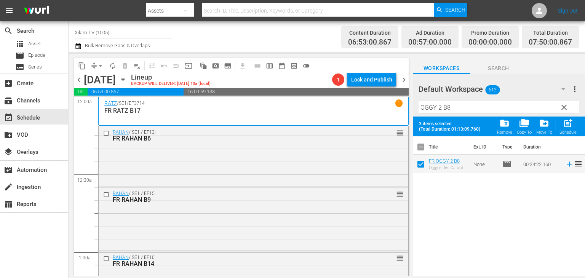
click at [454, 112] on input "OGGY 2 B8" at bounding box center [499, 107] width 161 height 12
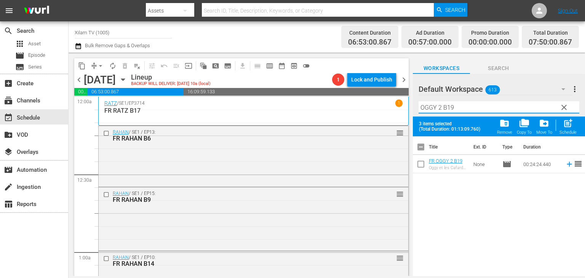
type input "OGGY 2 B19"
click at [420, 169] on input "checkbox" at bounding box center [421, 166] width 16 height 16
checkbox input "true"
click at [440, 109] on input "OGGY 2 B19" at bounding box center [499, 107] width 161 height 12
click at [454, 109] on input "OGGY 1 B19" at bounding box center [499, 107] width 161 height 12
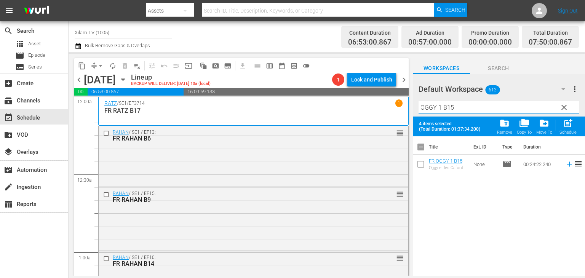
type input "OGGY 1 B15"
click at [419, 166] on input "checkbox" at bounding box center [421, 166] width 16 height 16
checkbox input "true"
click at [457, 102] on input "OGGY 1 B15" at bounding box center [499, 107] width 161 height 12
type input "OGGY 1 B34"
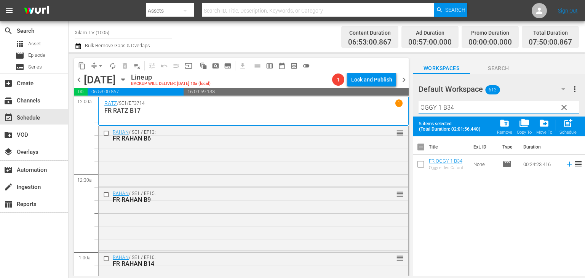
click at [417, 165] on input "checkbox" at bounding box center [421, 166] width 16 height 16
checkbox input "true"
click at [453, 110] on input "OGGY 1 B34" at bounding box center [499, 107] width 161 height 12
type input "OGGY 1 B43"
click at [418, 161] on input "checkbox" at bounding box center [421, 166] width 16 height 16
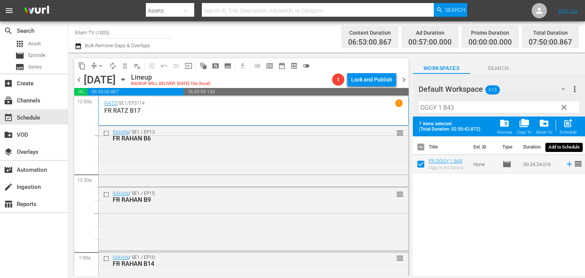
click at [562, 131] on div "Schedule" at bounding box center [568, 132] width 17 height 5
checkbox input "false"
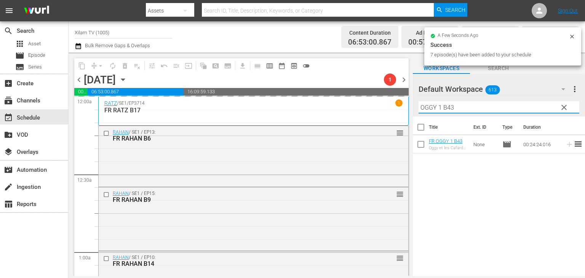
drag, startPoint x: 404, startPoint y: 111, endPoint x: 396, endPoint y: 112, distance: 7.6
click at [396, 112] on div "content_copy compress arrow_drop_down autorenew_outlined delete_forever_outline…" at bounding box center [327, 165] width 516 height 224
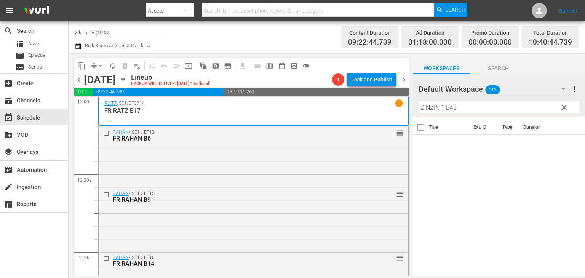
click at [460, 111] on input "ZINZIN 1 B43" at bounding box center [499, 107] width 161 height 12
type input "ZINZIN 1 B16"
click at [424, 142] on input "checkbox" at bounding box center [421, 146] width 16 height 16
checkbox input "true"
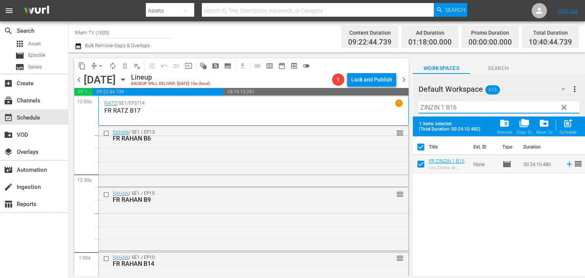
click at [444, 107] on input "ZINZIN 1 B16" at bounding box center [499, 107] width 161 height 12
click at [464, 104] on input "ZINZIN 2 B16" at bounding box center [499, 107] width 161 height 12
type input "ZINZIN 2 B17"
click at [422, 166] on input "checkbox" at bounding box center [421, 166] width 16 height 16
checkbox input "true"
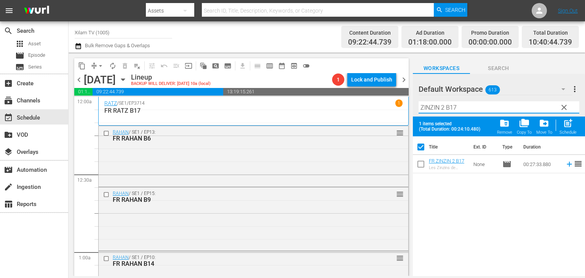
checkbox input "false"
click at [462, 106] on input "ZINZIN 2 B17" at bounding box center [499, 107] width 161 height 12
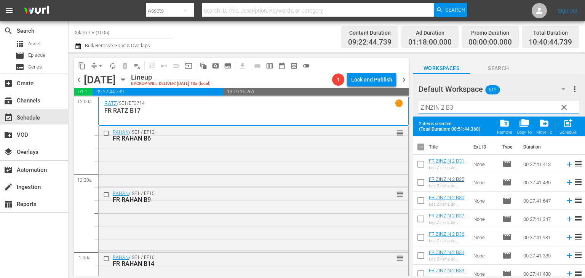
scroll to position [38, 0]
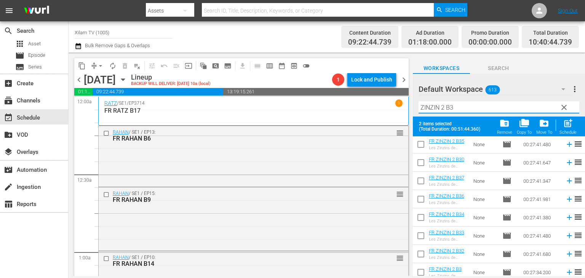
type input "ZINZIN 2 B3"
click at [416, 179] on input "checkbox" at bounding box center [421, 182] width 16 height 16
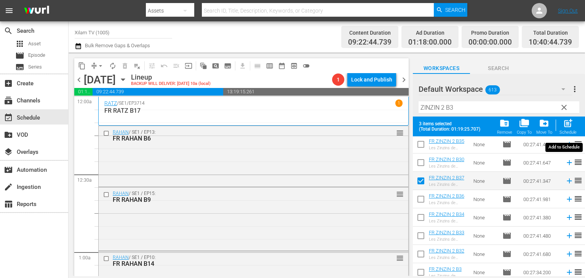
click at [576, 130] on div "post_add Schedule" at bounding box center [568, 126] width 17 height 17
checkbox input "false"
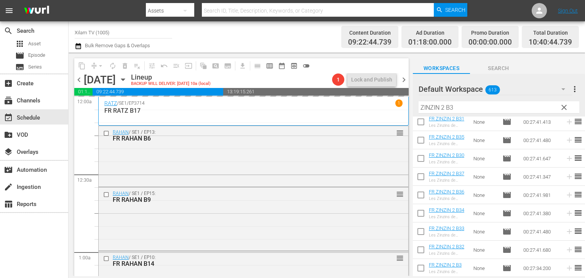
scroll to position [22, 0]
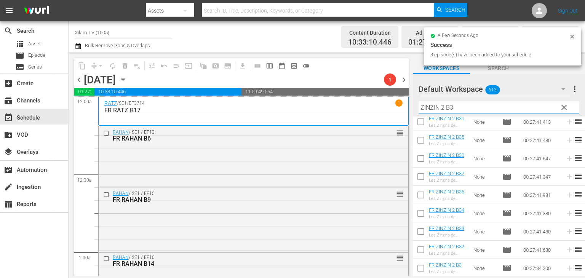
drag, startPoint x: 445, startPoint y: 109, endPoint x: 419, endPoint y: 115, distance: 26.2
click at [419, 115] on div "Filter by Title ZINZIN 2 B3" at bounding box center [499, 107] width 161 height 18
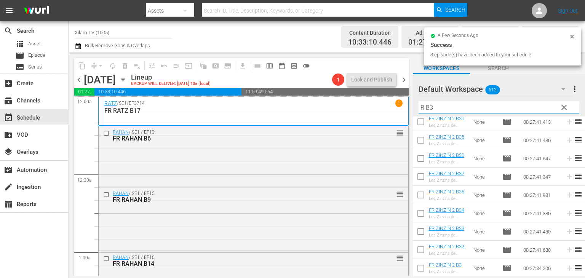
scroll to position [0, 0]
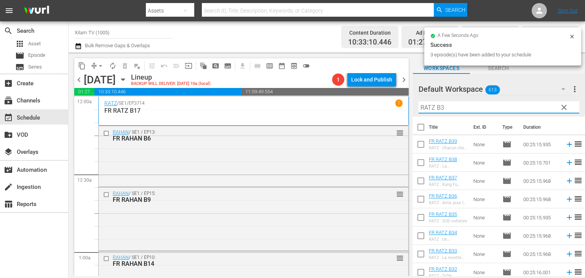
click at [466, 111] on input "RATZ B3" at bounding box center [499, 107] width 161 height 12
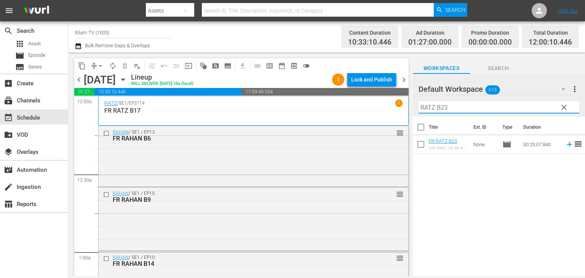
type input "RATZ B23"
click at [423, 149] on input "checkbox" at bounding box center [421, 146] width 16 height 16
checkbox input "true"
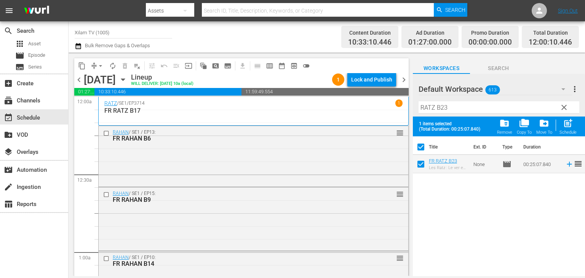
click at [447, 110] on input "RATZ B23" at bounding box center [499, 107] width 161 height 12
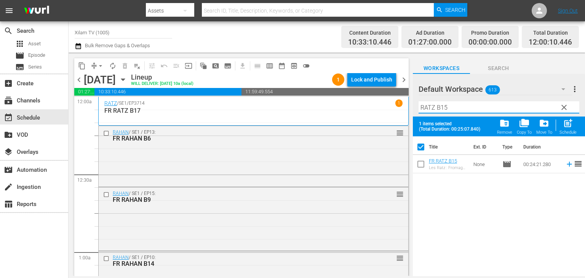
type input "RATZ B15"
click at [415, 171] on input "checkbox" at bounding box center [421, 166] width 16 height 16
checkbox input "true"
checkbox input "false"
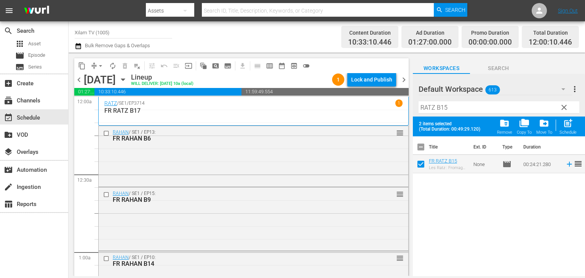
click at [453, 112] on input "RATZ B15" at bounding box center [499, 107] width 161 height 12
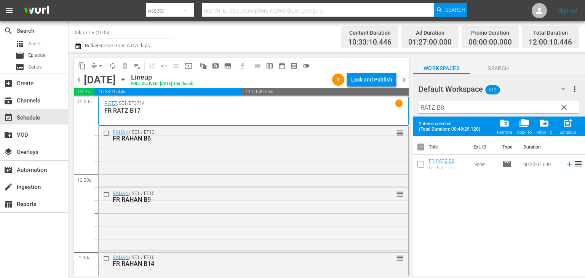
type input "RATZ B8"
click at [417, 160] on input "checkbox" at bounding box center [421, 166] width 16 height 16
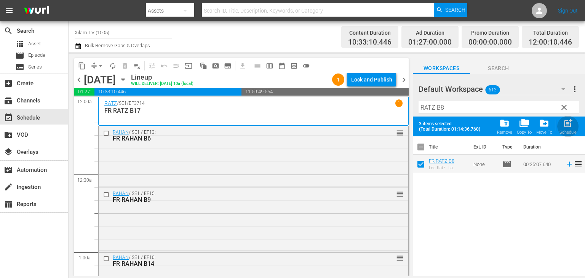
click at [563, 125] on span "post_add" at bounding box center [568, 123] width 10 height 10
checkbox input "false"
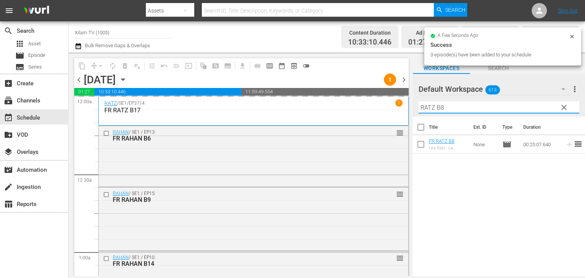
drag, startPoint x: 435, startPoint y: 108, endPoint x: 418, endPoint y: 109, distance: 17.2
click at [418, 109] on div "Default Workspace 613 Default more_vert clear Filter by Title RATZ B8" at bounding box center [499, 95] width 172 height 43
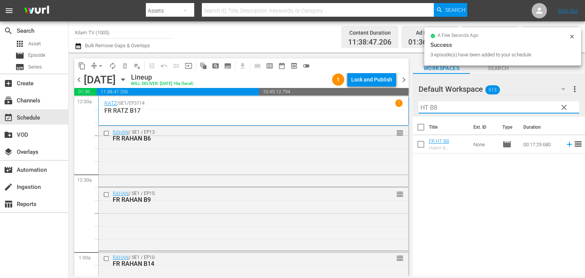
click at [438, 108] on input "HT B8" at bounding box center [499, 107] width 161 height 12
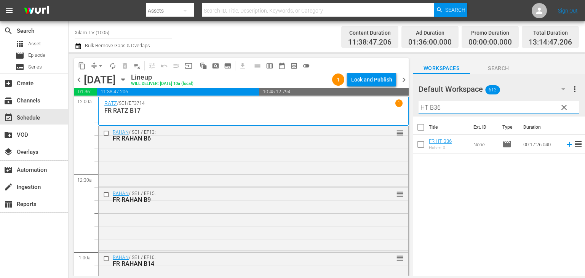
type input "HT B36"
click at [422, 143] on input "checkbox" at bounding box center [421, 146] width 16 height 16
checkbox input "true"
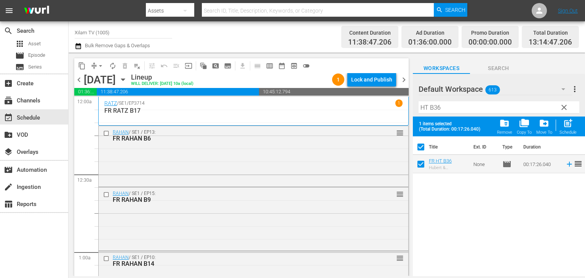
click at [440, 107] on input "HT B36" at bounding box center [499, 107] width 161 height 12
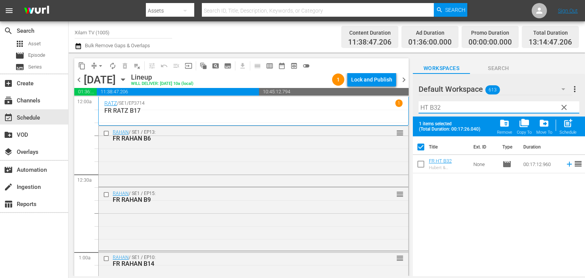
type input "HT B32"
click at [424, 166] on input "checkbox" at bounding box center [421, 166] width 16 height 16
checkbox input "true"
checkbox input "false"
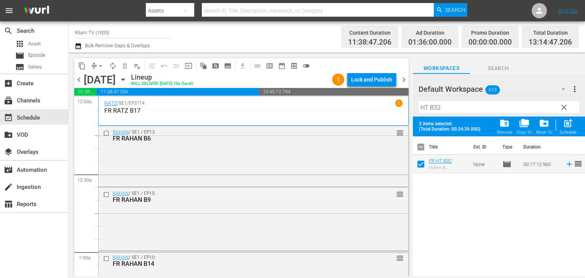
click at [450, 110] on input "HT B32" at bounding box center [499, 107] width 161 height 12
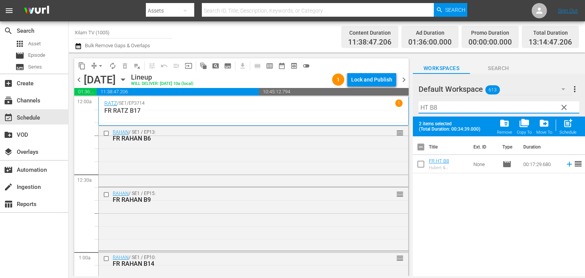
type input "HT B8"
click at [420, 169] on input "checkbox" at bounding box center [421, 166] width 16 height 16
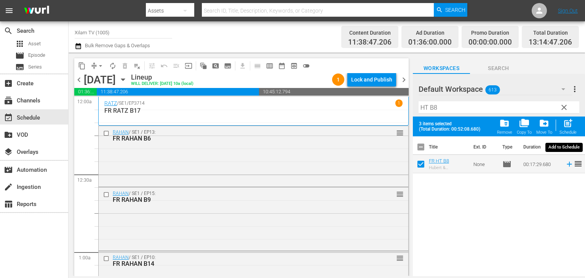
click at [566, 125] on span "post_add" at bounding box center [568, 123] width 10 height 10
checkbox input "false"
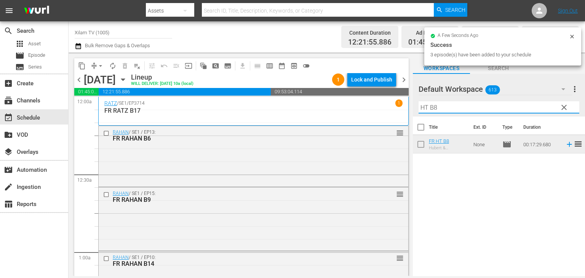
drag, startPoint x: 428, startPoint y: 108, endPoint x: 414, endPoint y: 110, distance: 14.3
click at [414, 110] on div "Default Workspace 613 Default more_vert clear Filter by Title HT B8" at bounding box center [499, 95] width 172 height 43
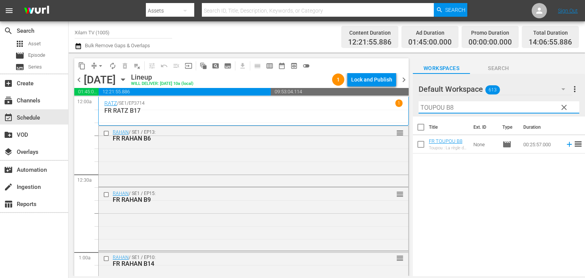
click at [465, 106] on input "TOUPOU B8" at bounding box center [499, 107] width 161 height 12
type input "TOUPOU B25"
click at [417, 144] on input "checkbox" at bounding box center [421, 146] width 16 height 16
checkbox input "true"
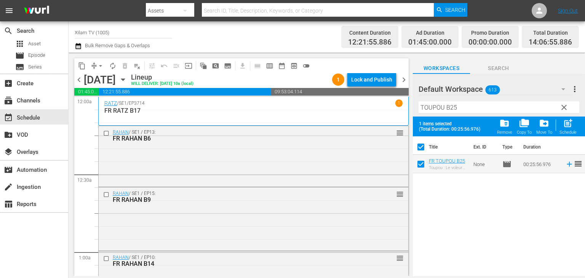
click at [461, 107] on input "TOUPOU B25" at bounding box center [499, 107] width 161 height 12
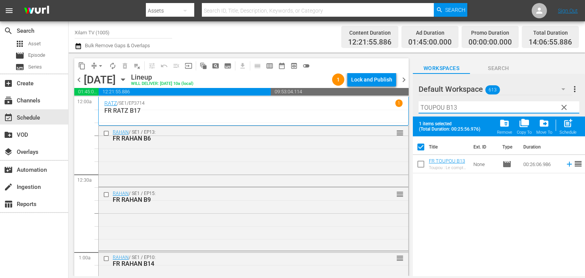
type input "TOUPOU B13"
click at [419, 165] on input "checkbox" at bounding box center [421, 166] width 16 height 16
checkbox input "true"
checkbox input "false"
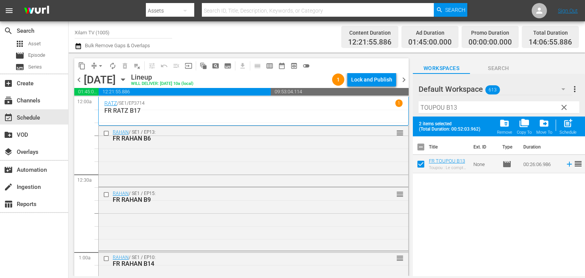
click at [463, 111] on input "TOUPOU B13" at bounding box center [499, 107] width 161 height 12
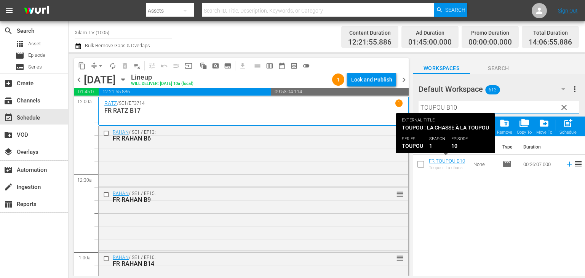
type input "TOUPOU B10"
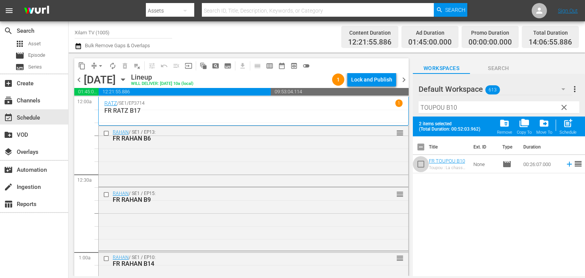
click at [422, 165] on input "checkbox" at bounding box center [421, 166] width 16 height 16
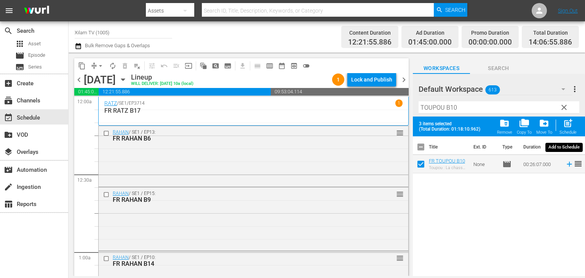
click at [568, 124] on span "post_add" at bounding box center [568, 123] width 10 height 10
checkbox input "false"
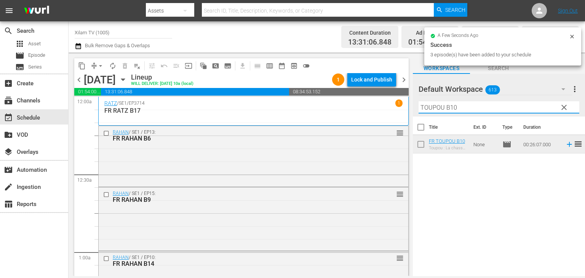
drag, startPoint x: 443, startPoint y: 107, endPoint x: 417, endPoint y: 107, distance: 25.9
click at [417, 107] on div "Default Workspace 613 Default more_vert clear Filter by Title TOUPOU B10" at bounding box center [499, 95] width 172 height 43
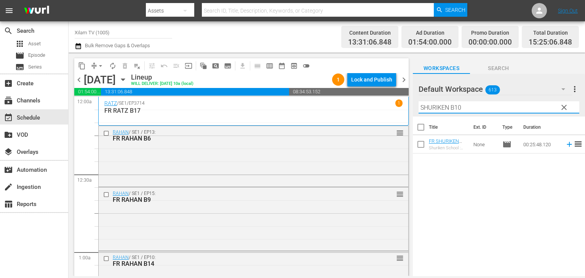
click at [459, 109] on input "SHURIKEN B10" at bounding box center [499, 107] width 161 height 12
click at [461, 107] on input "SHURIKEN B10" at bounding box center [499, 107] width 161 height 12
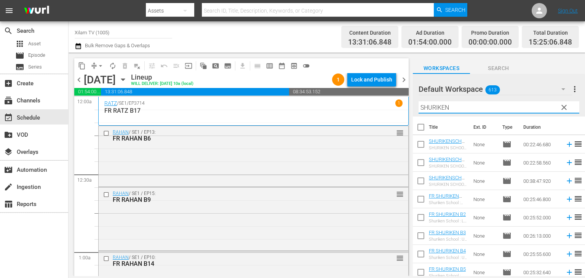
type input "SHURIKEN"
click at [418, 159] on input "checkbox" at bounding box center [421, 164] width 16 height 16
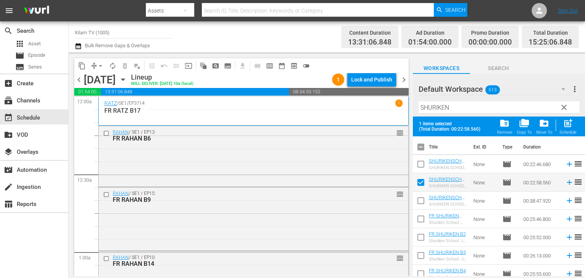
click at [574, 128] on div "post_add Schedule" at bounding box center [568, 126] width 17 height 17
checkbox input "false"
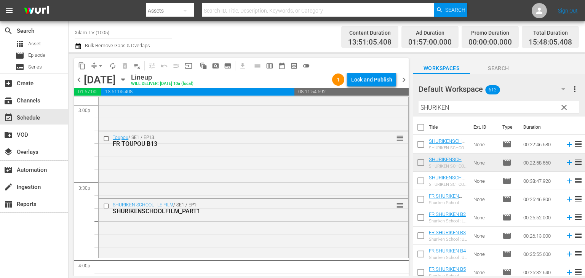
scroll to position [2400, 0]
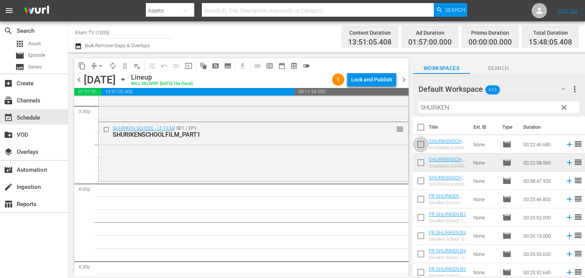
click at [421, 141] on input "checkbox" at bounding box center [421, 146] width 16 height 16
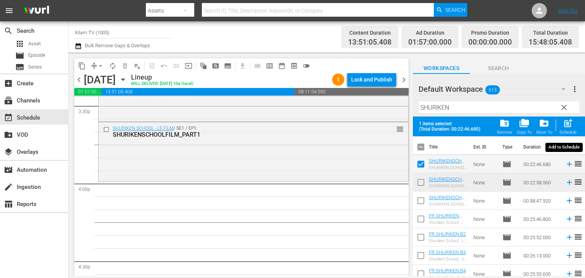
click at [568, 128] on span "post_add" at bounding box center [568, 123] width 10 height 10
checkbox input "false"
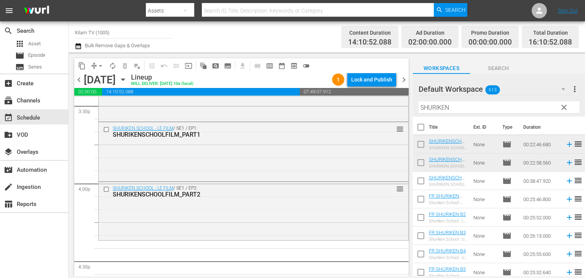
click at [423, 185] on input "checkbox" at bounding box center [421, 182] width 16 height 16
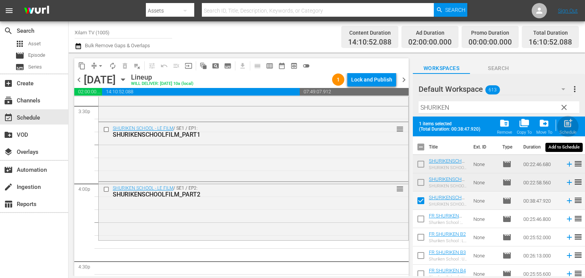
click at [564, 125] on span "post_add" at bounding box center [568, 123] width 10 height 10
checkbox input "false"
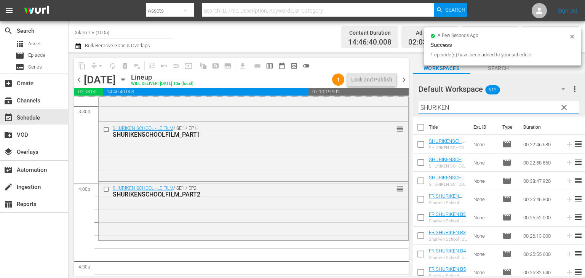
drag, startPoint x: 454, startPoint y: 104, endPoint x: 415, endPoint y: 110, distance: 39.3
click at [415, 110] on div "Default Workspace 613 Default more_vert clear Filter by Title SHURIKEN" at bounding box center [499, 95] width 172 height 43
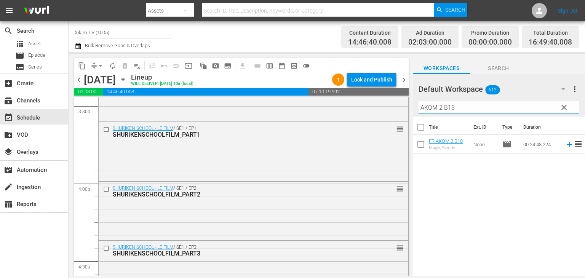
type input "AKOM 2 B18"
click at [424, 145] on input "checkbox" at bounding box center [421, 146] width 16 height 16
checkbox input "true"
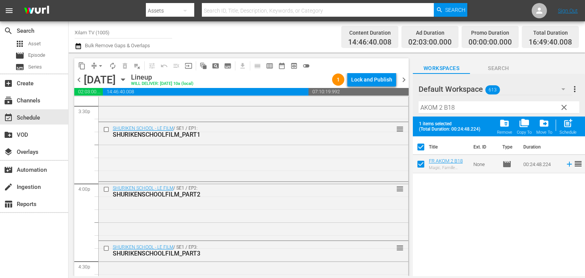
click at [459, 105] on input "AKOM 2 B18" at bounding box center [499, 107] width 161 height 12
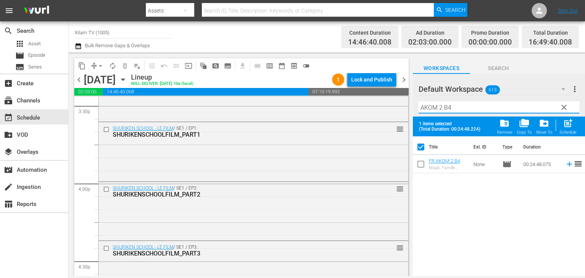
type input "AKOM 2 B4"
click at [424, 169] on input "checkbox" at bounding box center [421, 166] width 16 height 16
checkbox input "true"
checkbox input "false"
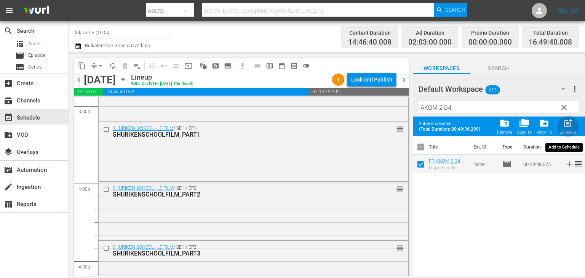
click at [564, 123] on span "post_add" at bounding box center [568, 123] width 10 height 10
checkbox input "false"
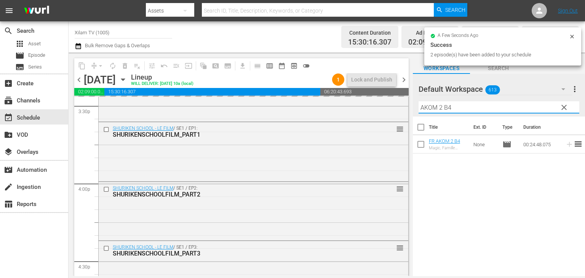
drag, startPoint x: 442, startPoint y: 109, endPoint x: 404, endPoint y: 117, distance: 39.3
click at [404, 117] on div "content_copy compress arrow_drop_down autorenew_outlined delete_forever_outline…" at bounding box center [327, 165] width 516 height 224
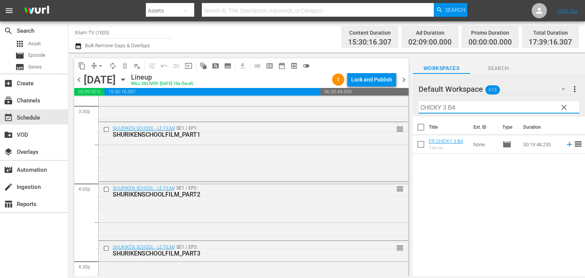
click at [462, 107] on input "CHICKY 3 B4" at bounding box center [499, 107] width 161 height 12
type input "CHICKY 3 B9"
click at [424, 154] on div "Title Ext. ID Type Duration FR CHICKY 3 B9 T'es où Chicky ? : A la découverte d…" at bounding box center [499, 197] width 172 height 161
click at [421, 144] on input "checkbox" at bounding box center [421, 146] width 16 height 16
checkbox input "true"
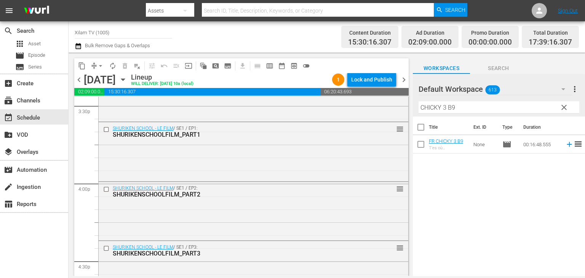
checkbox input "true"
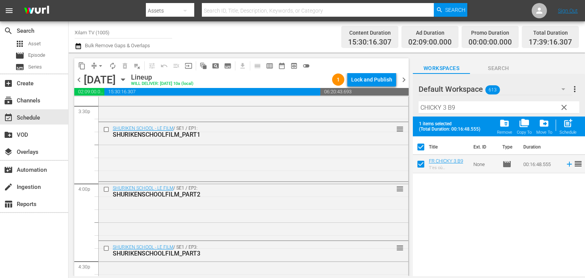
click at [445, 110] on input "CHICKY 3 B9" at bounding box center [499, 107] width 161 height 12
click at [468, 101] on div "Filter by Title OGGY 2 B9" at bounding box center [499, 107] width 161 height 18
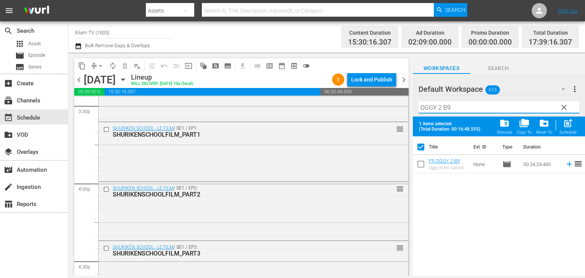
click at [464, 102] on input "OGGY 2 B9" at bounding box center [499, 107] width 161 height 12
type input "OGGY 2 B51"
click at [413, 163] on input "checkbox" at bounding box center [421, 166] width 16 height 16
checkbox input "true"
checkbox input "false"
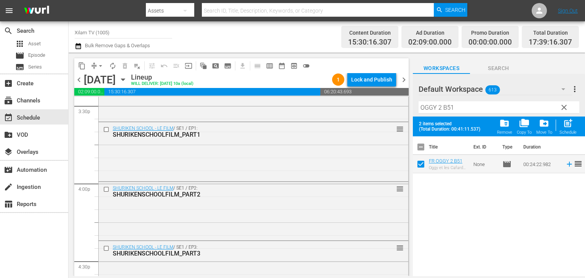
click at [479, 110] on input "OGGY 2 B51" at bounding box center [499, 107] width 161 height 12
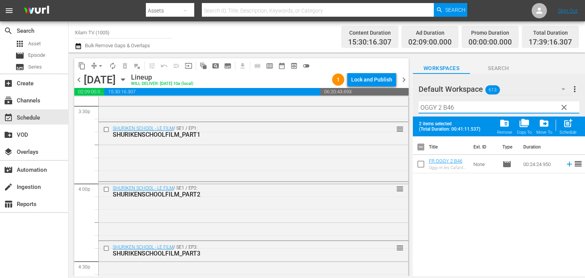
type input "OGGY 2 B46"
click at [422, 169] on input "checkbox" at bounding box center [421, 166] width 16 height 16
checkbox input "true"
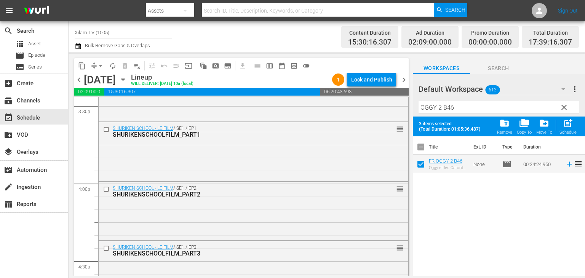
click at [441, 110] on input "OGGY 2 B46" at bounding box center [499, 107] width 161 height 12
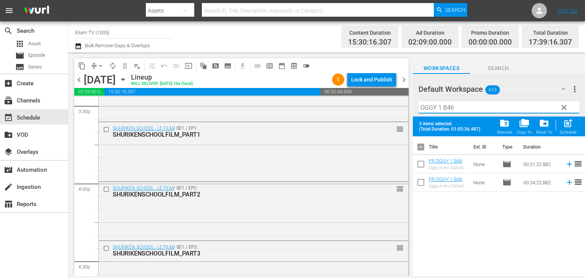
click at [465, 109] on input "OGGY 1 B46" at bounding box center [499, 107] width 161 height 12
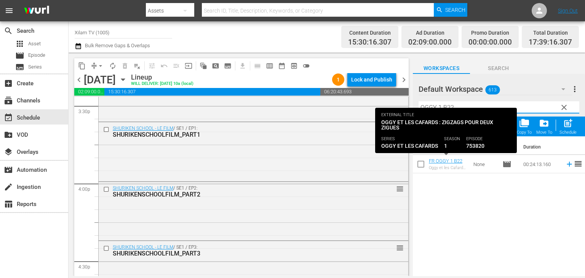
type input "OGGY 1 B22"
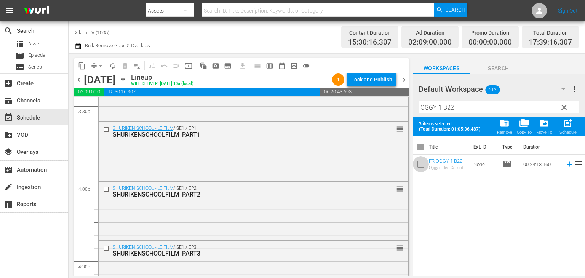
click at [423, 167] on input "checkbox" at bounding box center [421, 166] width 16 height 16
checkbox input "true"
click at [462, 106] on input "OGGY 1 B22" at bounding box center [499, 107] width 161 height 12
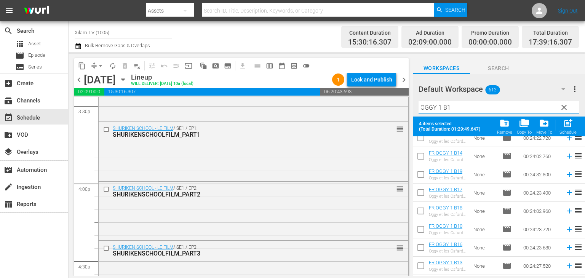
scroll to position [79, 0]
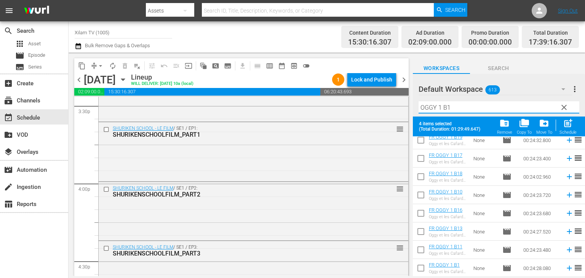
type input "OGGY 1 B1"
click at [419, 265] on input "checkbox" at bounding box center [421, 270] width 16 height 16
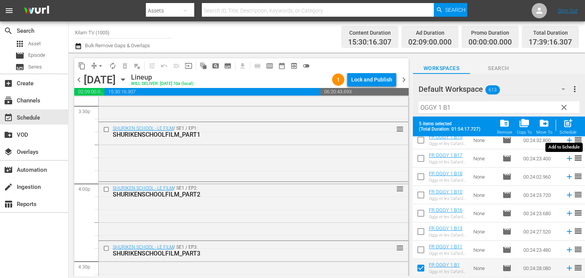
click at [571, 123] on span "post_add" at bounding box center [568, 123] width 10 height 10
checkbox input "false"
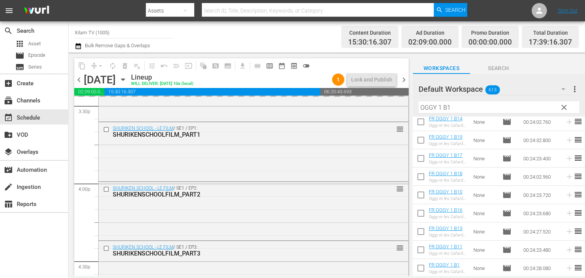
scroll to position [59, 0]
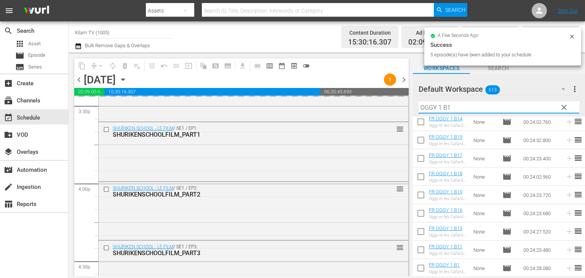
drag, startPoint x: 441, startPoint y: 104, endPoint x: 418, endPoint y: 106, distance: 22.9
click at [418, 106] on div "Default Workspace 613 Default more_vert clear Filter by Title OGGY 1 B1" at bounding box center [499, 95] width 172 height 43
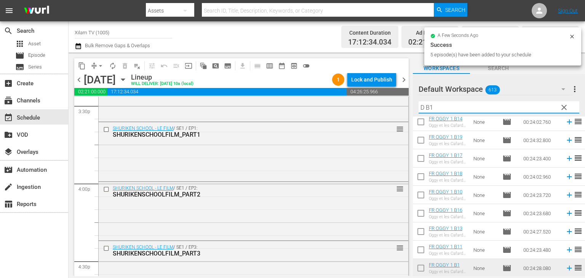
scroll to position [0, 0]
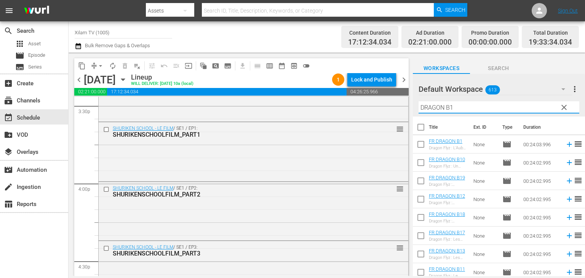
click at [459, 106] on input "DRAGON B1" at bounding box center [499, 107] width 161 height 12
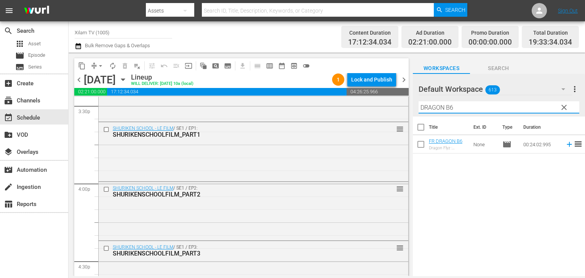
type input "DRAGON B6"
click at [419, 150] on input "checkbox" at bounding box center [421, 146] width 16 height 16
checkbox input "true"
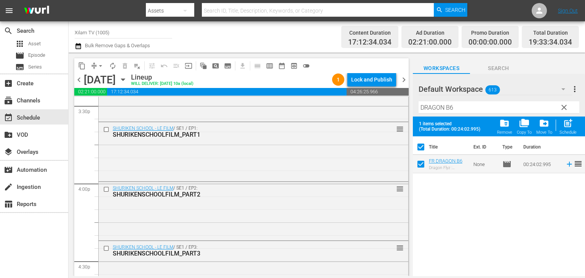
click at [463, 111] on input "DRAGON B6" at bounding box center [499, 107] width 161 height 12
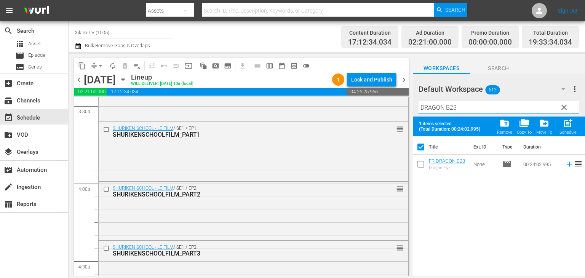
type input "DRAGON B23"
click at [416, 165] on input "checkbox" at bounding box center [421, 166] width 16 height 16
checkbox input "true"
checkbox input "false"
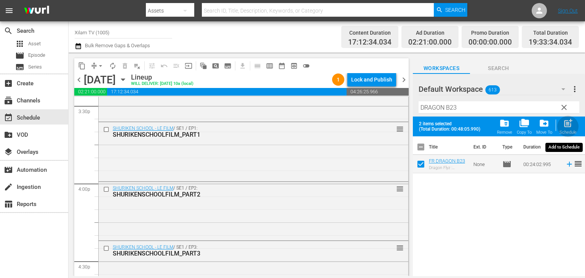
click at [561, 128] on div "post_add Schedule" at bounding box center [568, 126] width 17 height 17
checkbox input "false"
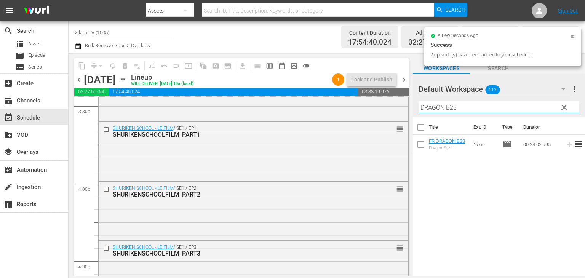
drag, startPoint x: 443, startPoint y: 107, endPoint x: 422, endPoint y: 110, distance: 21.9
click at [422, 110] on input "DRAGON B23" at bounding box center [499, 107] width 161 height 12
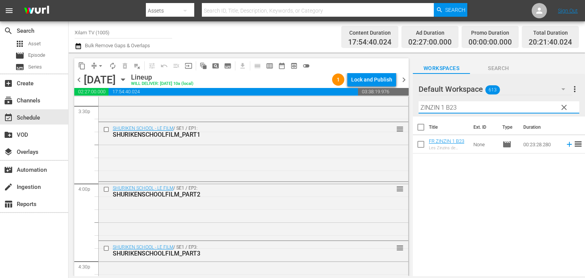
click at [466, 109] on input "ZINZIN 1 B23" at bounding box center [499, 107] width 161 height 12
type input "ZINZIN 1 B26"
click at [421, 150] on input "checkbox" at bounding box center [421, 146] width 16 height 16
checkbox input "true"
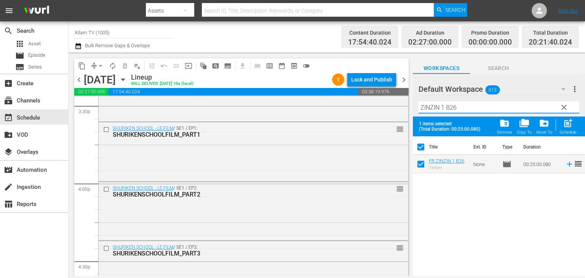
click at [473, 110] on input "ZINZIN 1 B26" at bounding box center [499, 107] width 161 height 12
type input "ZINZIN 1 B7"
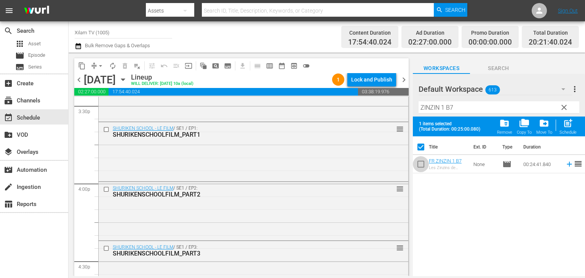
click at [415, 161] on input "checkbox" at bounding box center [421, 166] width 16 height 16
checkbox input "true"
checkbox input "false"
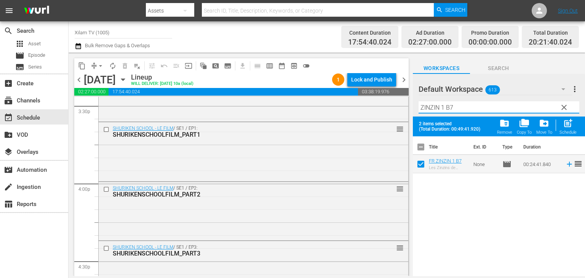
click at [442, 107] on input "ZINZIN 1 B7" at bounding box center [499, 107] width 161 height 12
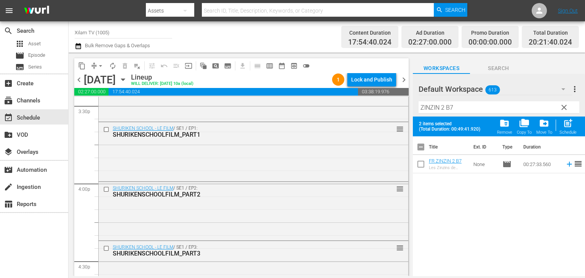
click at [489, 117] on div "Filter by Title ZINZIN 2 B7" at bounding box center [499, 107] width 161 height 18
click at [490, 115] on div "Filter by Title ZINZIN 2 B7" at bounding box center [499, 107] width 161 height 18
click at [488, 114] on hr at bounding box center [499, 113] width 161 height 0
click at [486, 112] on input "ZINZIN 2 B7" at bounding box center [499, 107] width 161 height 12
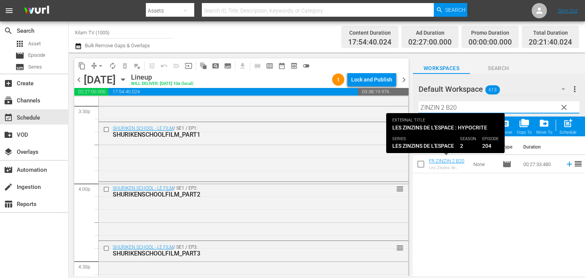
type input "ZINZIN 2 B20"
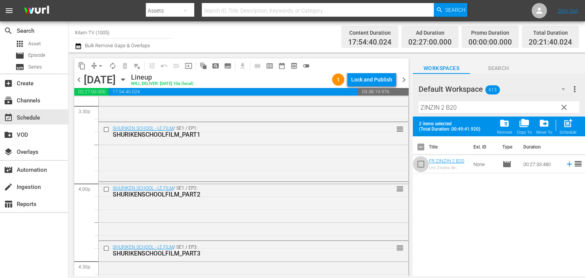
click at [422, 168] on input "checkbox" at bounding box center [421, 166] width 16 height 16
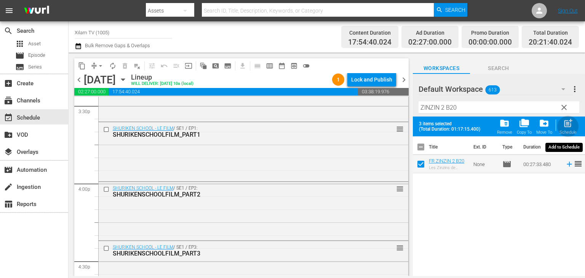
click at [568, 129] on div "post_add Schedule" at bounding box center [568, 126] width 17 height 17
checkbox input "false"
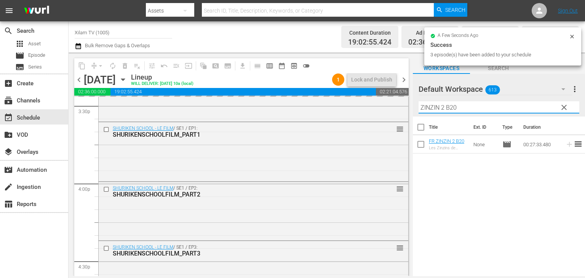
drag, startPoint x: 443, startPoint y: 107, endPoint x: 419, endPoint y: 113, distance: 24.6
click at [419, 113] on input "ZINZIN 2 B20" at bounding box center [499, 107] width 161 height 12
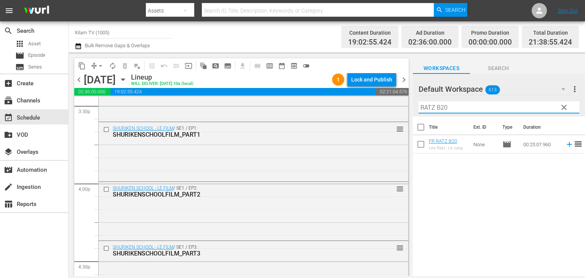
click at [445, 106] on input "RATZ B20" at bounding box center [499, 107] width 161 height 12
type input "RATZ B9"
click at [421, 148] on input "checkbox" at bounding box center [421, 146] width 16 height 16
checkbox input "true"
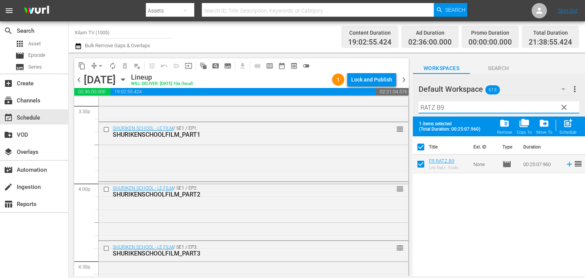
click at [443, 113] on input "RATZ B9" at bounding box center [499, 107] width 161 height 12
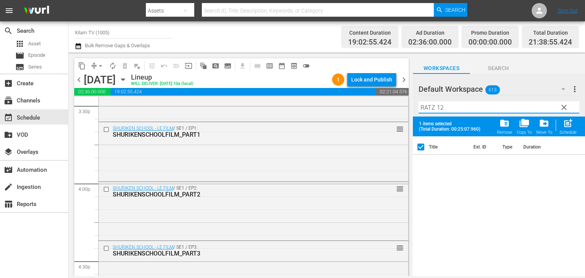
click at [435, 109] on input "RATZ 12" at bounding box center [499, 107] width 161 height 12
type input "RATZ B12"
click at [420, 166] on input "checkbox" at bounding box center [421, 166] width 16 height 16
checkbox input "true"
checkbox input "false"
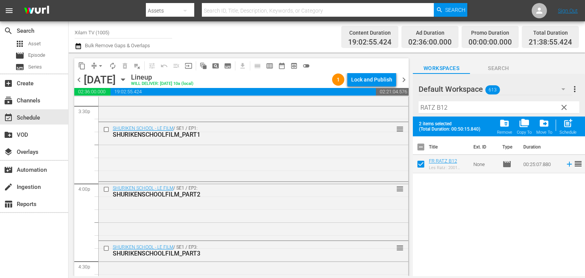
click at [448, 114] on div "Filter by Title RATZ B12" at bounding box center [499, 107] width 161 height 18
click at [451, 110] on input "RATZ B12" at bounding box center [499, 107] width 161 height 12
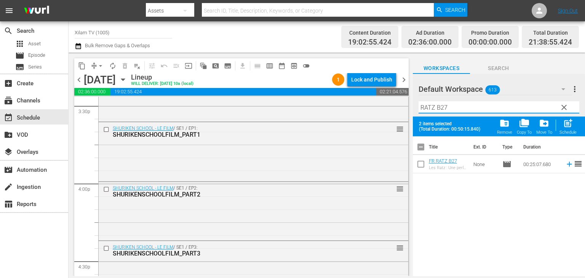
type input "RATZ B27"
click at [424, 166] on input "checkbox" at bounding box center [421, 166] width 16 height 16
checkbox input "true"
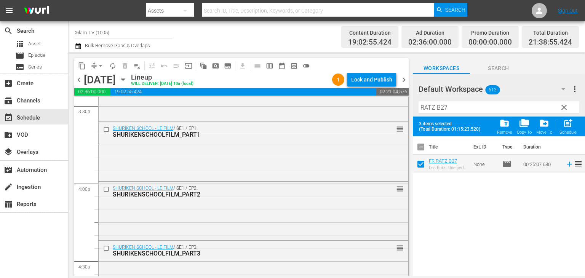
click at [459, 101] on div "Filter by Title RATZ B27" at bounding box center [499, 107] width 161 height 18
click at [458, 103] on input "RATZ B27" at bounding box center [499, 107] width 161 height 12
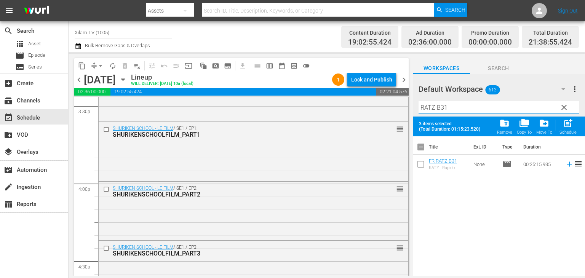
type input "RATZ B31"
click at [427, 165] on input "checkbox" at bounding box center [421, 166] width 16 height 16
checkbox input "true"
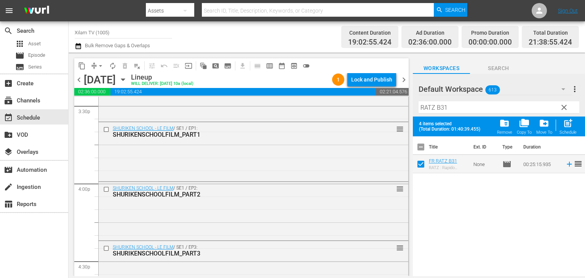
click at [452, 113] on div "Filter by Title RATZ B31" at bounding box center [499, 107] width 161 height 18
click at [453, 112] on input "RATZ B31" at bounding box center [499, 107] width 161 height 12
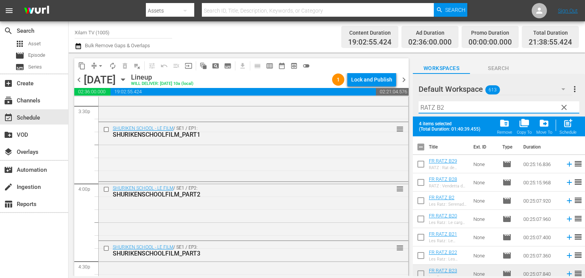
type input "RATZ B2"
click at [425, 200] on input "checkbox" at bounding box center [421, 202] width 16 height 16
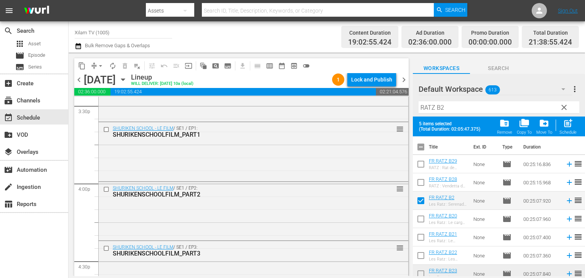
click at [568, 121] on span "post_add" at bounding box center [568, 123] width 10 height 10
checkbox input "false"
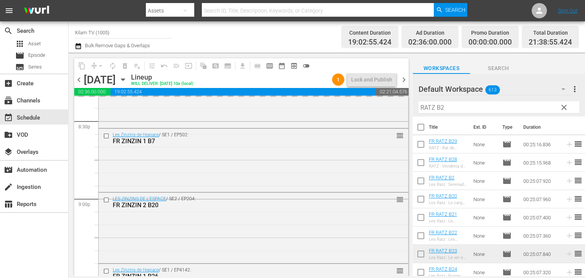
scroll to position [3550, 0]
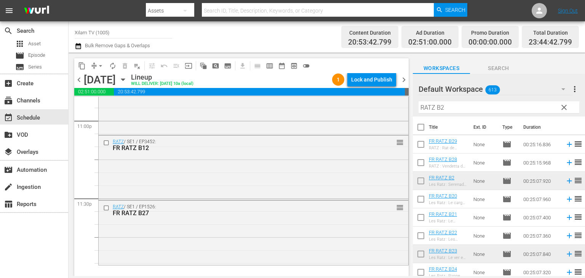
click at [423, 145] on input "checkbox" at bounding box center [421, 146] width 16 height 16
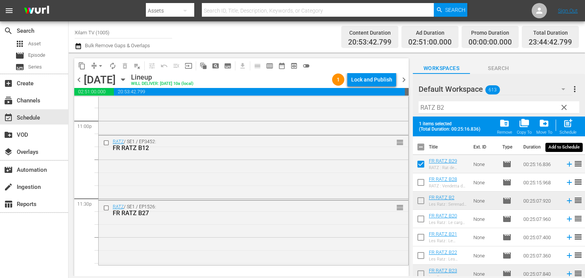
click at [567, 128] on span "post_add" at bounding box center [568, 123] width 10 height 10
checkbox input "false"
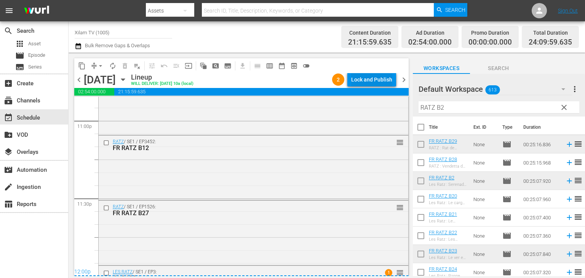
click at [367, 77] on div "Lock and Publish" at bounding box center [371, 80] width 41 height 14
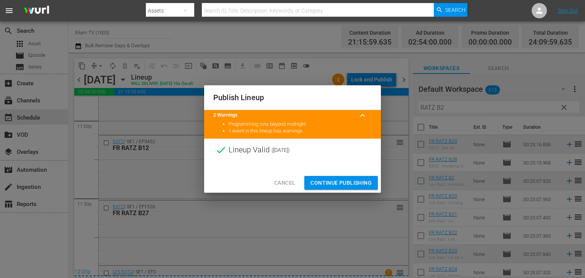
click at [344, 177] on button "Continue Publishing" at bounding box center [341, 183] width 74 height 14
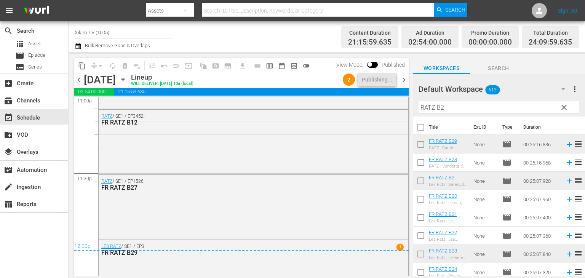
scroll to position [3605, 0]
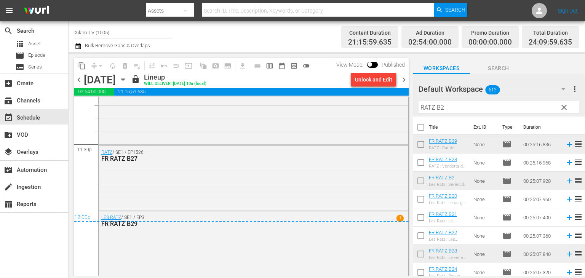
click at [402, 78] on span "chevron_right" at bounding box center [404, 80] width 10 height 10
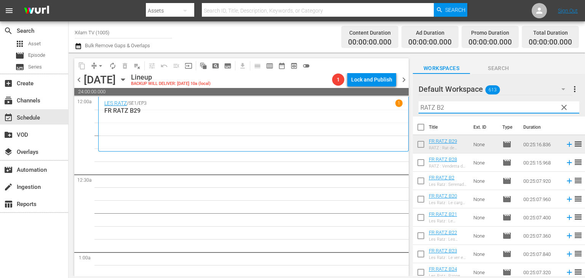
drag, startPoint x: 435, startPoint y: 107, endPoint x: 429, endPoint y: 110, distance: 6.7
click at [429, 110] on input "RATZ B2" at bounding box center [499, 107] width 161 height 12
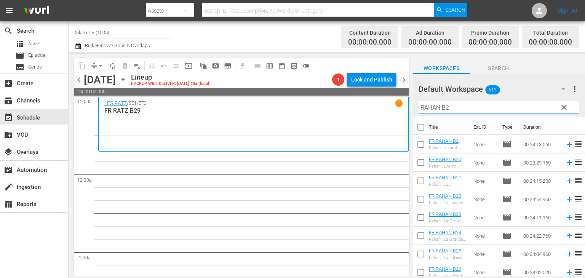
click at [452, 110] on input "RAHAN B2" at bounding box center [499, 107] width 161 height 12
click at [452, 110] on input "RAHAN B" at bounding box center [499, 107] width 161 height 12
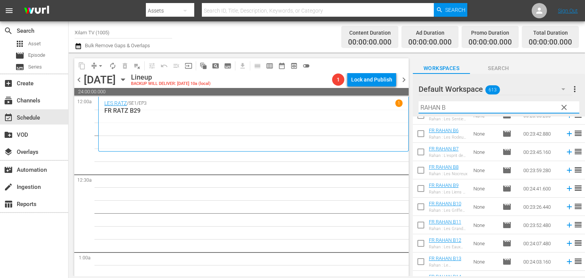
scroll to position [114, 0]
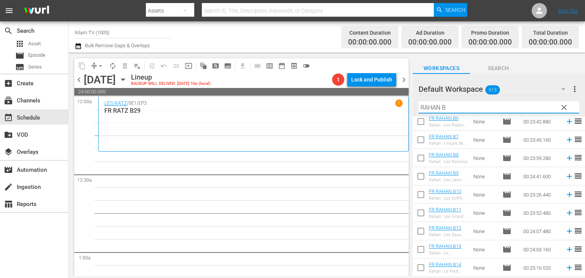
type input "RAHAN B"
click at [420, 230] on input "checkbox" at bounding box center [421, 233] width 16 height 16
checkbox input "true"
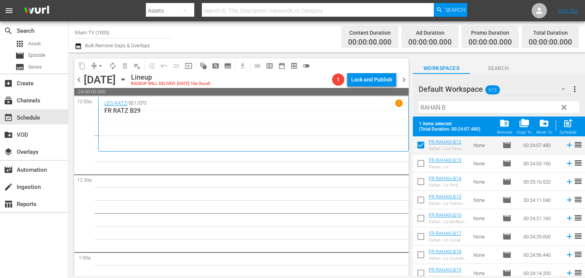
scroll to position [229, 0]
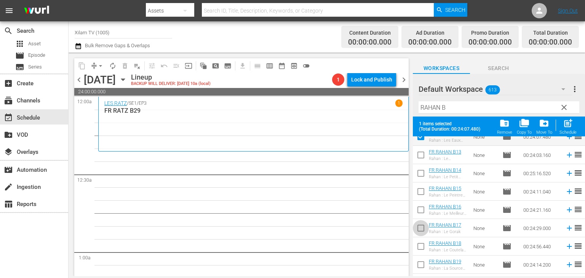
click at [426, 233] on input "checkbox" at bounding box center [421, 230] width 16 height 16
checkbox input "true"
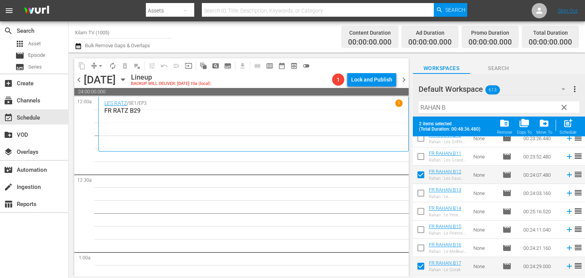
scroll to position [152, 0]
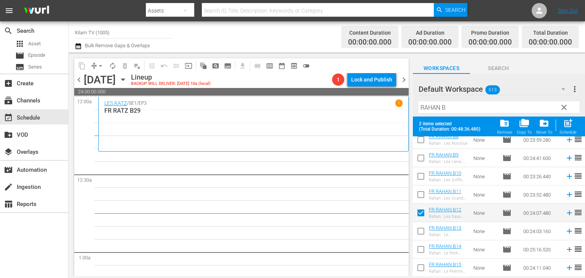
click at [420, 171] on input "checkbox" at bounding box center [421, 178] width 16 height 16
checkbox input "true"
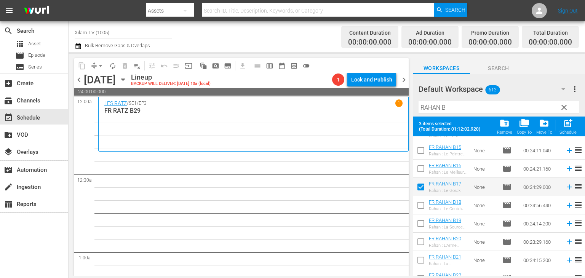
scroll to position [305, 0]
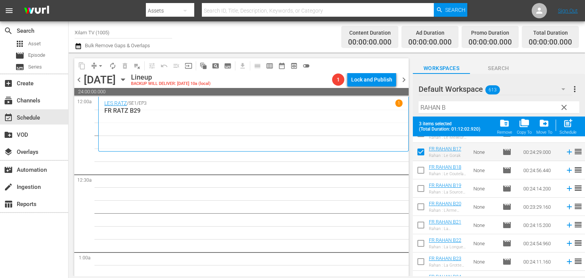
click at [422, 224] on input "checkbox" at bounding box center [421, 227] width 16 height 16
checkbox input "true"
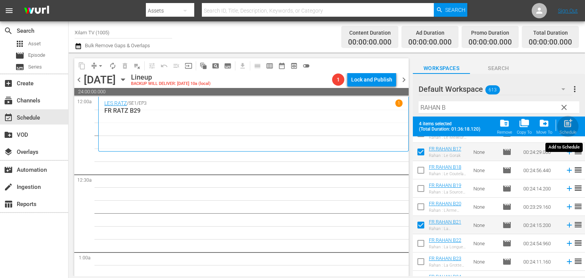
click at [573, 130] on div "Schedule" at bounding box center [568, 132] width 17 height 5
checkbox input "false"
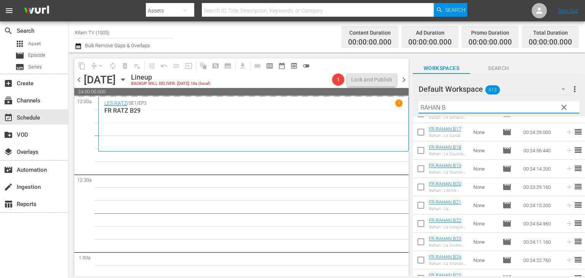
drag, startPoint x: 440, startPoint y: 107, endPoint x: 423, endPoint y: 108, distance: 17.6
click at [423, 108] on input "RAHAN B" at bounding box center [499, 107] width 161 height 12
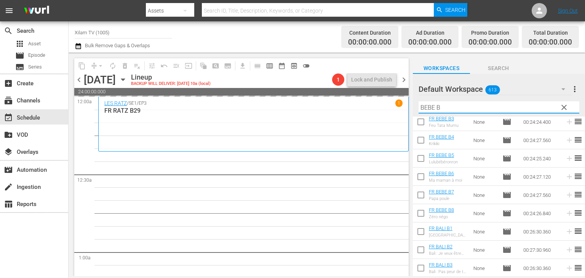
scroll to position [0, 0]
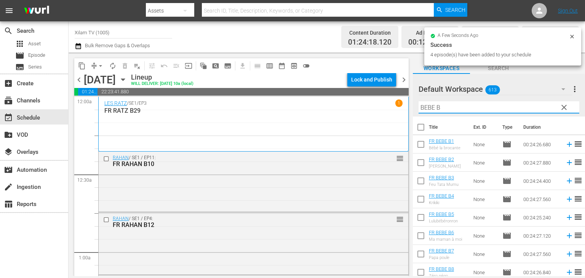
type input "BEBE B"
click at [420, 160] on input "checkbox" at bounding box center [421, 164] width 16 height 16
checkbox input "true"
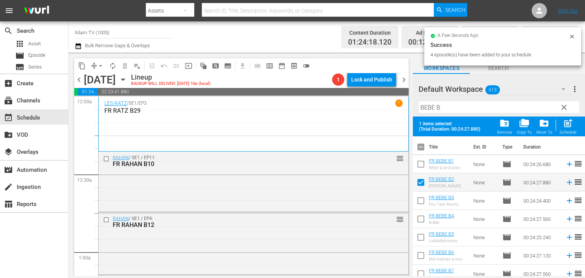
click at [422, 227] on input "checkbox" at bounding box center [421, 221] width 16 height 16
checkbox input "true"
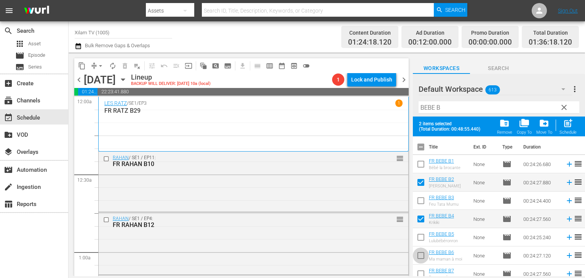
click at [420, 253] on input "checkbox" at bounding box center [421, 257] width 16 height 16
checkbox input "true"
drag, startPoint x: 418, startPoint y: 167, endPoint x: 424, endPoint y: 165, distance: 5.7
click at [419, 167] on input "checkbox" at bounding box center [421, 166] width 16 height 16
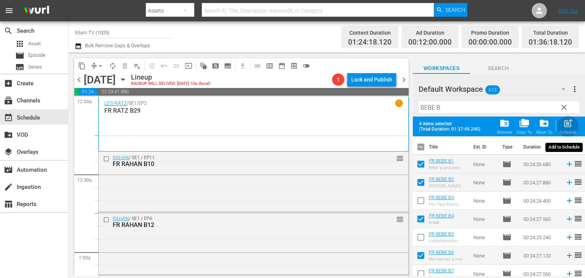
click at [567, 132] on div "Schedule" at bounding box center [568, 132] width 17 height 5
checkbox input "false"
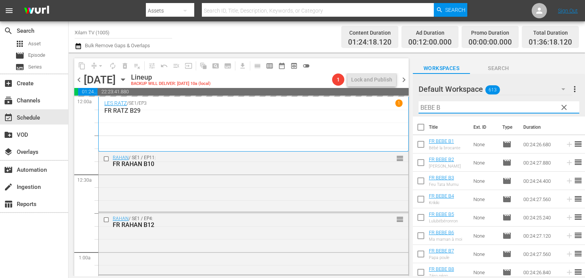
drag, startPoint x: 434, startPoint y: 109, endPoint x: 425, endPoint y: 112, distance: 9.4
click at [425, 112] on input "BEBE B" at bounding box center [499, 107] width 161 height 12
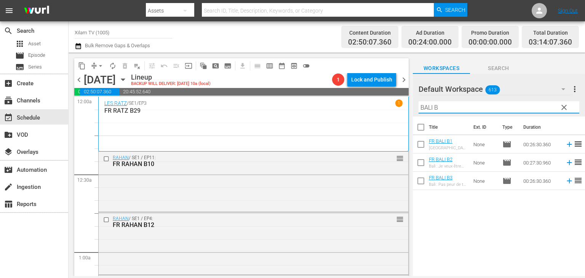
type input "BALI B"
click at [414, 186] on input "checkbox" at bounding box center [421, 182] width 16 height 16
checkbox input "true"
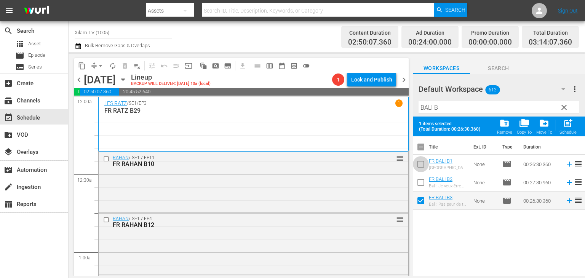
click at [420, 160] on input "checkbox" at bounding box center [421, 166] width 16 height 16
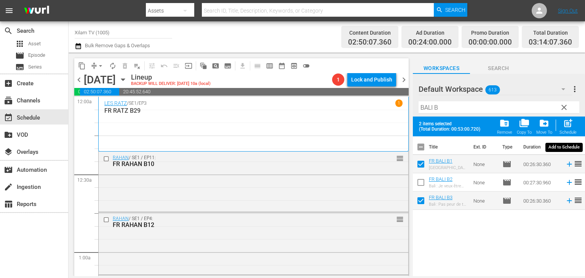
click at [570, 128] on span "post_add" at bounding box center [568, 123] width 10 height 10
checkbox input "false"
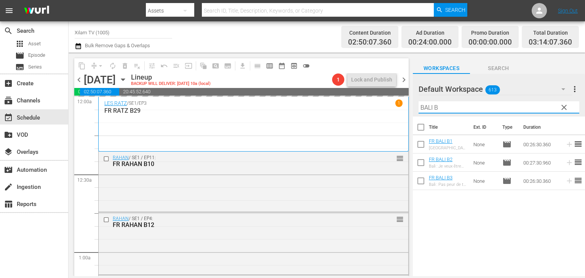
click at [427, 109] on input "BALI B" at bounding box center [499, 107] width 161 height 12
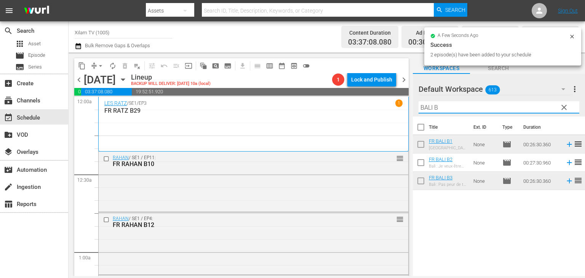
drag, startPoint x: 430, startPoint y: 106, endPoint x: 418, endPoint y: 107, distance: 11.5
click at [419, 107] on input "BALI B" at bounding box center [499, 107] width 161 height 12
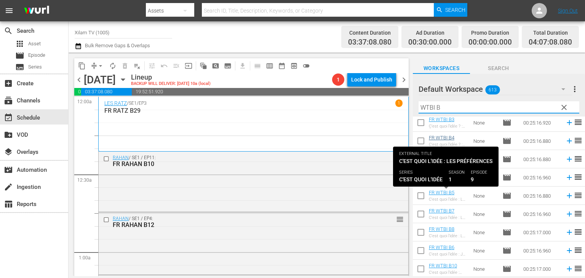
scroll to position [59, 0]
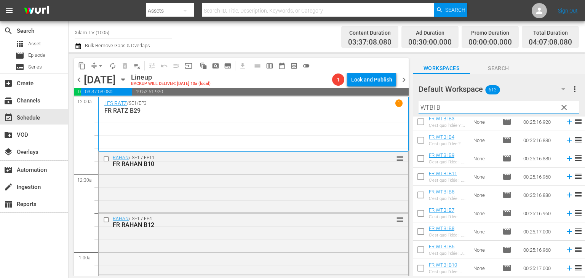
type input "WTBI B"
click at [424, 198] on input "checkbox" at bounding box center [421, 197] width 16 height 16
checkbox input "true"
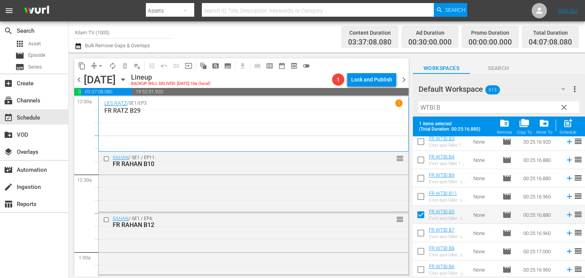
scroll to position [79, 0]
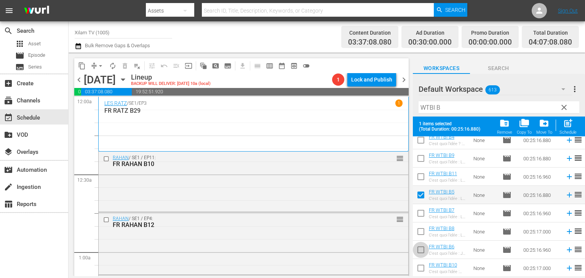
click at [417, 248] on input "checkbox" at bounding box center [421, 251] width 16 height 16
checkbox input "true"
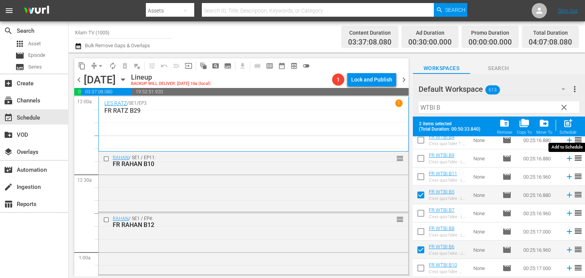
click at [568, 133] on div "Schedule" at bounding box center [568, 132] width 17 height 5
checkbox input "false"
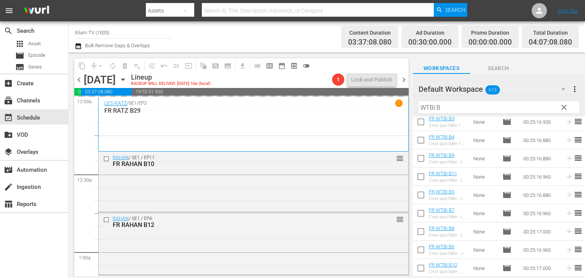
scroll to position [59, 0]
drag, startPoint x: 435, startPoint y: 107, endPoint x: 414, endPoint y: 111, distance: 20.6
click at [414, 111] on div "Default Workspace 613 Default more_vert clear Filter by Title WTBI B" at bounding box center [499, 95] width 172 height 43
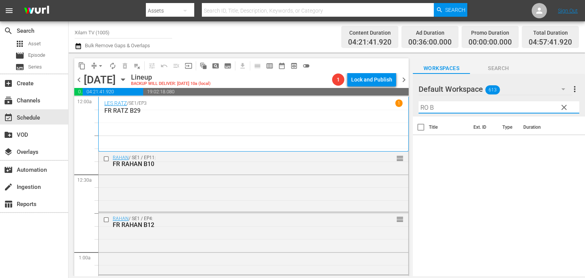
scroll to position [0, 0]
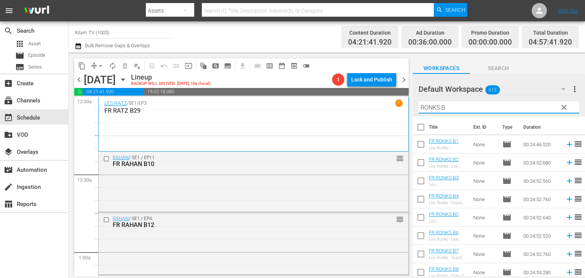
type input "RONKS B"
click at [414, 144] on input "checkbox" at bounding box center [421, 146] width 16 height 16
checkbox input "true"
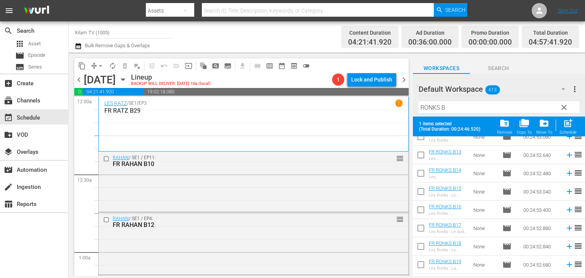
scroll to position [267, 0]
click at [421, 245] on input "checkbox" at bounding box center [421, 246] width 16 height 16
checkbox input "true"
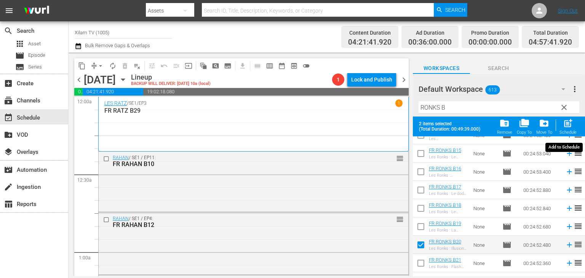
click at [574, 126] on div "post_add Schedule" at bounding box center [568, 126] width 17 height 17
checkbox input "false"
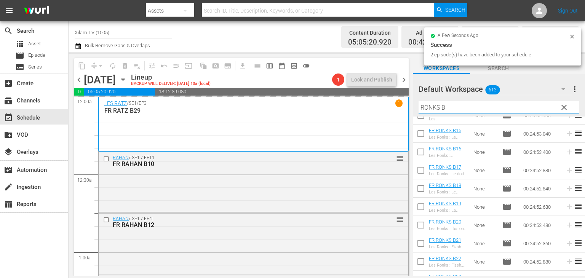
drag, startPoint x: 440, startPoint y: 107, endPoint x: 423, endPoint y: 109, distance: 17.2
click at [423, 109] on input "RONKS B" at bounding box center [499, 107] width 161 height 12
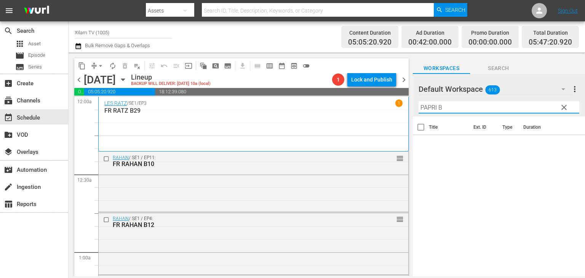
scroll to position [0, 0]
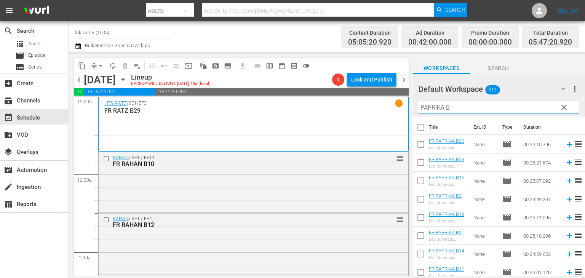
click at [455, 104] on input "PAPRIKA B" at bounding box center [499, 107] width 161 height 12
type input "PAPRIKA B1"
click at [418, 148] on input "checkbox" at bounding box center [421, 146] width 16 height 16
checkbox input "true"
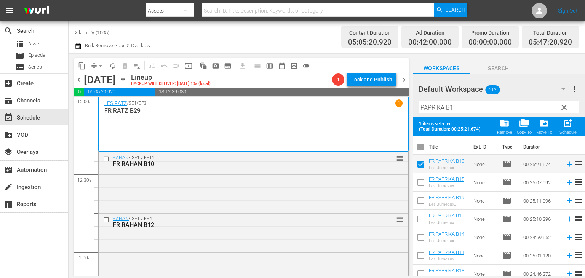
drag, startPoint x: 433, startPoint y: 111, endPoint x: 402, endPoint y: 120, distance: 32.3
click at [402, 120] on div "content_copy compress arrow_drop_down autorenew_outlined delete_forever_outline…" at bounding box center [327, 165] width 516 height 224
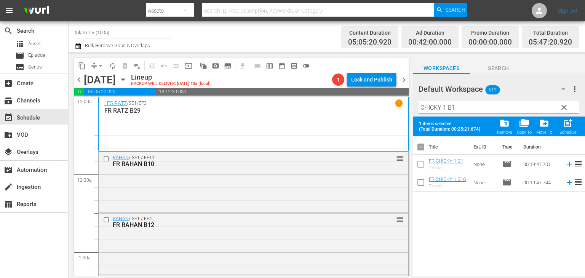
click at [465, 106] on input "CHICKY 1 B1" at bounding box center [499, 107] width 161 height 12
type input "CHICKY 1 B7"
click at [417, 165] on input "checkbox" at bounding box center [421, 166] width 16 height 16
checkbox input "true"
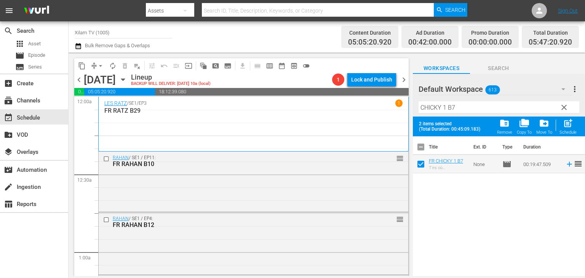
click at [446, 110] on input "CHICKY 1 B7" at bounding box center [499, 107] width 161 height 12
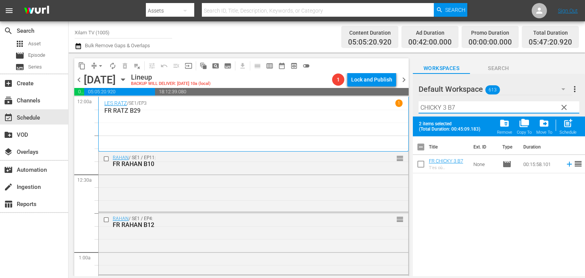
click at [467, 107] on input "CHICKY 3 B7" at bounding box center [499, 107] width 161 height 12
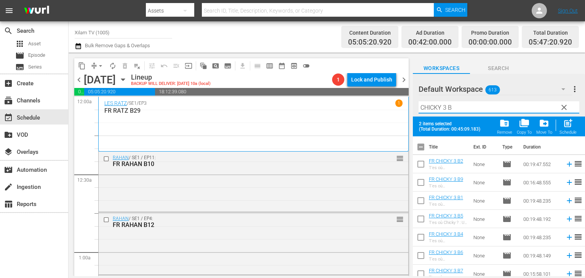
type input "CHICKY 3 B"
click at [417, 188] on input "checkbox" at bounding box center [421, 184] width 16 height 16
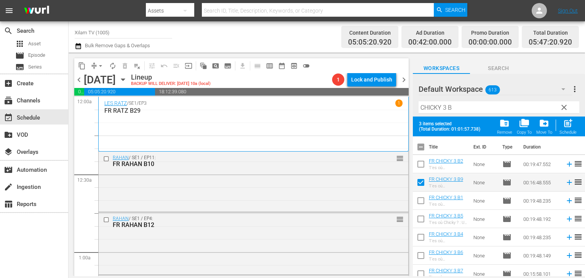
click at [565, 137] on th at bounding box center [569, 146] width 11 height 21
click at [566, 132] on div "Schedule" at bounding box center [568, 132] width 17 height 5
checkbox input "false"
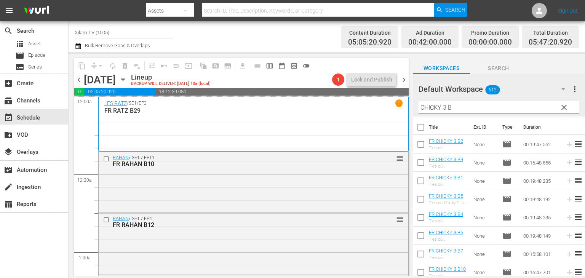
drag, startPoint x: 446, startPoint y: 110, endPoint x: 420, endPoint y: 121, distance: 28.7
click at [420, 121] on div "Default Workspace 613 Default more_vert clear Filter by Title CHICKY 3 B Title …" at bounding box center [499, 177] width 172 height 206
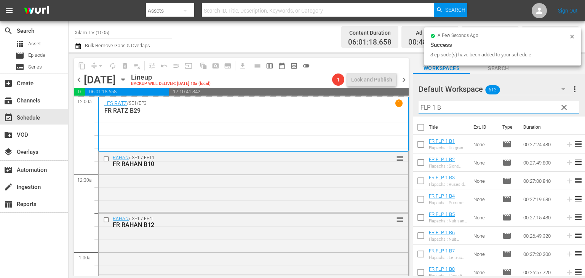
click at [462, 111] on input "FLP 1 B" at bounding box center [499, 107] width 161 height 12
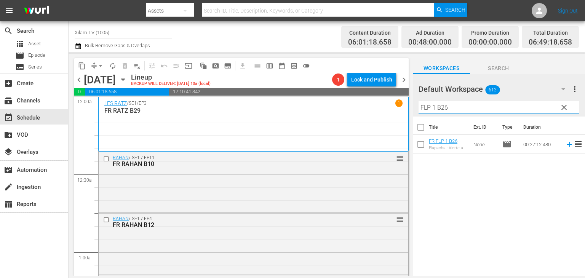
type input "FLP 1 B26"
click at [417, 141] on input "checkbox" at bounding box center [421, 146] width 16 height 16
checkbox input "true"
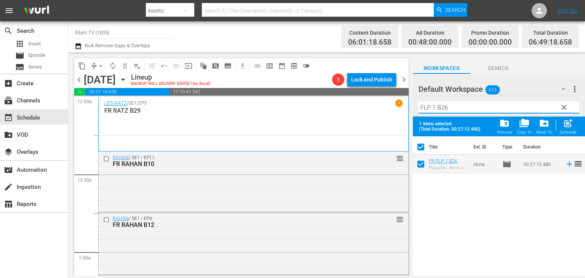
click at [444, 106] on input "FLP 1 B26" at bounding box center [499, 107] width 161 height 12
type input "FLP 1 B6"
click at [419, 162] on input "checkbox" at bounding box center [421, 166] width 16 height 16
checkbox input "true"
checkbox input "false"
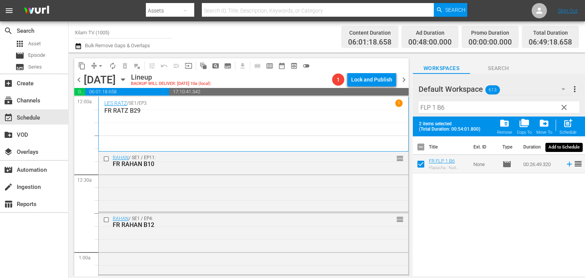
drag, startPoint x: 564, startPoint y: 125, endPoint x: 546, endPoint y: 121, distance: 18.5
click at [564, 125] on span "post_add" at bounding box center [568, 123] width 10 height 10
checkbox input "false"
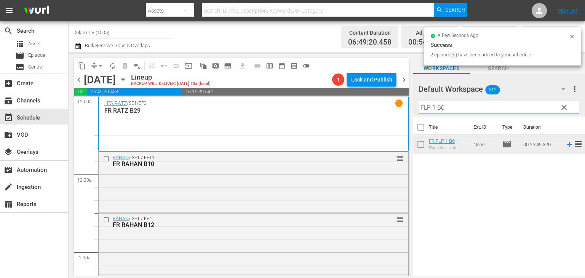
drag, startPoint x: 434, startPoint y: 106, endPoint x: 393, endPoint y: 112, distance: 41.2
click at [393, 112] on div "content_copy compress arrow_drop_down autorenew_outlined delete_forever_outline…" at bounding box center [327, 165] width 516 height 224
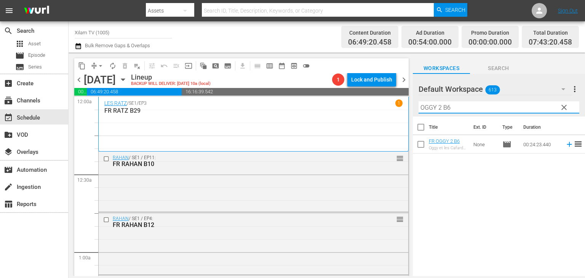
click at [461, 114] on div "Filter by Title OGGY 2 B6" at bounding box center [499, 107] width 161 height 18
click at [461, 113] on hr at bounding box center [499, 113] width 161 height 0
click at [463, 113] on input "OGGY 2 B6" at bounding box center [499, 107] width 161 height 12
type input "OGGY 2 B41"
click at [422, 149] on input "checkbox" at bounding box center [421, 146] width 16 height 16
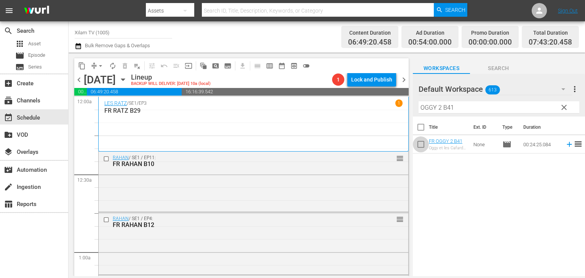
checkbox input "true"
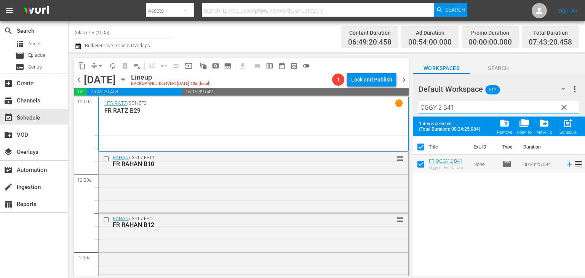
click at [451, 110] on input "OGGY 2 B41" at bounding box center [499, 107] width 161 height 12
click at [454, 108] on input "OGGY 2 B41" at bounding box center [499, 107] width 161 height 12
type input "OGGY 2 B22"
click at [424, 163] on input "checkbox" at bounding box center [421, 166] width 16 height 16
checkbox input "true"
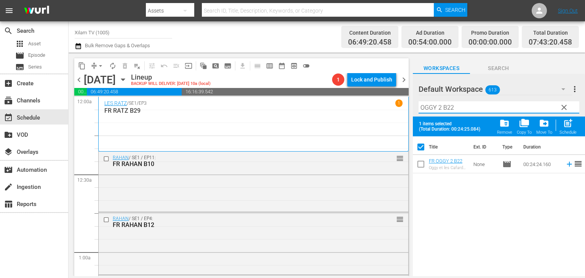
checkbox input "false"
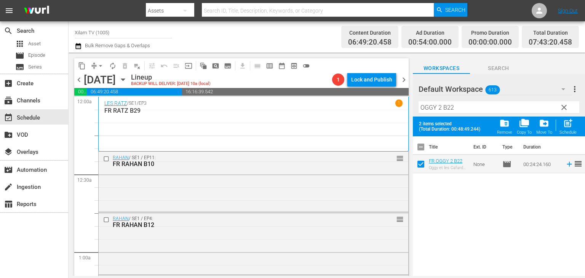
click at [457, 104] on input "OGGY 2 B22" at bounding box center [499, 107] width 161 height 12
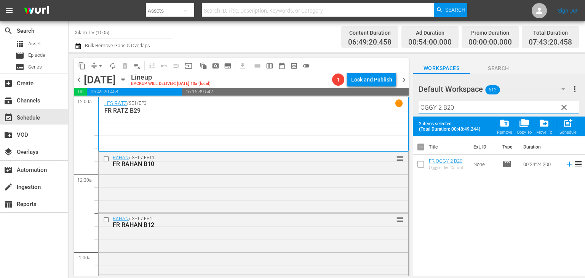
type input "OGGY 2 B20"
click at [419, 169] on input "checkbox" at bounding box center [421, 166] width 16 height 16
checkbox input "true"
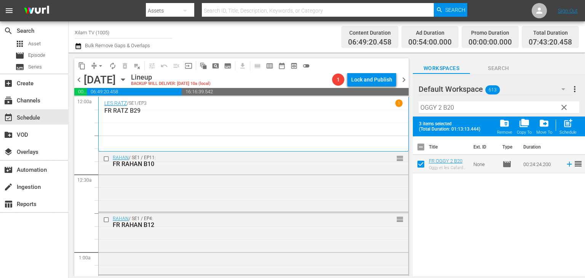
click at [459, 111] on input "OGGY 2 B20" at bounding box center [499, 107] width 161 height 12
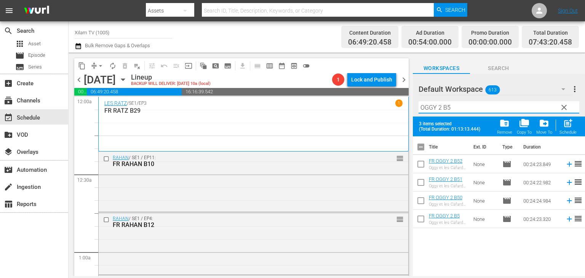
type input "OGGY 2 B5"
click at [422, 219] on input "checkbox" at bounding box center [421, 221] width 16 height 16
checkbox input "true"
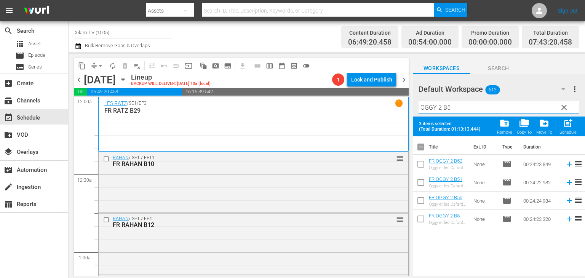
checkbox input "true"
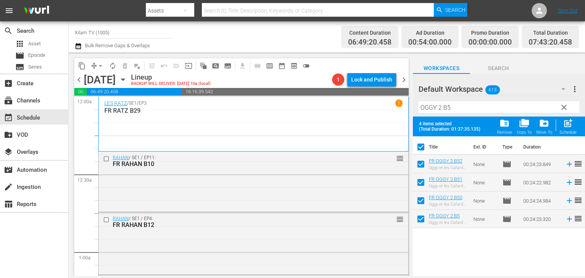
click at [440, 109] on input "OGGY 2 B5" at bounding box center [499, 107] width 161 height 12
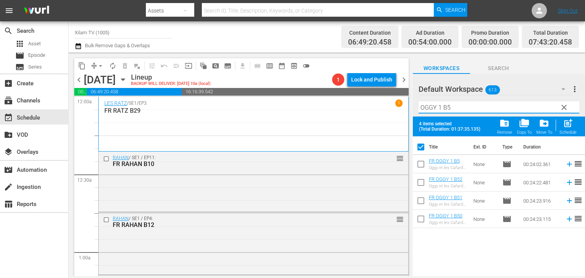
drag, startPoint x: 473, startPoint y: 102, endPoint x: 471, endPoint y: 106, distance: 4.6
click at [471, 106] on input "OGGY 1 B5" at bounding box center [499, 107] width 161 height 12
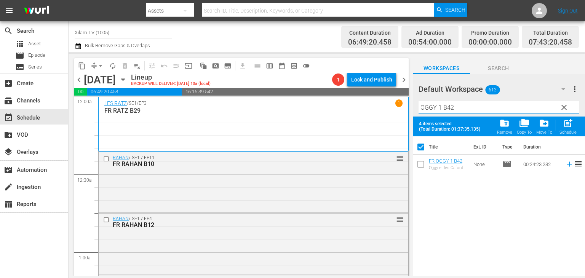
type input "OGGY 1 B42"
click at [423, 166] on input "checkbox" at bounding box center [421, 166] width 16 height 16
checkbox input "true"
checkbox input "false"
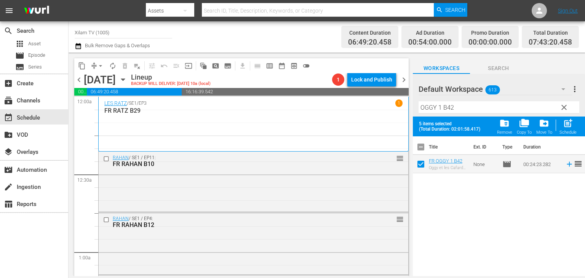
click at [460, 114] on div "Filter by Title OGGY 1 B42" at bounding box center [499, 107] width 161 height 18
click at [461, 112] on input "OGGY 1 B42" at bounding box center [499, 107] width 161 height 12
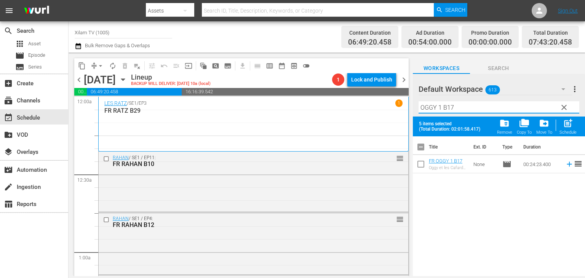
type input "OGGY 1 B17"
click at [423, 163] on input "checkbox" at bounding box center [421, 166] width 16 height 16
checkbox input "true"
click at [465, 109] on input "OGGY 1 B17" at bounding box center [499, 107] width 161 height 12
type input "OGGY 1 B10"
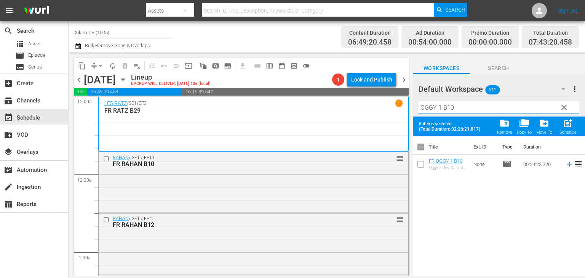
click at [421, 161] on input "checkbox" at bounding box center [421, 166] width 16 height 16
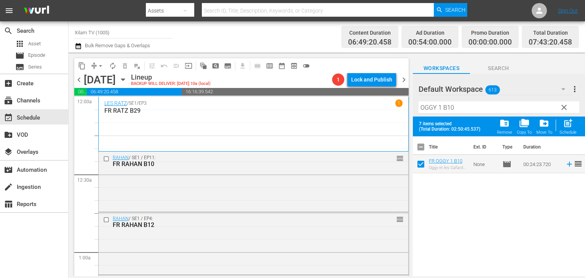
click at [573, 125] on span "post_add" at bounding box center [568, 123] width 10 height 10
checkbox input "false"
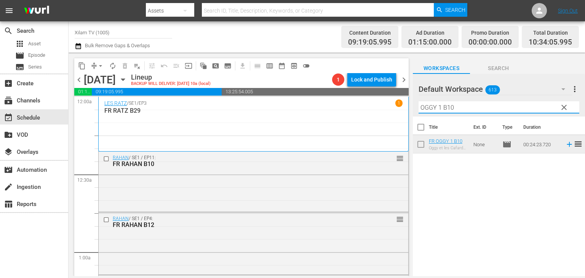
drag, startPoint x: 440, startPoint y: 109, endPoint x: 419, endPoint y: 122, distance: 25.0
click at [419, 122] on div "Default Workspace 613 Default more_vert clear Filter by Title OGGY 1 B10 Title …" at bounding box center [499, 177] width 172 height 206
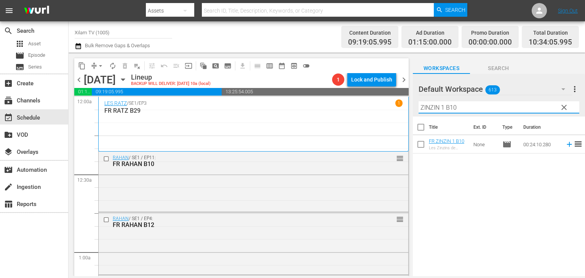
click at [464, 110] on input "ZINZIN 1 B10" at bounding box center [499, 107] width 161 height 12
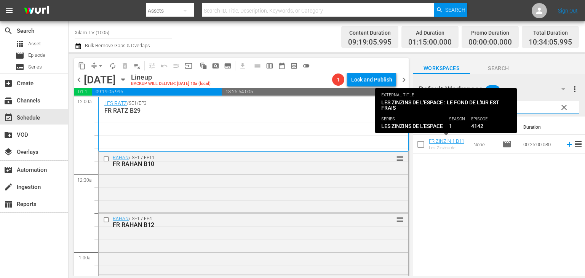
type input "ZINZIN 1 B11"
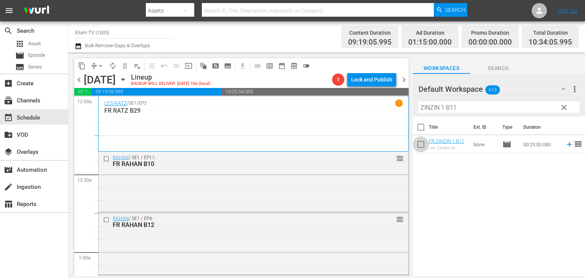
click at [419, 153] on input "checkbox" at bounding box center [421, 146] width 16 height 16
checkbox input "true"
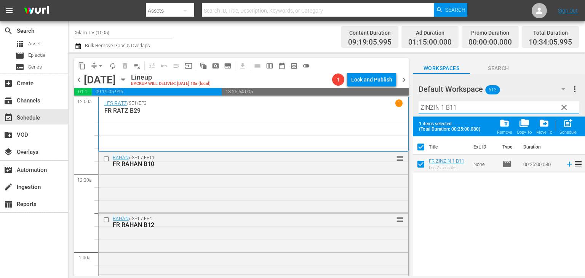
click at [443, 107] on input "ZINZIN 1 B11" at bounding box center [499, 107] width 161 height 12
click at [468, 101] on div "Filter by Title ZINZIN 2 B11" at bounding box center [499, 107] width 161 height 18
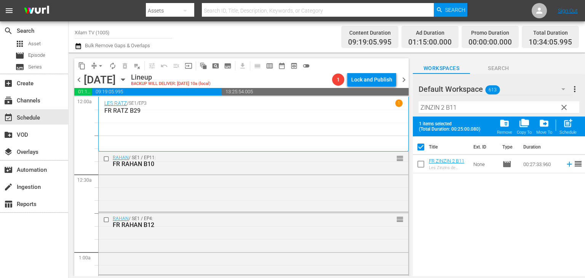
click at [468, 101] on div "Filter by Title ZINZIN 2 B11" at bounding box center [499, 107] width 161 height 18
click at [465, 105] on input "ZINZIN 2 B11" at bounding box center [499, 107] width 161 height 12
type input "ZINZIN 2 B30"
click at [422, 166] on input "checkbox" at bounding box center [421, 166] width 16 height 16
checkbox input "true"
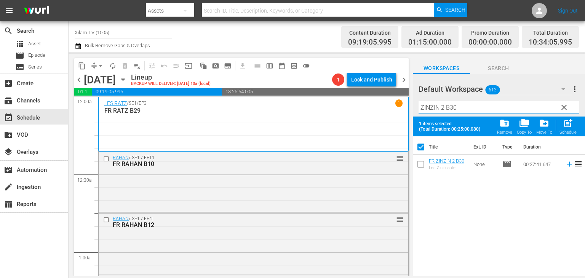
checkbox input "false"
click at [462, 102] on input "ZINZIN 2 B30" at bounding box center [499, 107] width 161 height 12
type input "ZINZIN 2 B35"
click at [422, 164] on input "checkbox" at bounding box center [421, 166] width 16 height 16
checkbox input "true"
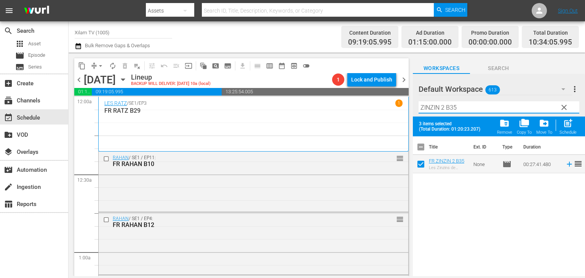
drag, startPoint x: 445, startPoint y: 110, endPoint x: 421, endPoint y: 113, distance: 24.2
click at [421, 113] on input "ZINZIN 2 B35" at bounding box center [499, 107] width 161 height 12
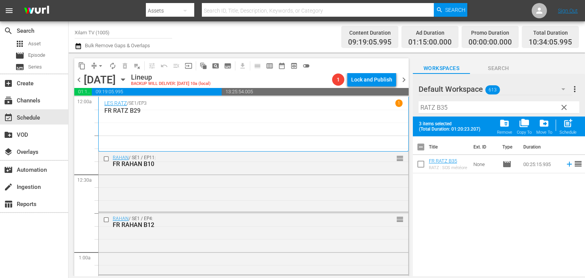
click at [457, 99] on div "Filter by Title RATZ B35" at bounding box center [499, 107] width 161 height 18
click at [454, 106] on input "RATZ B35" at bounding box center [499, 107] width 161 height 12
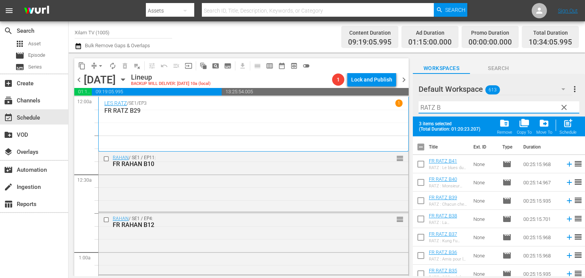
click at [569, 134] on div "Schedule" at bounding box center [568, 132] width 17 height 5
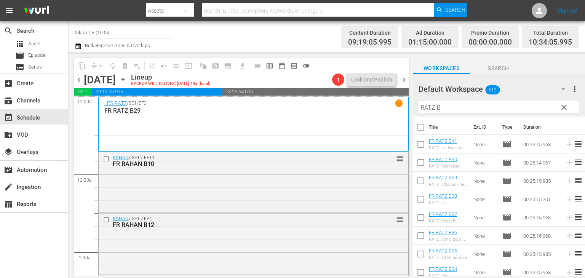
click at [445, 109] on input "RATZ B" at bounding box center [499, 107] width 161 height 12
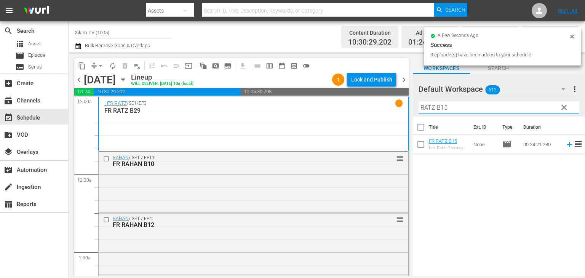
type input "RATZ B15"
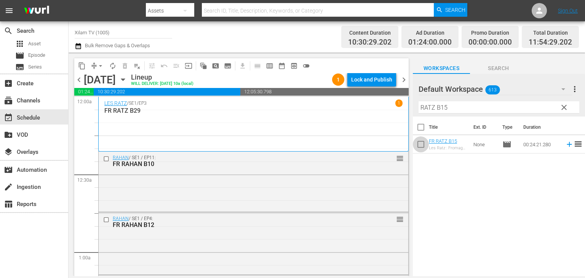
click at [423, 142] on input "checkbox" at bounding box center [421, 146] width 16 height 16
checkbox input "true"
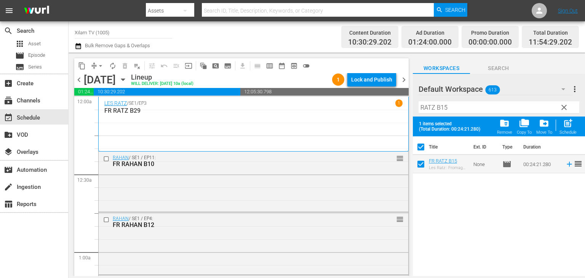
click at [457, 115] on div "Filter by Title RATZ B15" at bounding box center [499, 107] width 161 height 18
click at [457, 113] on div "Filter by Title RATZ B15" at bounding box center [499, 107] width 161 height 18
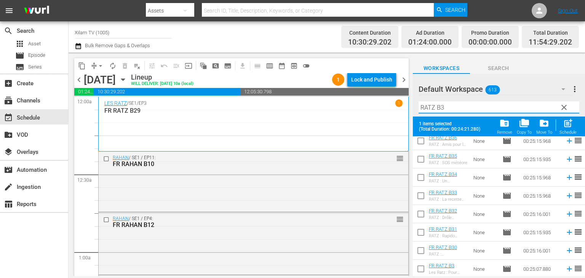
scroll to position [79, 0]
type input "RATZ B3"
click at [423, 266] on input "checkbox" at bounding box center [421, 270] width 16 height 16
checkbox input "true"
checkbox input "false"
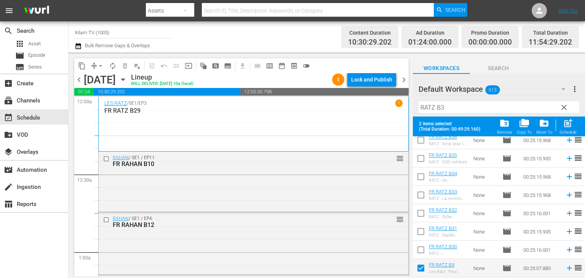
click at [451, 109] on input "RATZ B3" at bounding box center [499, 107] width 161 height 12
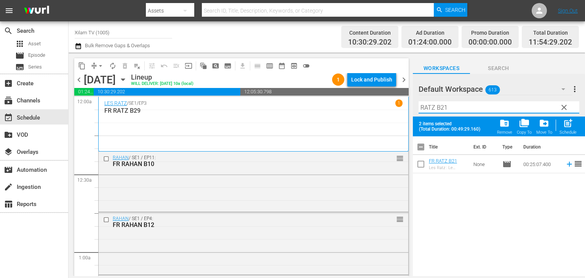
scroll to position [0, 0]
type input "RATZ B21"
click at [417, 160] on input "checkbox" at bounding box center [421, 166] width 16 height 16
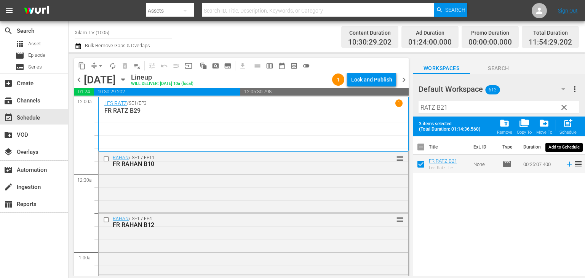
click at [565, 122] on span "post_add" at bounding box center [568, 123] width 10 height 10
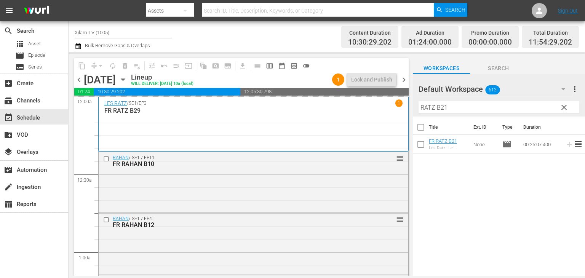
checkbox input "false"
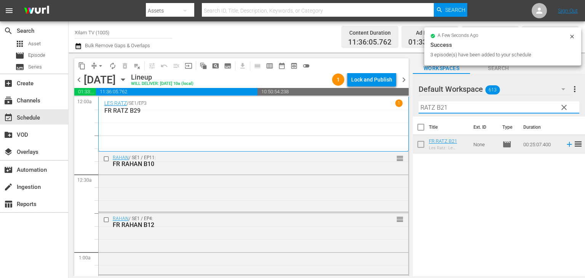
drag, startPoint x: 435, startPoint y: 110, endPoint x: 417, endPoint y: 109, distance: 18.3
click at [417, 109] on div "Default Workspace 613 Default more_vert clear Filter by Title RATZ B21" at bounding box center [499, 95] width 172 height 43
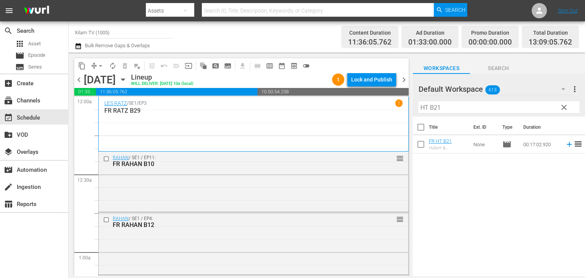
click at [442, 98] on div at bounding box center [446, 89] width 55 height 19
click at [444, 104] on input "HT B21" at bounding box center [499, 107] width 161 height 12
type input "HT B4"
click at [428, 148] on input "checkbox" at bounding box center [421, 146] width 16 height 16
checkbox input "true"
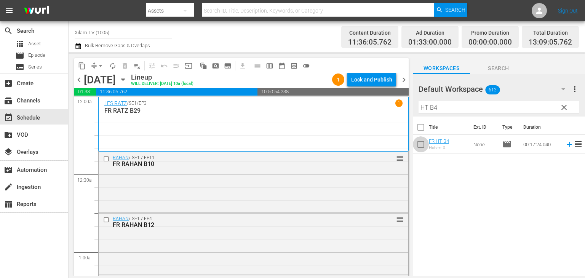
checkbox input "true"
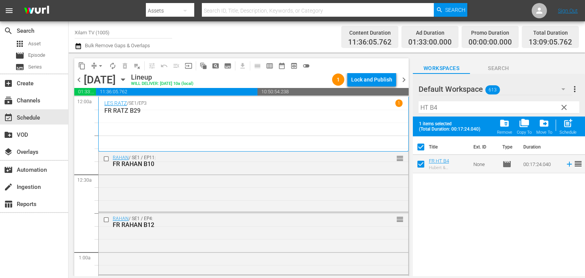
click at [442, 108] on input "HT B4" at bounding box center [499, 107] width 161 height 12
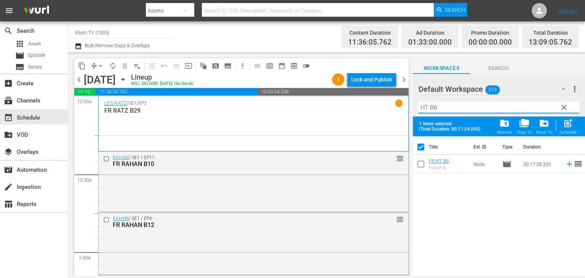
type input "HT B6"
click at [420, 172] on input "checkbox" at bounding box center [421, 166] width 16 height 16
checkbox input "true"
checkbox input "false"
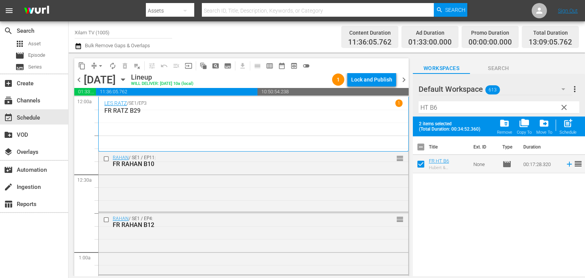
click at [441, 114] on div "Filter by Title HT B6" at bounding box center [499, 107] width 161 height 18
click at [443, 112] on input "HT B6" at bounding box center [499, 107] width 161 height 12
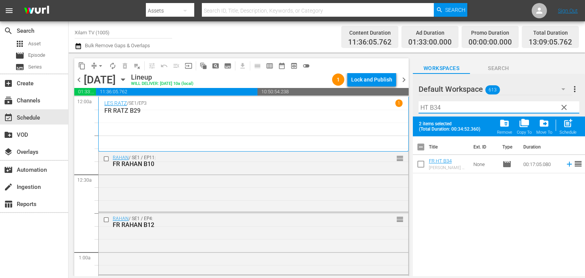
type input "HT B34"
click at [421, 165] on input "checkbox" at bounding box center [421, 166] width 16 height 16
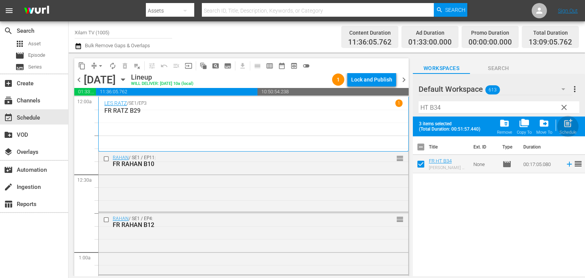
click at [576, 131] on div "Schedule" at bounding box center [568, 132] width 17 height 5
checkbox input "false"
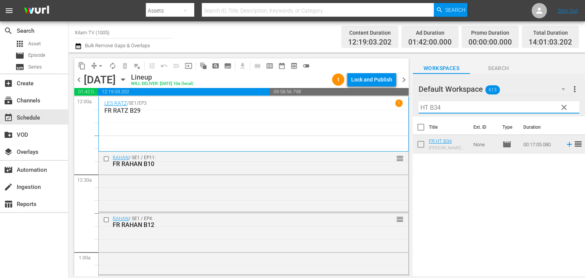
drag, startPoint x: 428, startPoint y: 107, endPoint x: 420, endPoint y: 108, distance: 7.3
click at [420, 108] on input "HT B34" at bounding box center [499, 107] width 161 height 12
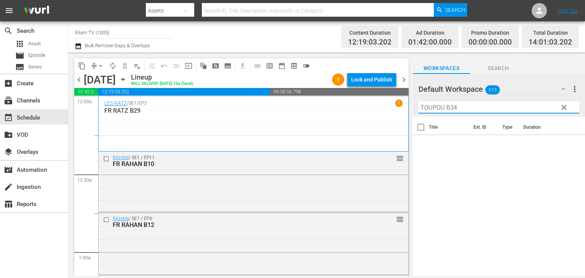
click at [454, 107] on input "TOUPOU B34" at bounding box center [499, 107] width 161 height 12
type input "TOUPOU B4"
click at [424, 146] on input "checkbox" at bounding box center [421, 146] width 16 height 16
checkbox input "true"
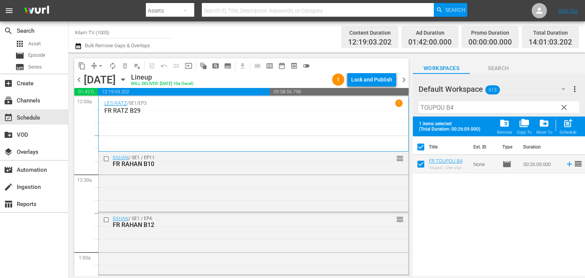
click at [466, 108] on input "TOUPOU B4" at bounding box center [499, 107] width 161 height 12
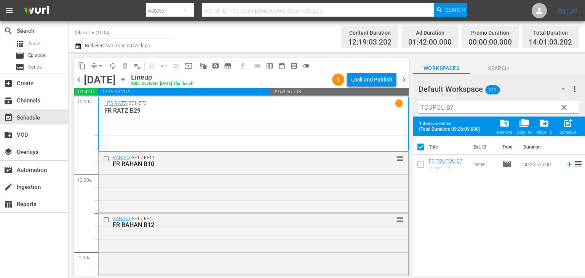
type input "TOUPOU B7"
click at [419, 162] on input "checkbox" at bounding box center [421, 166] width 16 height 16
checkbox input "true"
checkbox input "false"
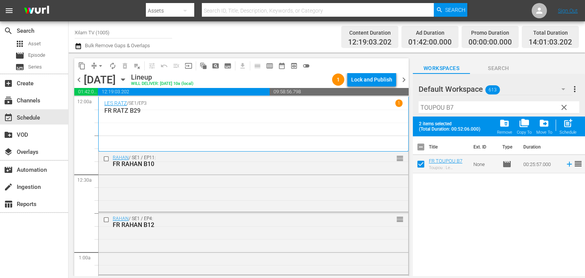
click at [449, 107] on input "TOUPOU B7" at bounding box center [499, 107] width 161 height 12
click at [451, 107] on input "TOUPOU B7" at bounding box center [499, 107] width 161 height 12
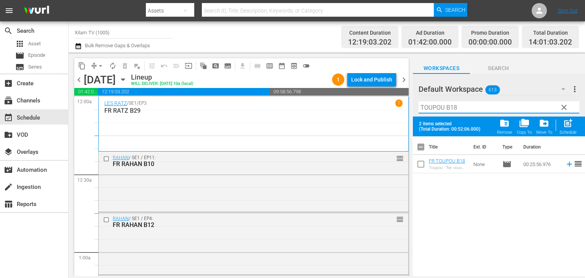
type input "TOUPOU B18"
click at [421, 166] on input "checkbox" at bounding box center [421, 166] width 16 height 16
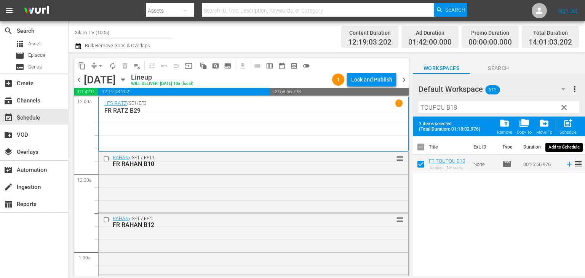
drag, startPoint x: 562, startPoint y: 127, endPoint x: 539, endPoint y: 120, distance: 24.7
click at [562, 127] on div "post_add Schedule" at bounding box center [568, 126] width 17 height 17
checkbox input "false"
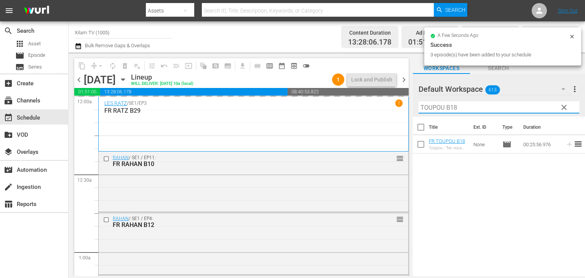
drag, startPoint x: 443, startPoint y: 109, endPoint x: 418, endPoint y: 120, distance: 27.5
click at [418, 120] on div "Default Workspace 613 Default more_vert clear Filter by Title TOUPOU B18 Title …" at bounding box center [499, 177] width 172 height 206
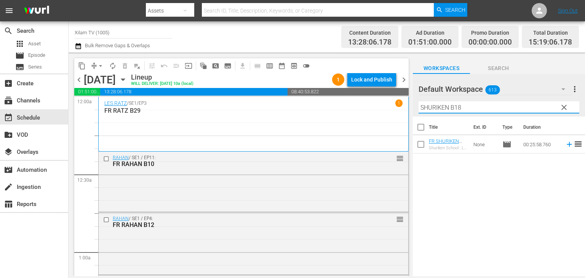
click at [463, 107] on input "SHURIKEN B18" at bounding box center [499, 107] width 161 height 12
type input "SHURIKEN B18"
click at [418, 145] on input "checkbox" at bounding box center [421, 146] width 16 height 16
checkbox input "true"
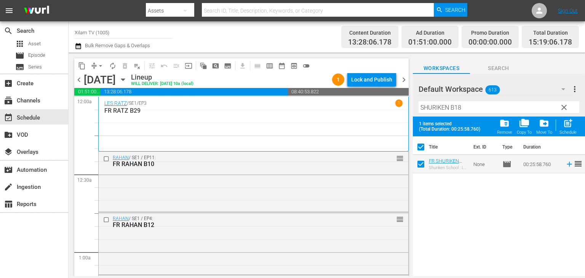
click at [472, 114] on div "Filter by Title SHURIKEN B18" at bounding box center [499, 107] width 161 height 18
click at [471, 114] on hr at bounding box center [499, 113] width 161 height 0
click at [474, 111] on input "SHURIKEN B18" at bounding box center [499, 107] width 161 height 12
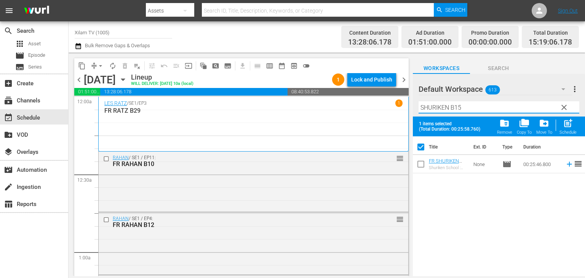
click at [420, 161] on input "checkbox" at bounding box center [421, 166] width 16 height 16
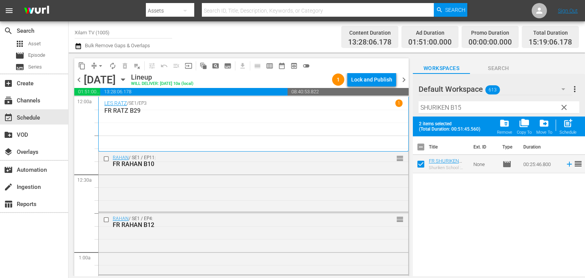
click at [476, 109] on input "SHURIKEN B15" at bounding box center [499, 107] width 161 height 12
click at [419, 167] on input "checkbox" at bounding box center [421, 166] width 16 height 16
click at [564, 125] on span "post_add" at bounding box center [568, 123] width 10 height 10
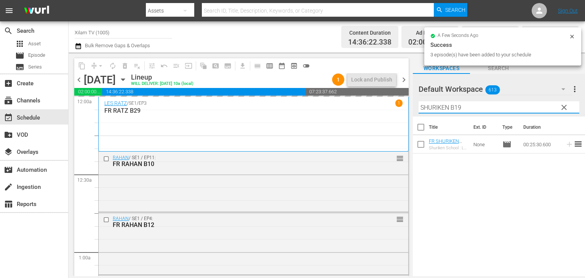
drag, startPoint x: 448, startPoint y: 109, endPoint x: 418, endPoint y: 125, distance: 34.6
click at [418, 125] on div "Default Workspace 613 Default more_vert clear Filter by Title SHURIKEN B19 Titl…" at bounding box center [499, 177] width 172 height 206
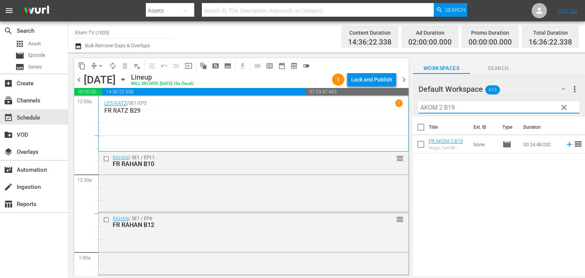
click at [470, 111] on input "AKOM 2 B19" at bounding box center [499, 107] width 161 height 12
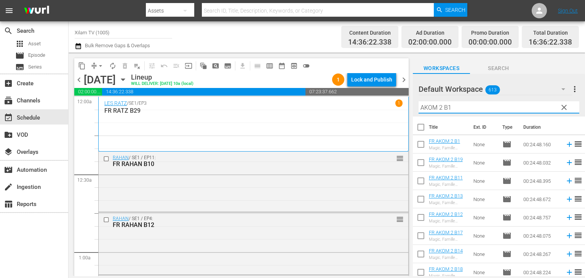
click at [419, 145] on input "checkbox" at bounding box center [421, 146] width 16 height 16
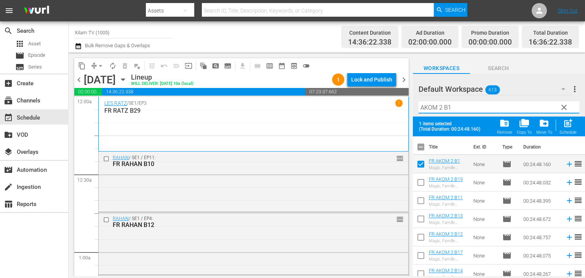
click at [454, 106] on input "AKOM 2 B1" at bounding box center [499, 107] width 161 height 12
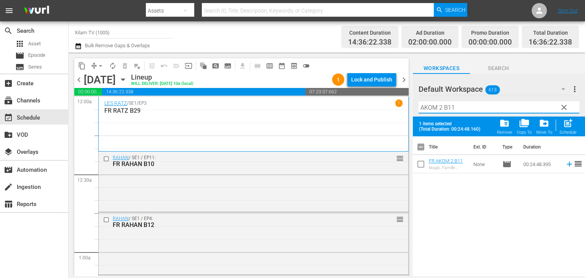
click at [423, 166] on input "checkbox" at bounding box center [421, 166] width 16 height 16
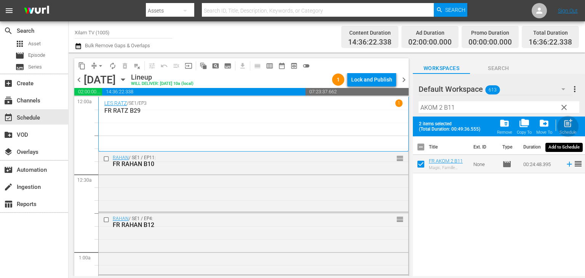
click at [568, 126] on span "post_add" at bounding box center [568, 123] width 10 height 10
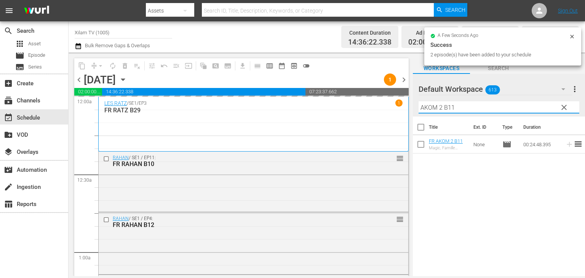
click at [440, 110] on input "AKOM 2 B11" at bounding box center [499, 107] width 161 height 12
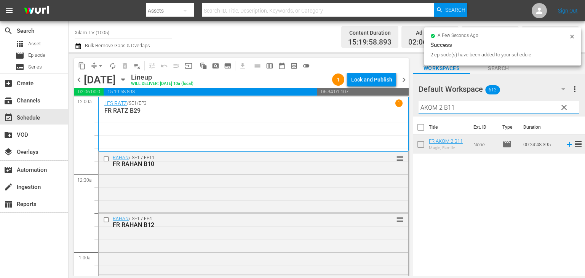
drag, startPoint x: 442, startPoint y: 107, endPoint x: 420, endPoint y: 109, distance: 21.7
click at [420, 109] on input "AKOM 2 B11" at bounding box center [499, 107] width 161 height 12
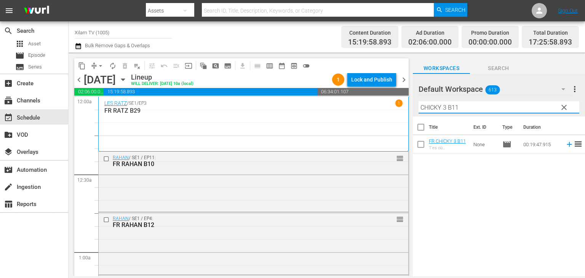
click at [460, 108] on input "CHICKY 3 B11" at bounding box center [499, 107] width 161 height 12
click at [425, 147] on input "checkbox" at bounding box center [421, 146] width 16 height 16
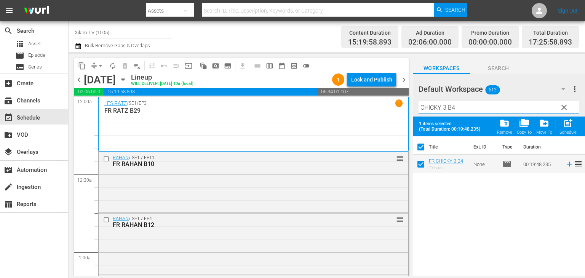
drag, startPoint x: 447, startPoint y: 107, endPoint x: 411, endPoint y: 106, distance: 36.2
click at [411, 106] on div "content_copy compress arrow_drop_down autorenew_outlined delete_forever_outline…" at bounding box center [327, 165] width 516 height 224
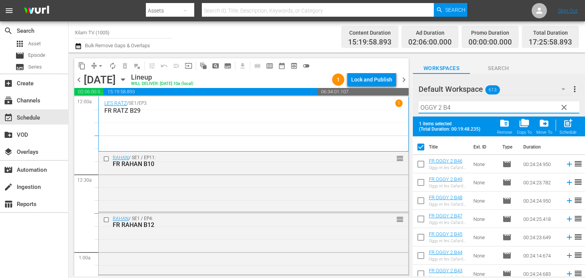
click at [451, 104] on input "OGGY 2 B4" at bounding box center [499, 107] width 161 height 12
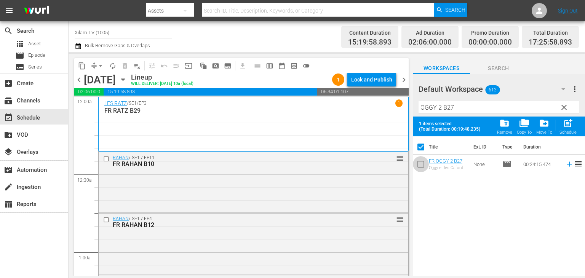
click at [420, 170] on input "checkbox" at bounding box center [421, 166] width 16 height 16
click at [460, 113] on input "OGGY 2 B27" at bounding box center [499, 107] width 161 height 12
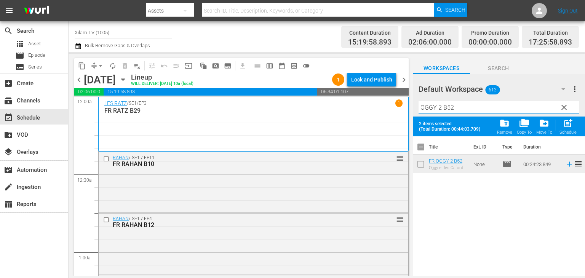
click at [425, 167] on input "checkbox" at bounding box center [421, 166] width 16 height 16
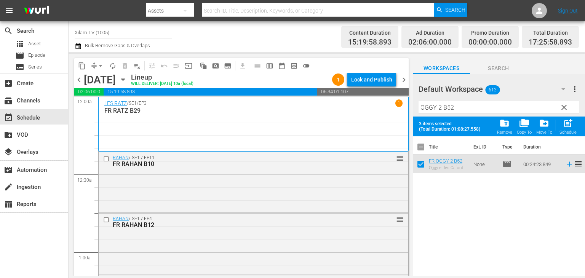
click at [441, 109] on input "OGGY 2 B52" at bounding box center [499, 107] width 161 height 12
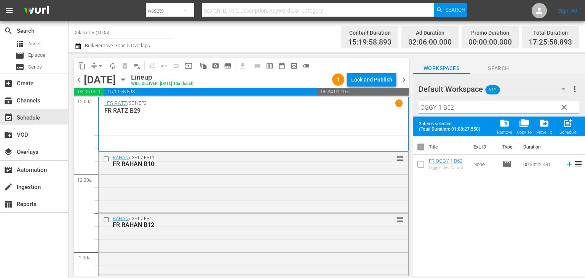
click at [474, 108] on input "OGGY 1 B52" at bounding box center [499, 107] width 161 height 12
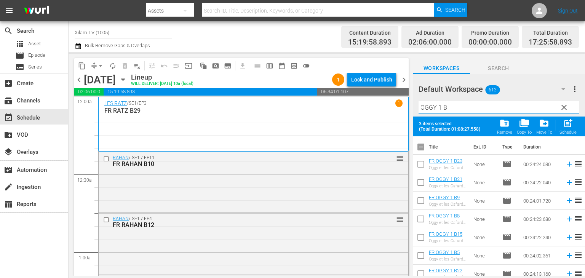
click at [417, 178] on input "checkbox" at bounding box center [421, 184] width 16 height 16
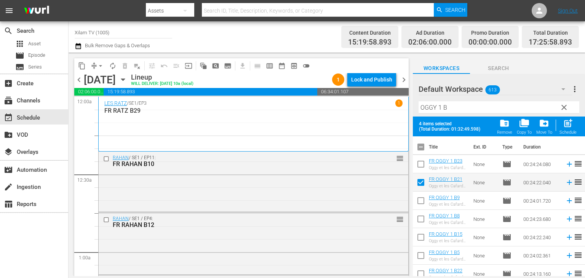
click at [417, 171] on input "checkbox" at bounding box center [421, 166] width 16 height 16
click at [563, 130] on div "post_add Schedule" at bounding box center [568, 126] width 17 height 17
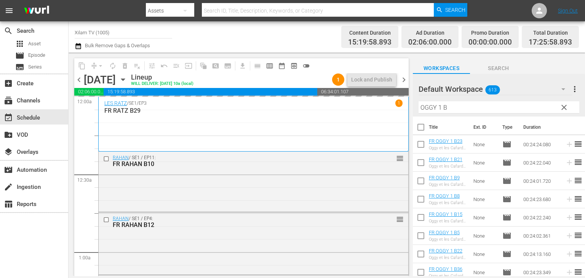
drag, startPoint x: 441, startPoint y: 109, endPoint x: 409, endPoint y: 112, distance: 32.2
click at [409, 112] on div "content_copy compress arrow_drop_down autorenew_outlined delete_forever_outline…" at bounding box center [327, 165] width 516 height 224
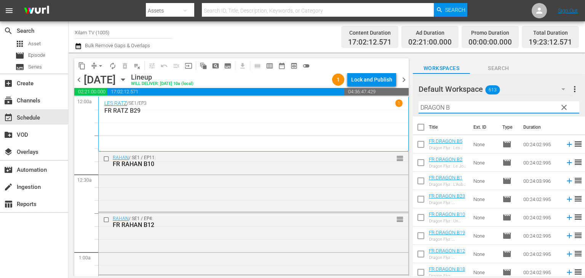
click at [464, 110] on input "DRAGON B" at bounding box center [499, 107] width 161 height 12
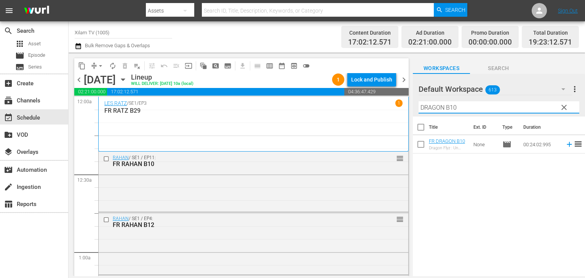
click at [420, 145] on input "checkbox" at bounding box center [421, 146] width 16 height 16
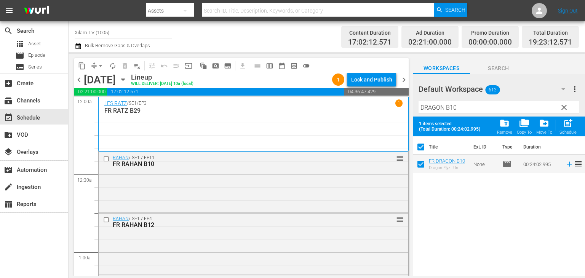
click at [456, 107] on input "DRAGON B10" at bounding box center [499, 107] width 161 height 12
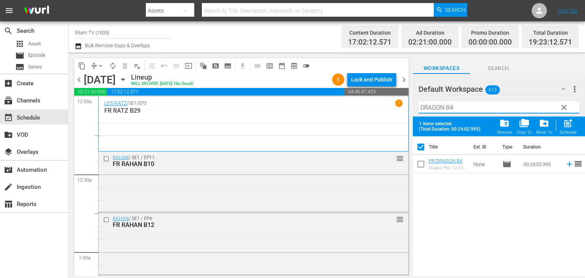
click at [422, 168] on input "checkbox" at bounding box center [421, 166] width 16 height 16
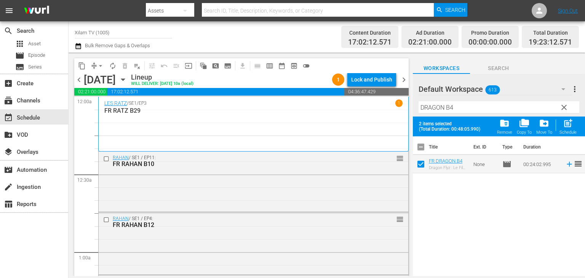
click at [565, 133] on div "Schedule" at bounding box center [568, 132] width 17 height 5
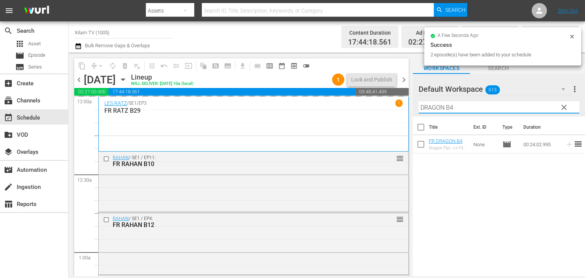
drag, startPoint x: 447, startPoint y: 107, endPoint x: 418, endPoint y: 115, distance: 29.7
click at [419, 115] on div "Filter by Title DRAGON B4" at bounding box center [499, 107] width 161 height 18
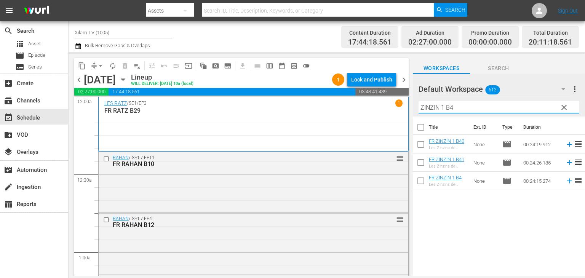
click at [462, 109] on input "ZINZIN 1 B4" at bounding box center [499, 107] width 161 height 12
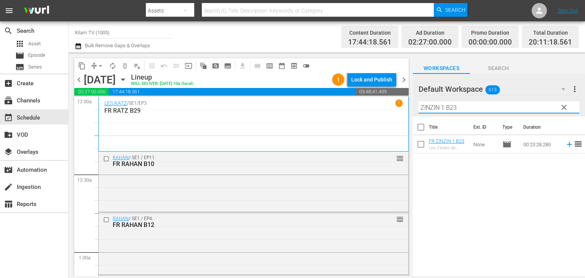
click at [423, 146] on input "checkbox" at bounding box center [421, 146] width 16 height 16
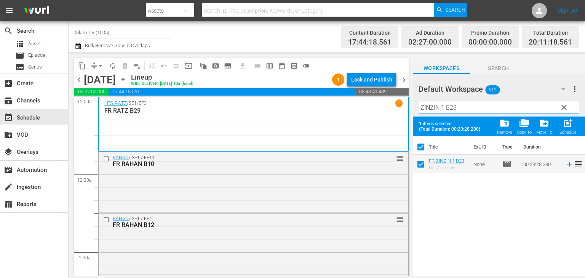
click at [464, 113] on input "ZINZIN 1 B23" at bounding box center [499, 107] width 161 height 12
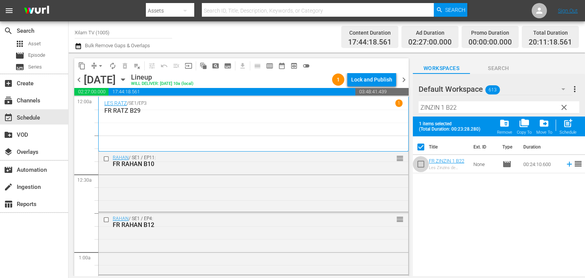
click at [420, 163] on input "checkbox" at bounding box center [421, 166] width 16 height 16
click at [443, 110] on input "ZINZIN 1 B22" at bounding box center [499, 107] width 161 height 12
click at [460, 106] on input "ZINZIN 2 B22" at bounding box center [499, 107] width 161 height 12
click at [424, 160] on input "checkbox" at bounding box center [421, 166] width 16 height 16
click at [565, 128] on span "post_add" at bounding box center [568, 123] width 10 height 10
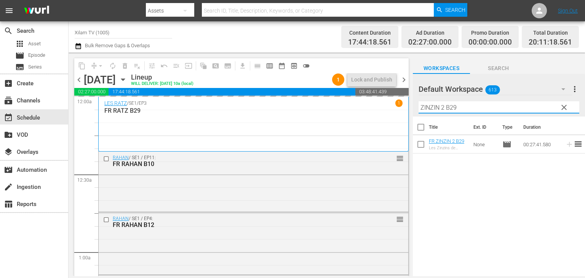
drag, startPoint x: 444, startPoint y: 109, endPoint x: 408, endPoint y: 115, distance: 37.0
click at [408, 115] on div "content_copy compress arrow_drop_down autorenew_outlined delete_forever_outline…" at bounding box center [327, 165] width 516 height 224
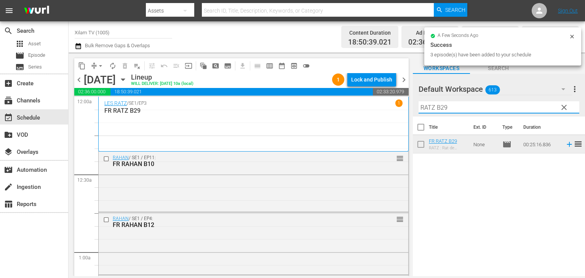
click at [449, 111] on input "RATZ B29" at bounding box center [499, 107] width 161 height 12
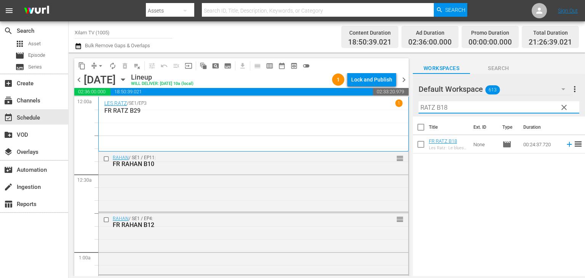
click at [417, 145] on input "checkbox" at bounding box center [421, 146] width 16 height 16
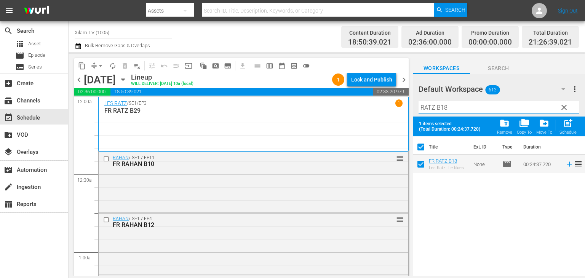
click at [462, 108] on input "RATZ B18" at bounding box center [499, 107] width 161 height 12
click at [465, 102] on input "RATZ B12" at bounding box center [499, 107] width 161 height 12
click at [417, 163] on input "checkbox" at bounding box center [421, 166] width 16 height 16
click at [449, 115] on div "Filter by Title RATZ B12" at bounding box center [499, 107] width 161 height 18
click at [456, 110] on input "RATZ B12" at bounding box center [499, 107] width 161 height 12
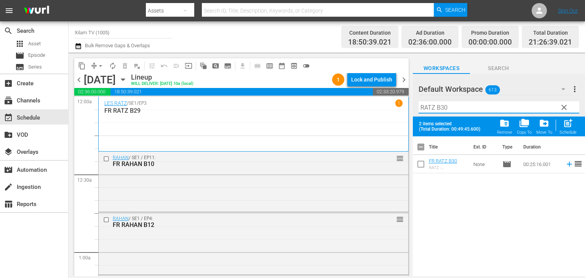
click at [417, 162] on input "checkbox" at bounding box center [421, 166] width 16 height 16
click at [452, 109] on input "RATZ B30" at bounding box center [499, 107] width 161 height 12
click at [421, 161] on input "checkbox" at bounding box center [421, 166] width 16 height 16
click at [451, 102] on input "RATZ B14" at bounding box center [499, 107] width 161 height 12
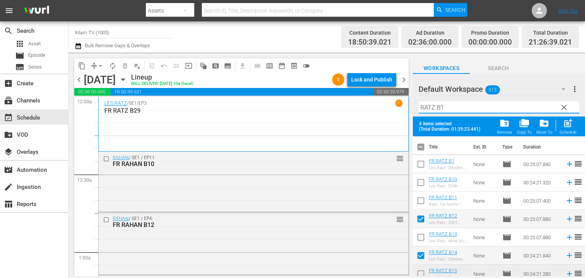
click at [420, 169] on input "checkbox" at bounding box center [421, 166] width 16 height 16
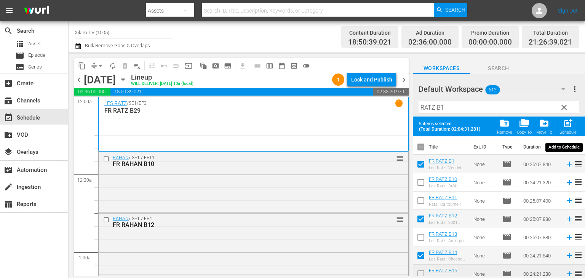
click at [572, 127] on span "post_add" at bounding box center [568, 123] width 10 height 10
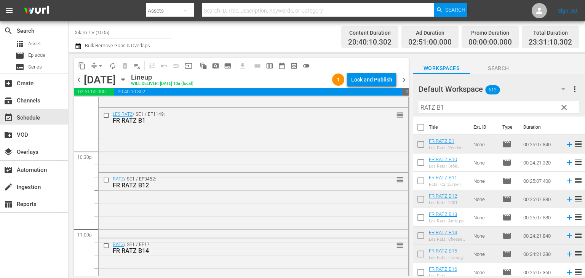
scroll to position [3550, 0]
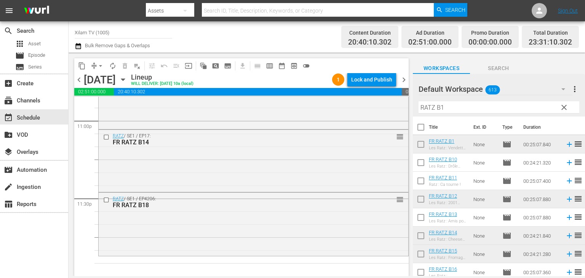
click at [419, 176] on input "checkbox" at bounding box center [421, 182] width 16 height 16
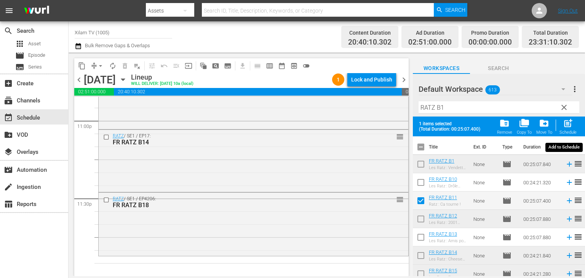
click at [568, 120] on span "post_add" at bounding box center [568, 123] width 10 height 10
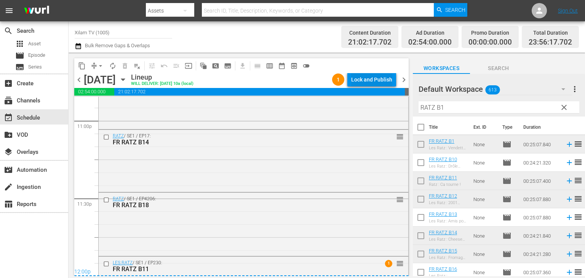
click at [371, 75] on div "Lock and Publish" at bounding box center [371, 80] width 41 height 14
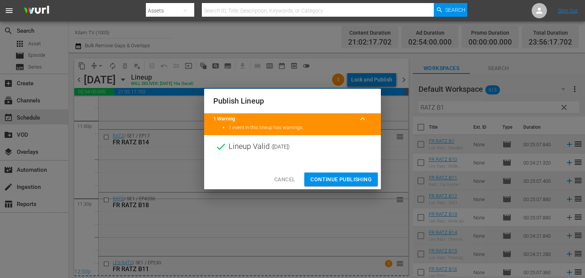
click at [354, 173] on button "Continue Publishing" at bounding box center [341, 180] width 74 height 14
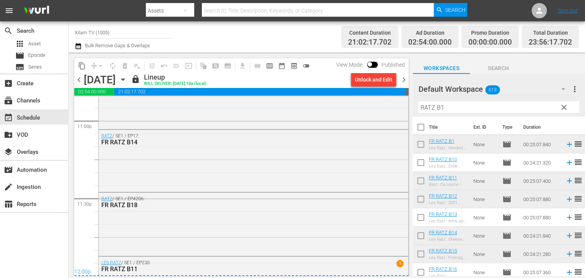
click at [401, 81] on span "chevron_right" at bounding box center [404, 80] width 10 height 10
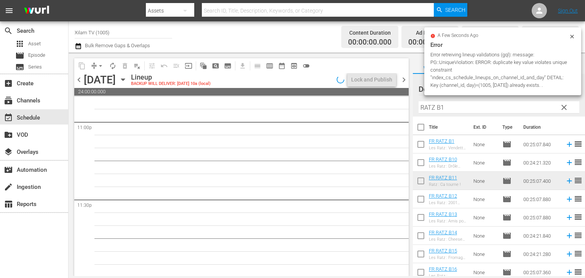
scroll to position [3550, 0]
